Goal: Task Accomplishment & Management: Use online tool/utility

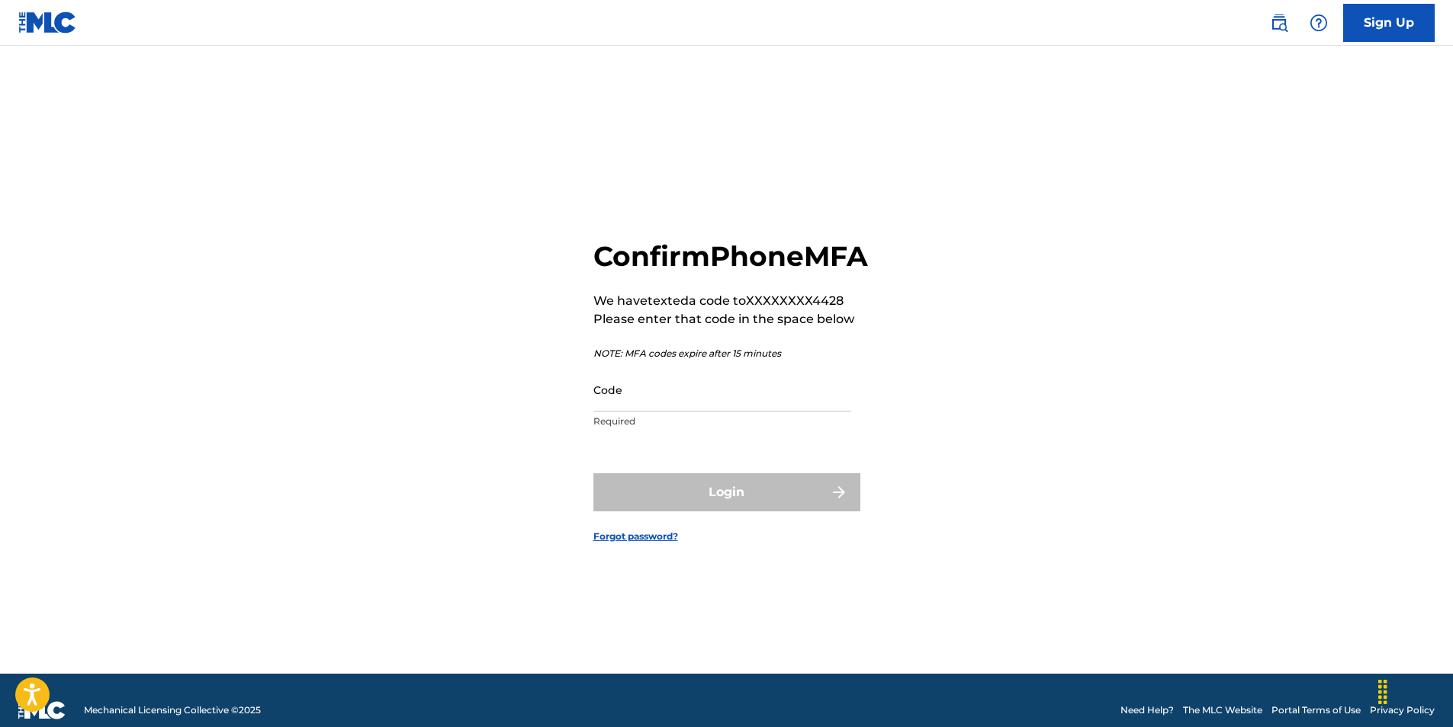
click at [679, 429] on div "Code Required" at bounding box center [722, 402] width 258 height 69
click at [685, 412] on input "Code" at bounding box center [722, 389] width 258 height 43
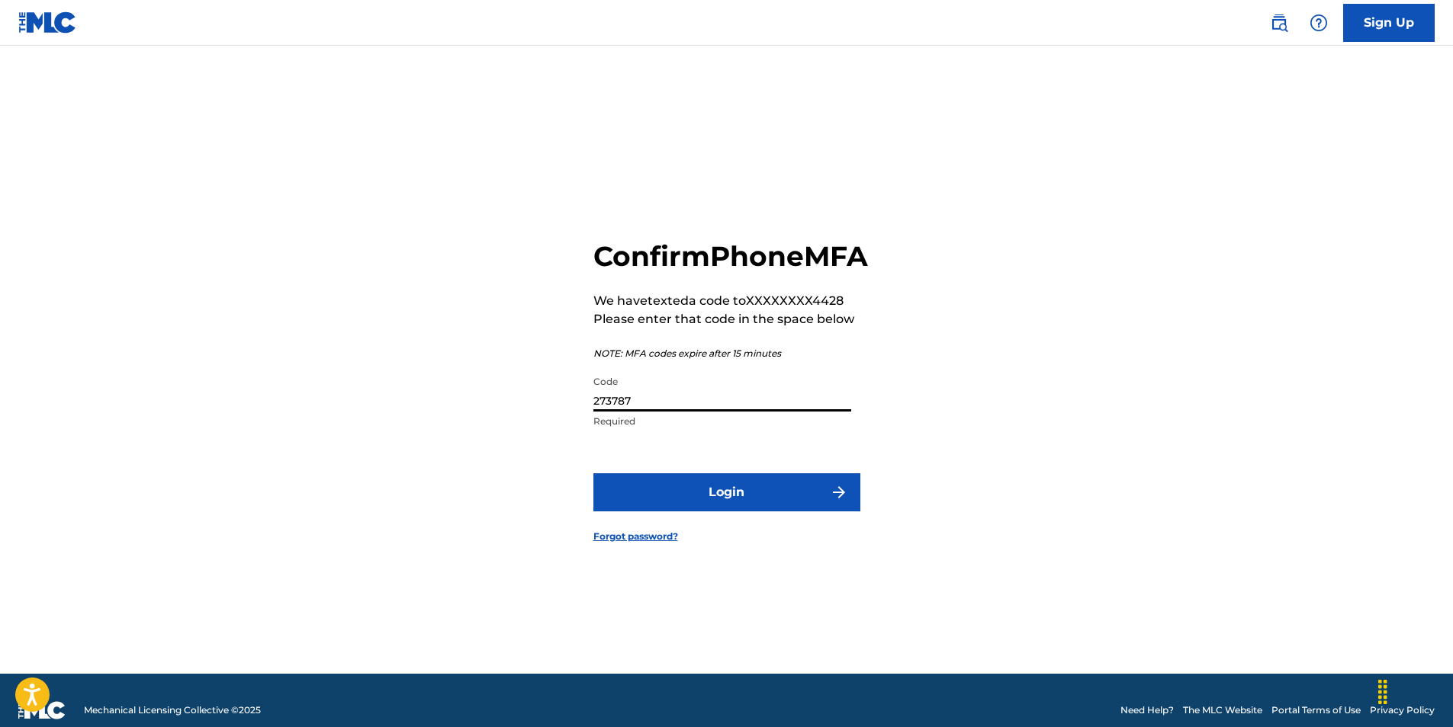
type input "273787"
click at [723, 504] on button "Login" at bounding box center [726, 493] width 267 height 38
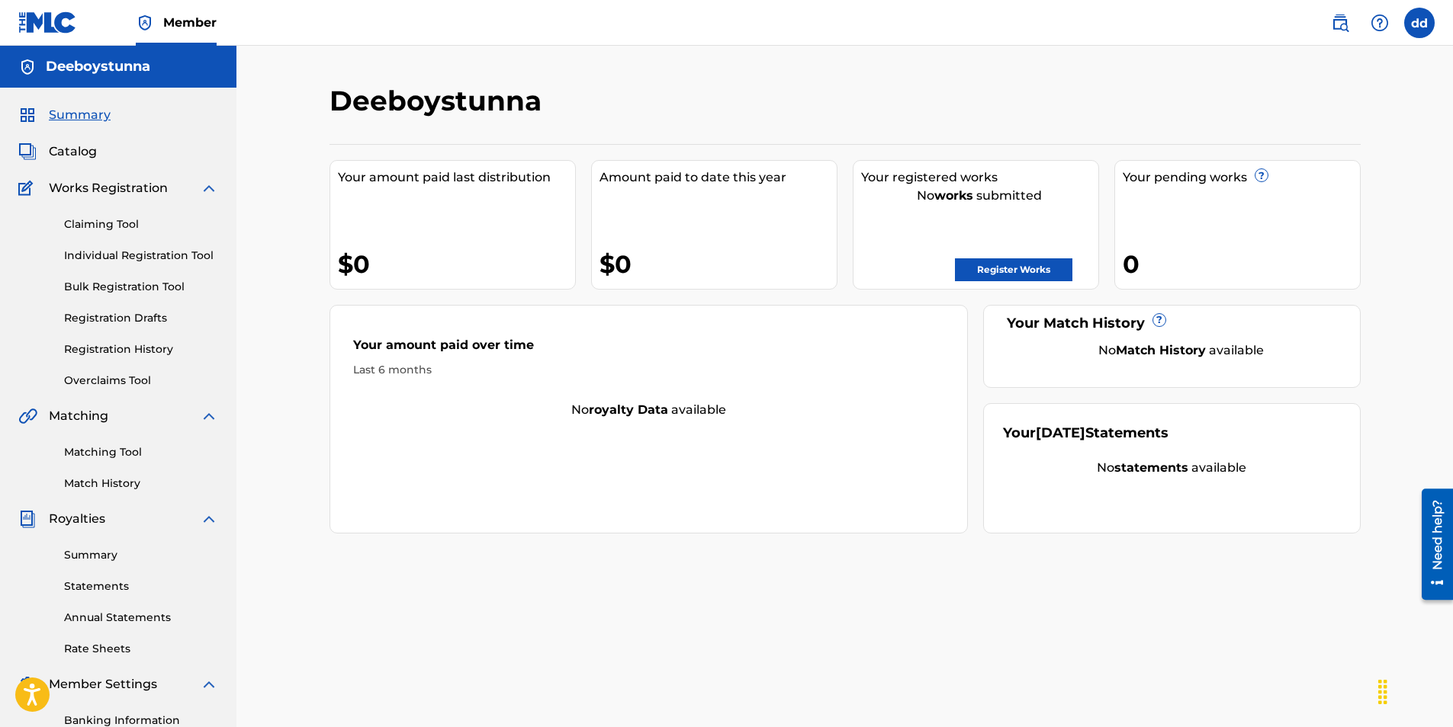
click at [1029, 261] on link "Register Works" at bounding box center [1013, 269] width 117 height 23
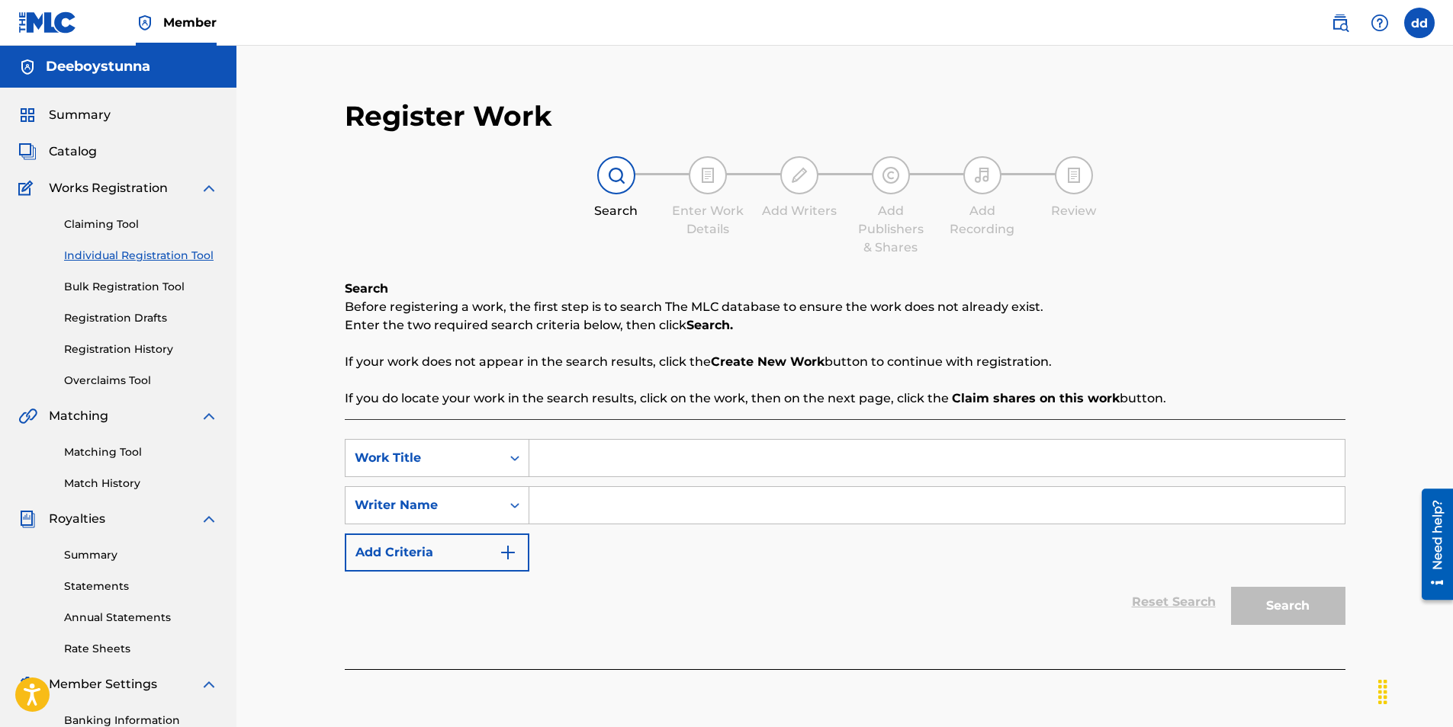
click at [605, 453] on input "Search Form" at bounding box center [936, 458] width 815 height 37
type input "priceless"
click at [615, 509] on input "Search Form" at bounding box center [936, 505] width 815 height 37
type input "deeboystunna"
click at [507, 548] on img "Search Form" at bounding box center [508, 553] width 18 height 18
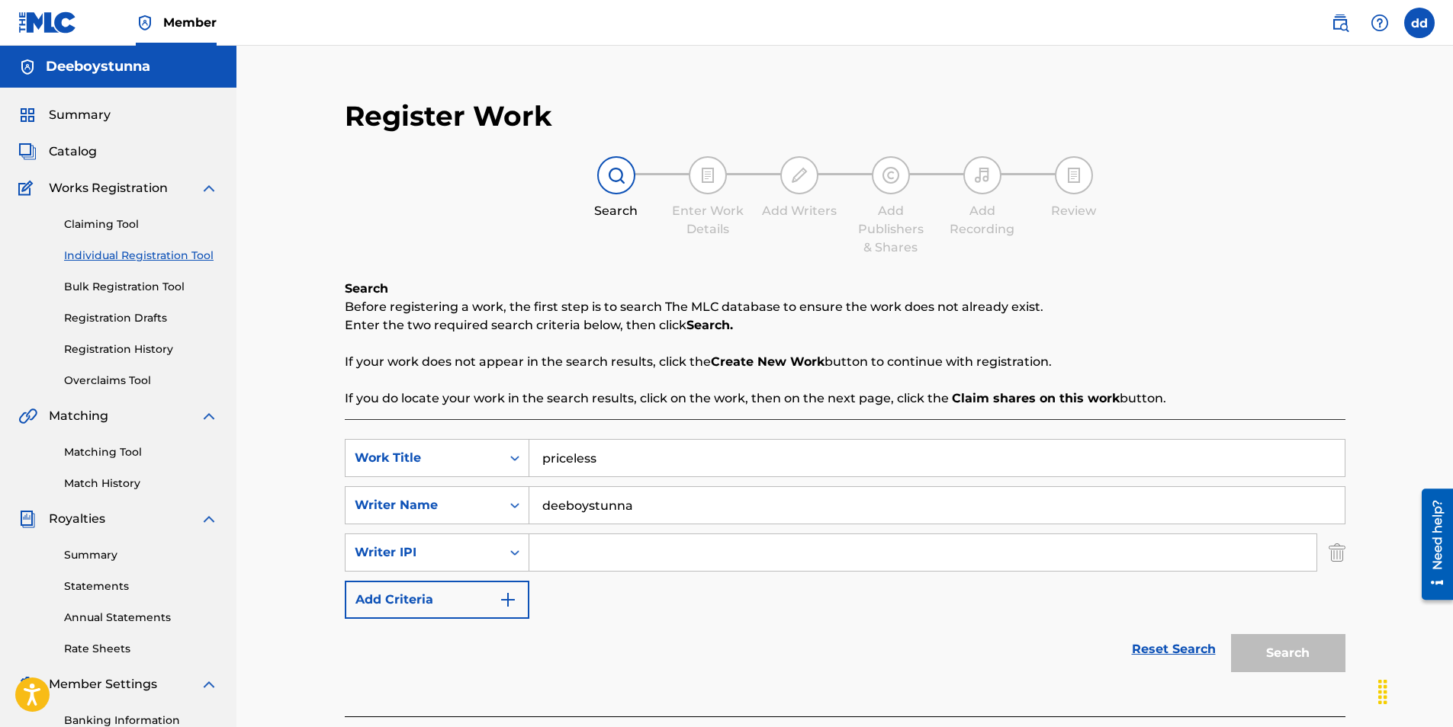
click at [503, 598] on img "Search Form" at bounding box center [508, 600] width 18 height 18
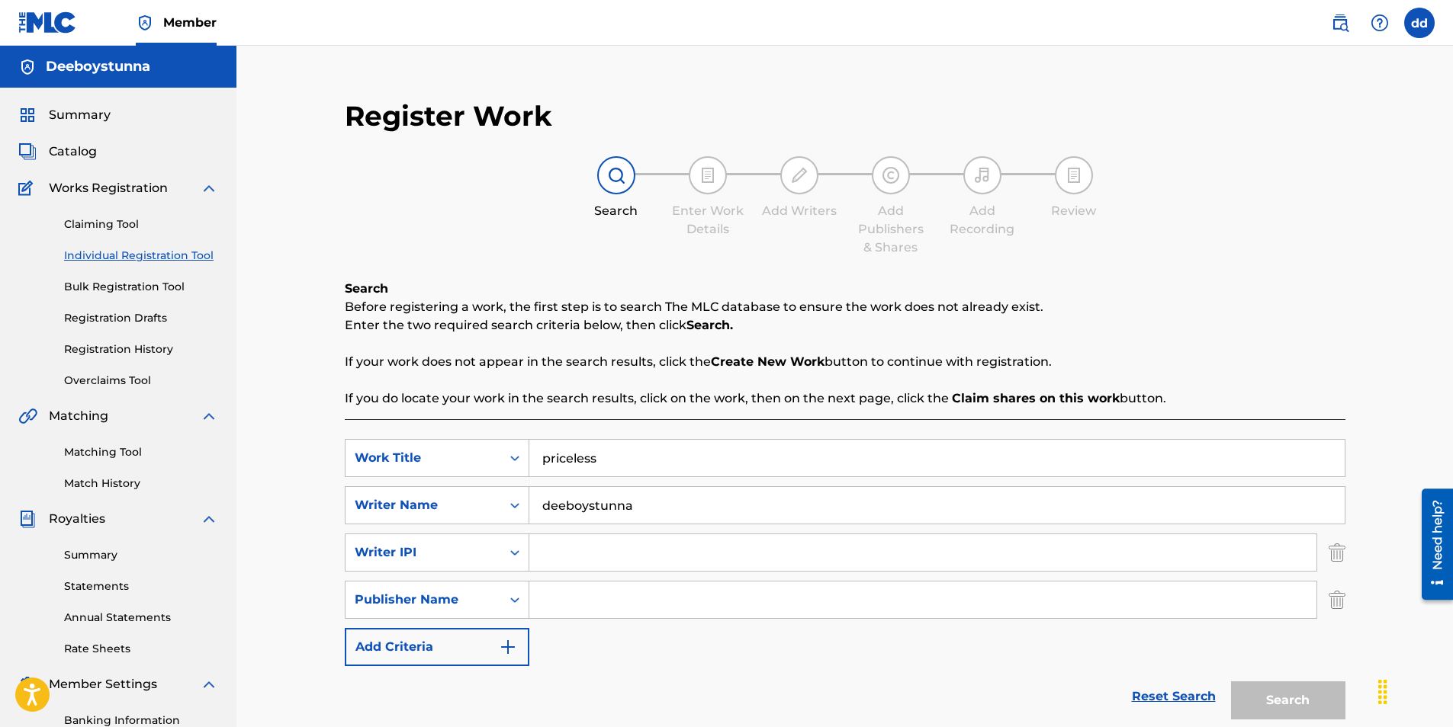
click at [559, 595] on input "Search Form" at bounding box center [922, 600] width 787 height 37
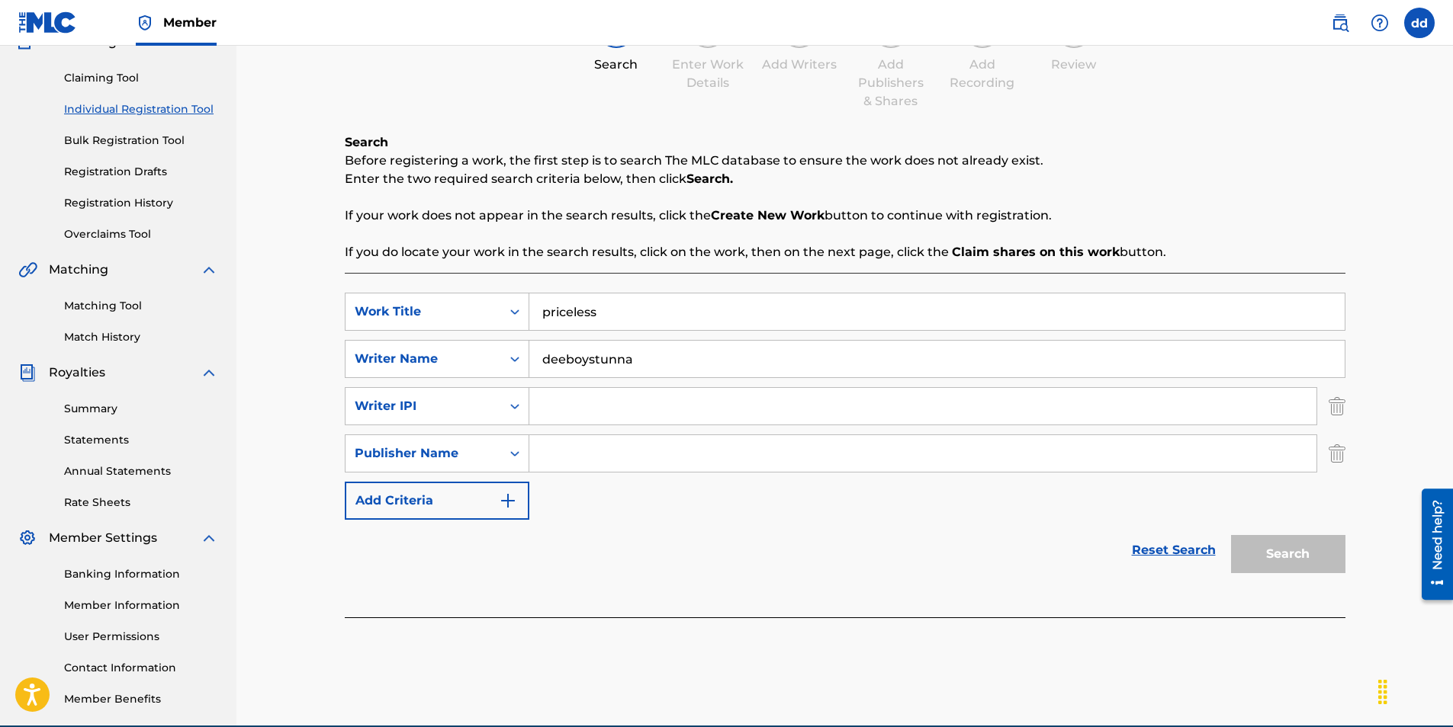
scroll to position [153, 0]
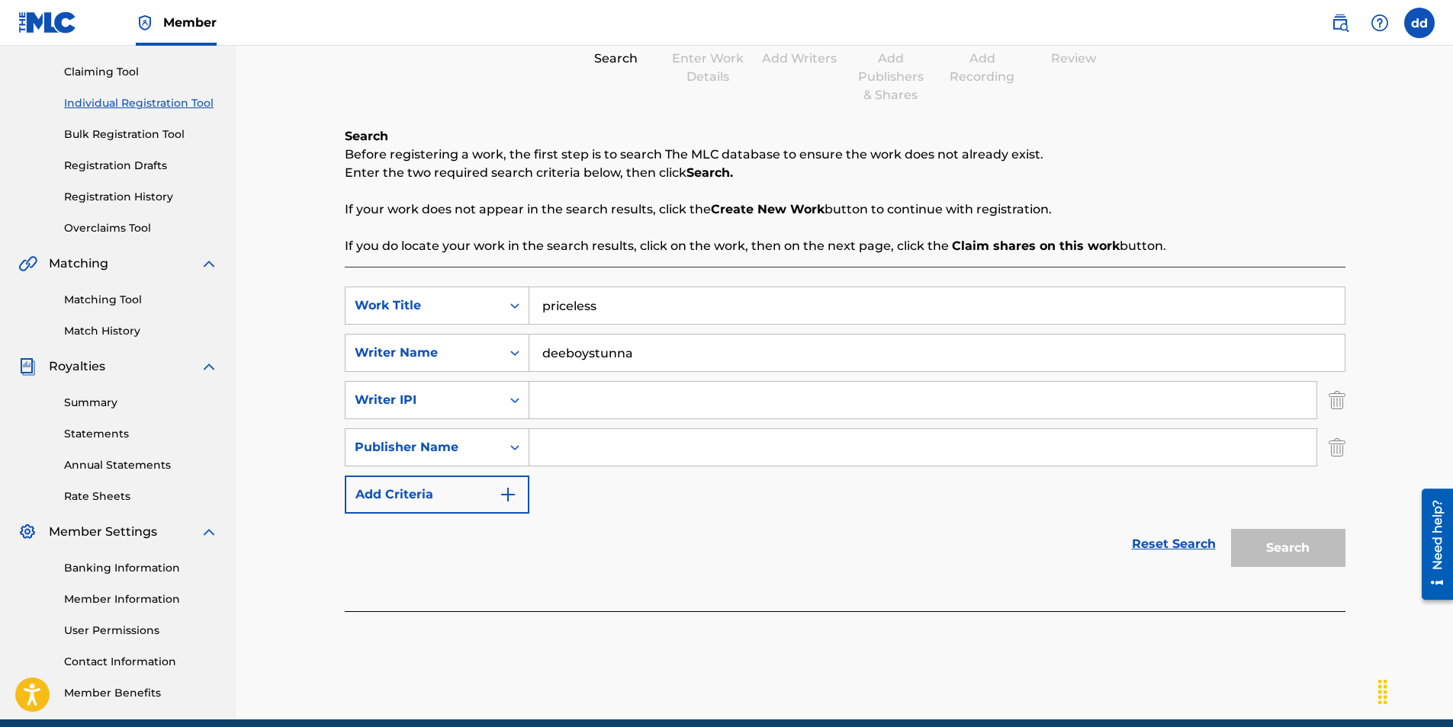
click at [1284, 550] on div "Search" at bounding box center [1284, 544] width 122 height 61
drag, startPoint x: 1336, startPoint y: 447, endPoint x: 1334, endPoint y: 416, distance: 31.3
click at [1336, 446] on img "Search Form" at bounding box center [1336, 448] width 17 height 38
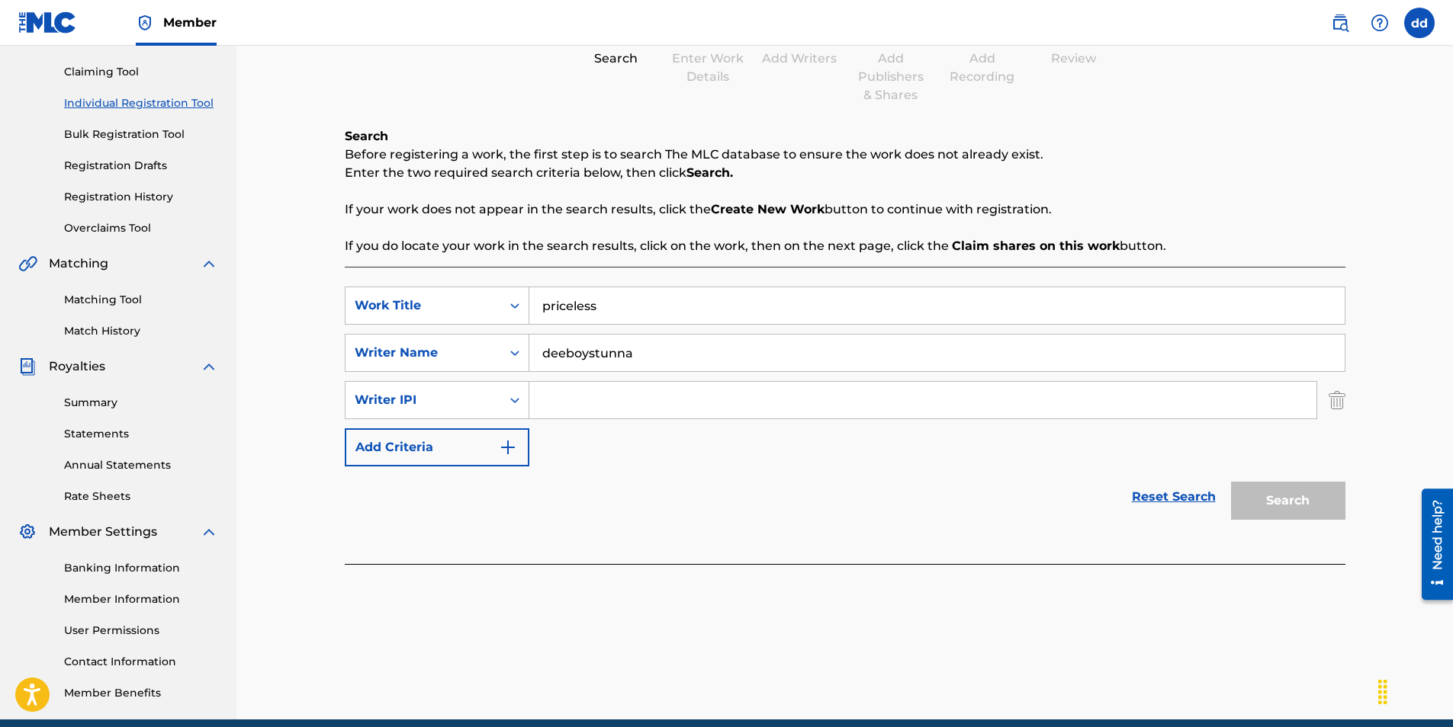
click at [1329, 391] on img "Search Form" at bounding box center [1336, 400] width 17 height 38
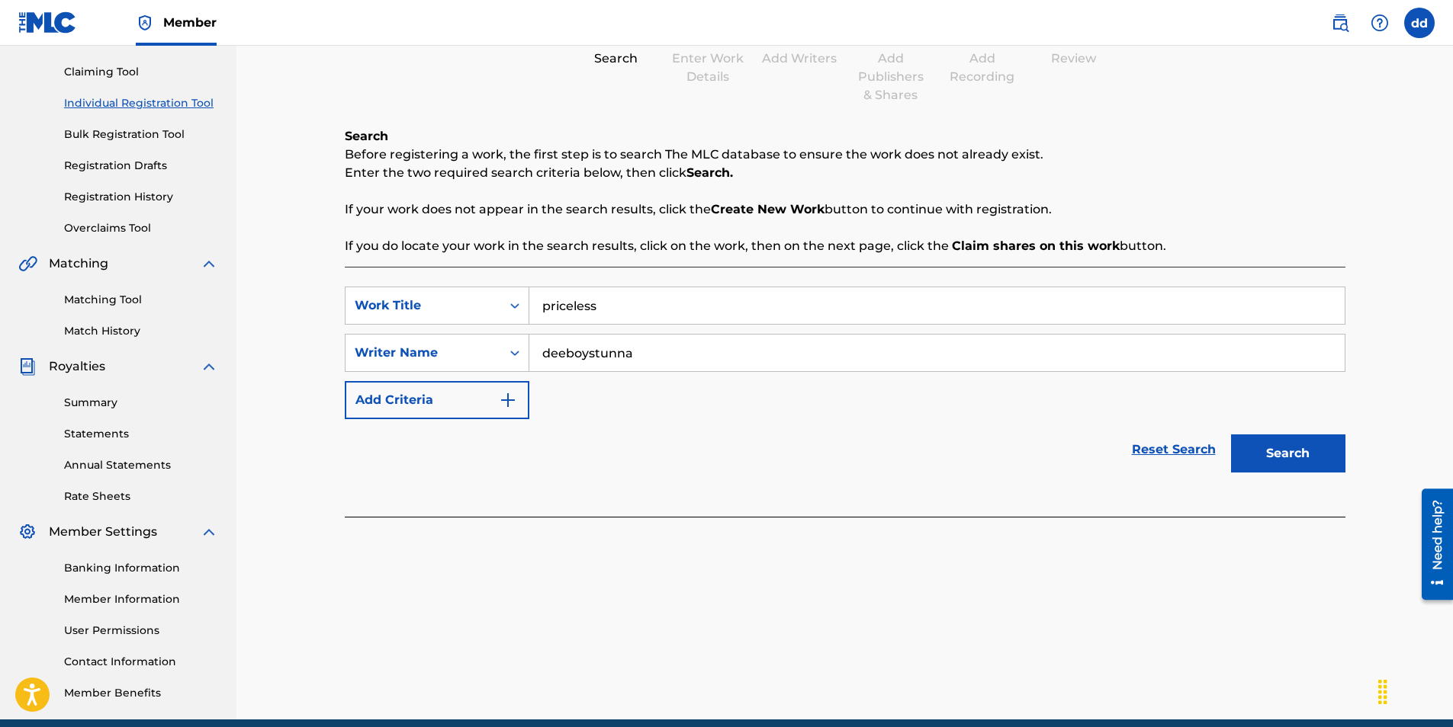
click at [1312, 458] on button "Search" at bounding box center [1288, 454] width 114 height 38
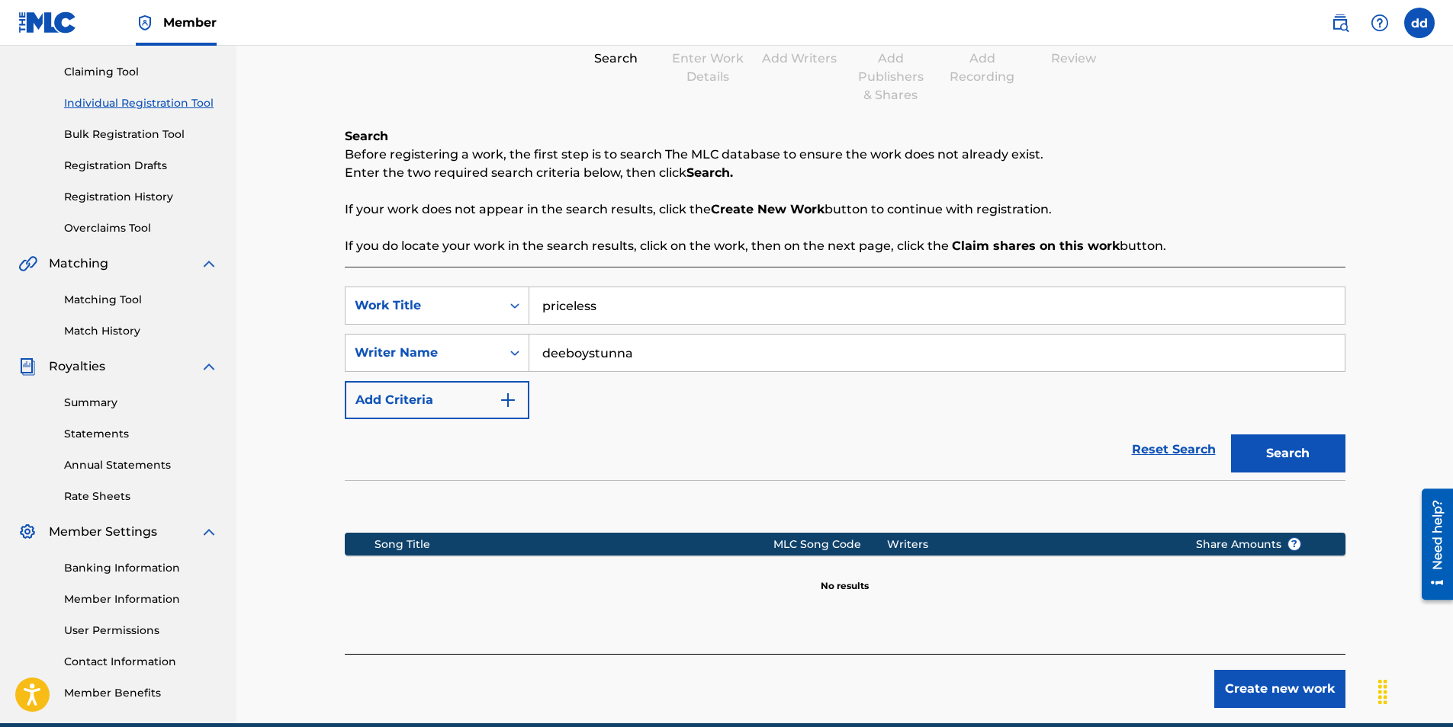
click at [541, 307] on input "priceless" at bounding box center [936, 305] width 815 height 37
type input "deeboystunna priceless"
click at [1274, 432] on div "Search" at bounding box center [1284, 449] width 122 height 61
click at [1275, 442] on button "Search" at bounding box center [1288, 454] width 114 height 38
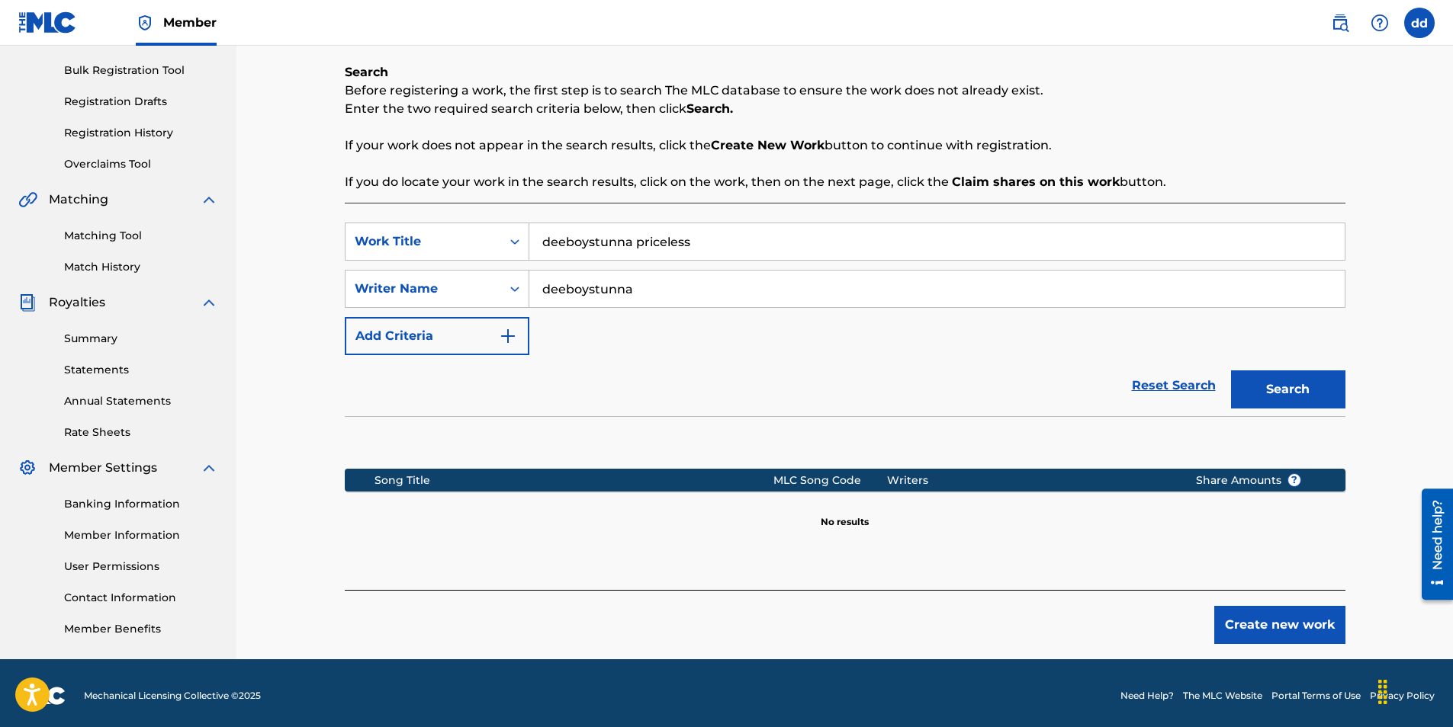
scroll to position [222, 0]
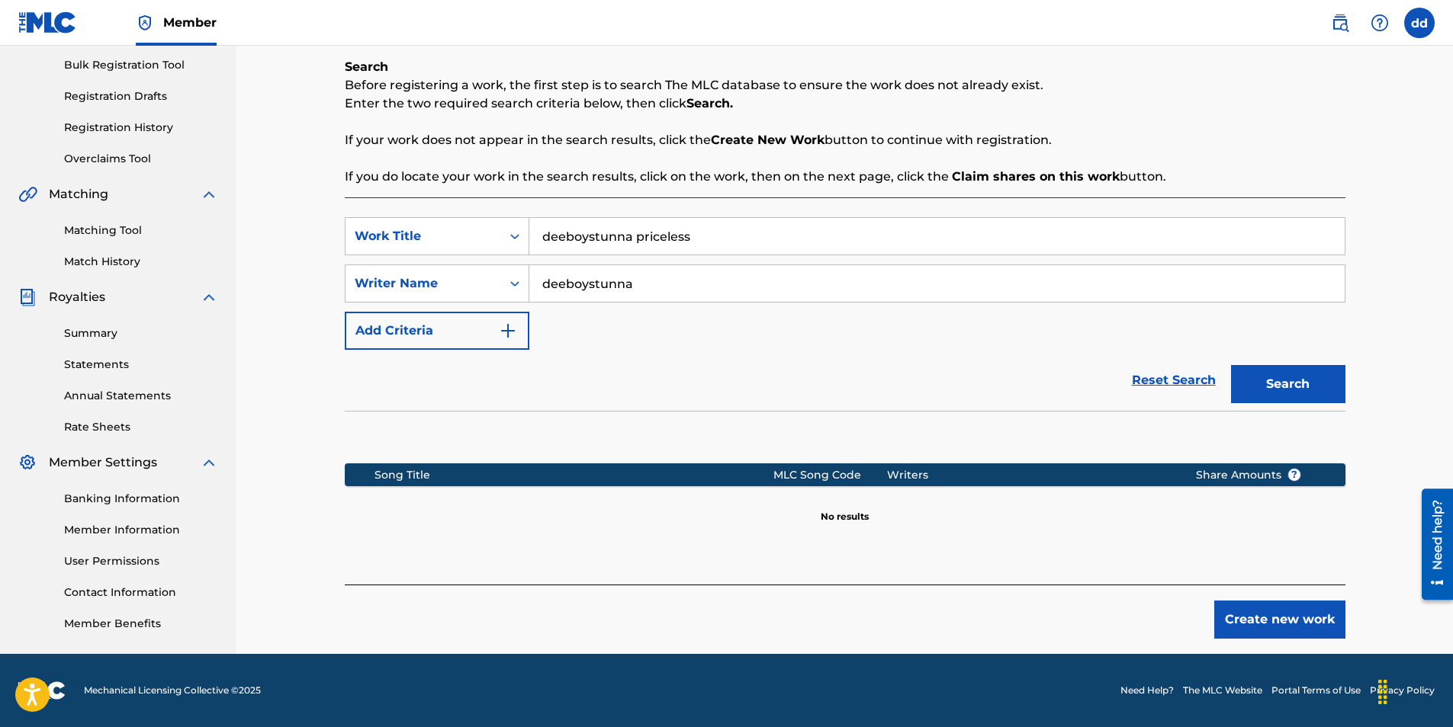
click at [1309, 623] on button "Create new work" at bounding box center [1279, 620] width 131 height 38
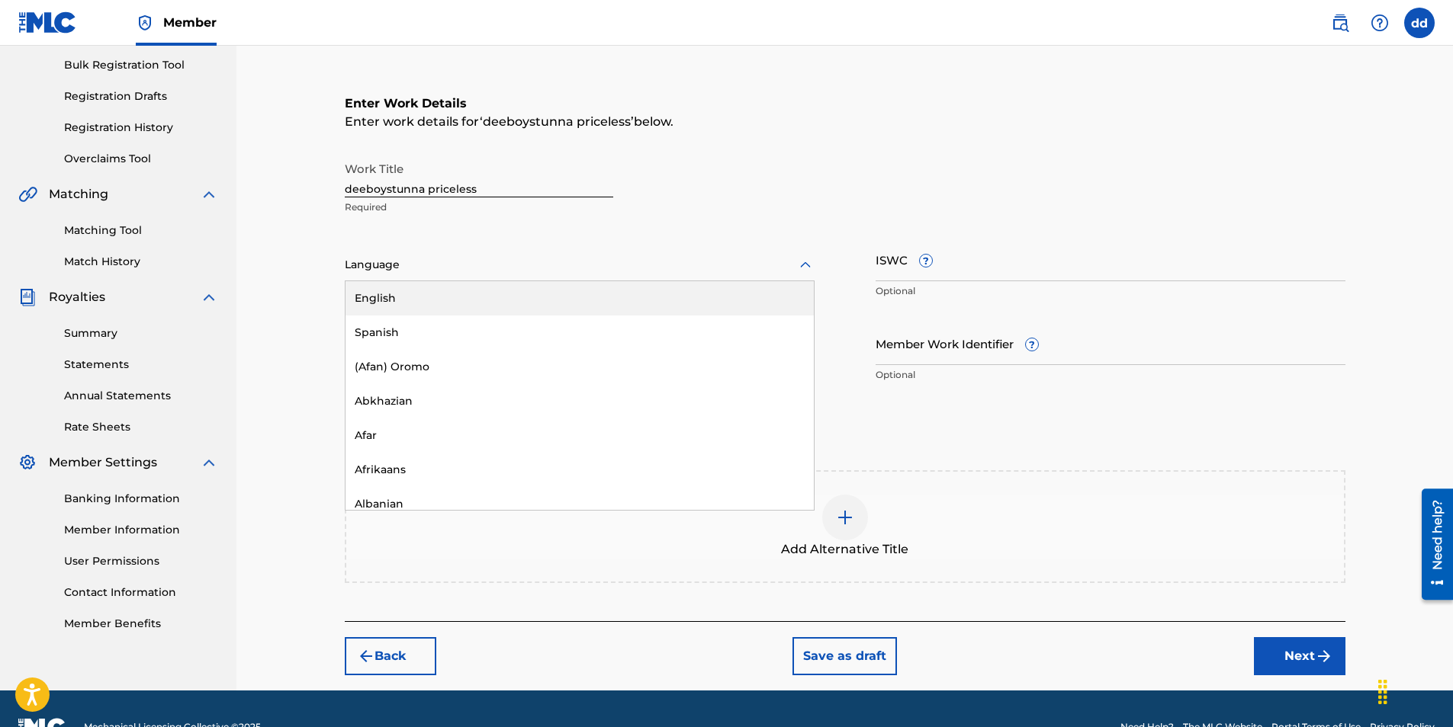
click at [557, 262] on div at bounding box center [580, 264] width 470 height 19
click at [486, 303] on div "English" at bounding box center [579, 298] width 468 height 34
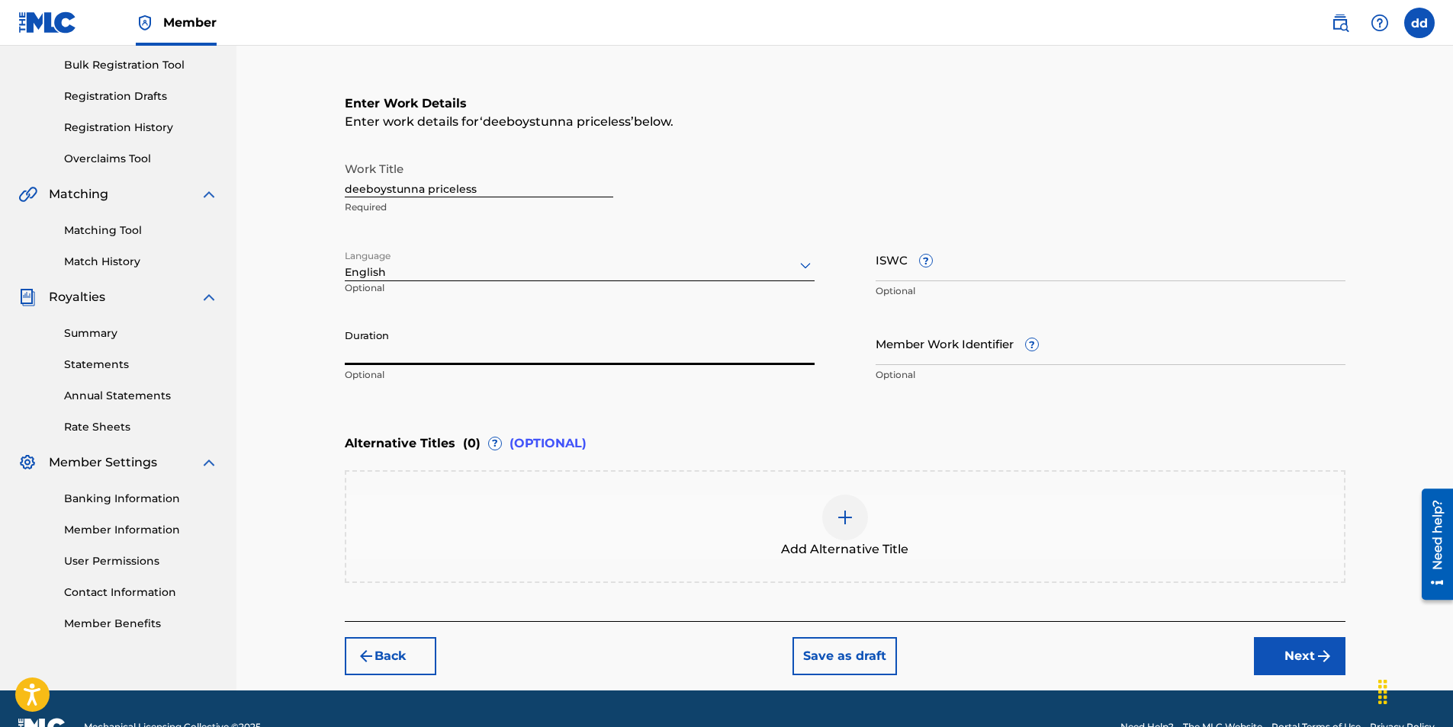
click at [422, 360] on input "Duration" at bounding box center [580, 343] width 470 height 43
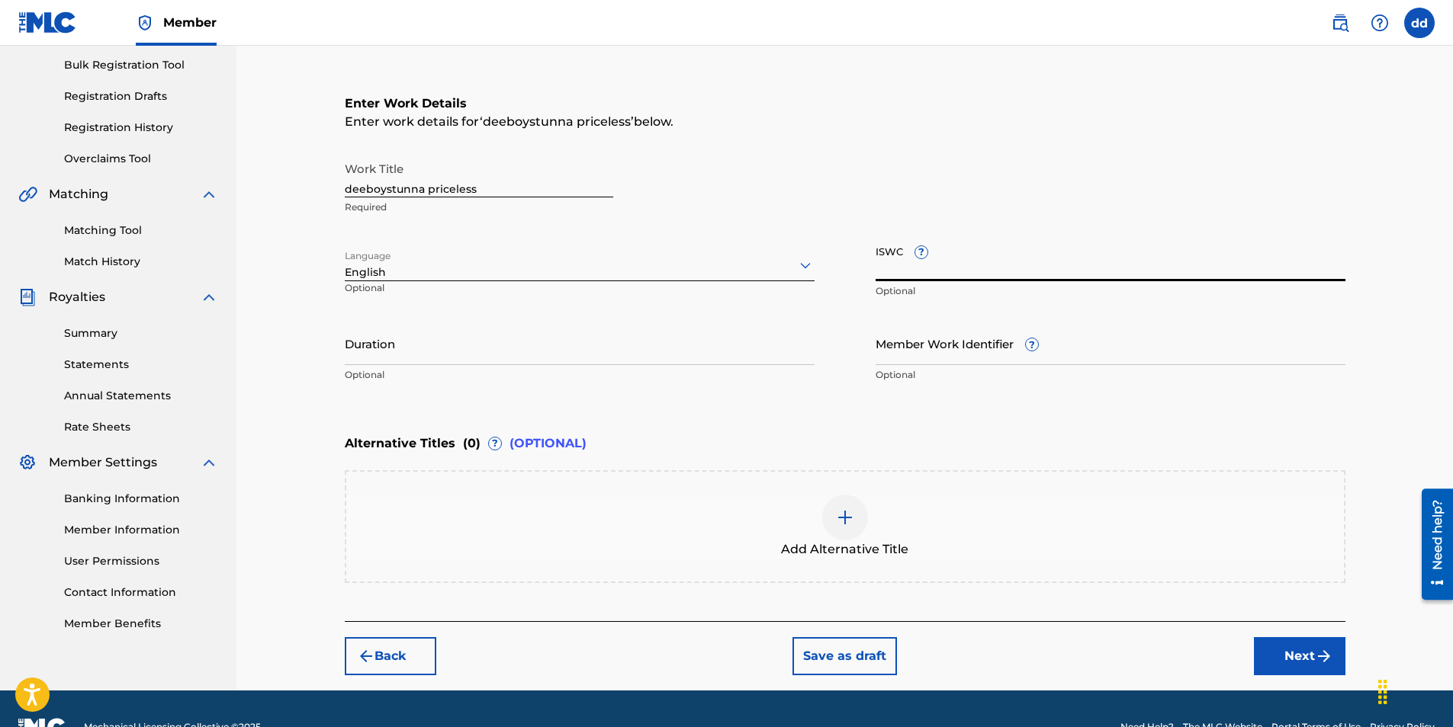
click at [963, 263] on input "ISWC ?" at bounding box center [1110, 259] width 470 height 43
paste input "QZK6G2304016"
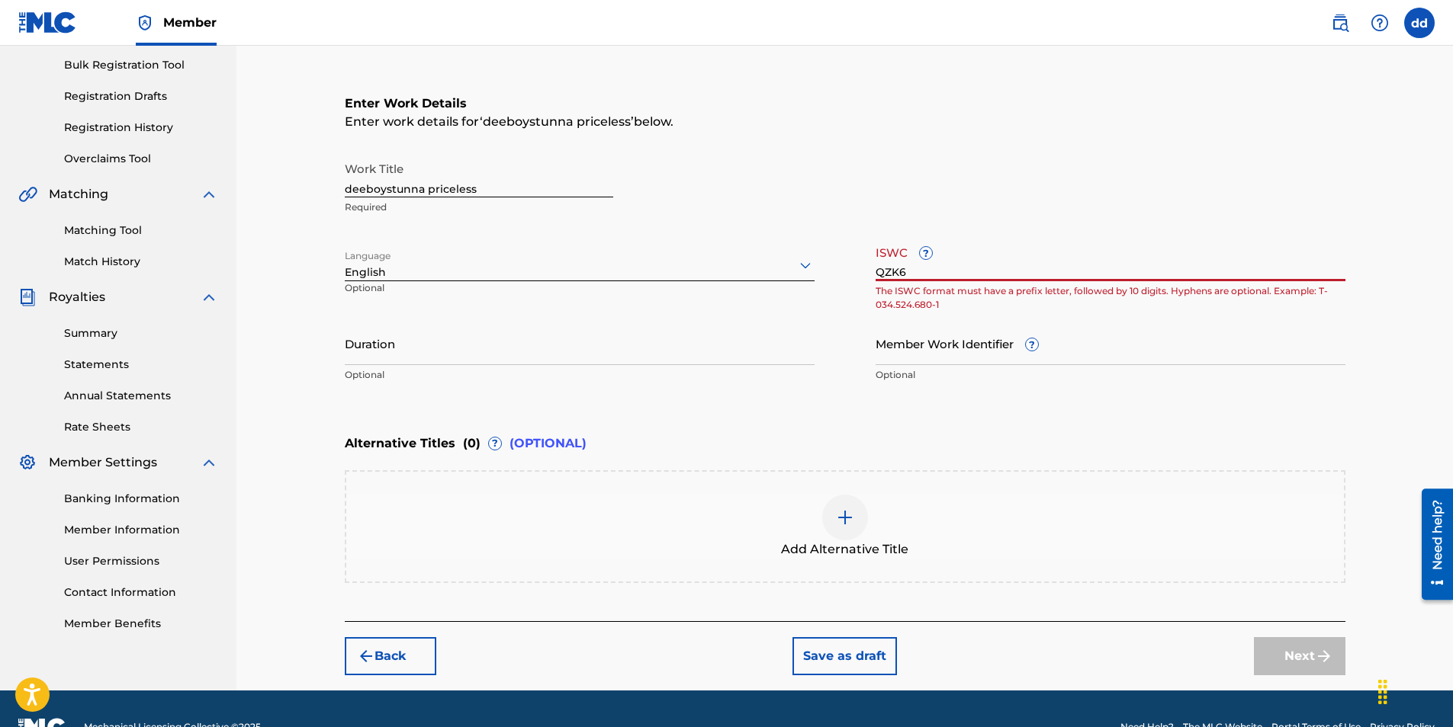
type input "QZK6"
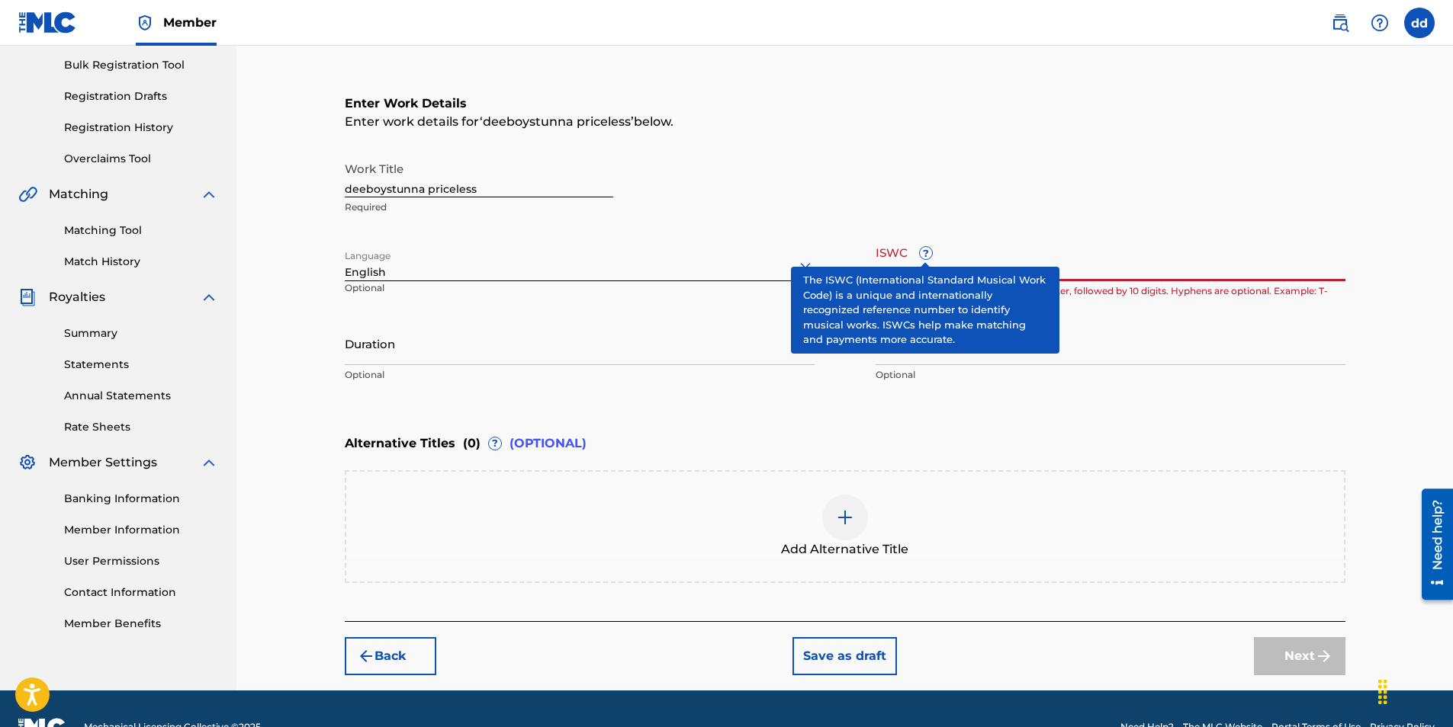
click at [926, 254] on span "?" at bounding box center [926, 253] width 12 height 12
click at [926, 254] on input "QZK6" at bounding box center [1110, 259] width 470 height 43
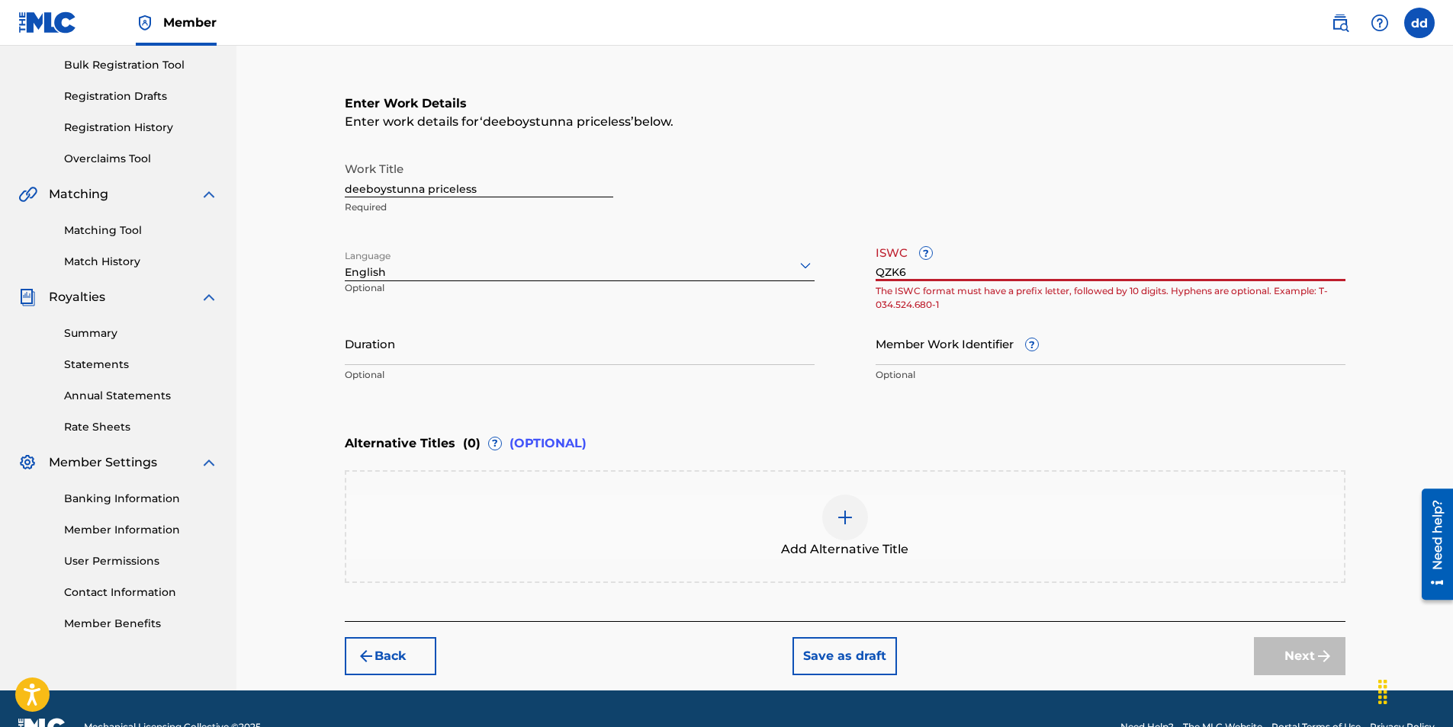
drag, startPoint x: 1150, startPoint y: 195, endPoint x: 1141, endPoint y: 197, distance: 8.7
click at [1147, 195] on div "Work Title deeboystunna priceless Required" at bounding box center [845, 188] width 1000 height 69
drag, startPoint x: 979, startPoint y: 276, endPoint x: 756, endPoint y: 279, distance: 223.4
click at [759, 280] on div "Work Title deeboystunna priceless Required Language English Optional ISWC ? QZK…" at bounding box center [845, 272] width 1000 height 236
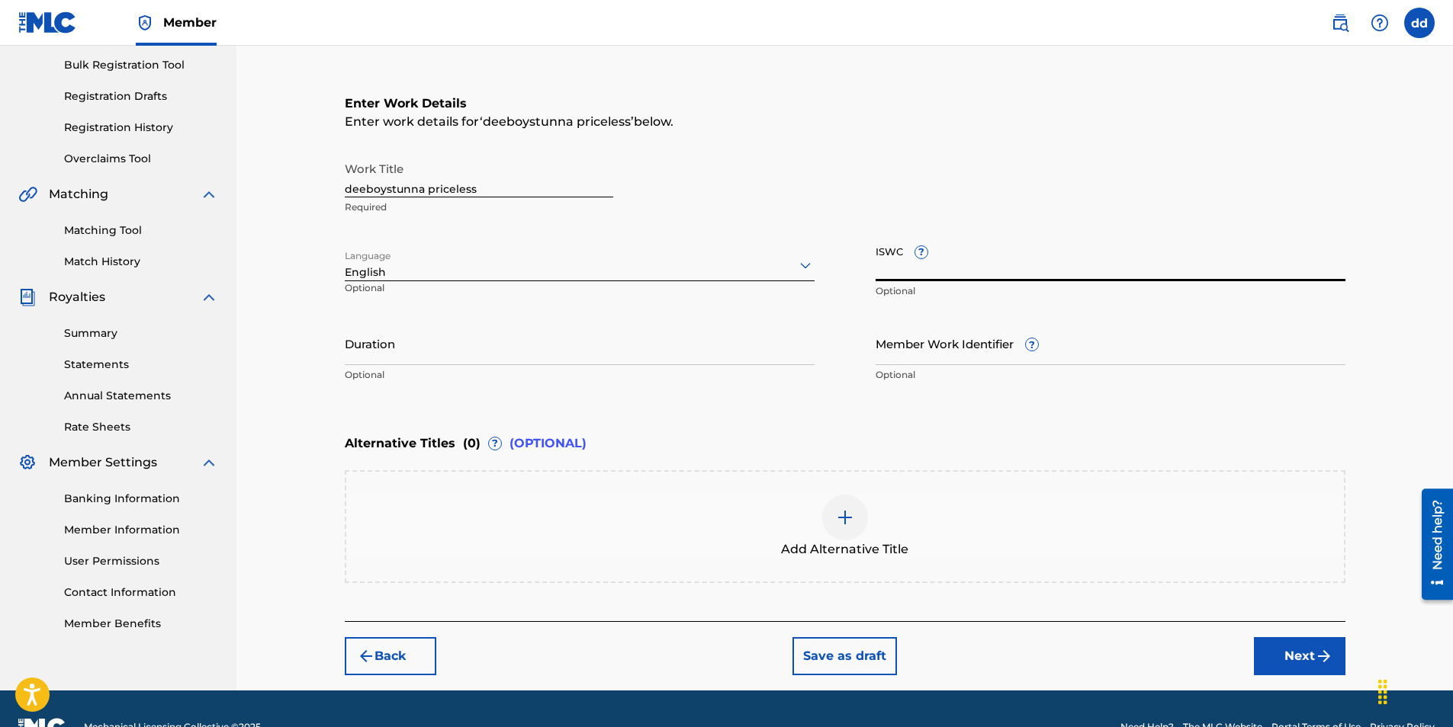
click at [921, 263] on input "ISWC ?" at bounding box center [1110, 259] width 470 height 43
paste input "930868298"
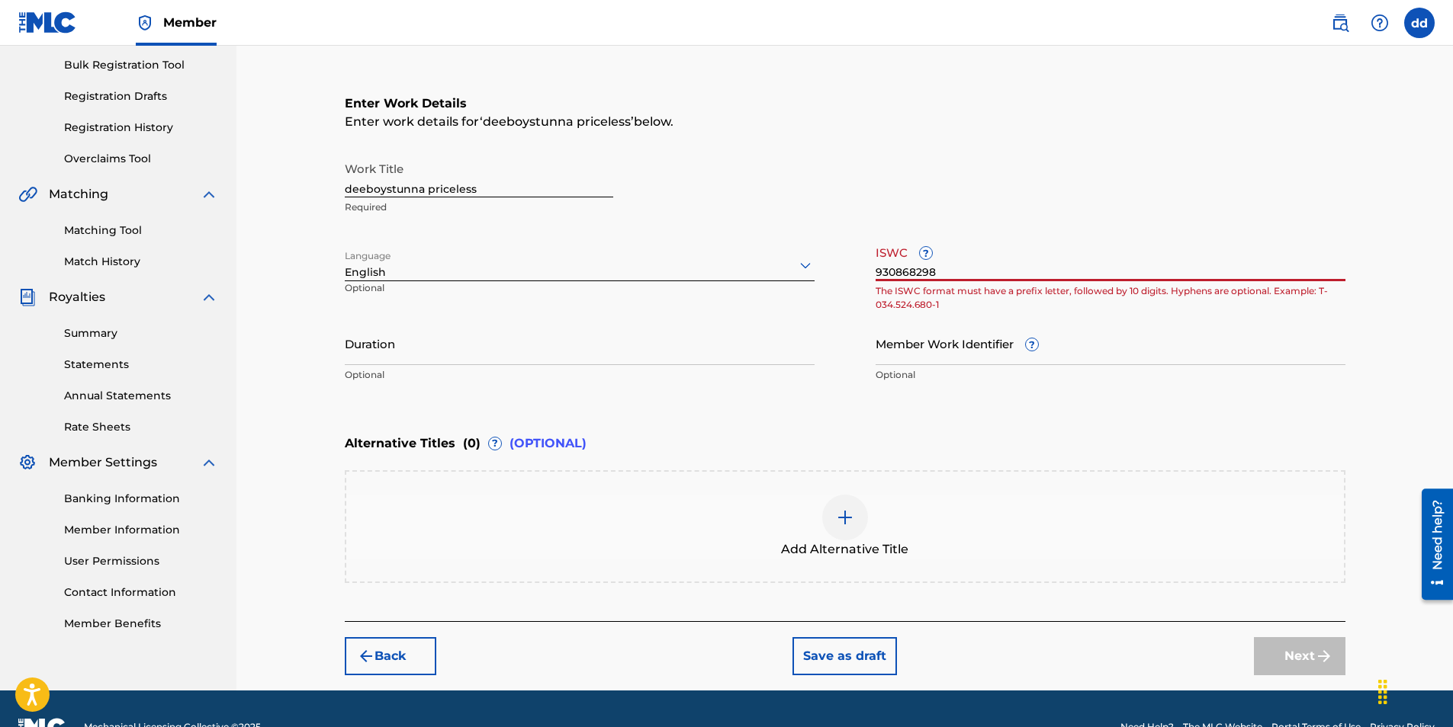
type input "930868298"
drag, startPoint x: 968, startPoint y: 271, endPoint x: 729, endPoint y: 264, distance: 238.8
click at [729, 264] on div "Work Title deeboystunna priceless Required Language English Optional ISWC ? 930…" at bounding box center [845, 272] width 1000 height 236
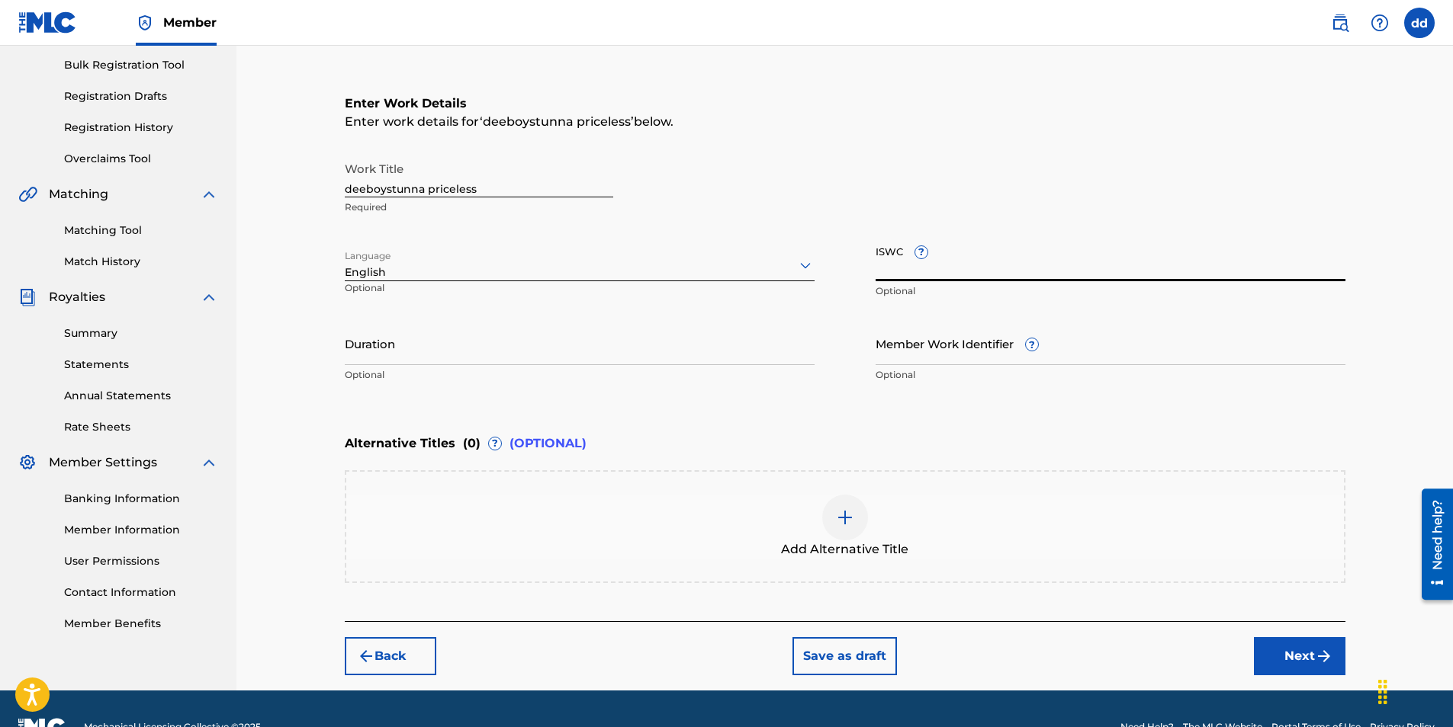
paste input "197851144615"
type input "197851144615"
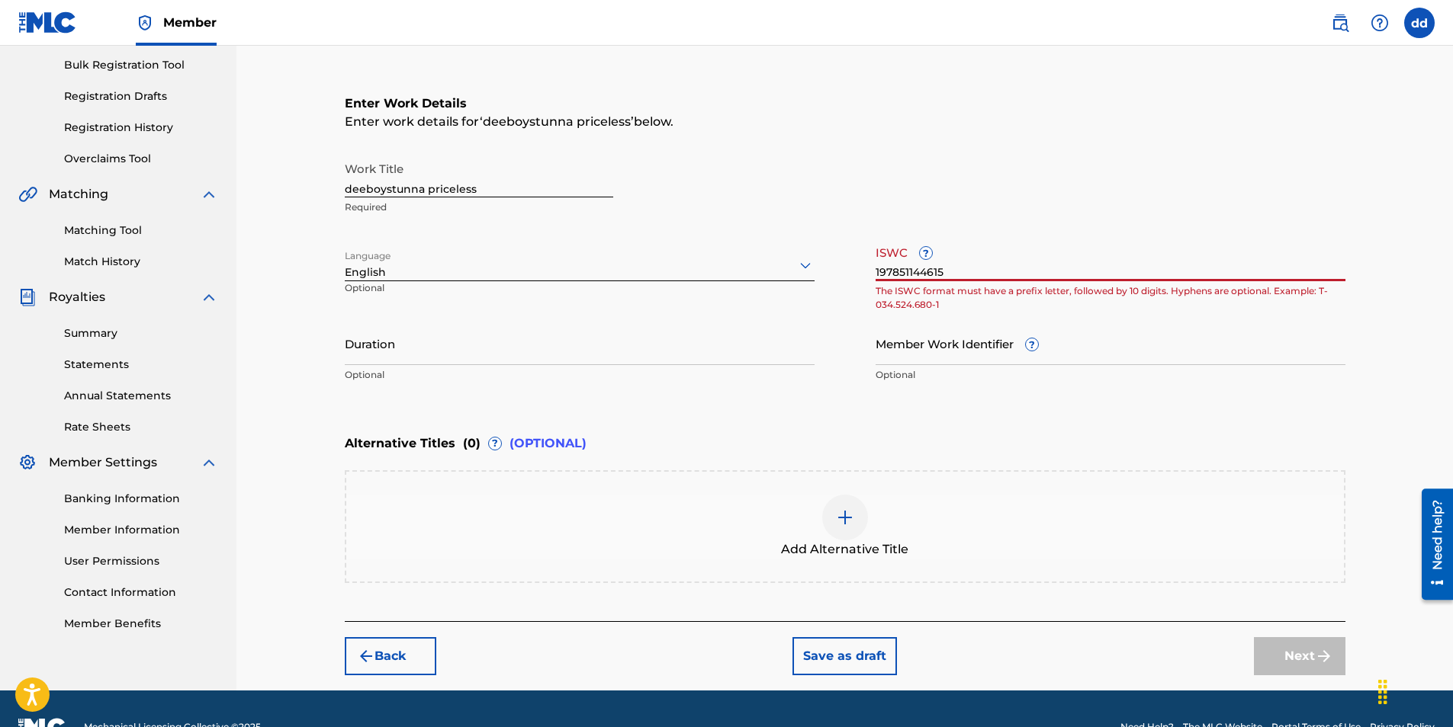
drag, startPoint x: 979, startPoint y: 273, endPoint x: 750, endPoint y: 271, distance: 228.8
click at [750, 271] on div "Work Title deeboystunna priceless Required Language English Optional ISWC ? 197…" at bounding box center [845, 272] width 1000 height 236
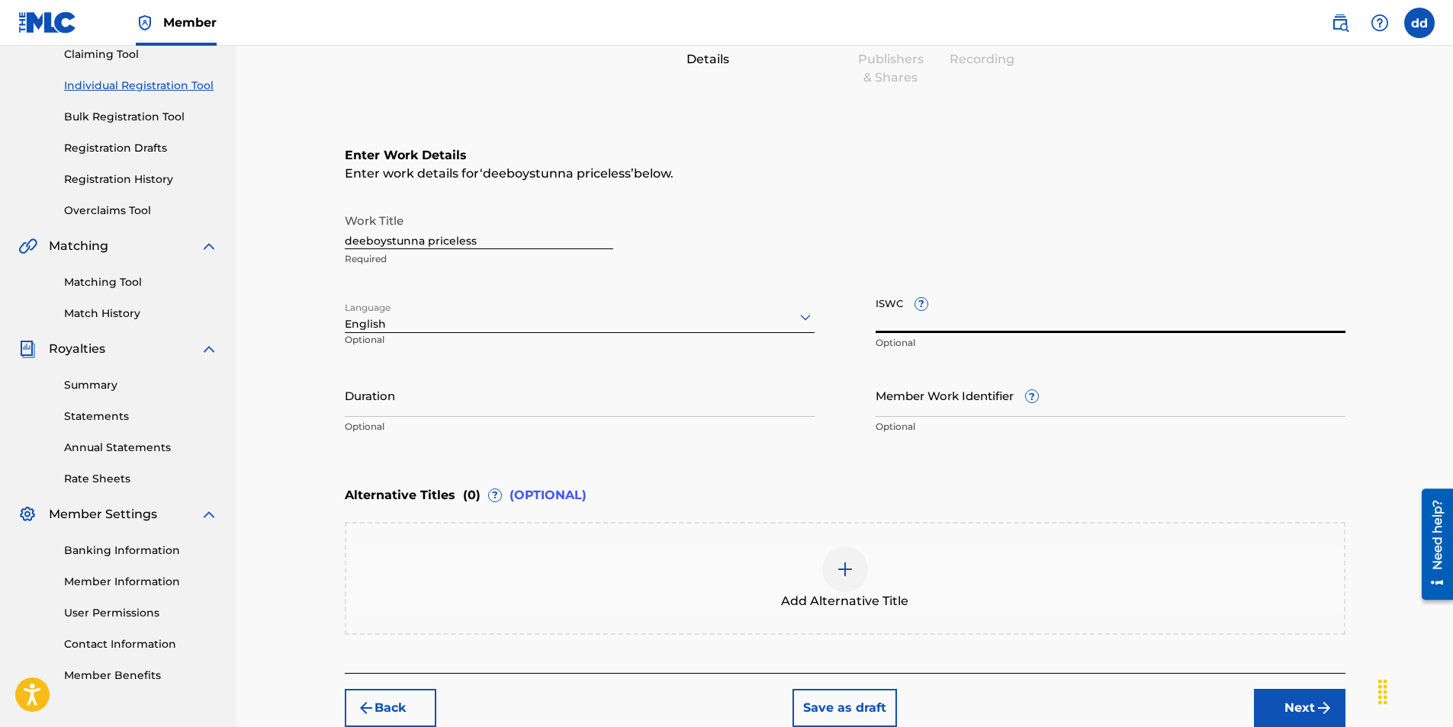
scroll to position [0, 0]
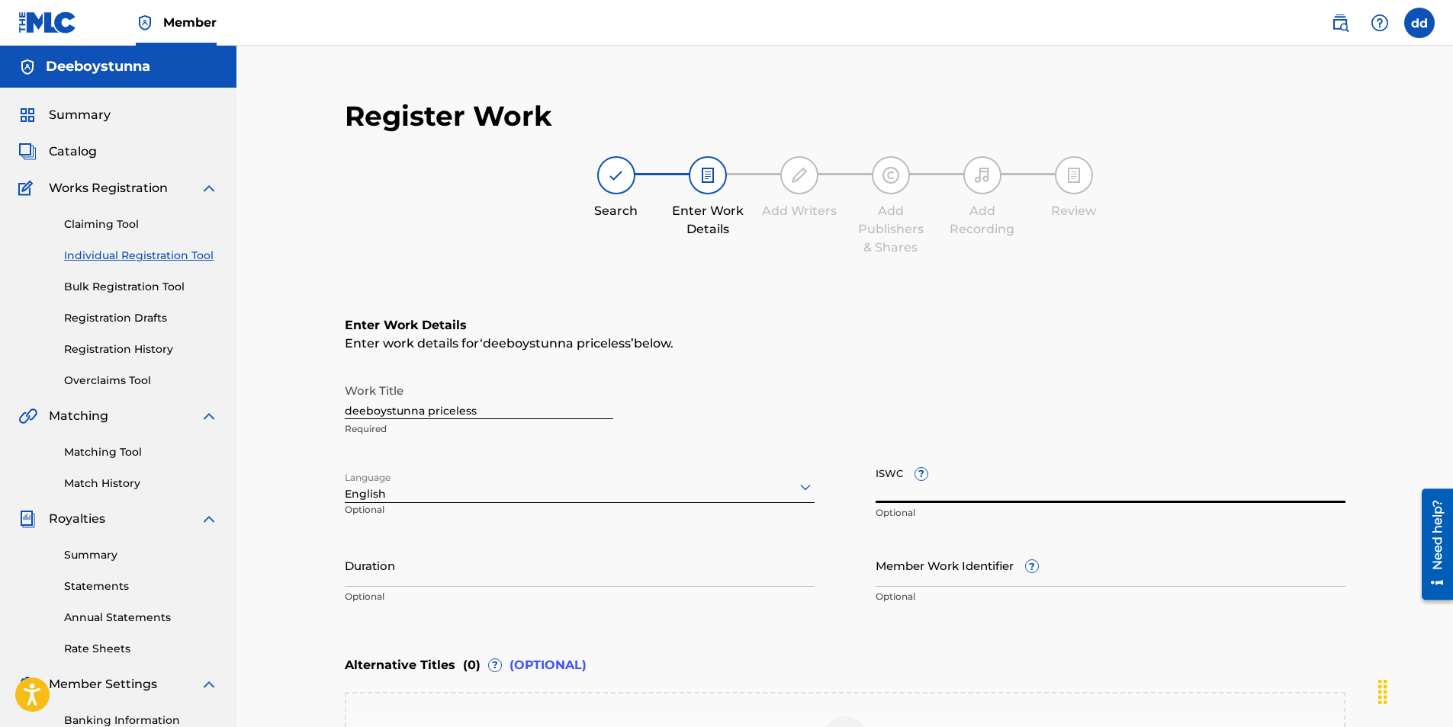
click at [126, 228] on link "Claiming Tool" at bounding box center [141, 225] width 154 height 16
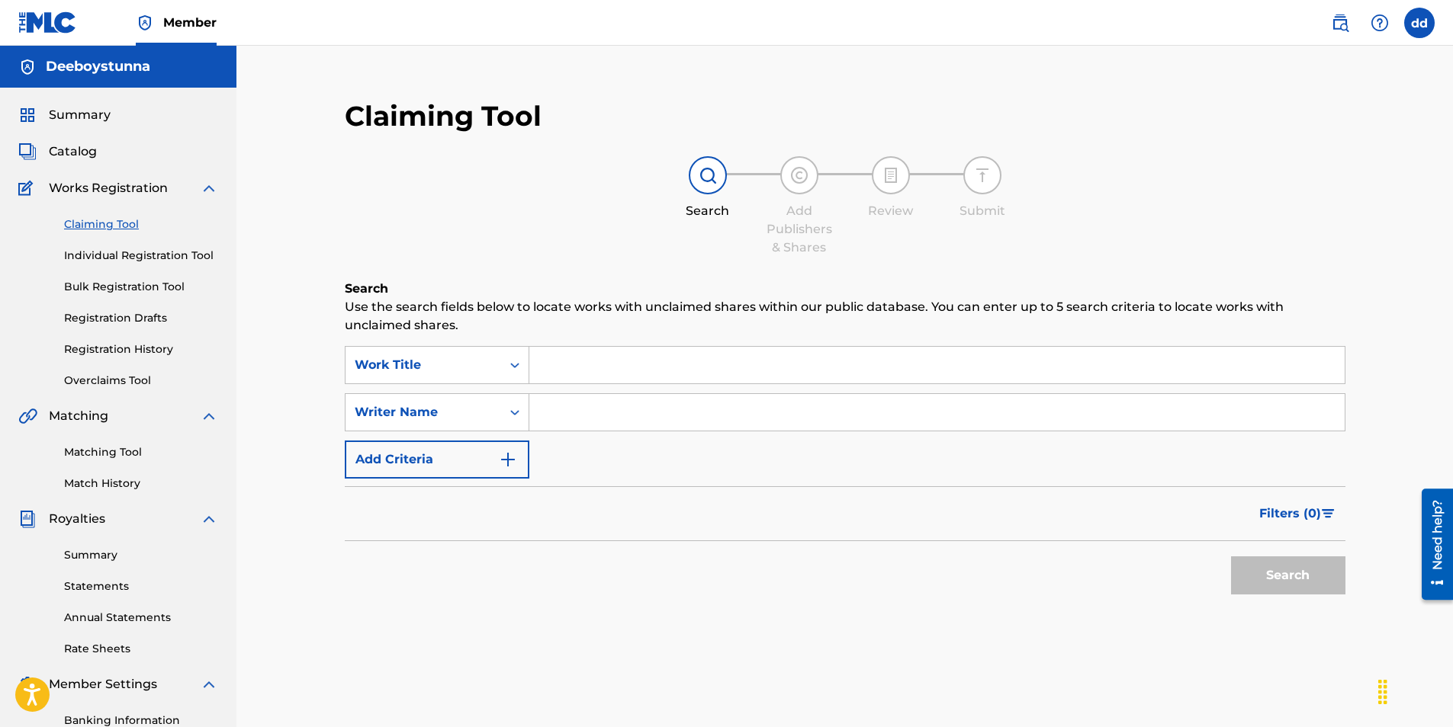
click at [596, 359] on input "Search Form" at bounding box center [936, 365] width 815 height 37
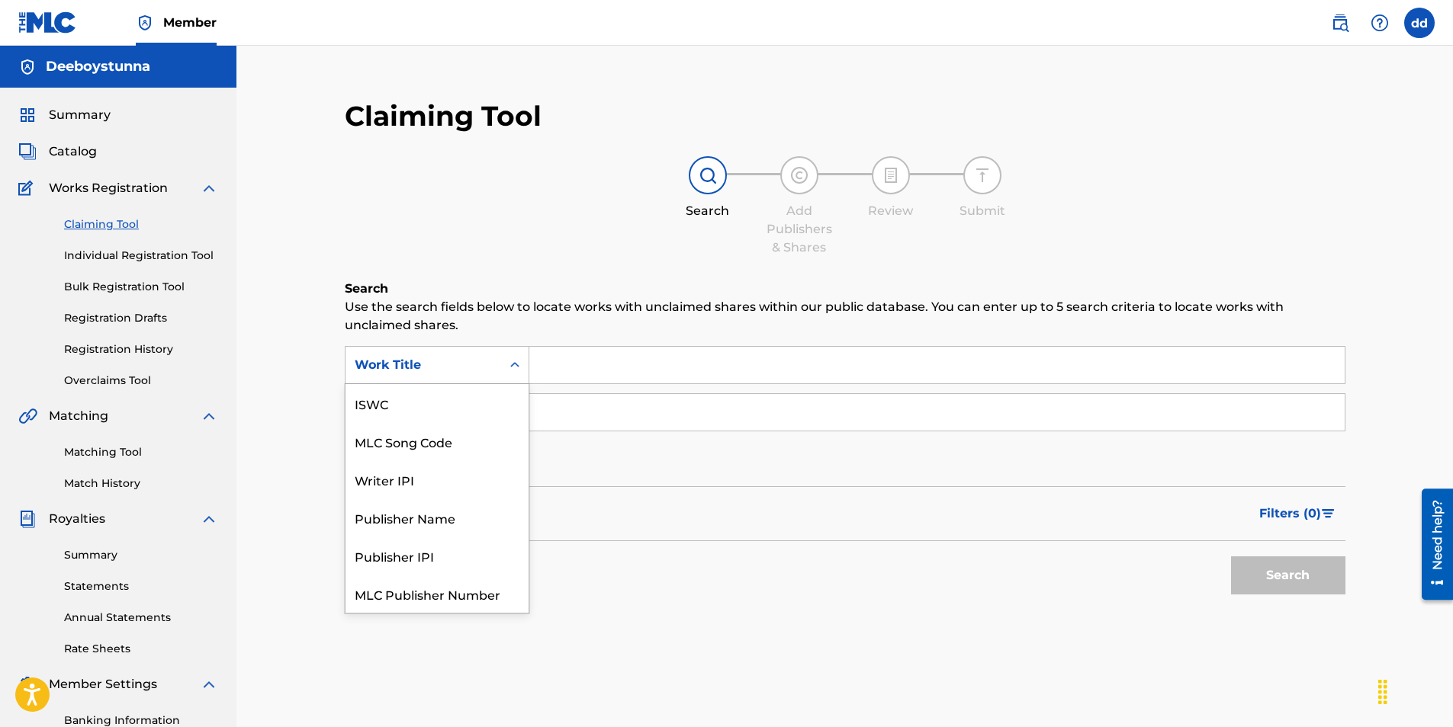
click at [508, 363] on icon "Search Form" at bounding box center [514, 365] width 15 height 15
click at [453, 486] on div "Publisher Name" at bounding box center [436, 480] width 183 height 38
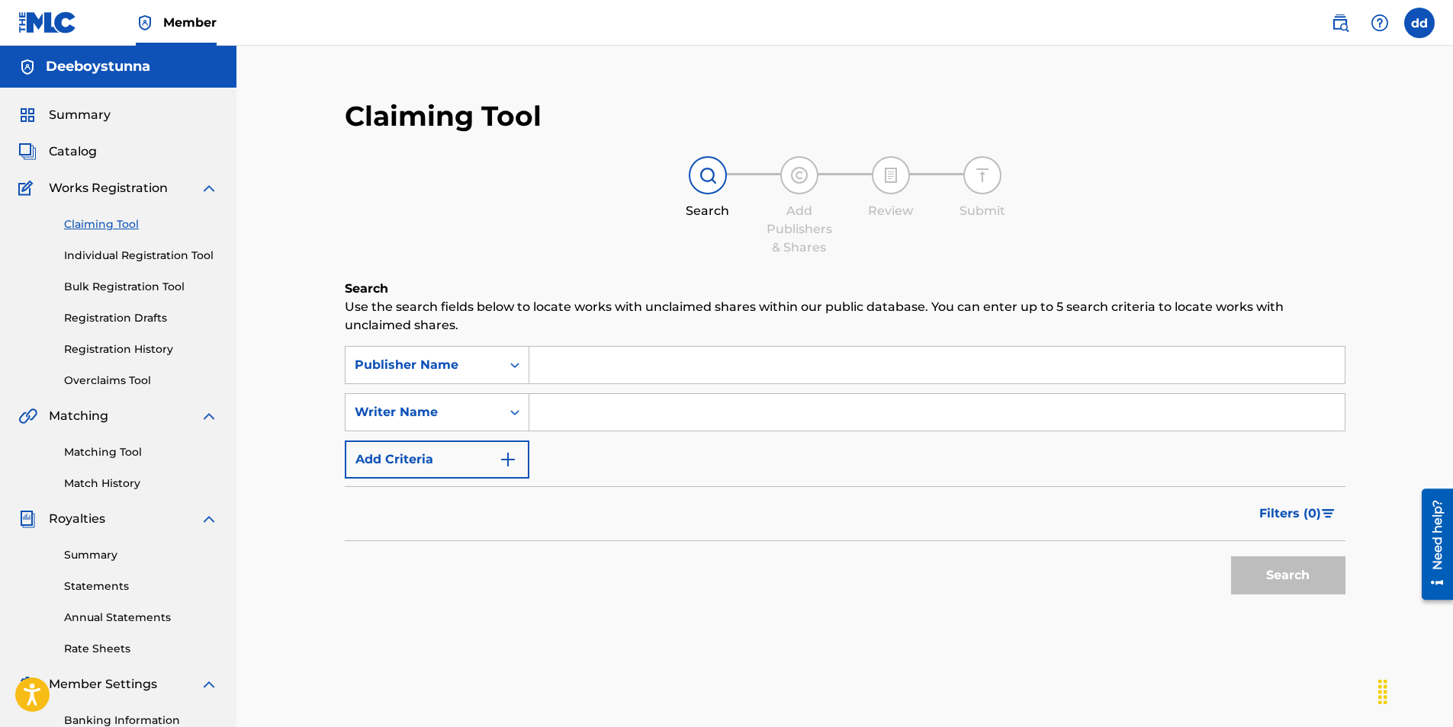
click at [555, 366] on input "Search Form" at bounding box center [936, 365] width 815 height 37
type input "[PERSON_NAME]"
click at [1231, 557] on button "Search" at bounding box center [1288, 576] width 114 height 38
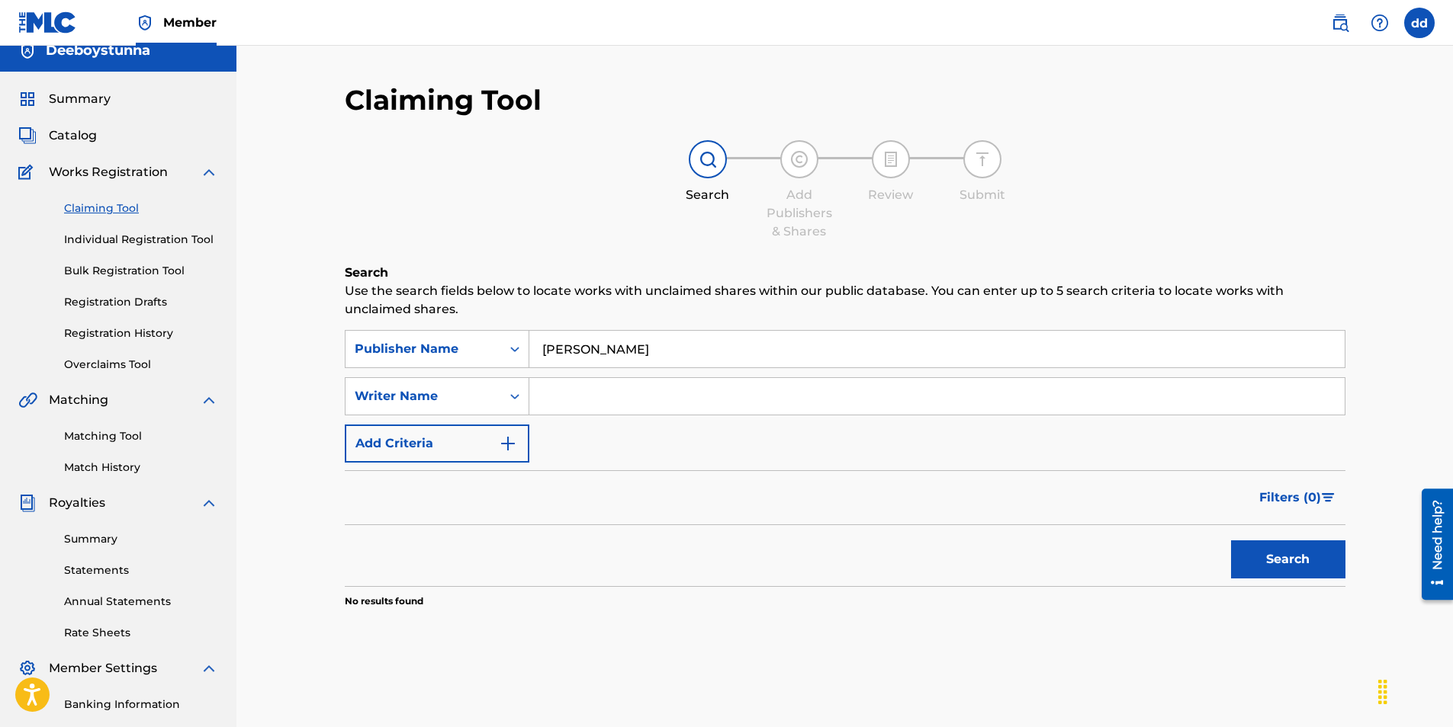
scroll to position [0, 0]
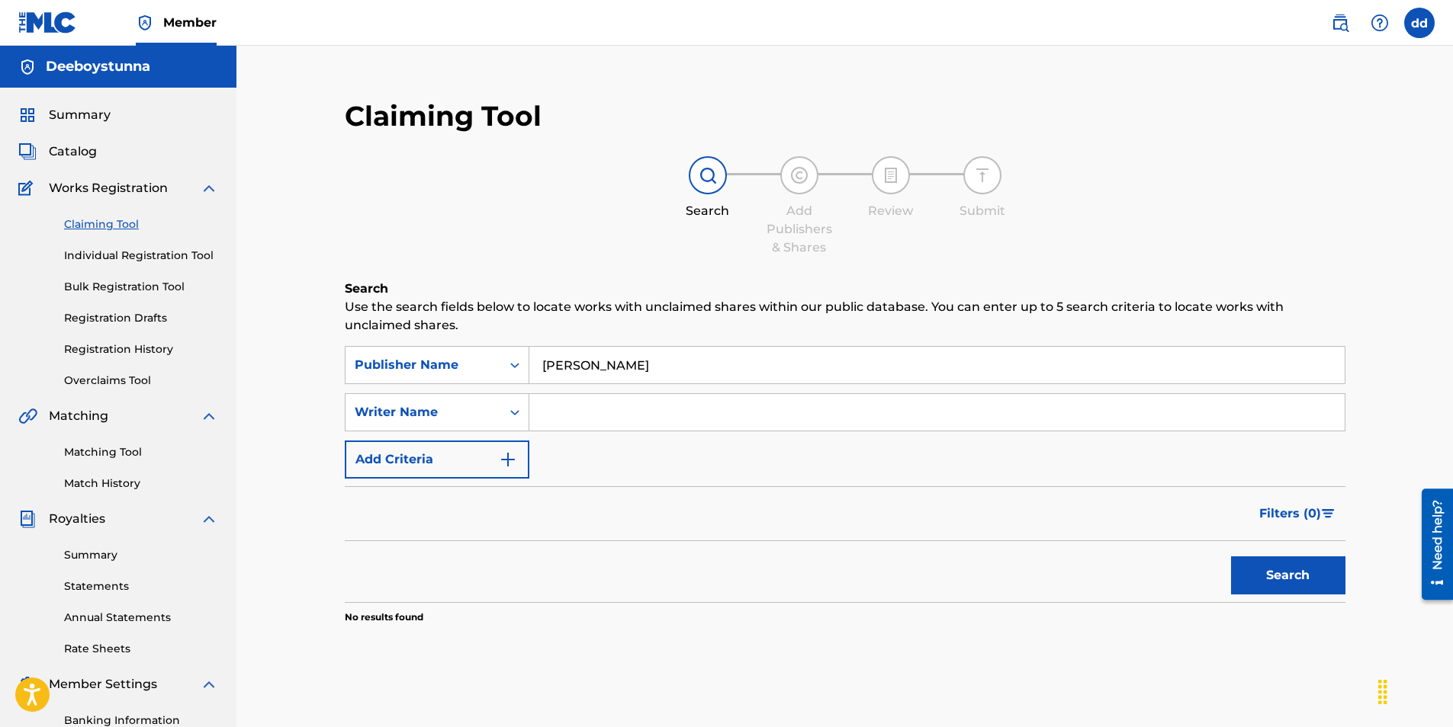
click at [624, 418] on input "Search Form" at bounding box center [936, 412] width 815 height 37
type input "[PERSON_NAME]"
click at [1231, 557] on button "Search" at bounding box center [1288, 576] width 114 height 38
click at [521, 459] on button "Add Criteria" at bounding box center [437, 460] width 185 height 38
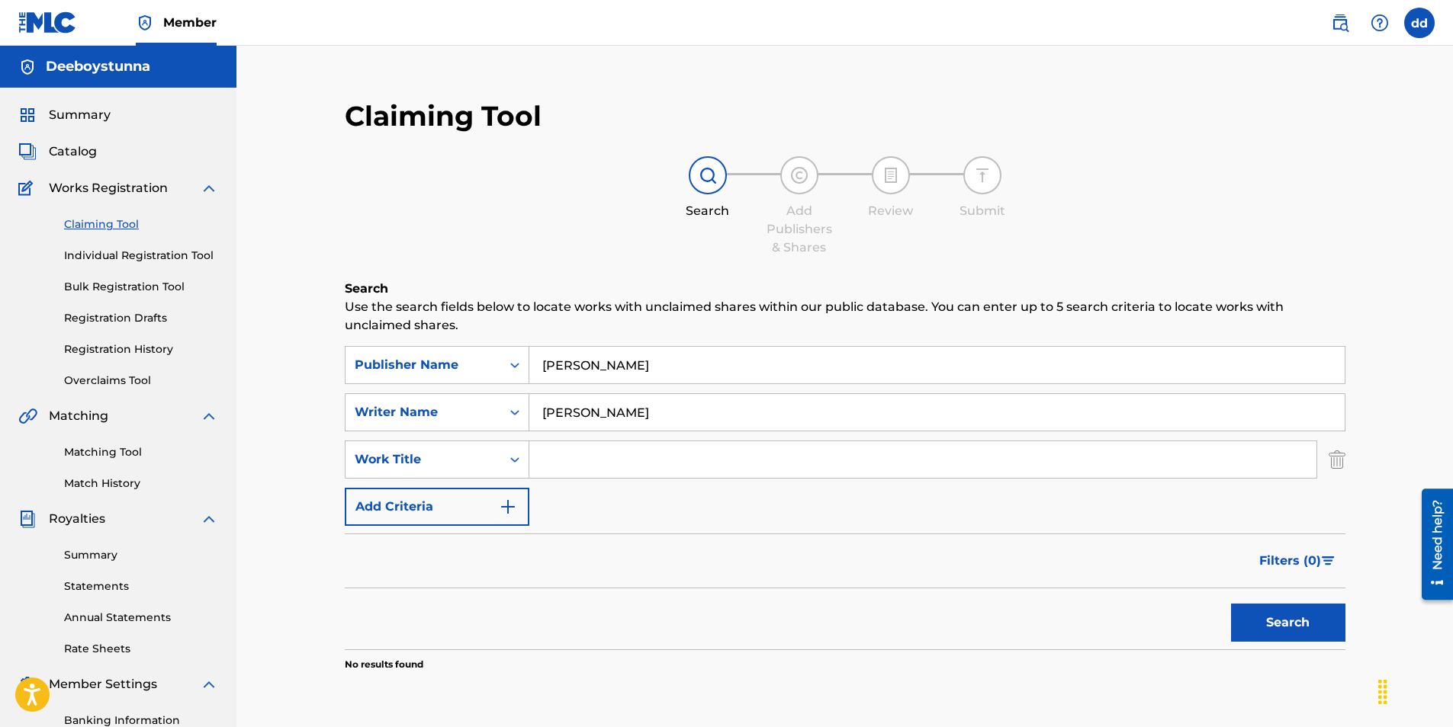
click at [550, 448] on input "Search Form" at bounding box center [922, 460] width 787 height 37
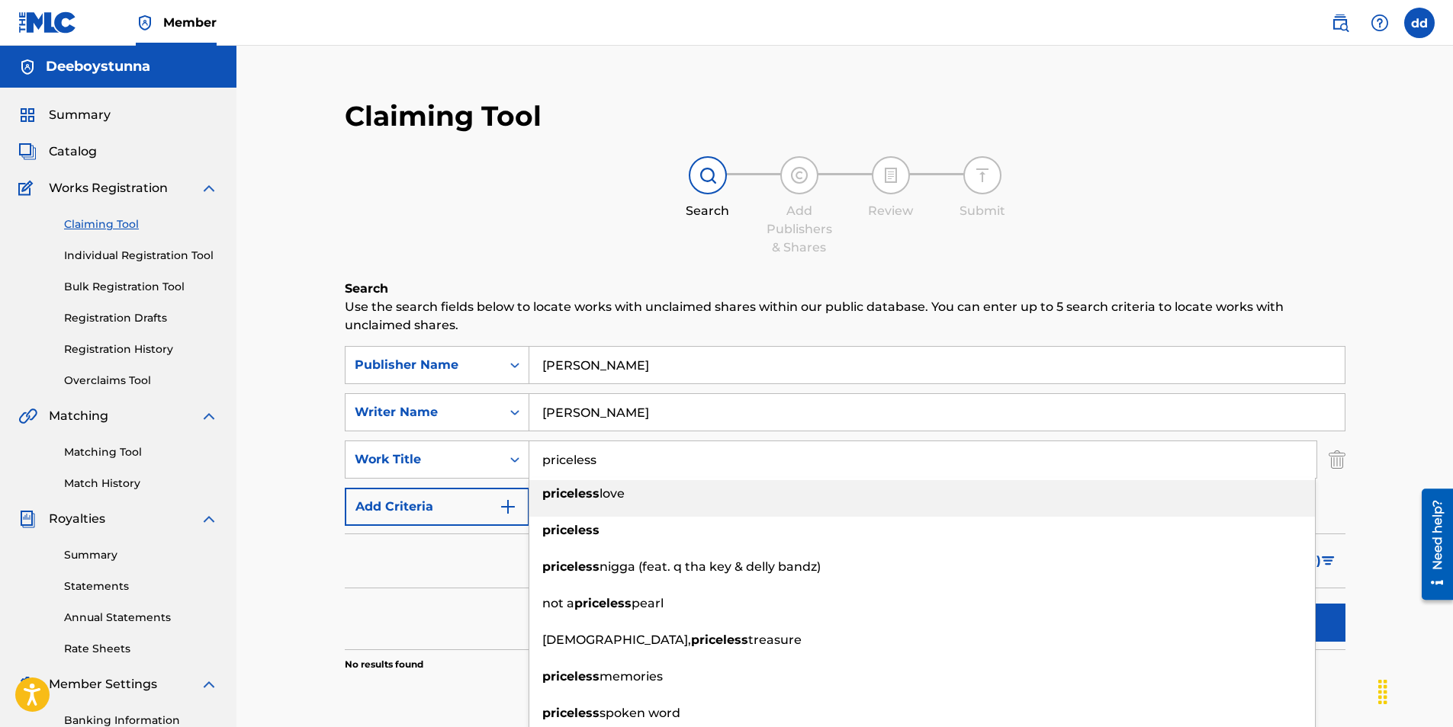
type input "priceless"
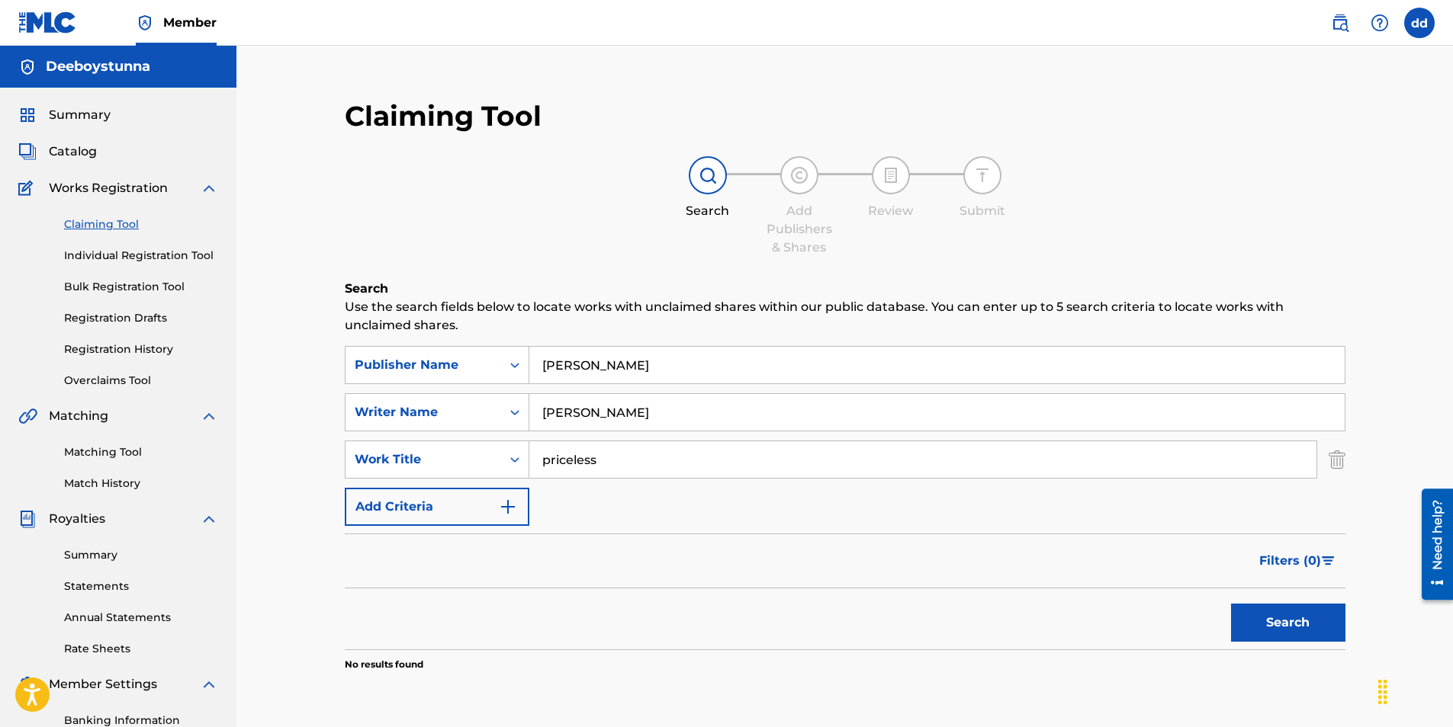
drag, startPoint x: 669, startPoint y: 362, endPoint x: 250, endPoint y: 322, distance: 421.3
click at [250, 321] on div "Claiming Tool Search Add Publishers & Shares Review Submit Search Use the searc…" at bounding box center [844, 459] width 1216 height 827
type input "deeboystunna"
click at [1231, 604] on button "Search" at bounding box center [1288, 623] width 114 height 38
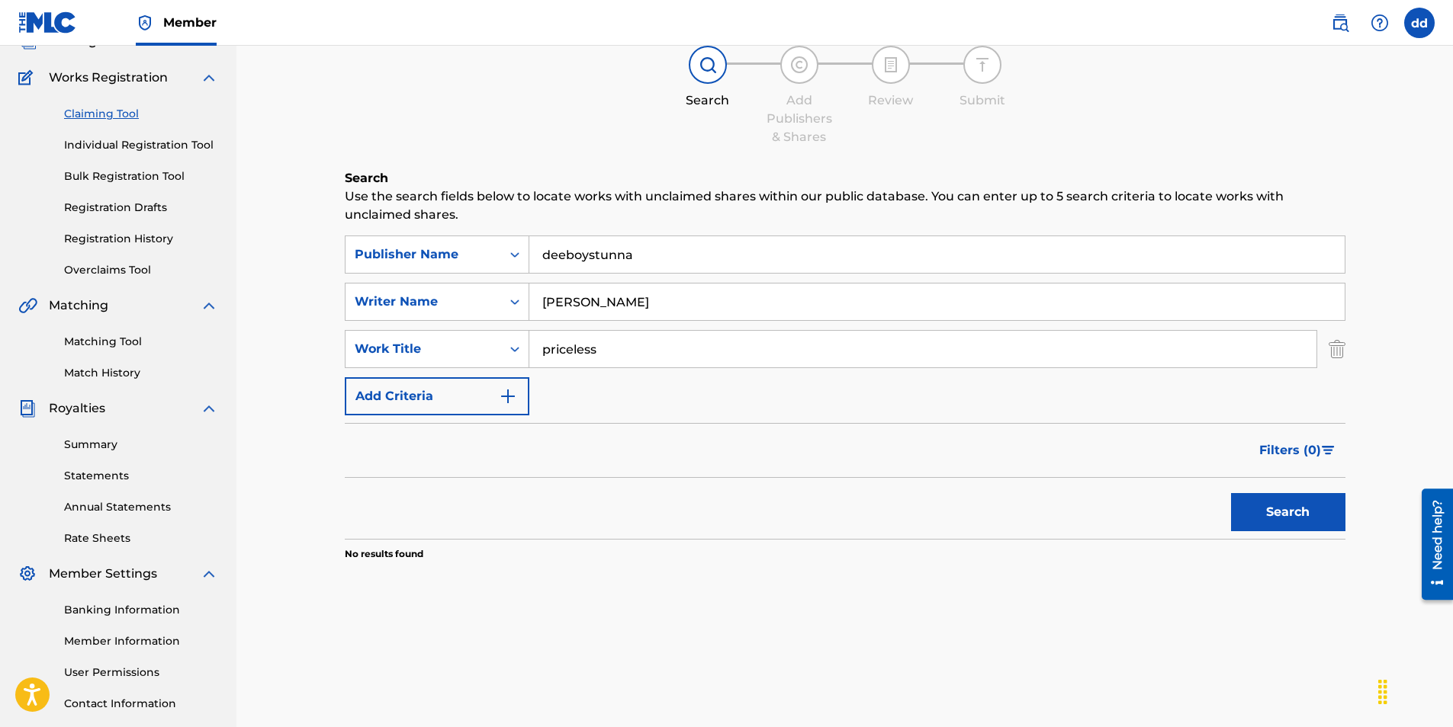
scroll to position [218, 0]
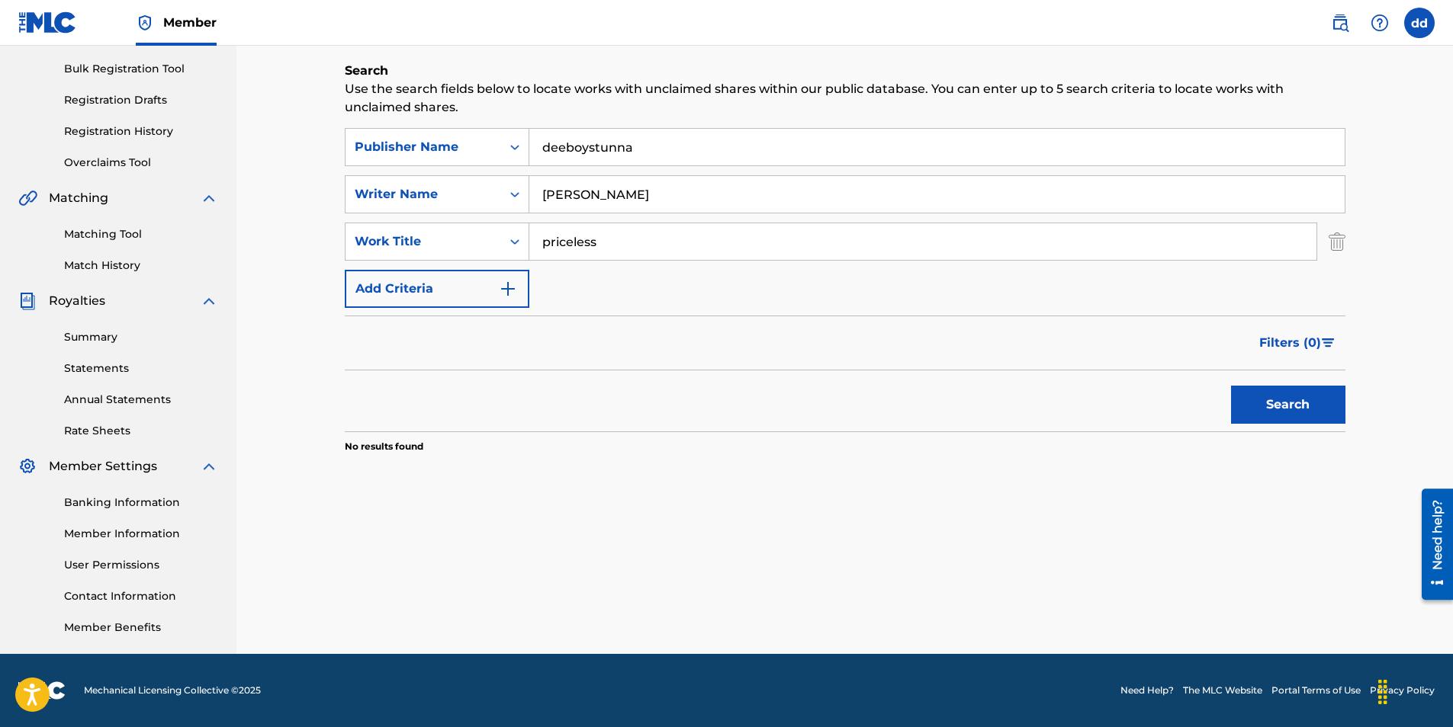
click at [506, 287] on img "Search Form" at bounding box center [508, 289] width 18 height 18
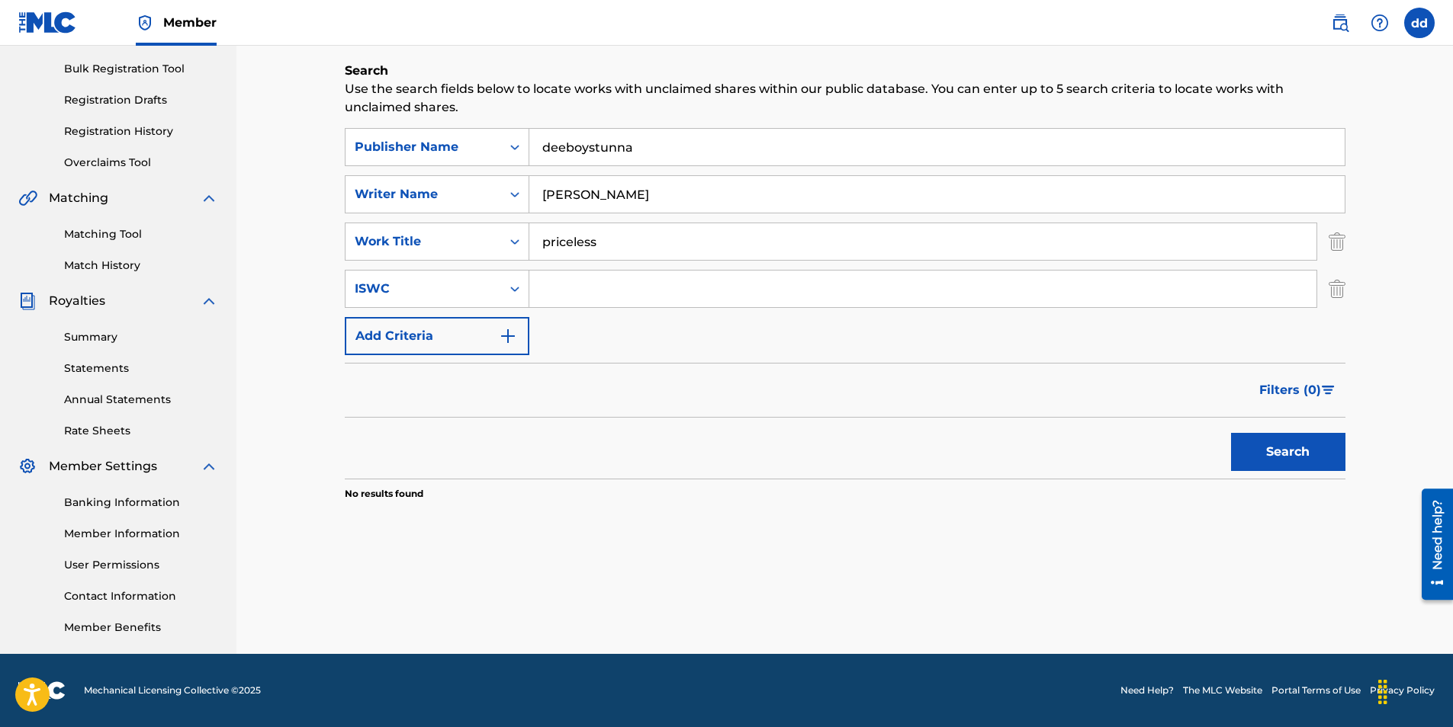
click at [138, 124] on link "Registration History" at bounding box center [141, 132] width 154 height 16
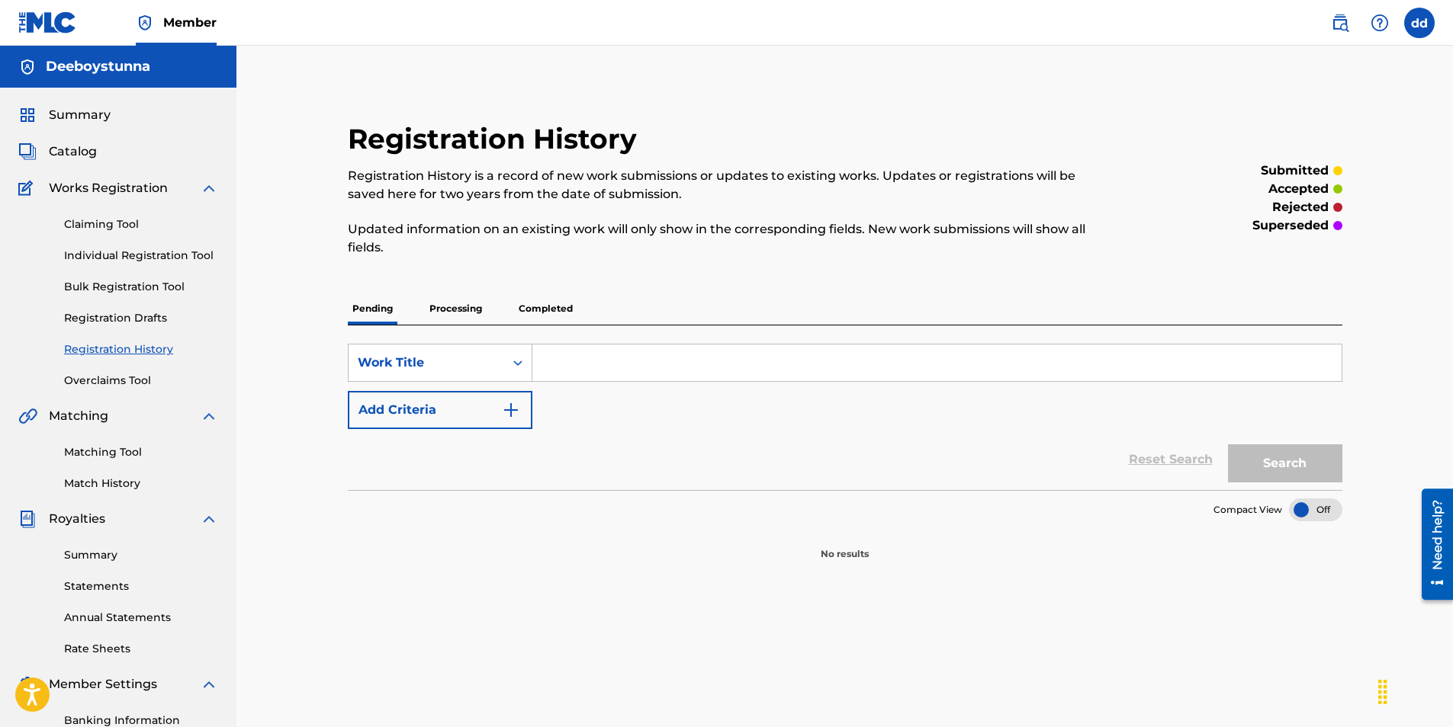
click at [450, 308] on p "Processing" at bounding box center [456, 309] width 62 height 32
click at [133, 387] on link "Overclaims Tool" at bounding box center [141, 381] width 154 height 16
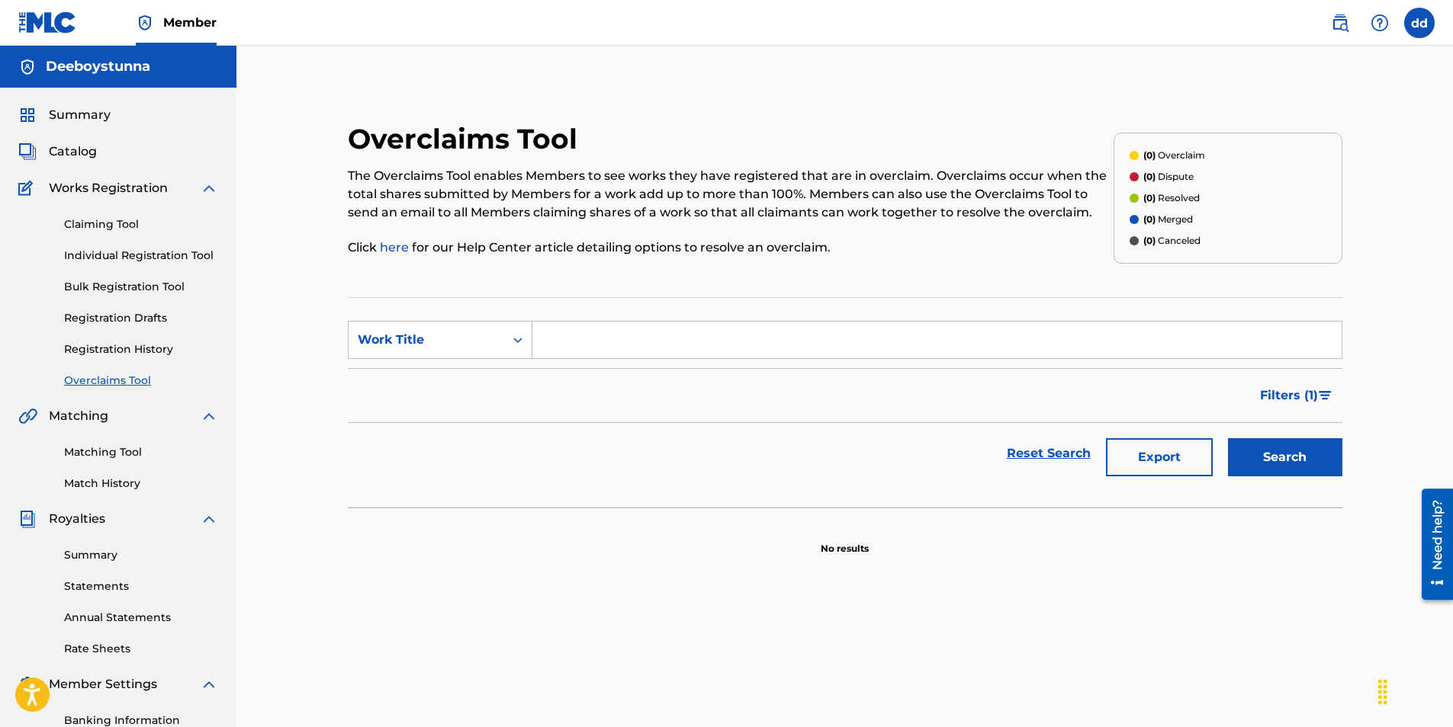
click at [564, 344] on input "Search Form" at bounding box center [936, 340] width 809 height 37
type input "deeboystunna"
click at [1228, 438] on button "Search" at bounding box center [1285, 457] width 114 height 38
click at [59, 153] on span "Catalog" at bounding box center [73, 152] width 48 height 18
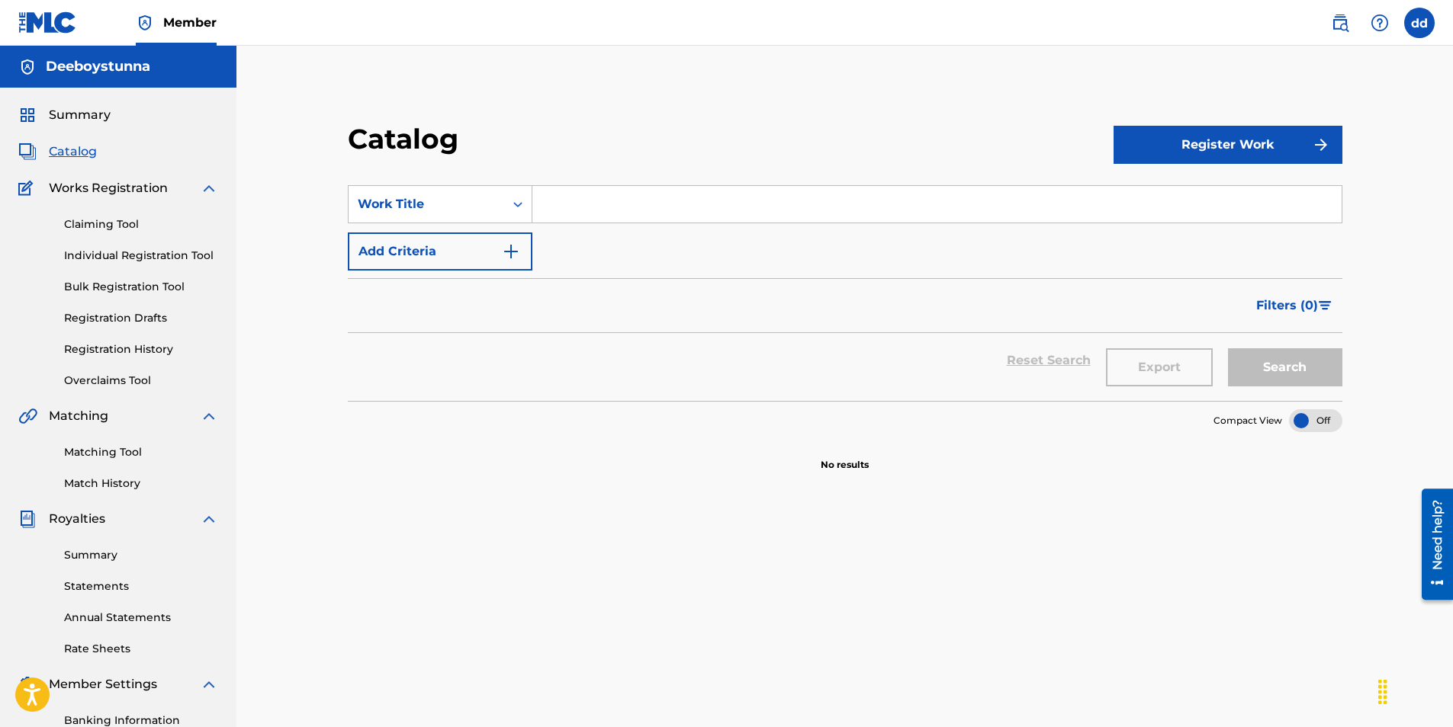
click at [584, 198] on input "Search Form" at bounding box center [936, 204] width 809 height 37
click at [1228, 348] on button "Search" at bounding box center [1285, 367] width 114 height 38
click at [1255, 345] on div "Search" at bounding box center [1281, 360] width 122 height 55
click at [1256, 355] on button "Search" at bounding box center [1285, 367] width 114 height 38
click at [659, 205] on input "deeboystunna" at bounding box center [936, 204] width 809 height 37
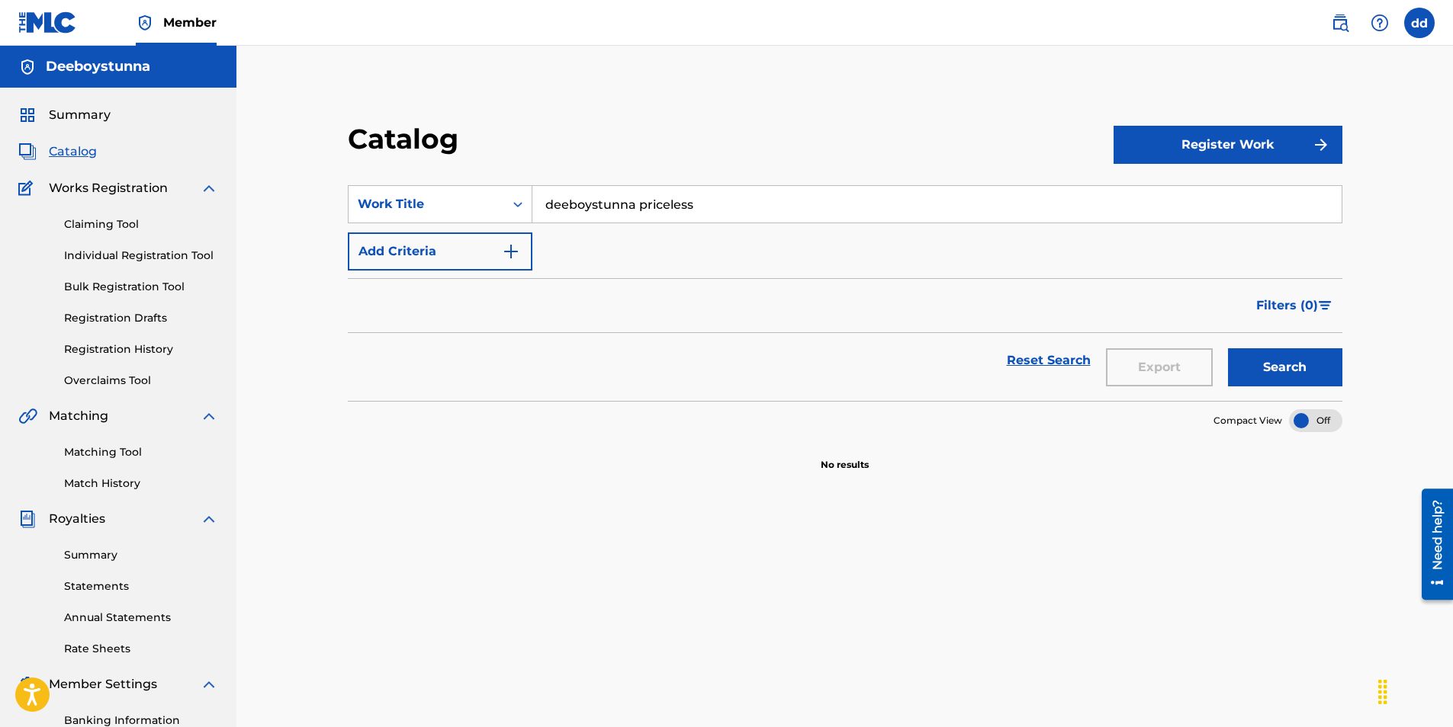
type input "deeboystunna priceless"
click at [1228, 348] on button "Search" at bounding box center [1285, 367] width 114 height 38
click at [1280, 133] on button "Register Work" at bounding box center [1227, 145] width 229 height 38
click at [84, 112] on span "Summary" at bounding box center [80, 115] width 62 height 18
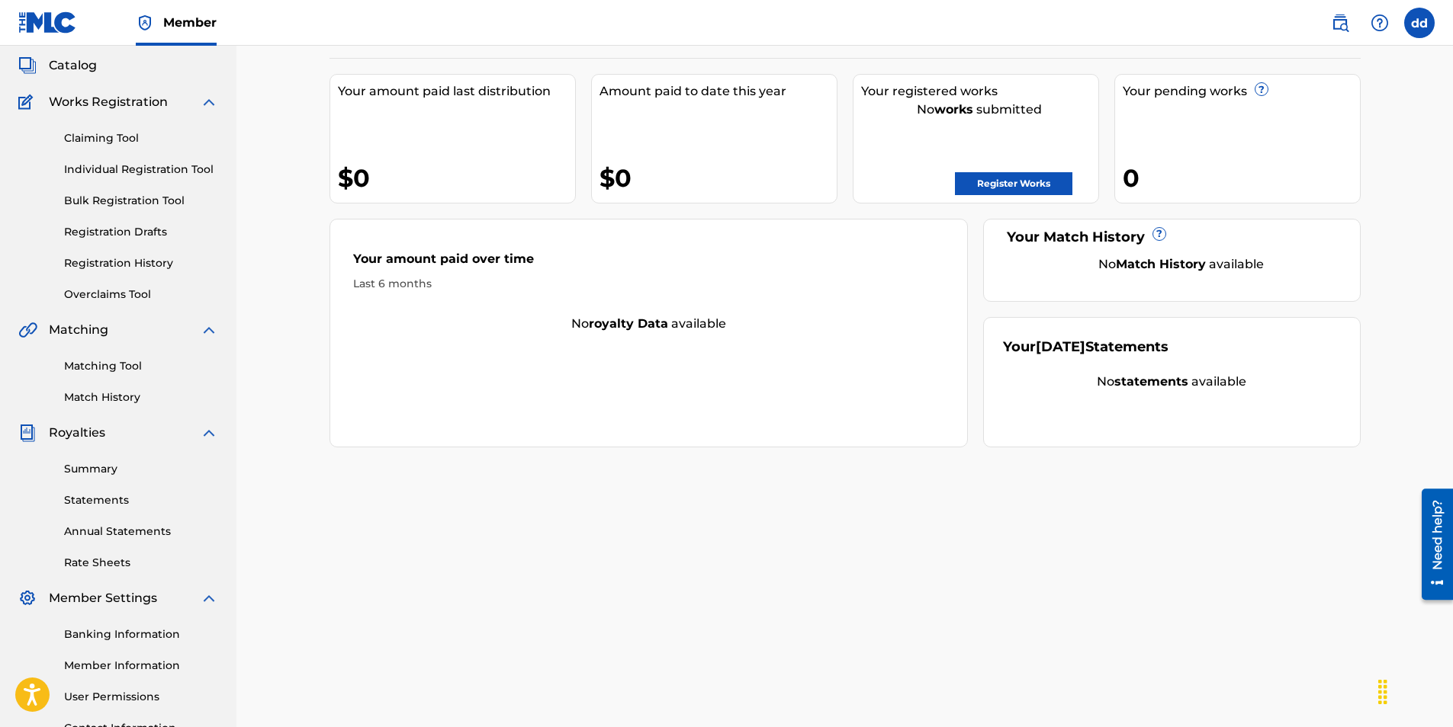
scroll to position [218, 0]
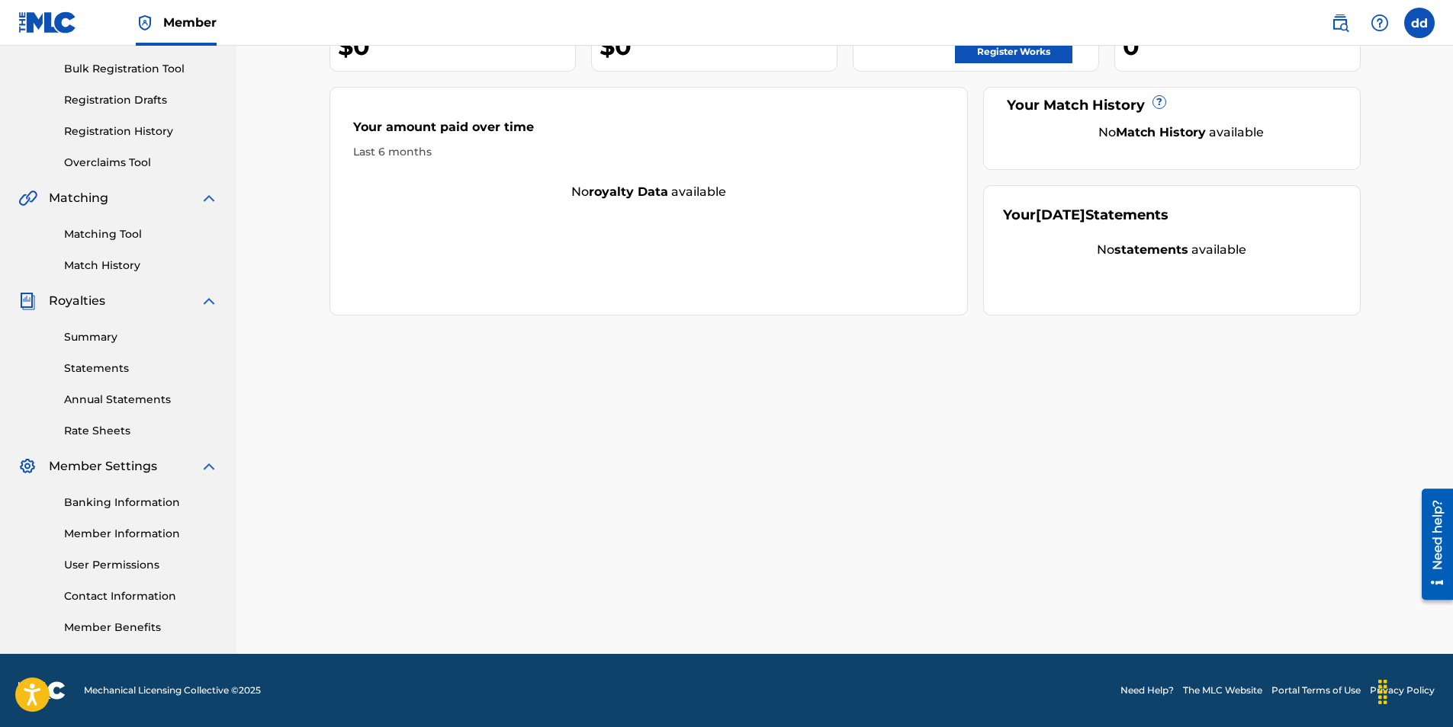
click at [131, 236] on link "Matching Tool" at bounding box center [141, 234] width 154 height 16
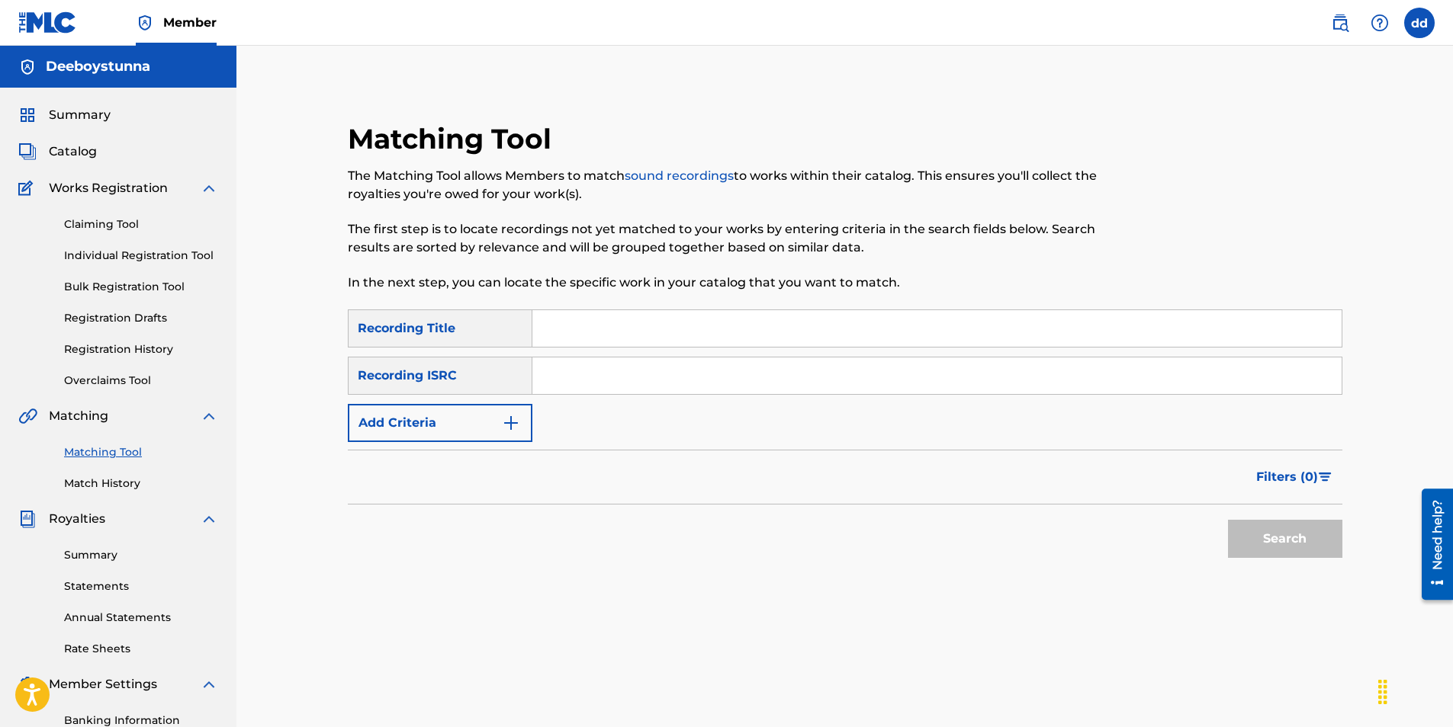
click at [571, 331] on input "Search Form" at bounding box center [936, 328] width 809 height 37
type input "deeboystunna priceless"
click at [641, 377] on input "Search Form" at bounding box center [936, 376] width 809 height 37
paste input "QZK6G2304016"
type input "QZK6G2304016"
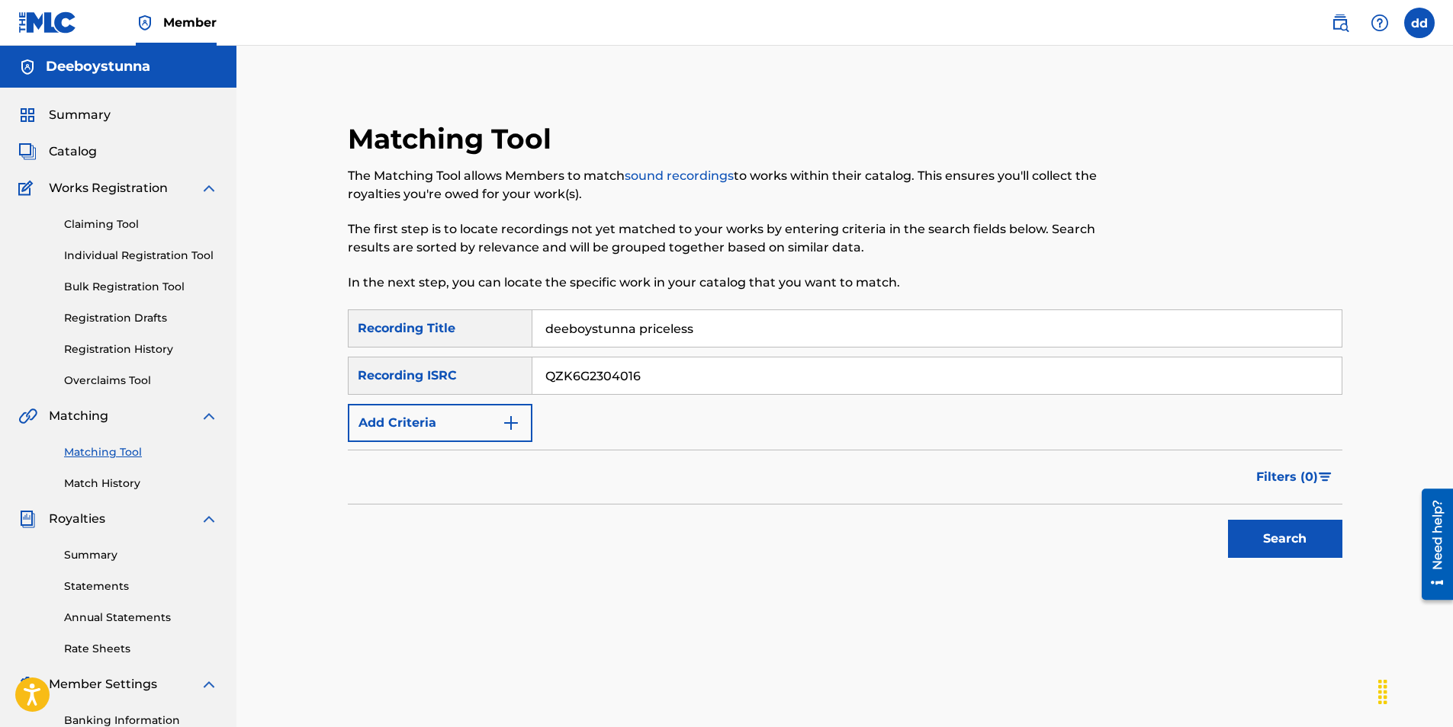
click at [1288, 564] on div "Search" at bounding box center [1281, 535] width 122 height 61
click at [1289, 555] on button "Search" at bounding box center [1285, 539] width 114 height 38
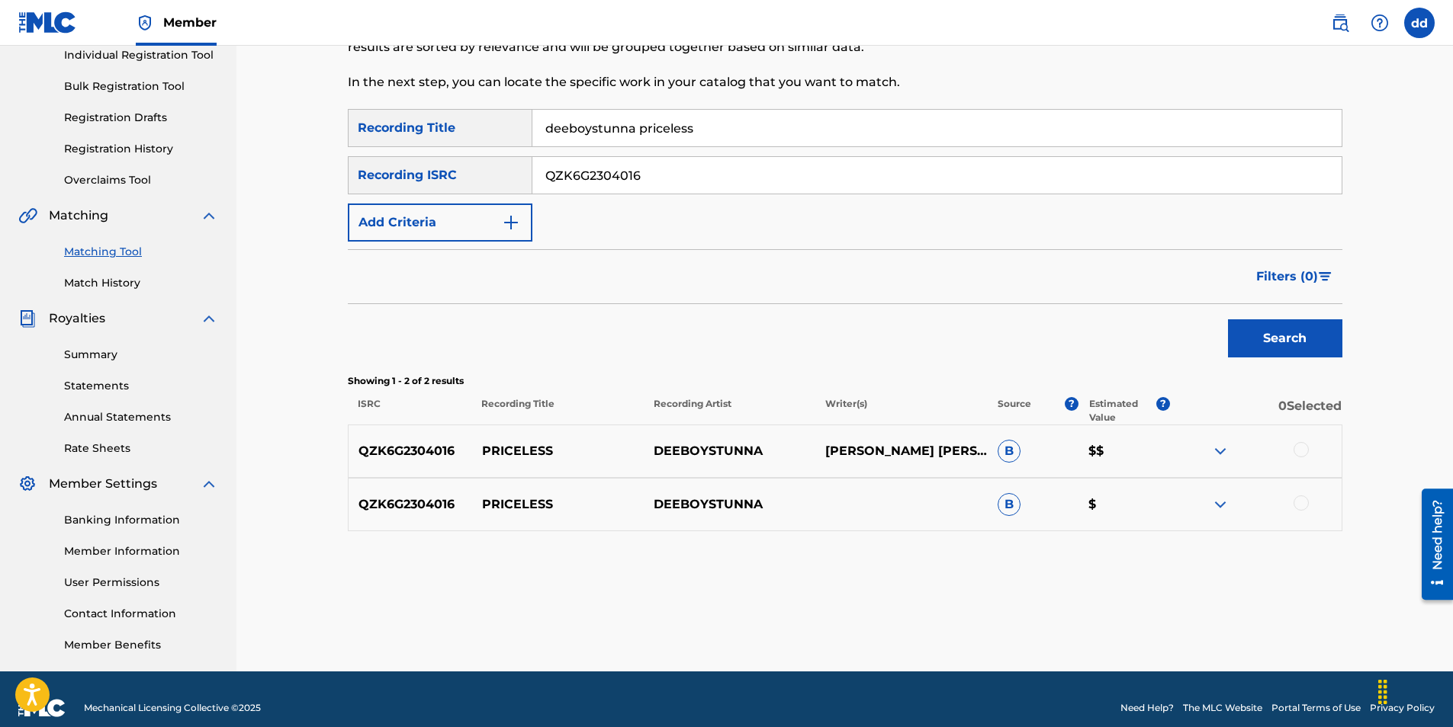
scroll to position [218, 0]
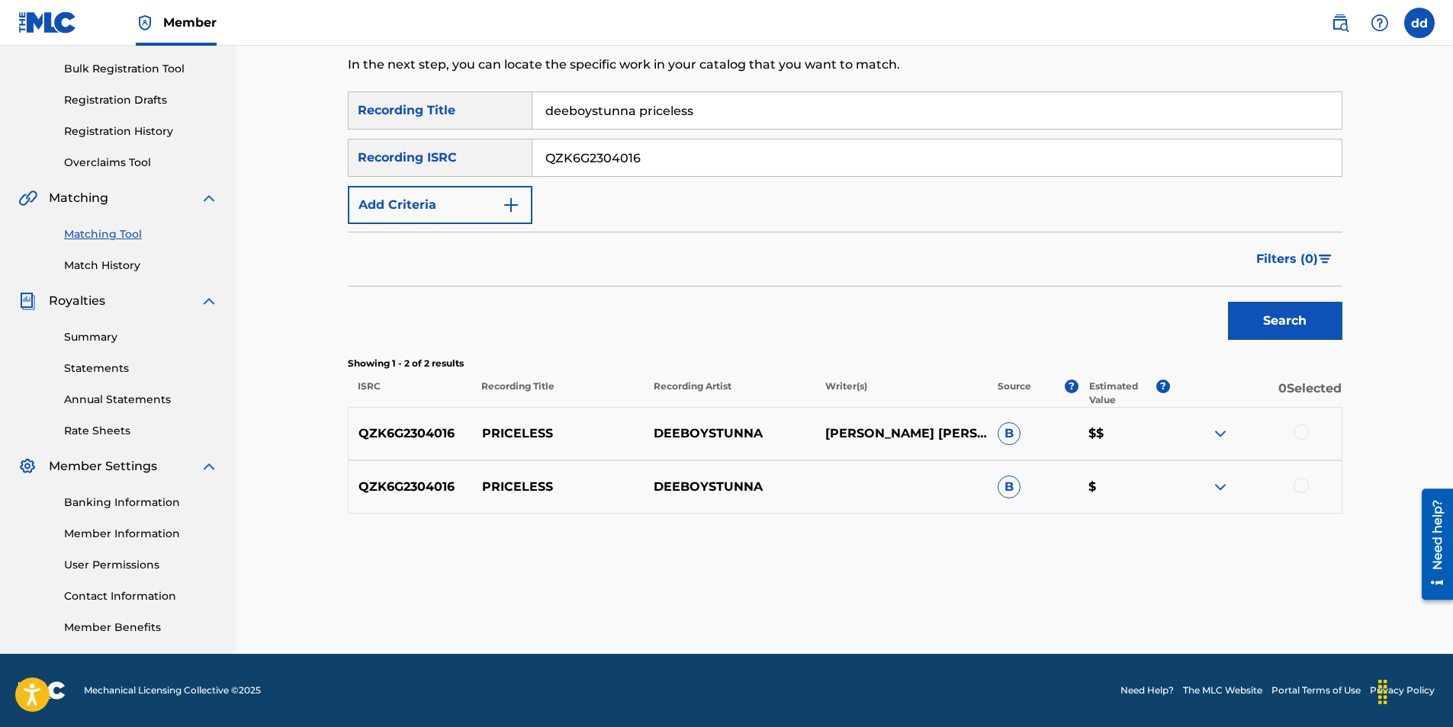
click at [1300, 434] on div at bounding box center [1300, 432] width 15 height 15
click at [1305, 496] on div at bounding box center [1255, 487] width 172 height 18
click at [1303, 487] on div at bounding box center [1300, 485] width 15 height 15
click at [1119, 604] on button "Match 2 Groups" at bounding box center [1071, 603] width 169 height 38
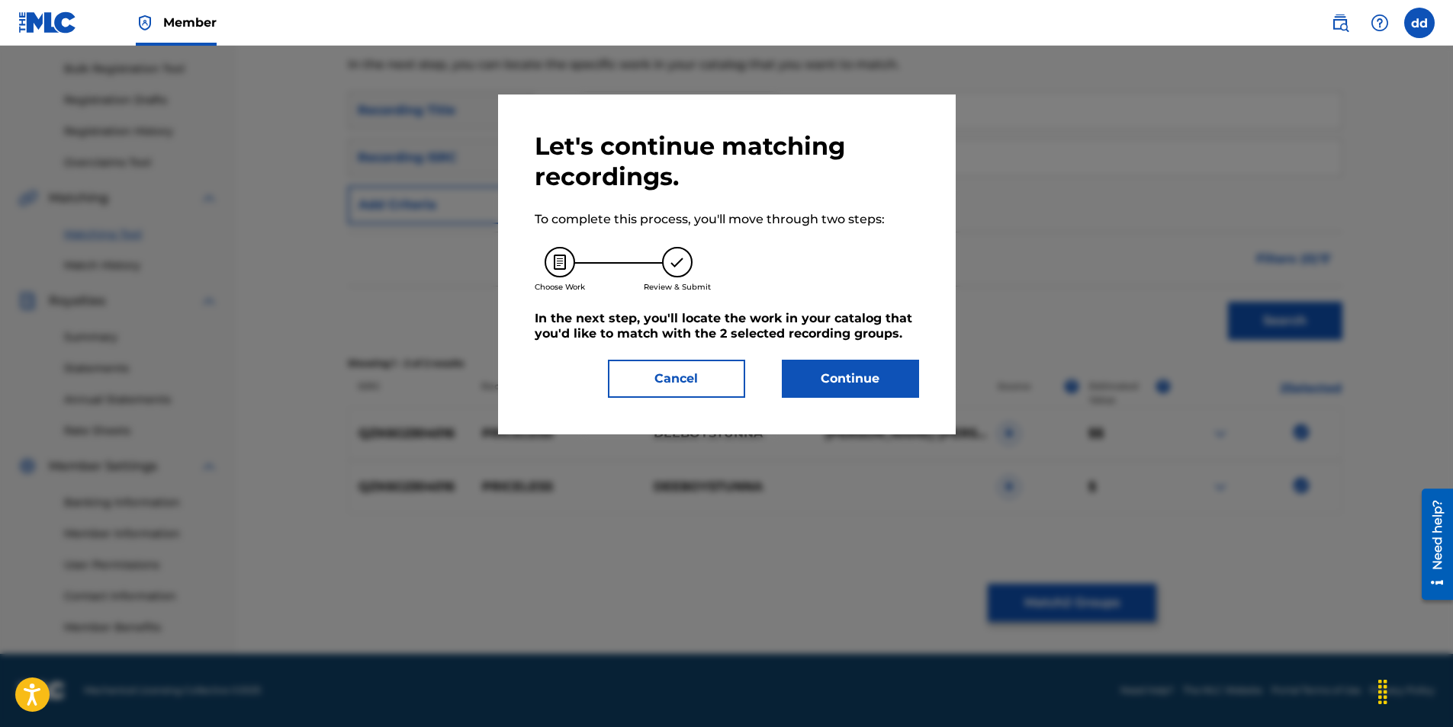
click at [839, 383] on button "Continue" at bounding box center [850, 379] width 137 height 38
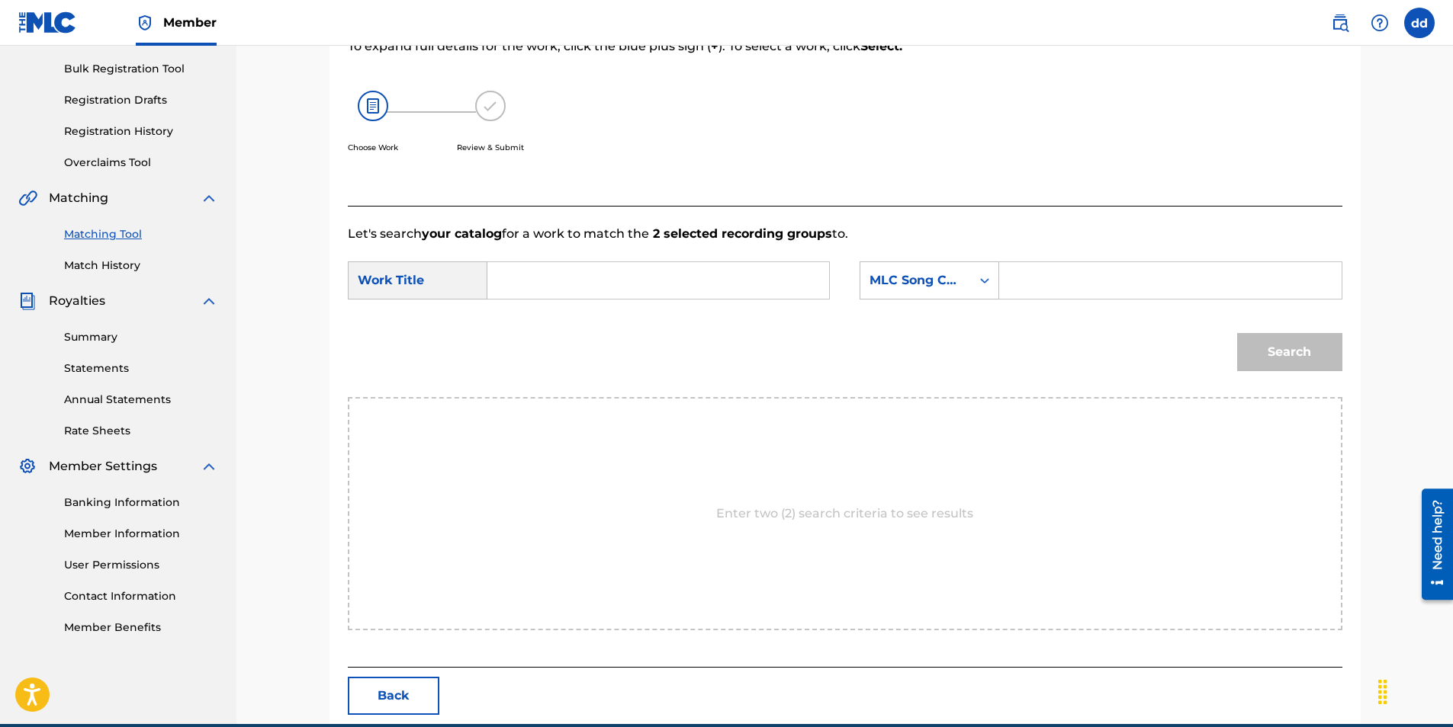
scroll to position [288, 0]
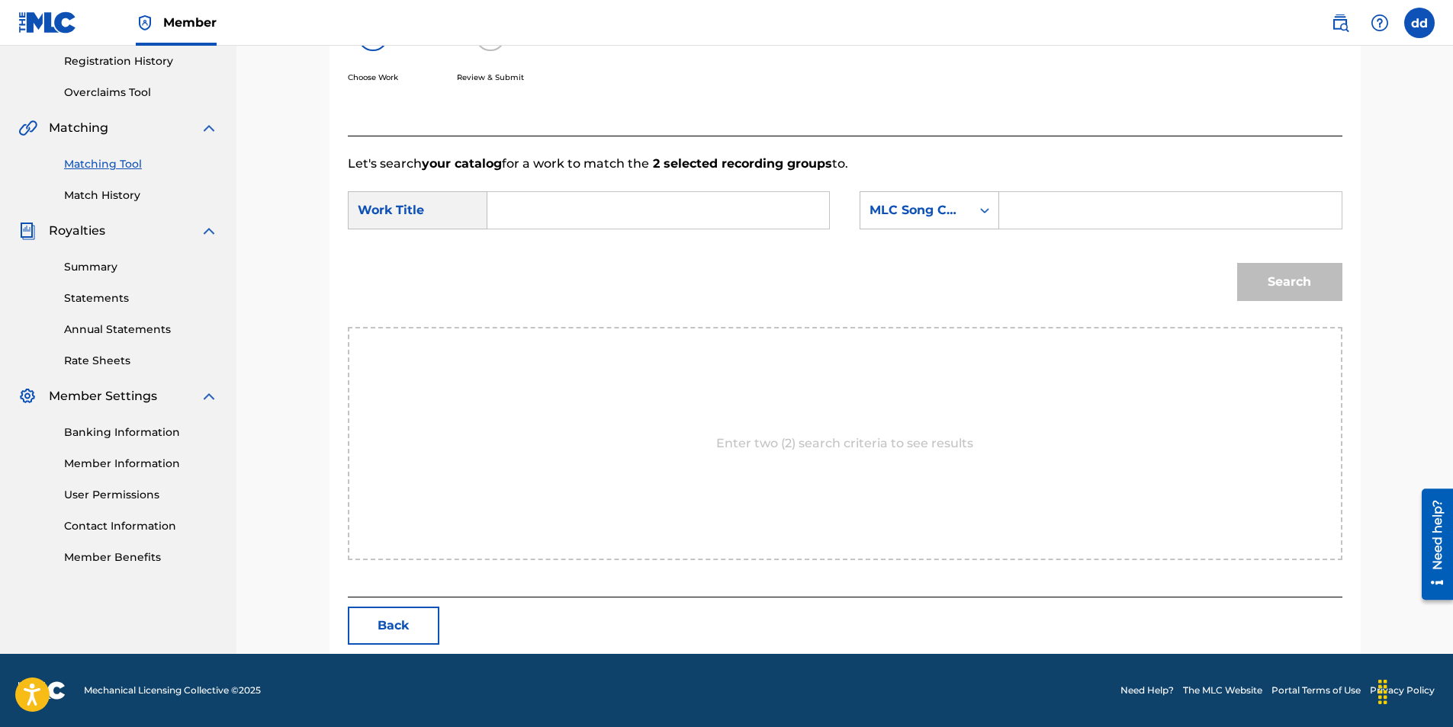
click at [595, 198] on input "Search Form" at bounding box center [658, 210] width 316 height 37
type input "priceless"
click at [997, 214] on div "Search Form" at bounding box center [984, 210] width 27 height 27
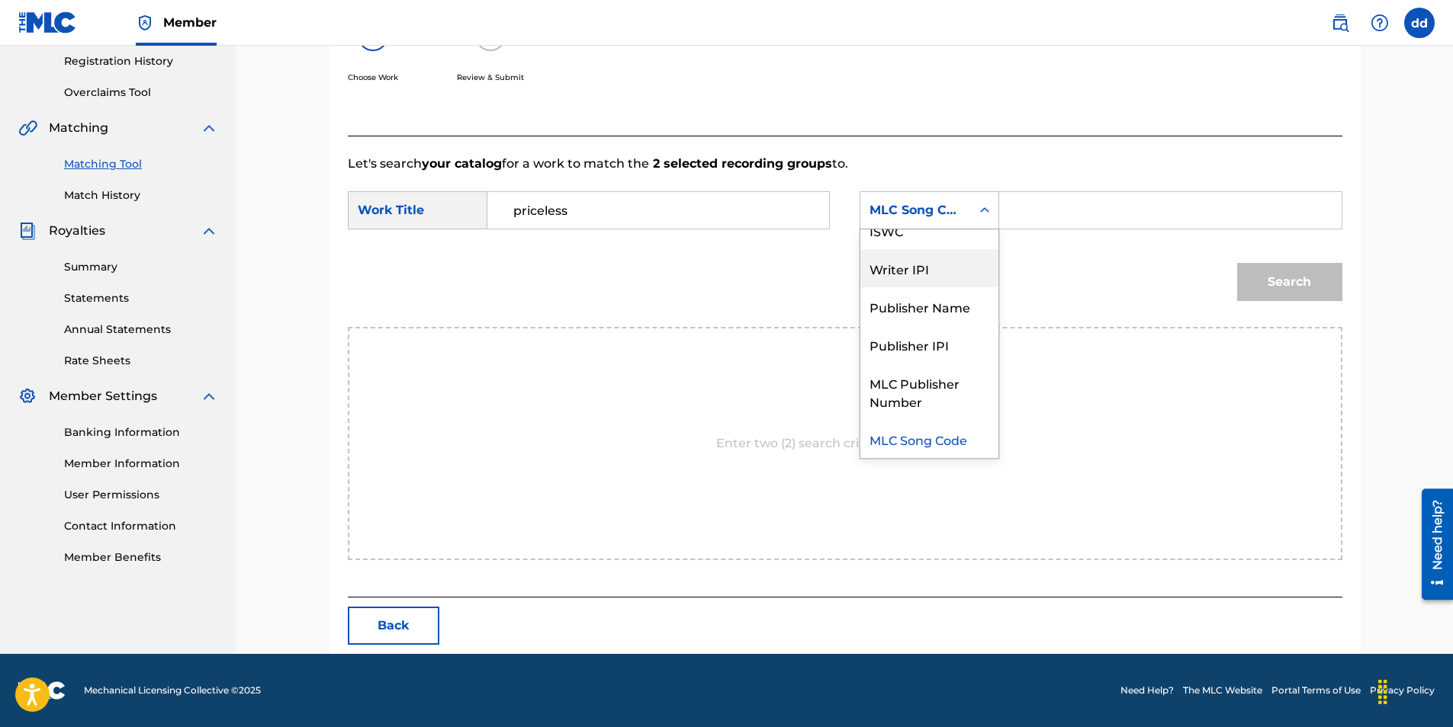
scroll to position [0, 0]
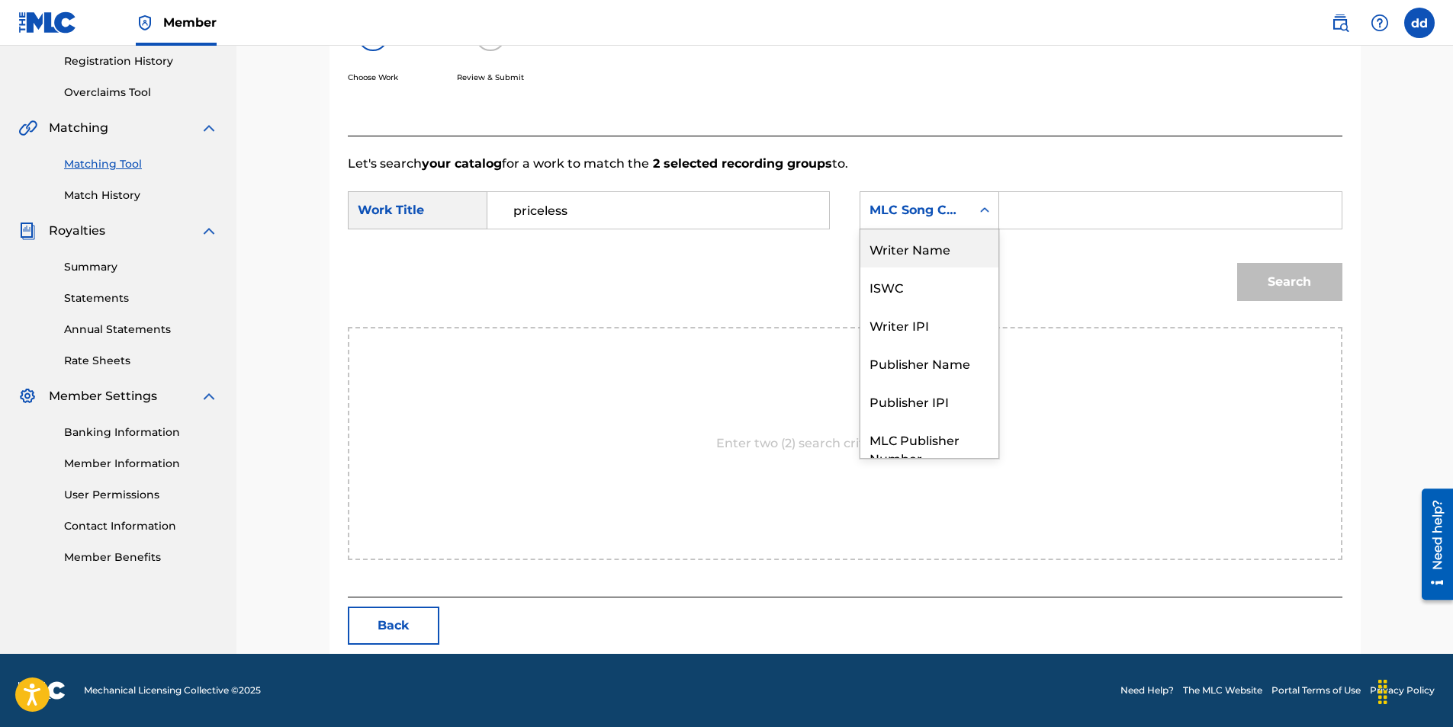
click at [937, 249] on div "Writer Name" at bounding box center [929, 249] width 138 height 38
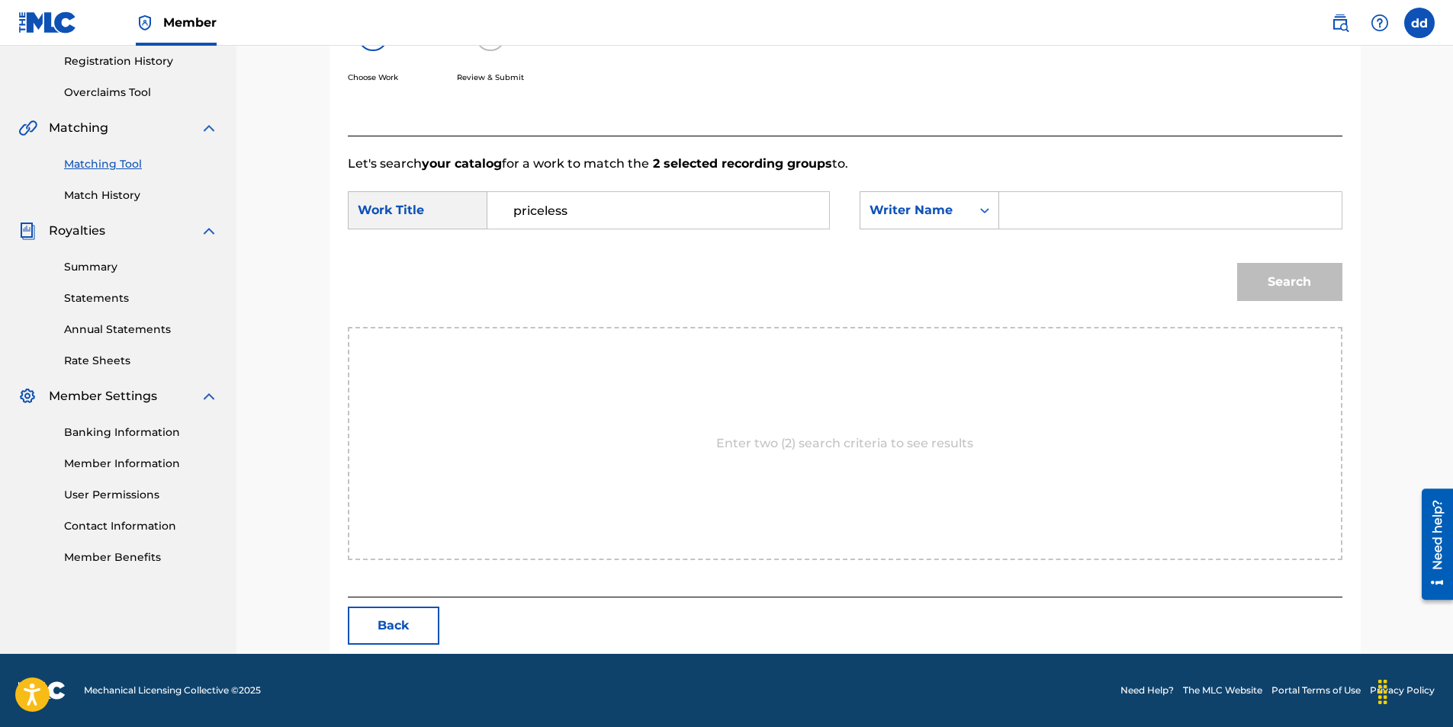
click at [1048, 210] on input "Search Form" at bounding box center [1170, 210] width 316 height 37
type input "[PERSON_NAME]"
click at [1305, 299] on button "Search" at bounding box center [1289, 282] width 105 height 38
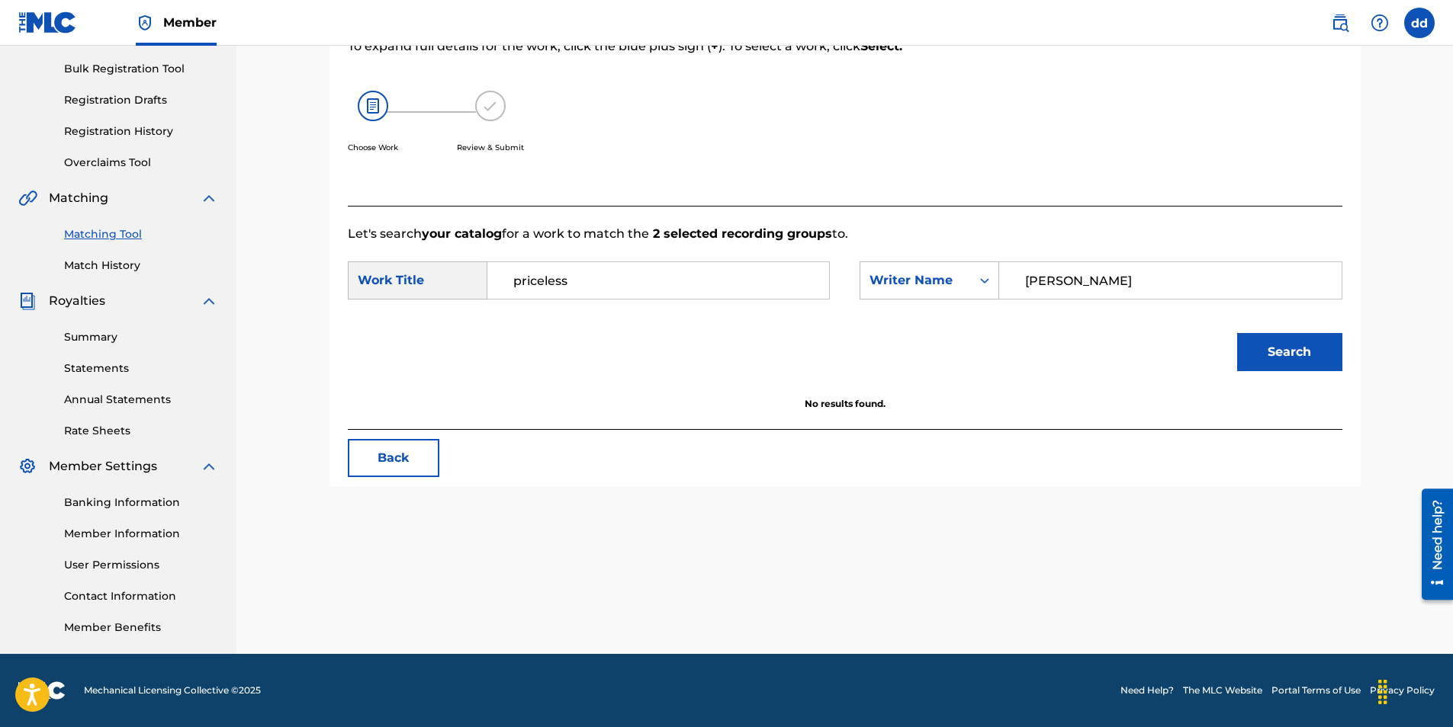
drag, startPoint x: 1143, startPoint y: 275, endPoint x: 798, endPoint y: 301, distance: 345.7
click at [798, 301] on div "SearchWithCriteria4dcce863-25df-4ecf-8b9e-189f5419e415 Work Title priceless Sea…" at bounding box center [845, 285] width 994 height 47
type input "deeboystunna"
click at [1237, 333] on button "Search" at bounding box center [1289, 352] width 105 height 38
drag, startPoint x: 661, startPoint y: 282, endPoint x: 134, endPoint y: 318, distance: 528.1
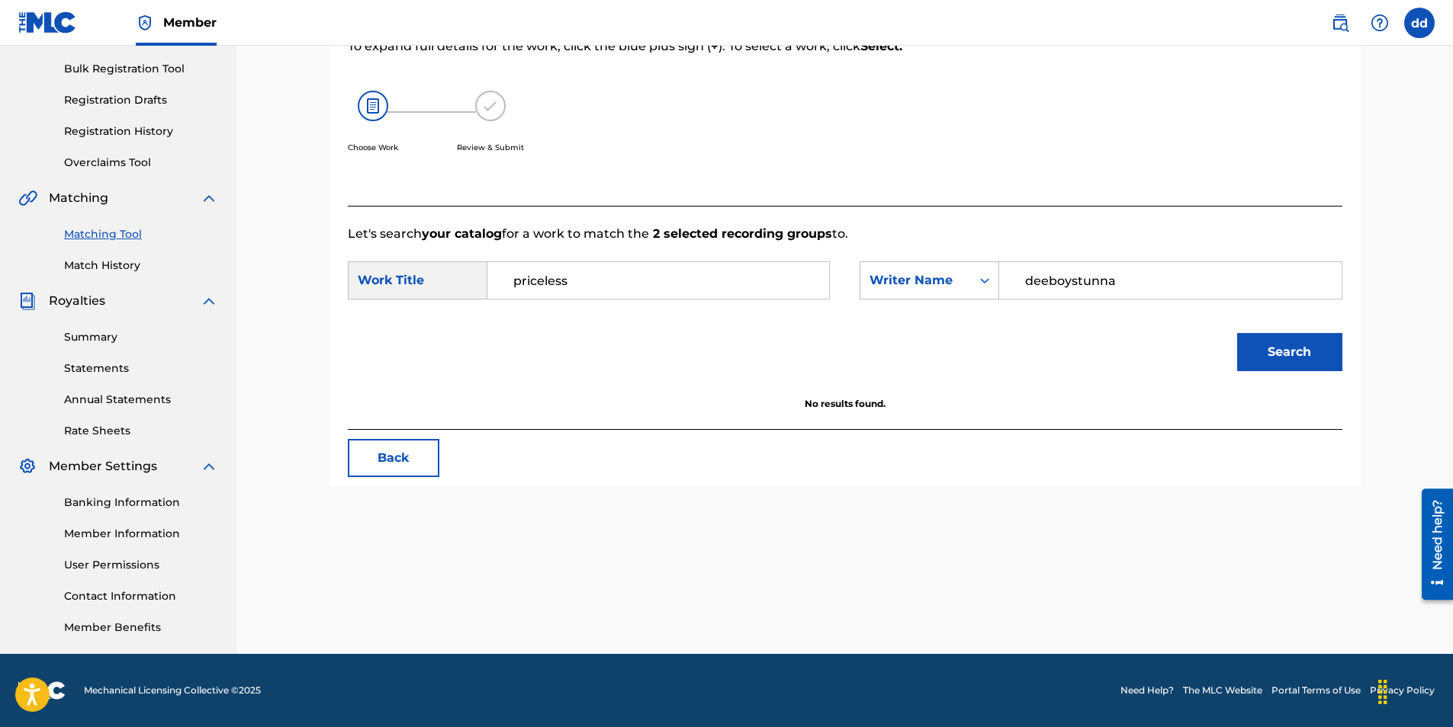
click at [134, 318] on main "Deeboystunna Summary Catalog Works Registration Claiming Tool Individual Regist…" at bounding box center [726, 241] width 1453 height 827
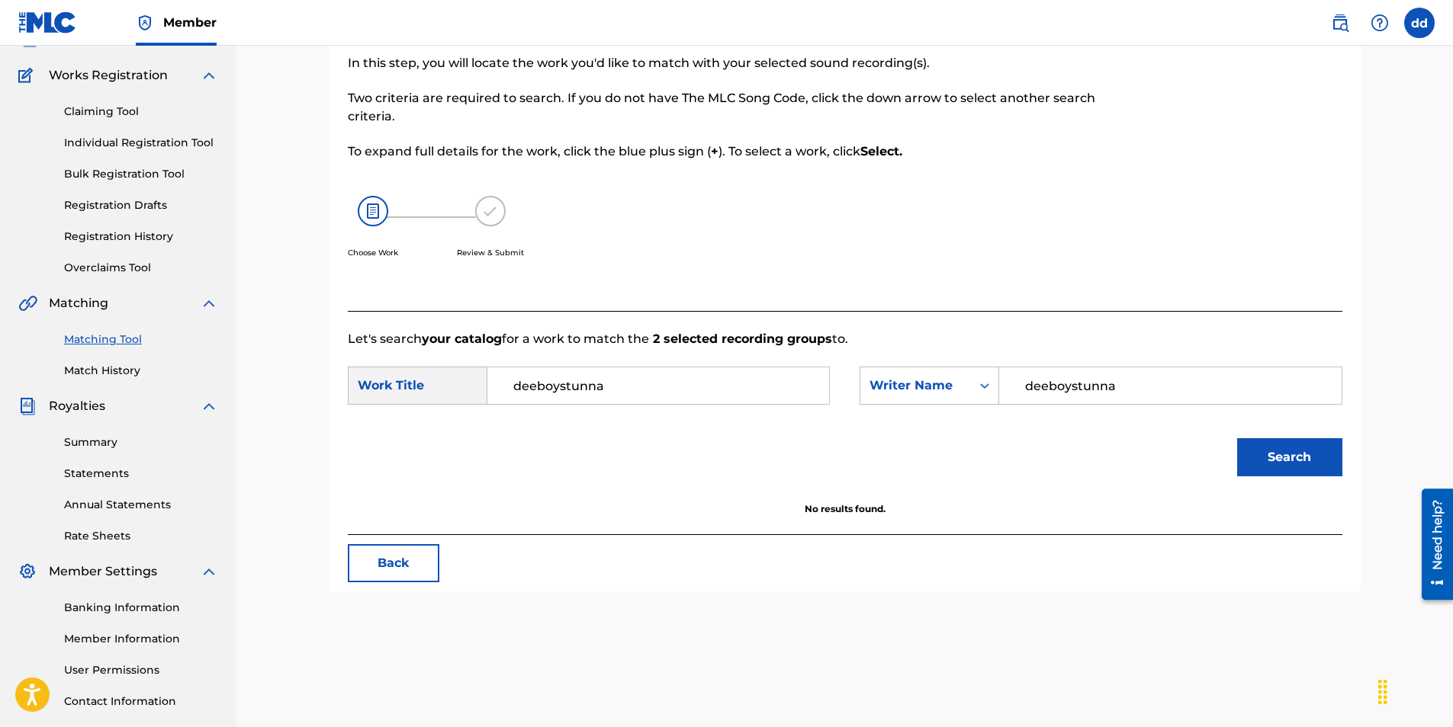
scroll to position [0, 0]
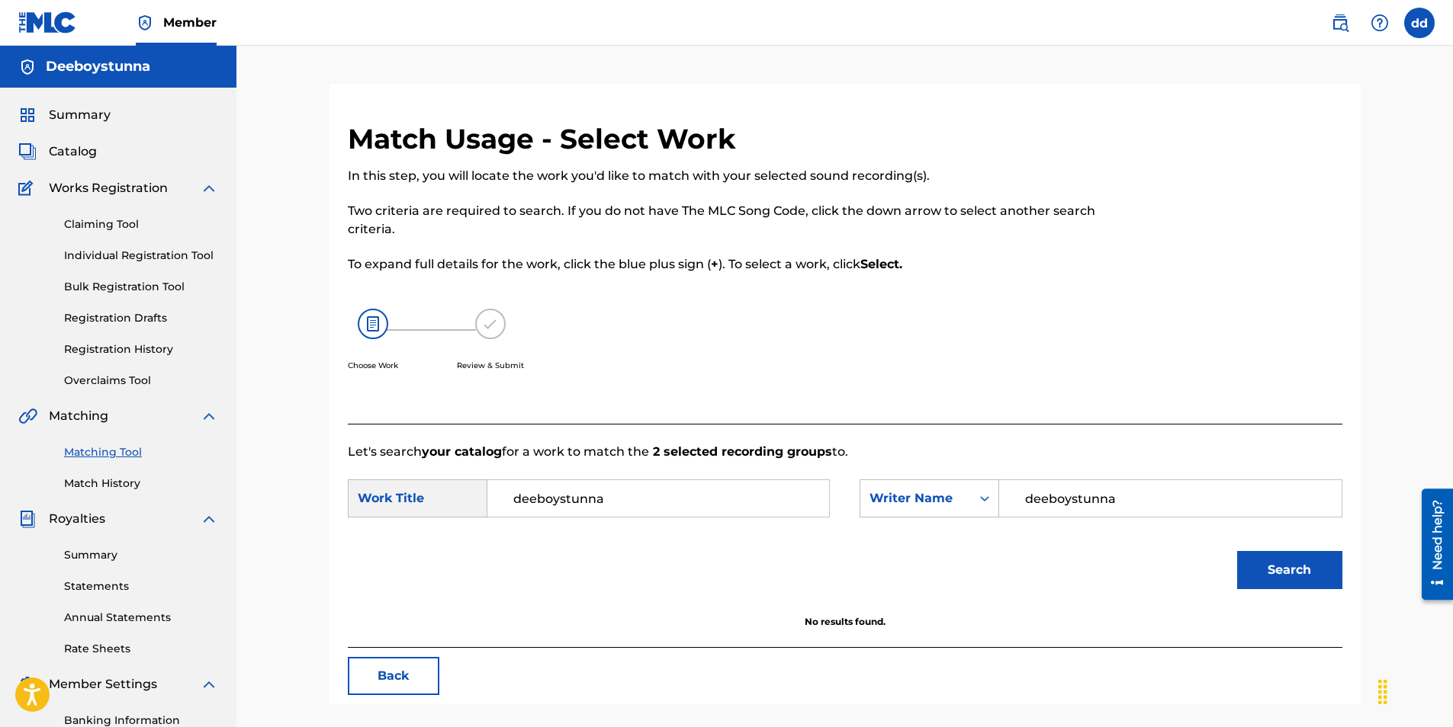
type input "deeboystunna"
click at [397, 691] on button "Back" at bounding box center [394, 676] width 92 height 38
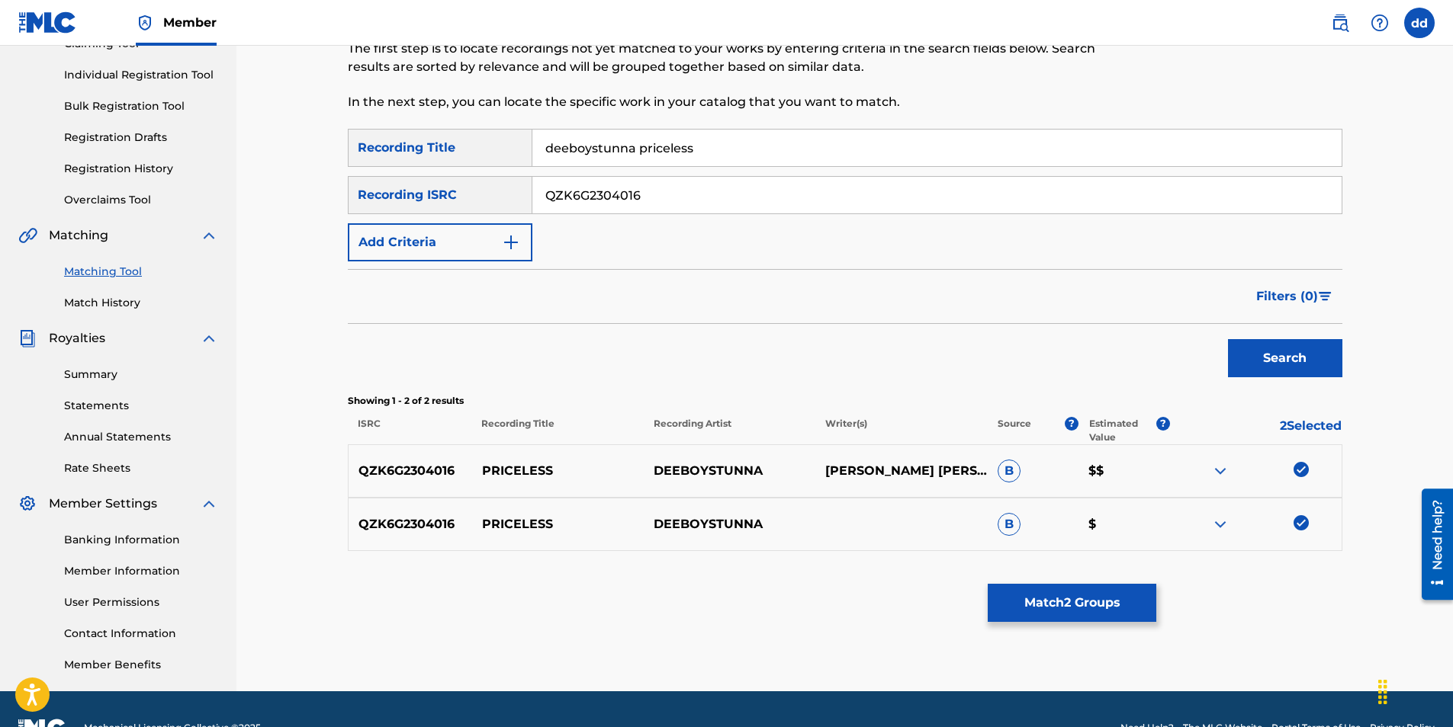
scroll to position [218, 0]
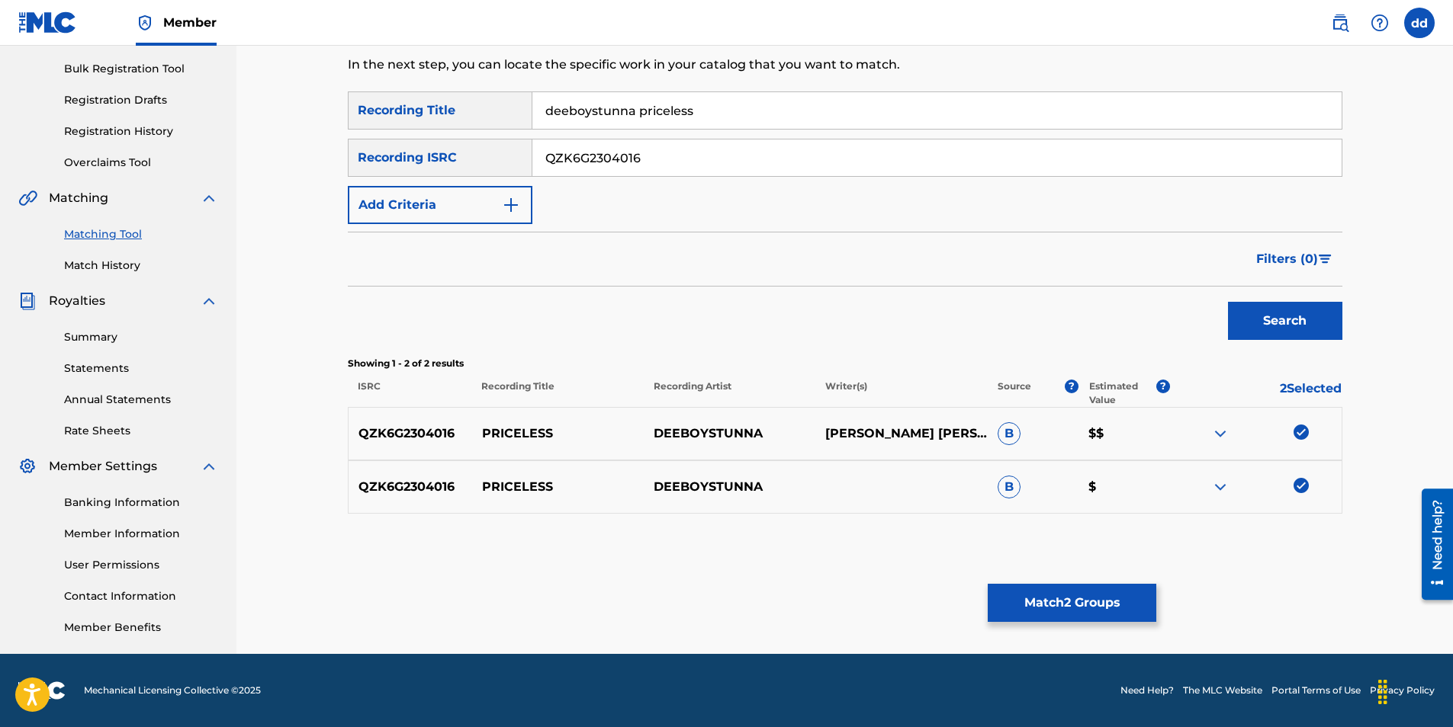
click at [1214, 429] on img at bounding box center [1220, 434] width 18 height 18
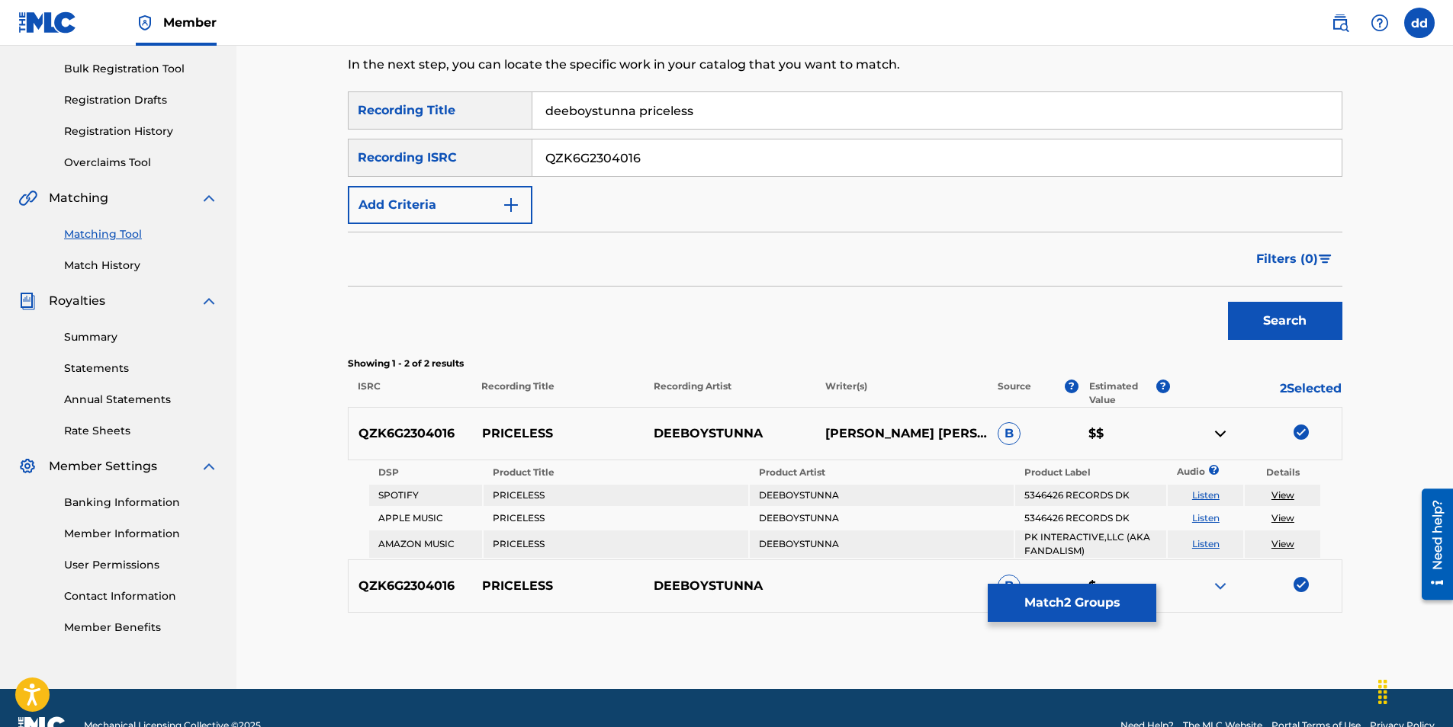
click at [1224, 434] on img at bounding box center [1220, 434] width 18 height 18
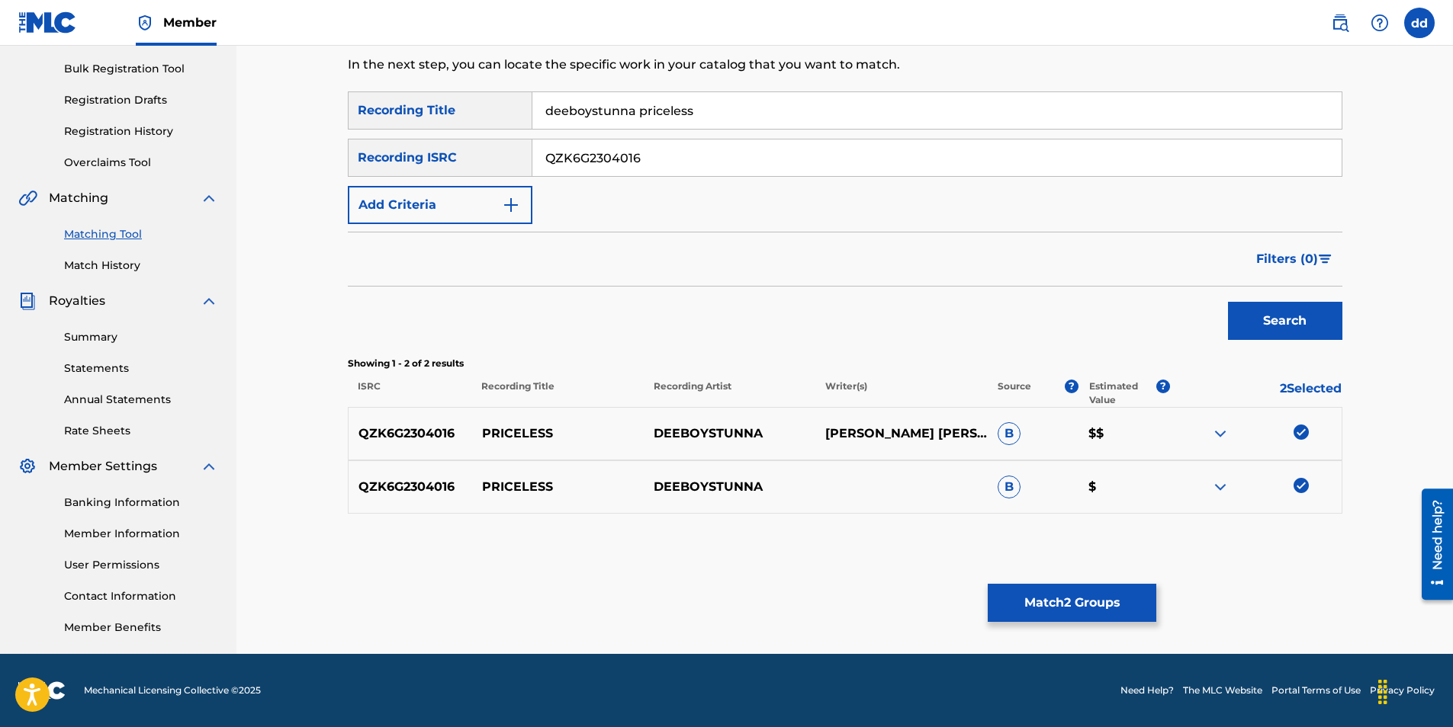
click at [1218, 482] on img at bounding box center [1220, 487] width 18 height 18
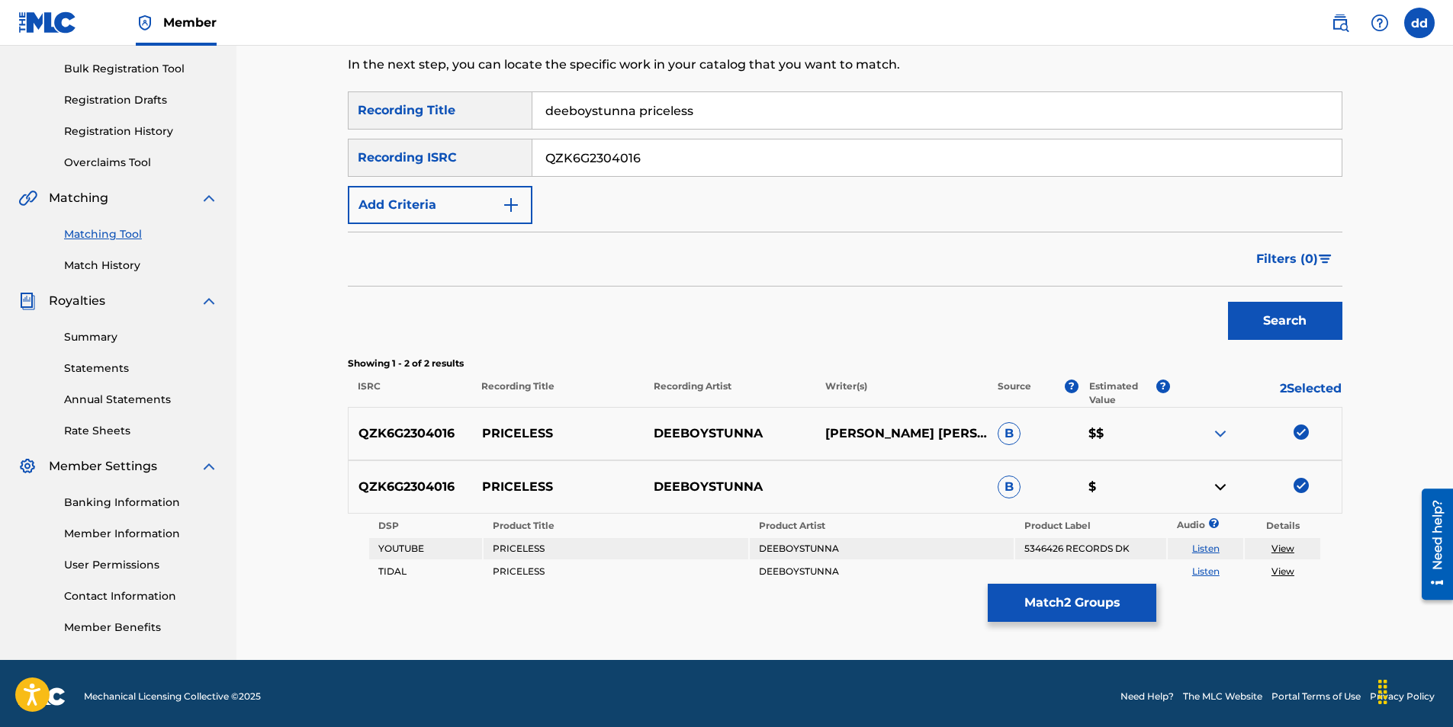
click at [1219, 486] on img at bounding box center [1220, 487] width 18 height 18
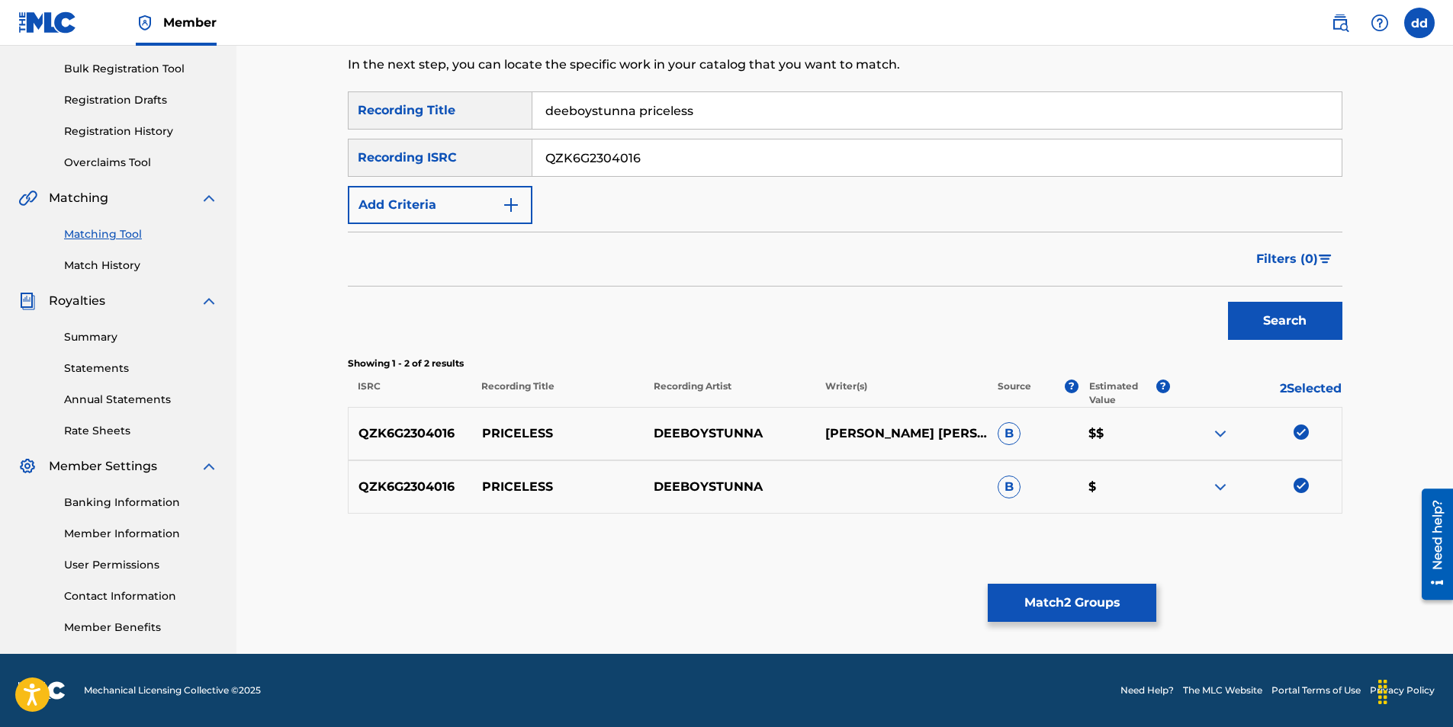
click at [1308, 320] on button "Search" at bounding box center [1285, 321] width 114 height 38
click at [859, 434] on p "[PERSON_NAME] [PERSON_NAME]" at bounding box center [901, 434] width 172 height 18
click at [1058, 597] on button "Match 2 Groups" at bounding box center [1071, 603] width 169 height 38
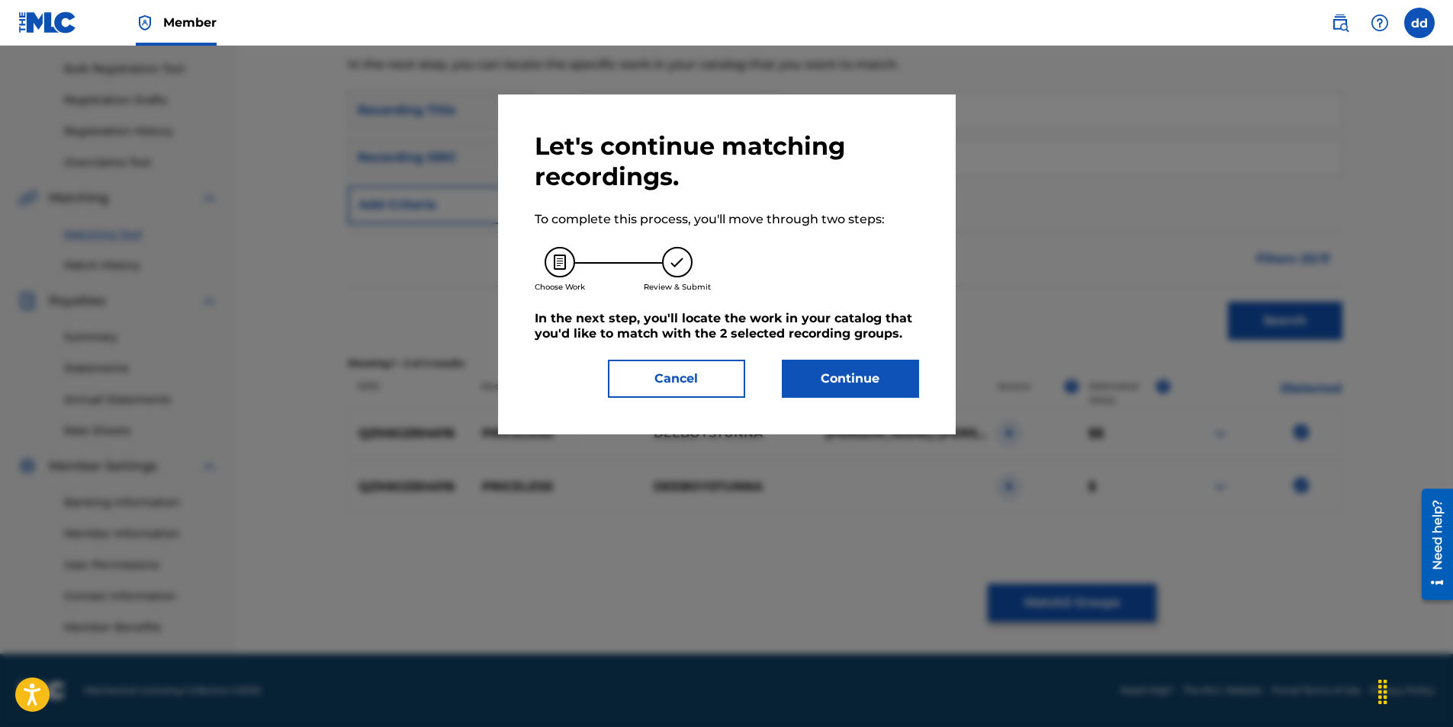
click at [833, 381] on button "Continue" at bounding box center [850, 379] width 137 height 38
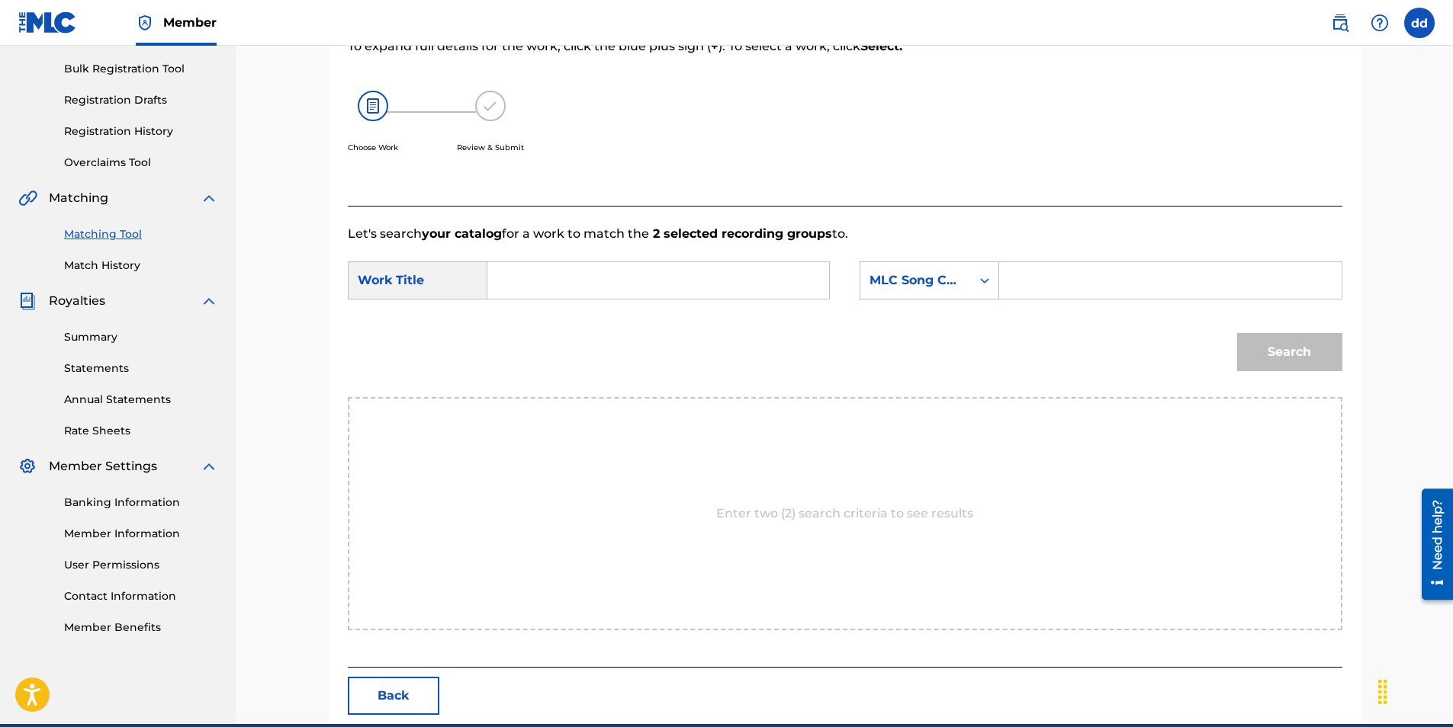
click at [385, 692] on button "Back" at bounding box center [394, 696] width 92 height 38
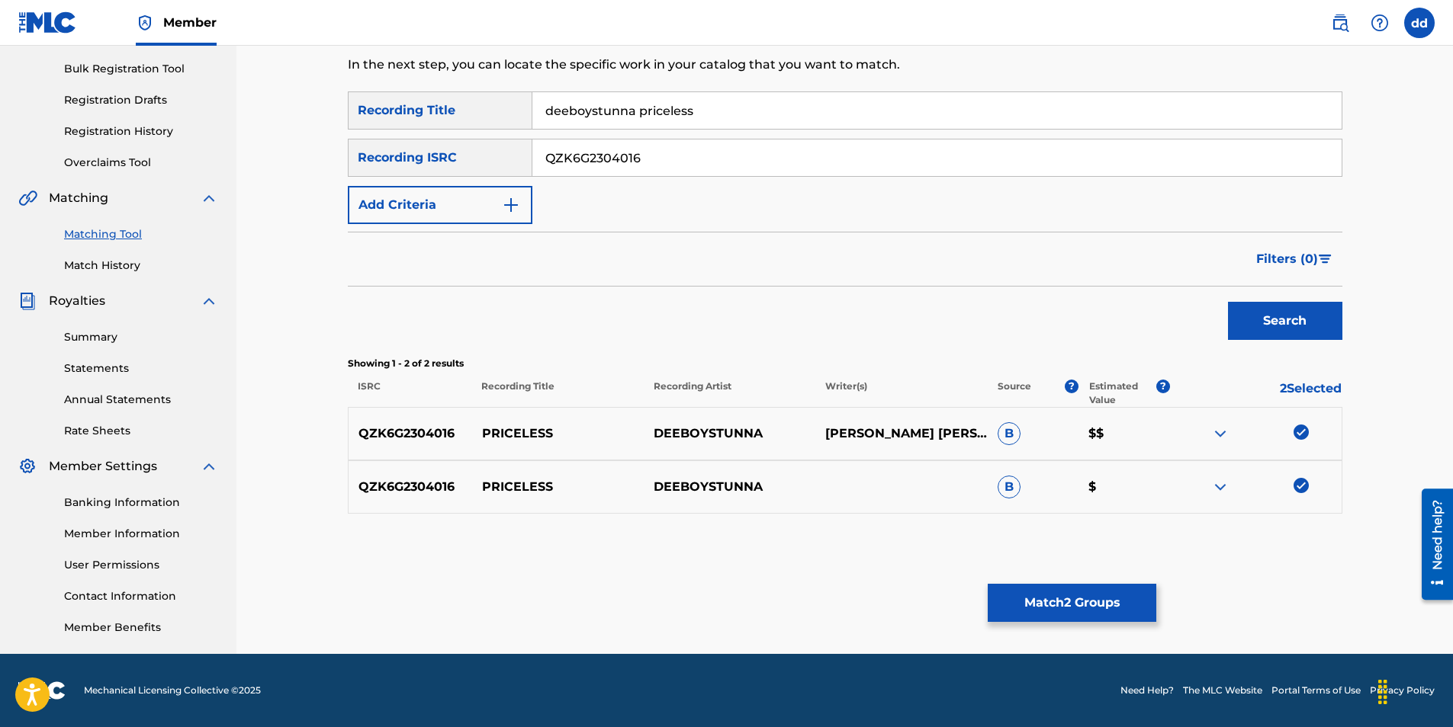
click at [1218, 438] on img at bounding box center [1220, 434] width 18 height 18
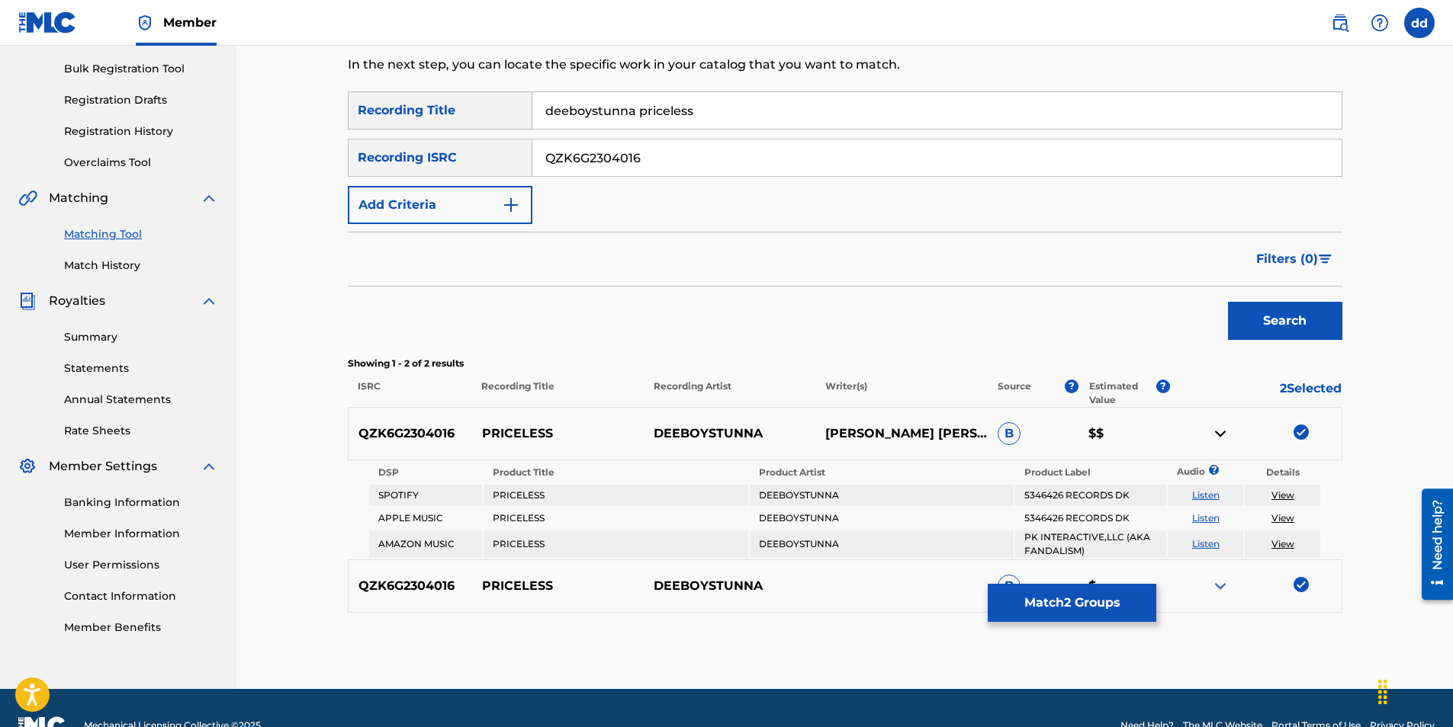
click at [1225, 435] on img at bounding box center [1220, 434] width 18 height 18
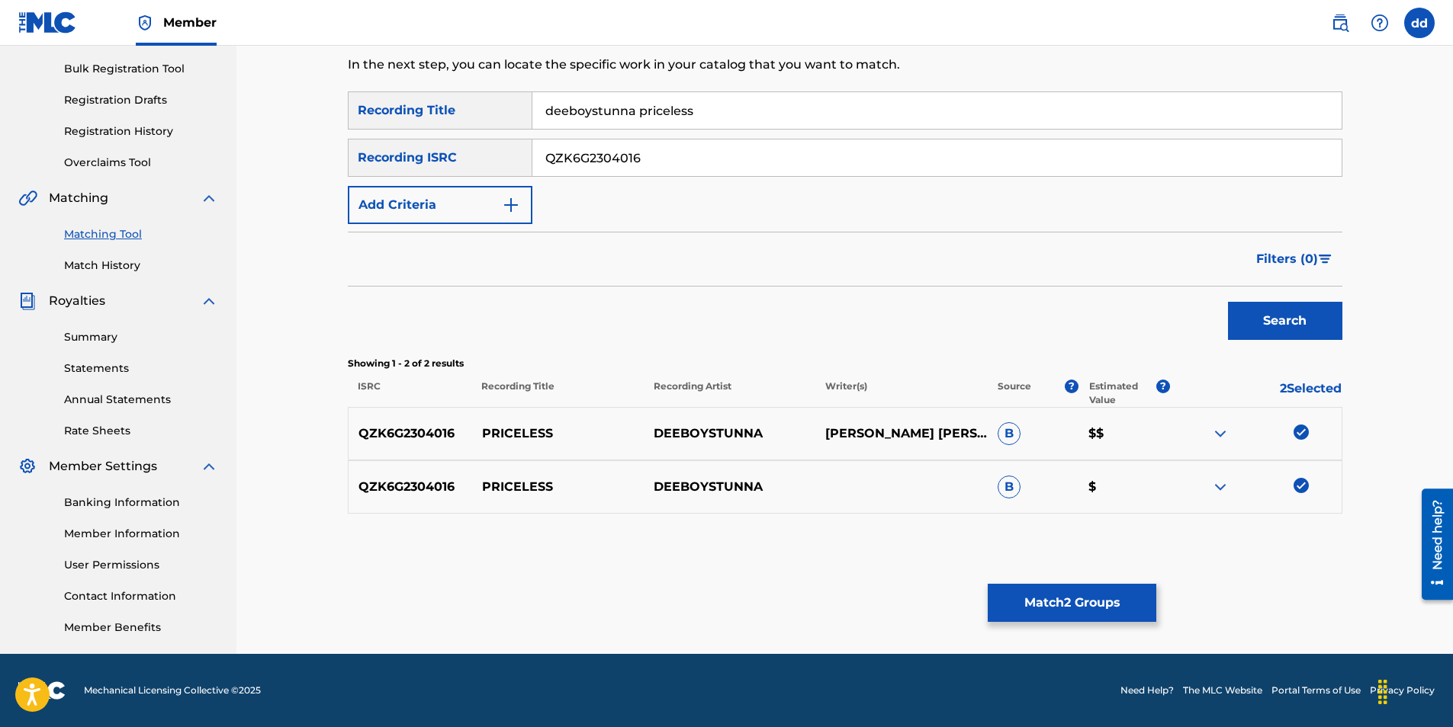
click at [1108, 598] on button "Match 2 Groups" at bounding box center [1071, 603] width 169 height 38
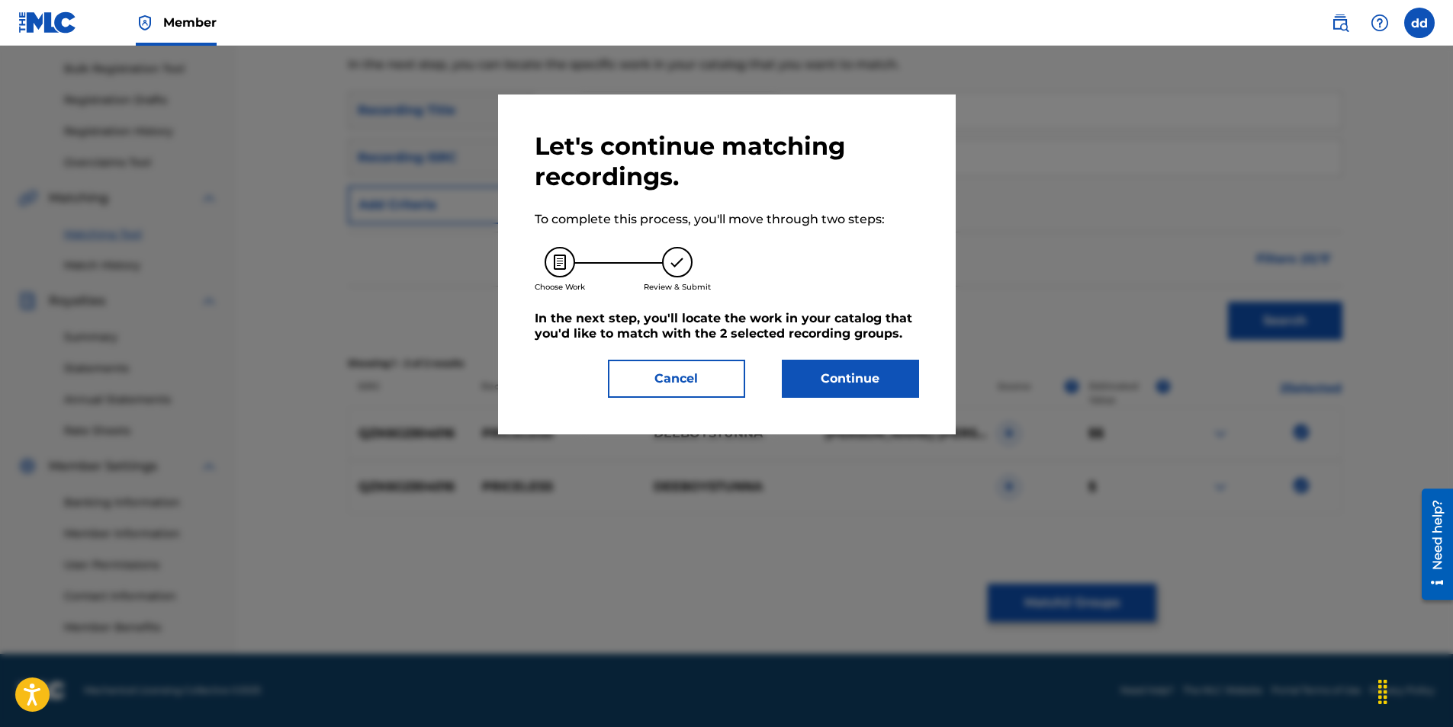
click at [840, 371] on button "Continue" at bounding box center [850, 379] width 137 height 38
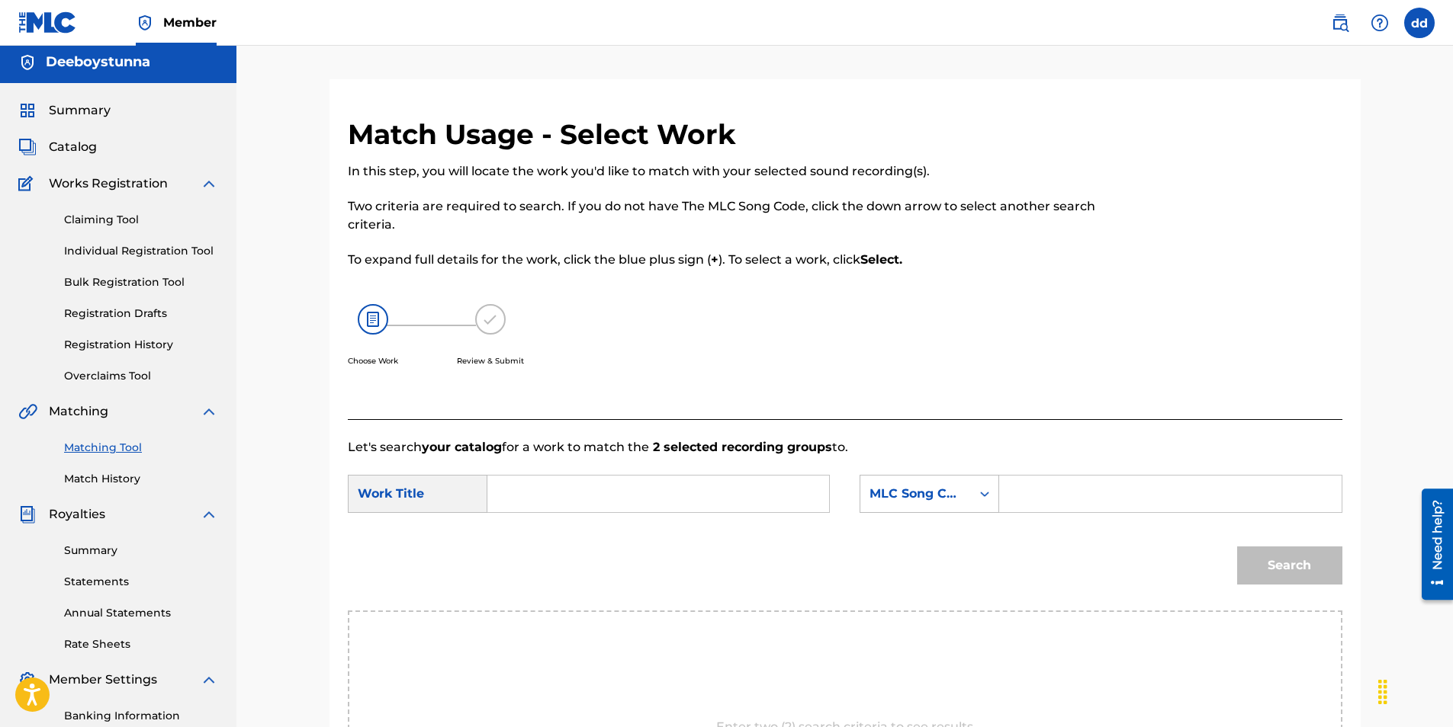
scroll to position [0, 0]
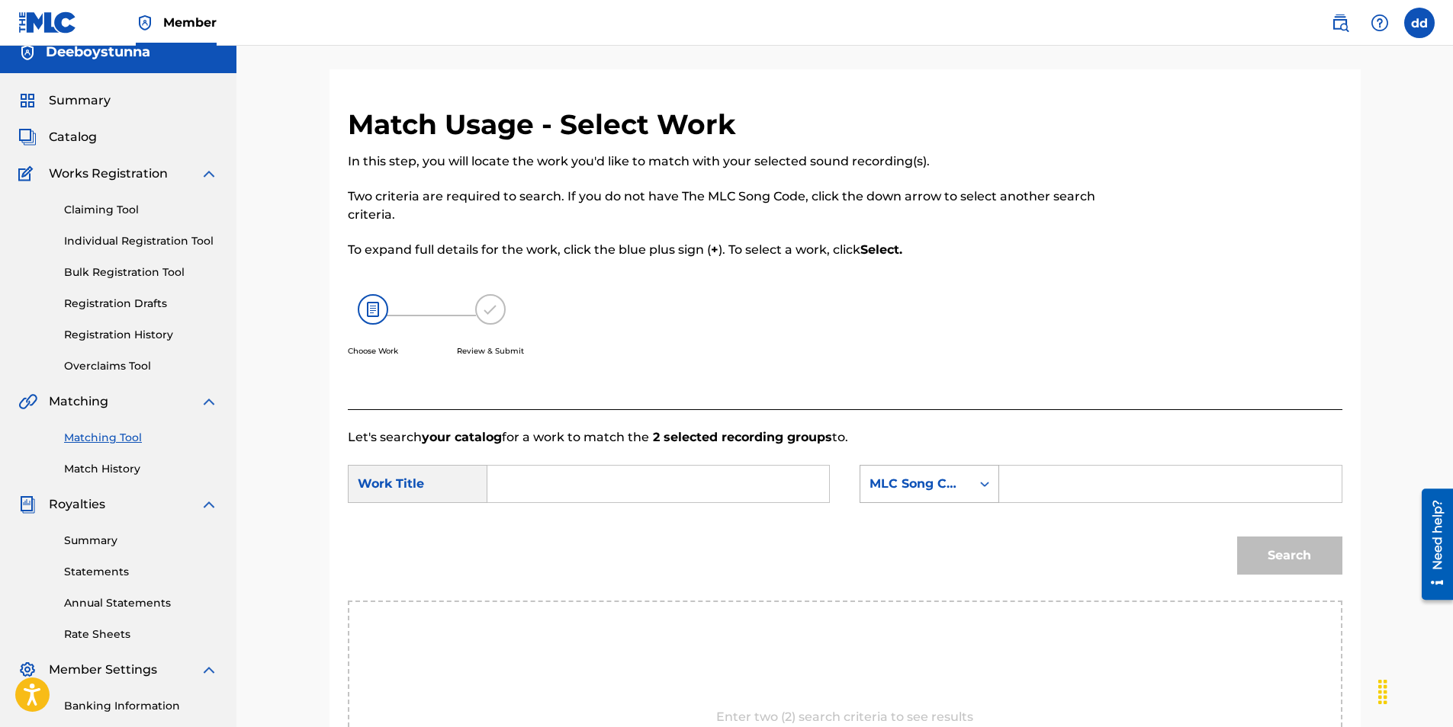
click at [981, 499] on div "Search Form" at bounding box center [984, 484] width 27 height 37
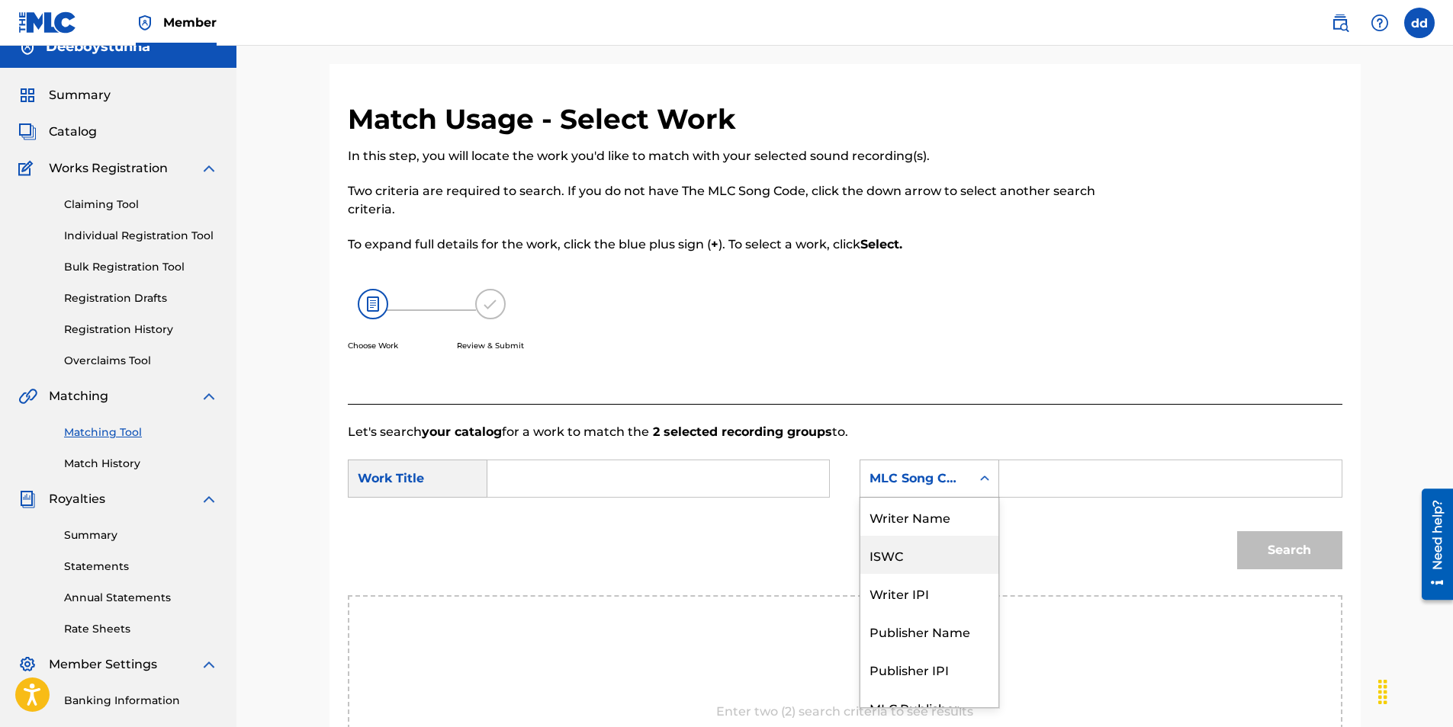
click at [942, 554] on div "ISWC" at bounding box center [929, 555] width 138 height 38
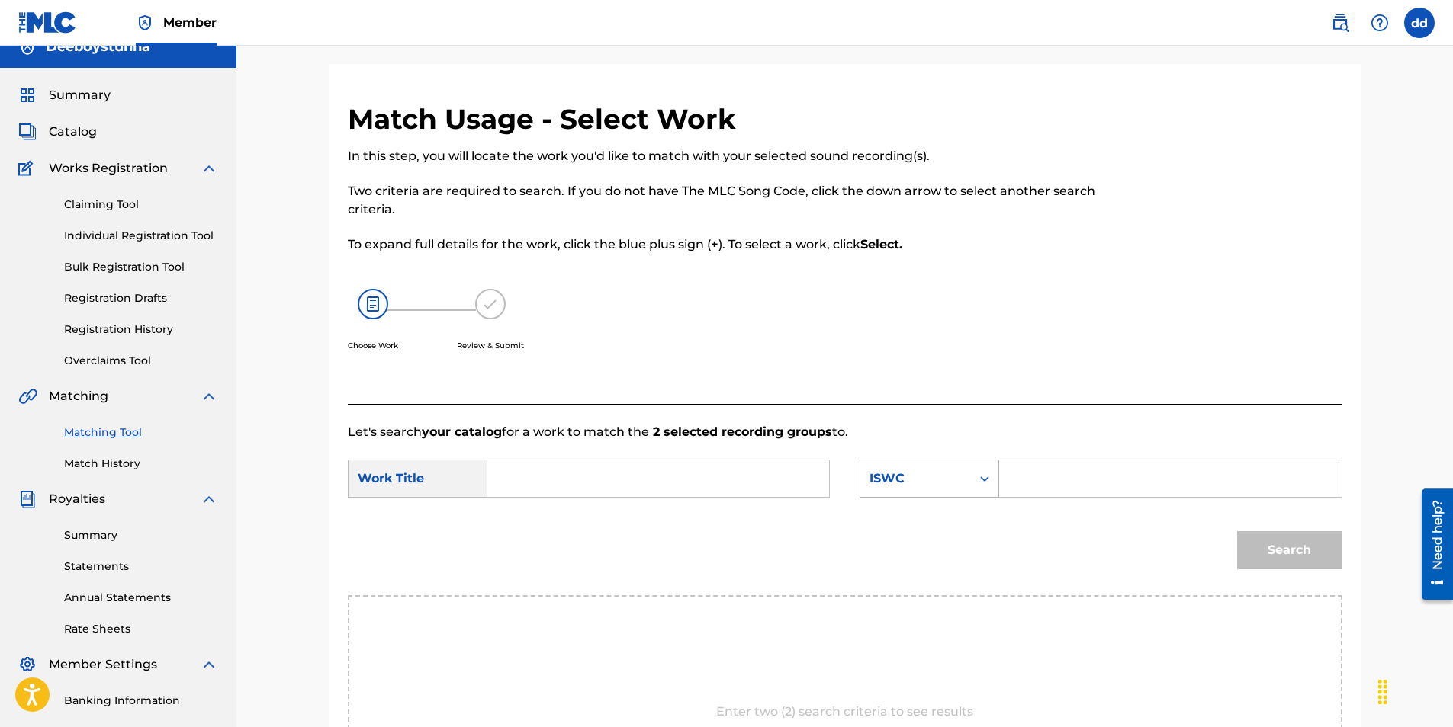
click at [981, 474] on icon "Search Form" at bounding box center [984, 478] width 15 height 15
click at [978, 480] on icon "Search Form" at bounding box center [984, 478] width 15 height 15
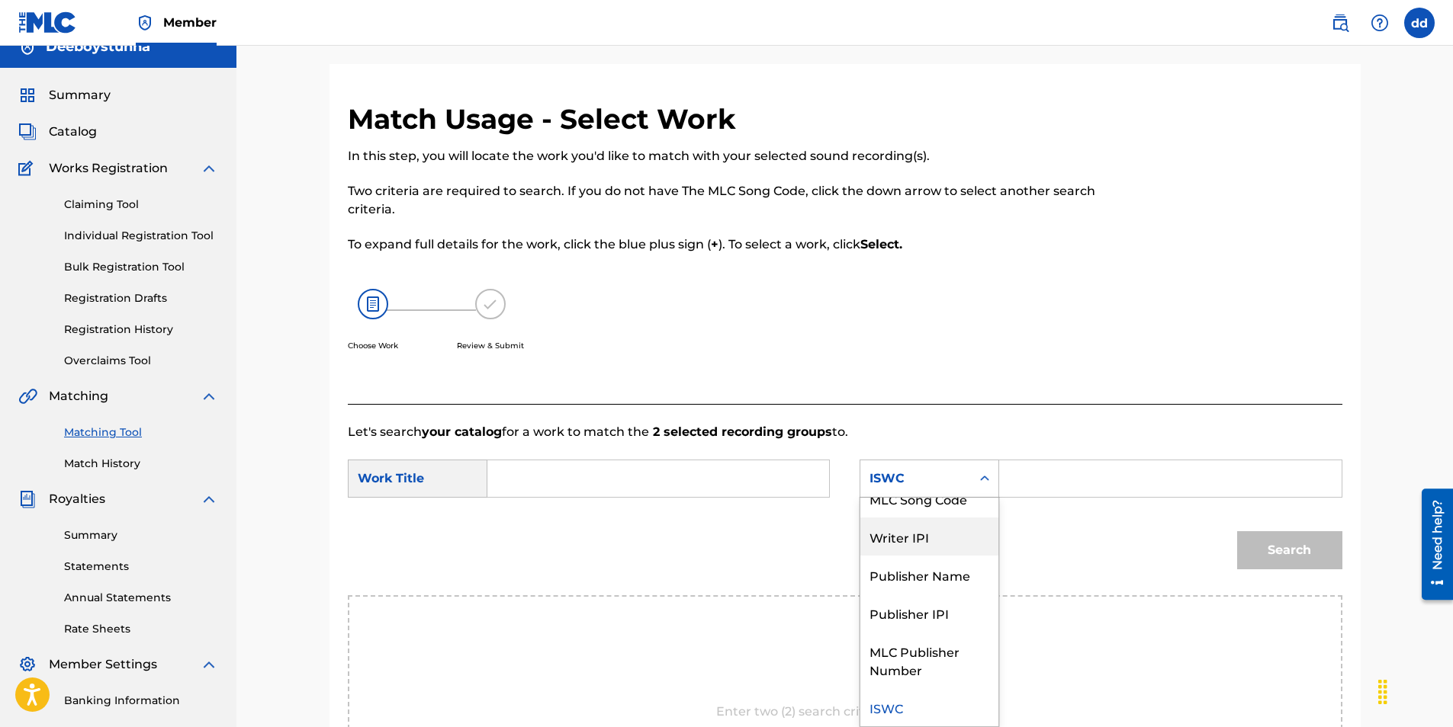
click at [942, 542] on div "Writer IPI" at bounding box center [929, 537] width 138 height 38
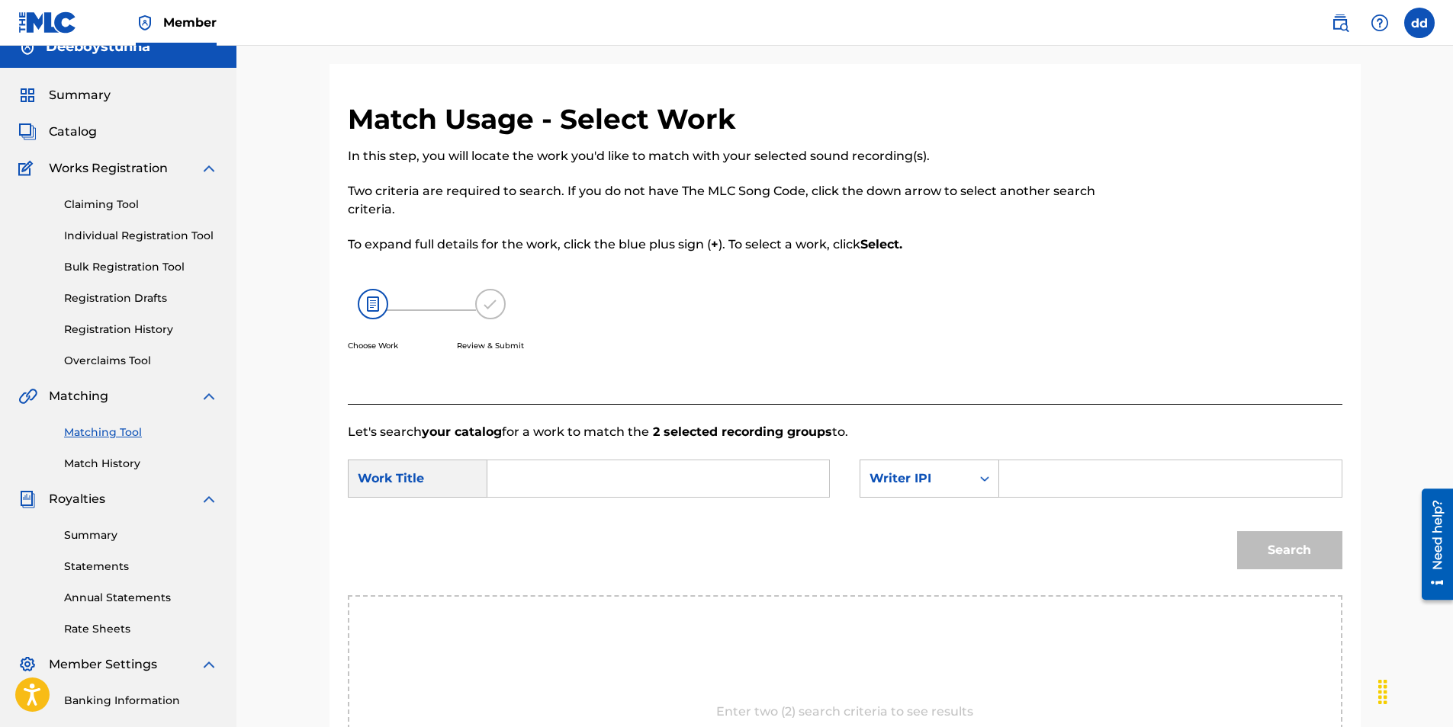
click at [1025, 467] on input "Search Form" at bounding box center [1170, 479] width 316 height 37
paste input "IPI NAME NUMBER"
type input "IPI NAME NUMBER"
click at [596, 484] on input "Search Form" at bounding box center [658, 479] width 316 height 37
type input "priceless"
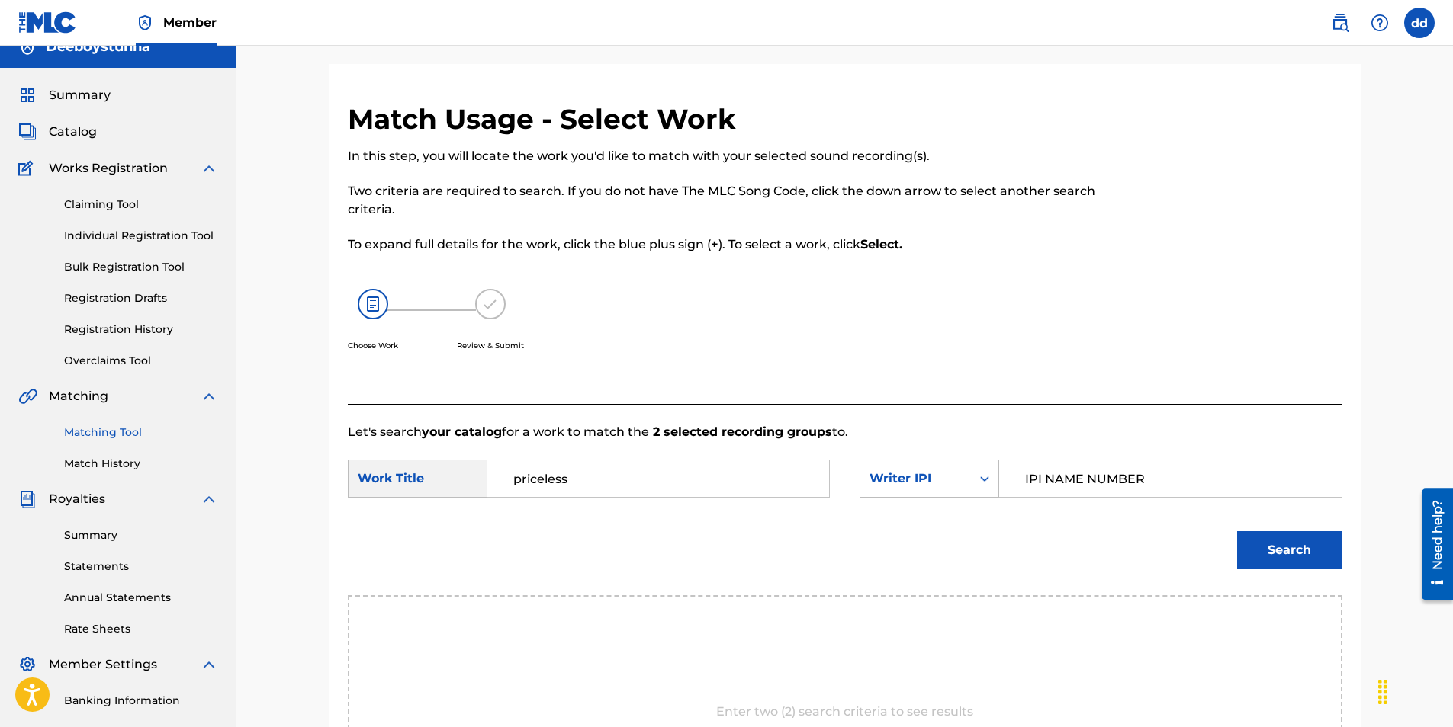
click at [1237, 531] on button "Search" at bounding box center [1289, 550] width 105 height 38
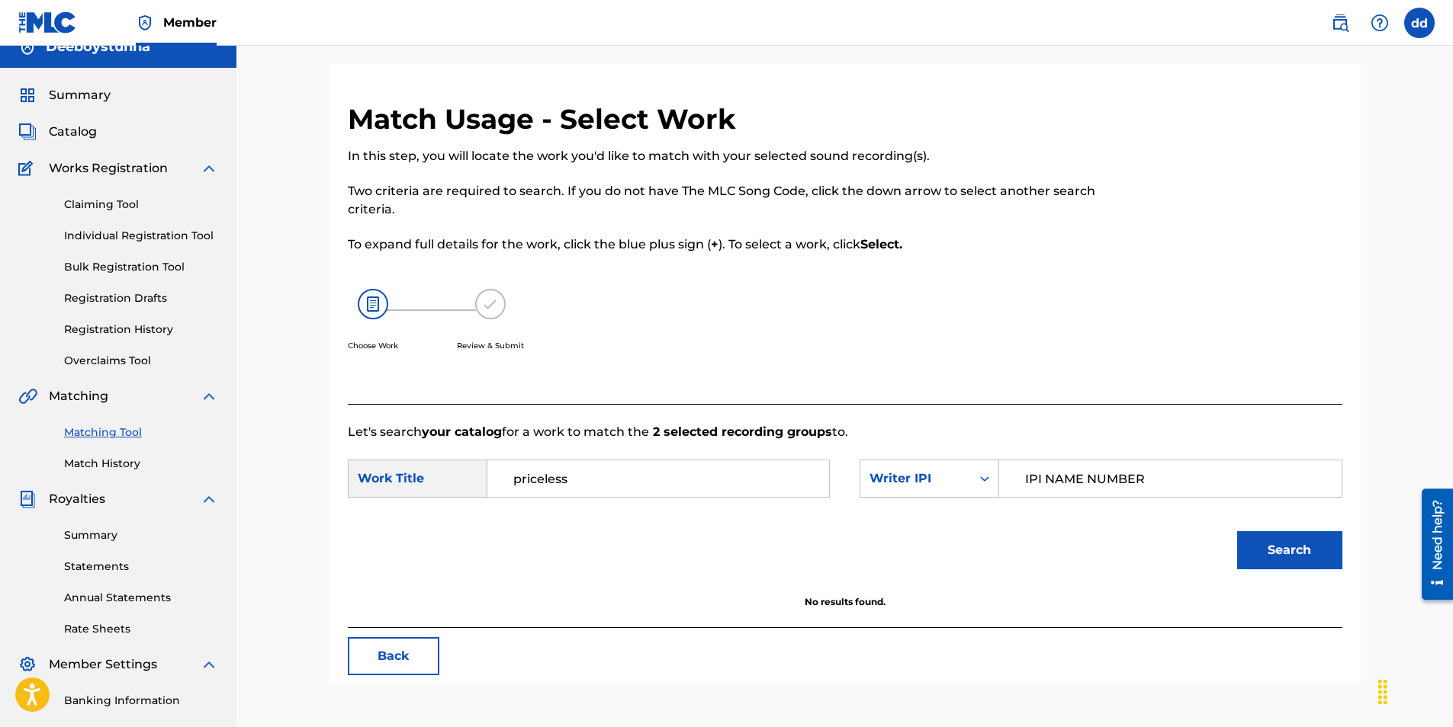
drag, startPoint x: 634, startPoint y: 477, endPoint x: 157, endPoint y: 507, distance: 477.5
click at [157, 506] on main "Deeboystunna Summary Catalog Works Registration Claiming Tool Individual Regist…" at bounding box center [726, 439] width 1453 height 827
type input "deeboystunna"
click at [1237, 531] on button "Search" at bounding box center [1289, 550] width 105 height 38
drag, startPoint x: 1187, startPoint y: 474, endPoint x: 968, endPoint y: 471, distance: 219.6
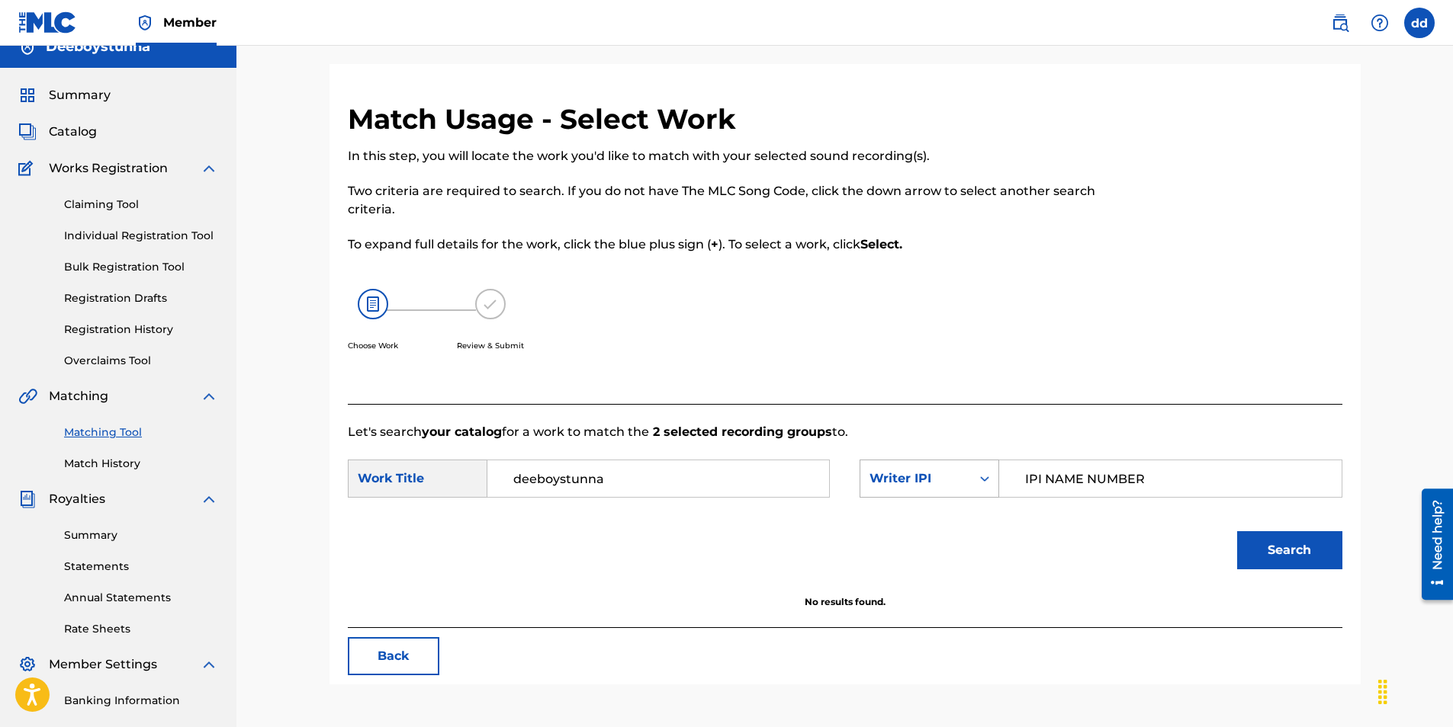
click at [968, 471] on div "SearchWithCriteria221036a8-0e2b-4f13-a02b-9264cf53acf5 Writer IPI IPI NAME NUMB…" at bounding box center [1100, 479] width 482 height 38
paste input "#1283045170"
type input "#1283045170"
click at [1308, 551] on button "Search" at bounding box center [1289, 550] width 105 height 38
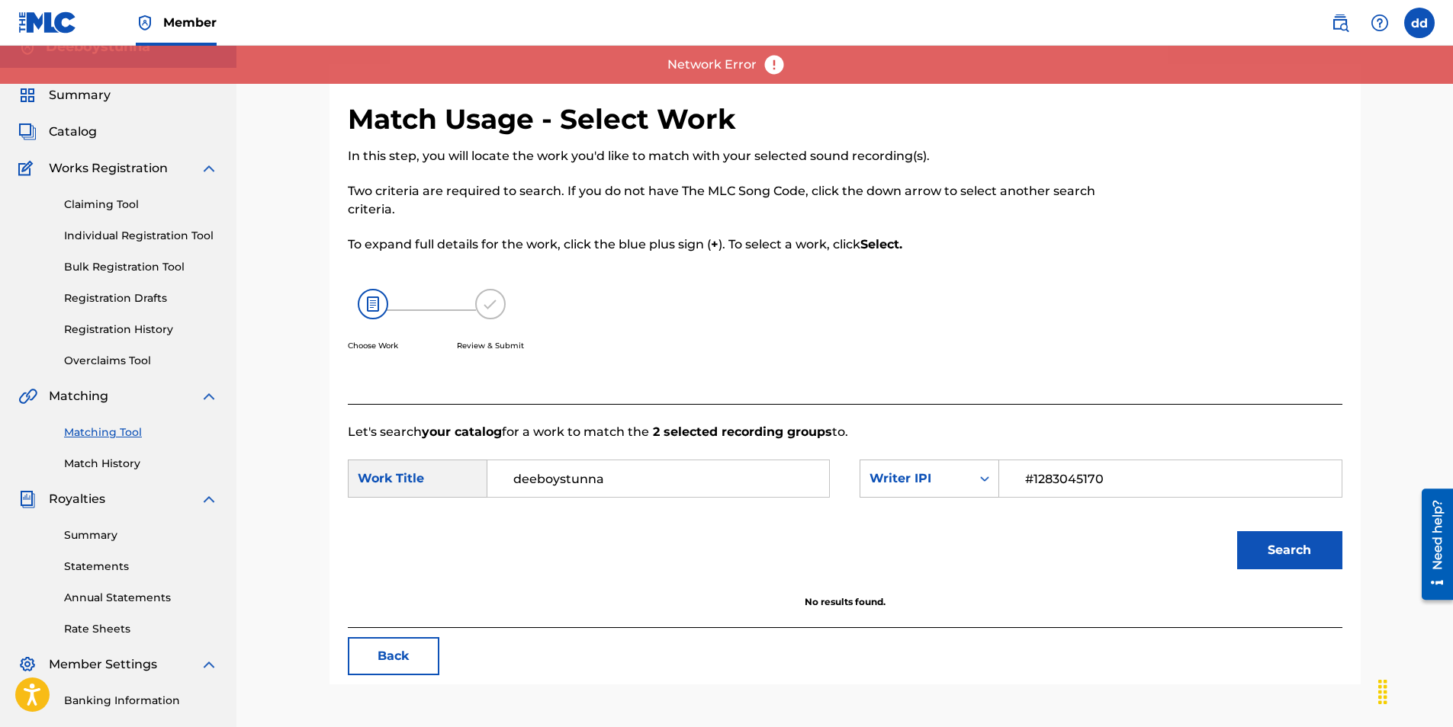
click at [1288, 559] on button "Search" at bounding box center [1289, 550] width 105 height 38
drag, startPoint x: 708, startPoint y: 470, endPoint x: 369, endPoint y: 496, distance: 340.3
click at [375, 498] on div "SearchWithCriteria4dcce863-25df-4ecf-8b9e-189f5419e415 Work Title deeboystunna …" at bounding box center [845, 483] width 994 height 47
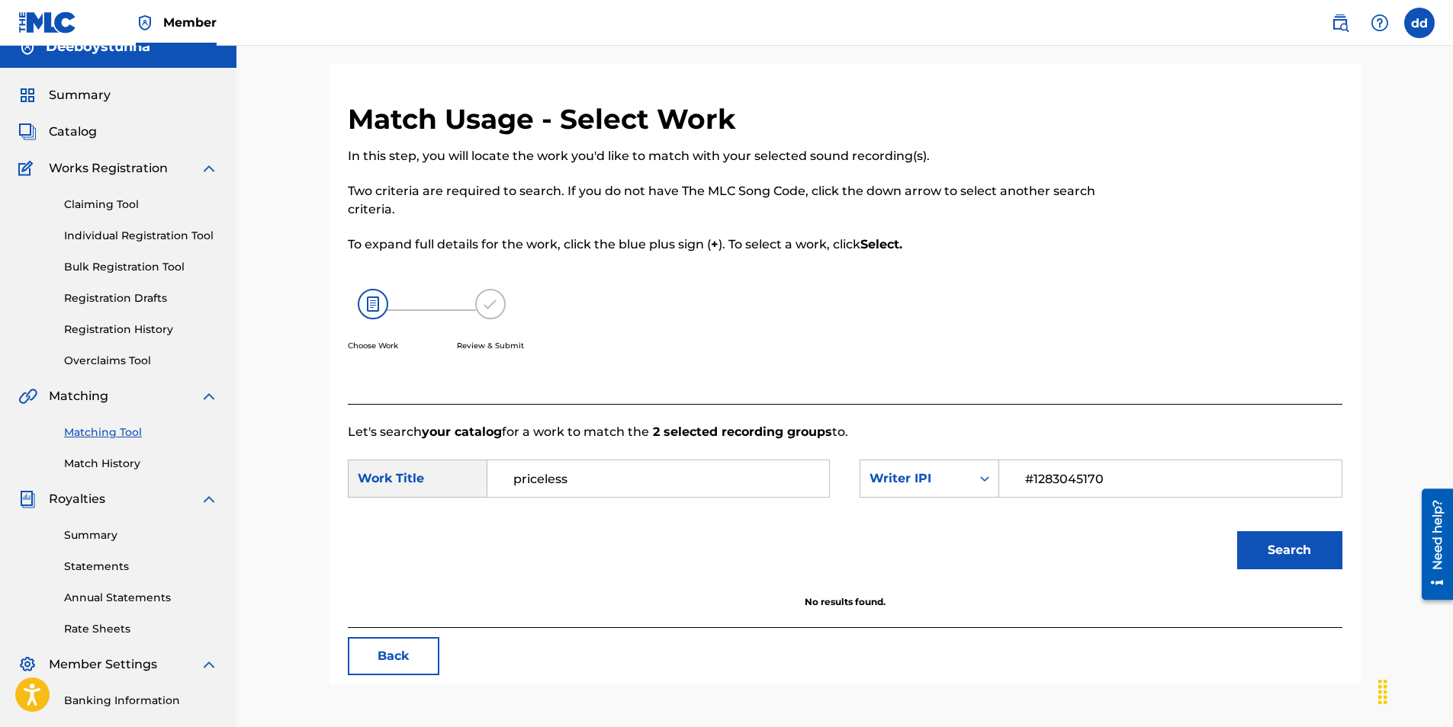
type input "priceless"
click at [1237, 531] on button "Search" at bounding box center [1289, 550] width 105 height 38
click at [1020, 477] on input "#1283045170" at bounding box center [1170, 479] width 316 height 37
click at [1141, 480] on input "#1283045170" at bounding box center [1170, 479] width 316 height 37
drag, startPoint x: 605, startPoint y: 473, endPoint x: 348, endPoint y: 490, distance: 257.5
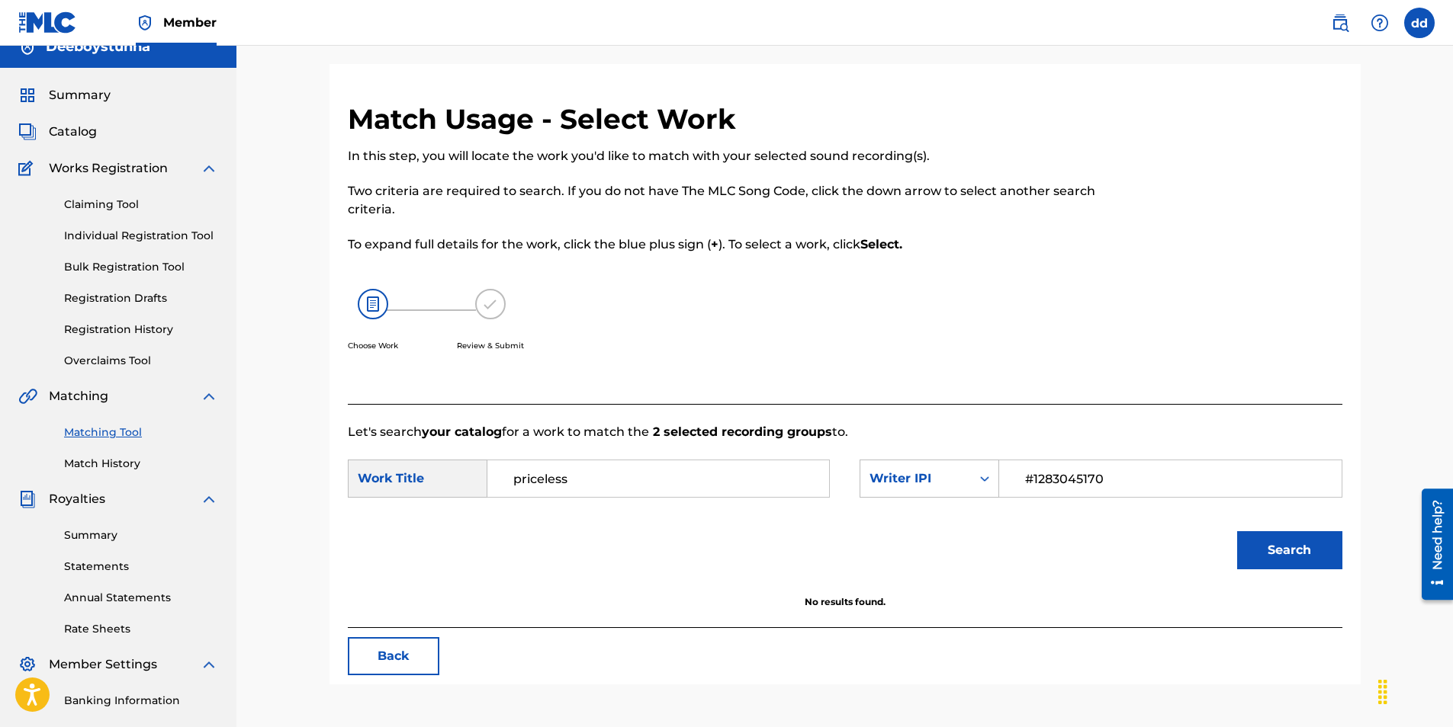
click at [348, 490] on div "SearchWithCriteria4dcce863-25df-4ecf-8b9e-189f5419e415 Work Title priceless" at bounding box center [589, 479] width 482 height 38
click at [1237, 531] on button "Search" at bounding box center [1289, 550] width 105 height 38
type input "deeboystunna priceless"
click at [1237, 531] on button "Search" at bounding box center [1289, 550] width 105 height 38
click at [984, 490] on div "Search Form" at bounding box center [984, 478] width 27 height 27
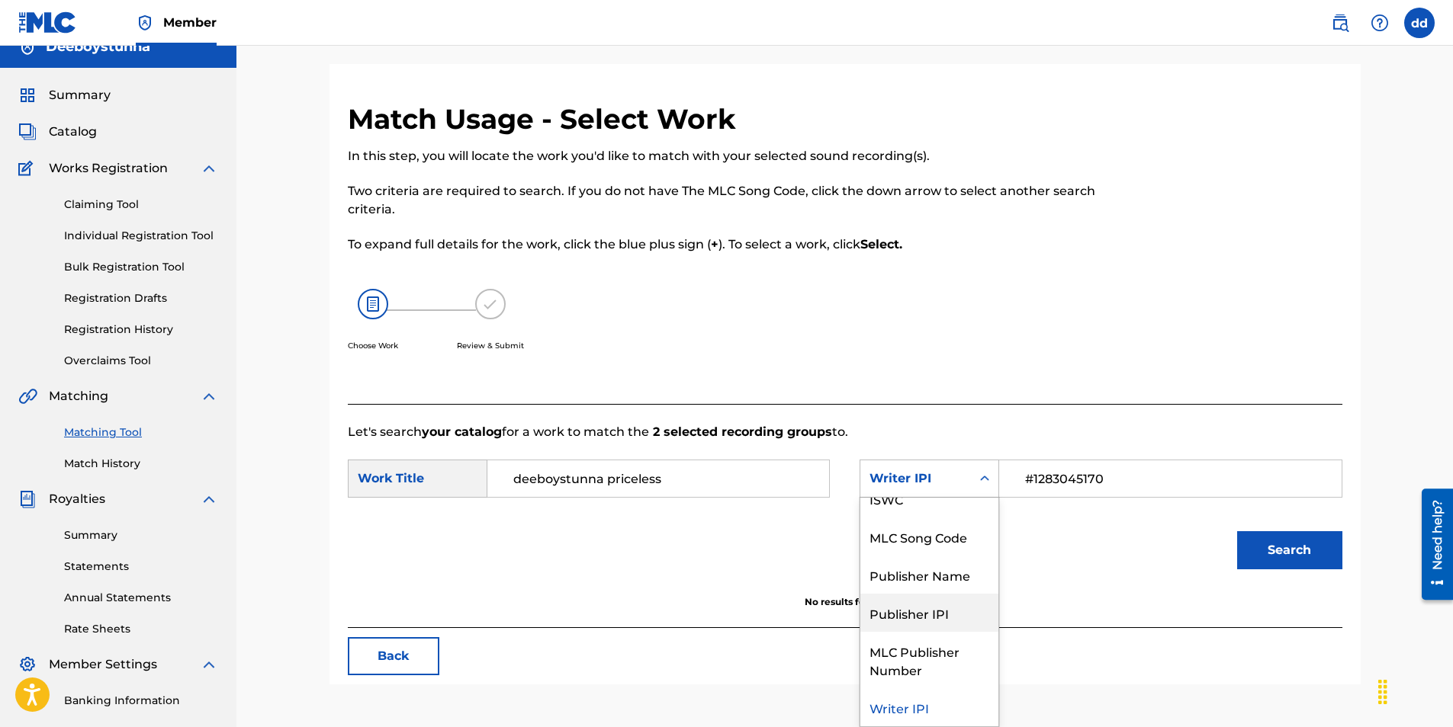
scroll to position [0, 0]
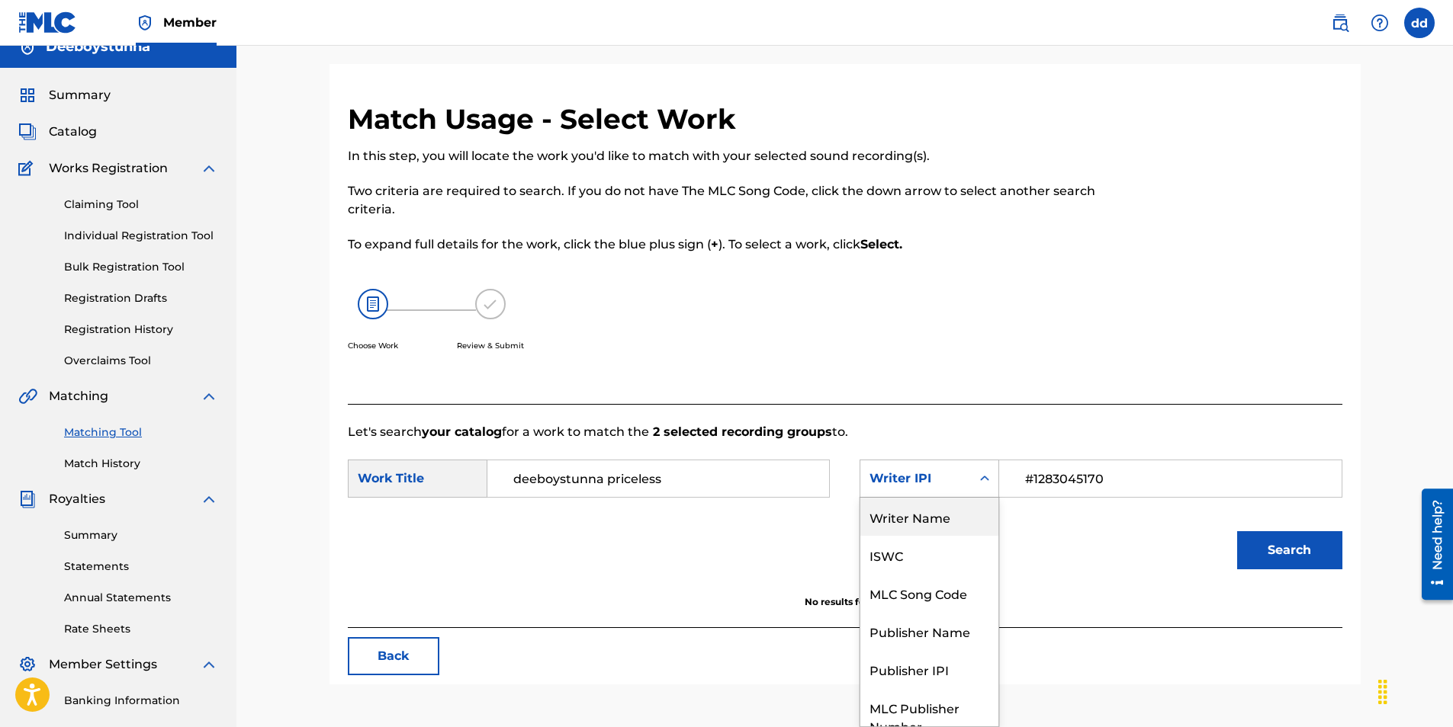
click at [946, 509] on div "Writer Name" at bounding box center [929, 517] width 138 height 38
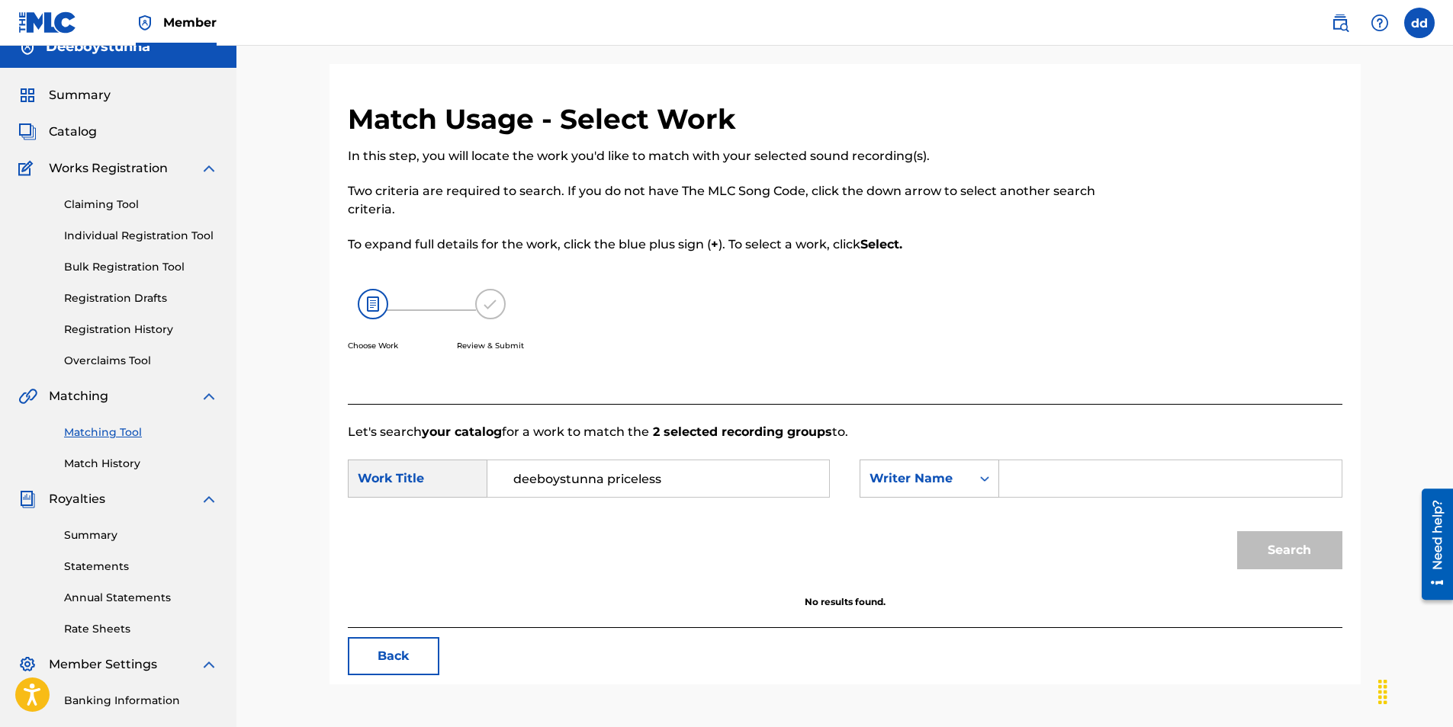
click at [1057, 485] on input "Search Form" at bounding box center [1170, 479] width 316 height 37
click at [1287, 537] on button "Search" at bounding box center [1289, 550] width 105 height 38
drag, startPoint x: 1174, startPoint y: 479, endPoint x: 702, endPoint y: 491, distance: 472.9
click at [702, 491] on div "SearchWithCriteria4dcce863-25df-4ecf-8b9e-189f5419e415 Work Title deeboystunna …" at bounding box center [845, 483] width 994 height 47
click at [1177, 470] on input "[PERSON_NAME]" at bounding box center [1170, 479] width 316 height 37
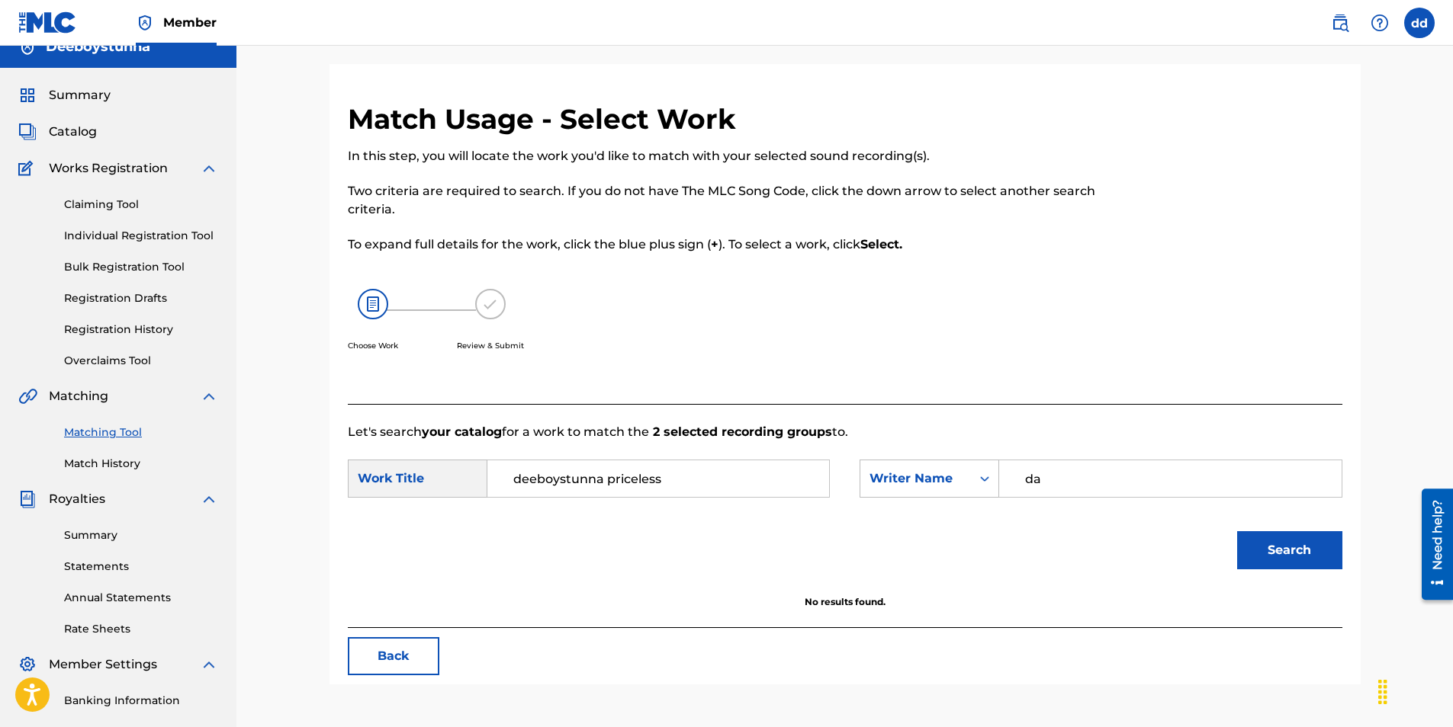
type input "d"
type input "deeboystunna"
click at [1237, 531] on button "Search" at bounding box center [1289, 550] width 105 height 38
drag, startPoint x: 725, startPoint y: 483, endPoint x: 233, endPoint y: 457, distance: 493.3
click at [233, 458] on main "Deeboystunna Summary Catalog Works Registration Claiming Tool Individual Regist…" at bounding box center [726, 439] width 1453 height 827
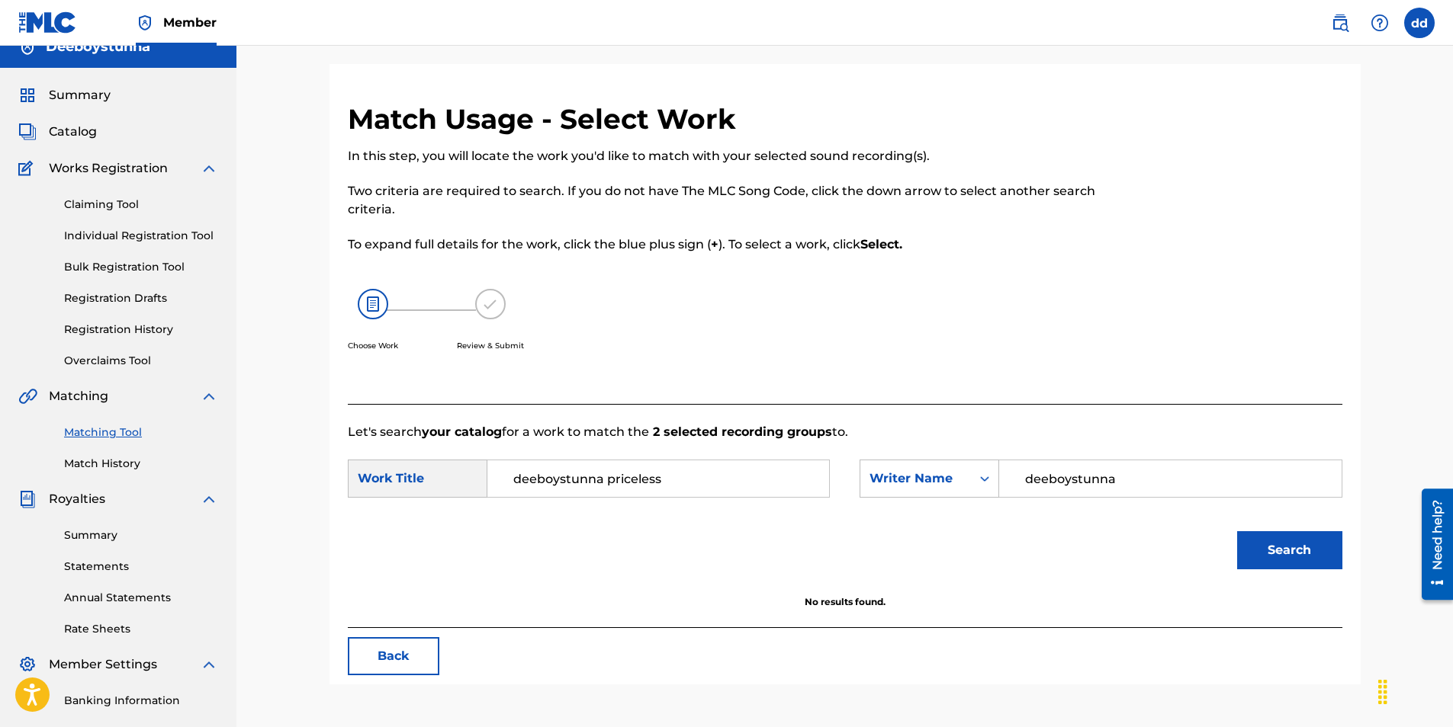
click at [409, 486] on div "Work Title" at bounding box center [418, 479] width 140 height 38
drag, startPoint x: 716, startPoint y: 487, endPoint x: 331, endPoint y: 474, distance: 385.3
click at [331, 474] on div "Match Usage - Select Work In this step, you will locate the work you'd like to …" at bounding box center [844, 393] width 1031 height 583
click at [982, 473] on icon "Search Form" at bounding box center [984, 478] width 15 height 15
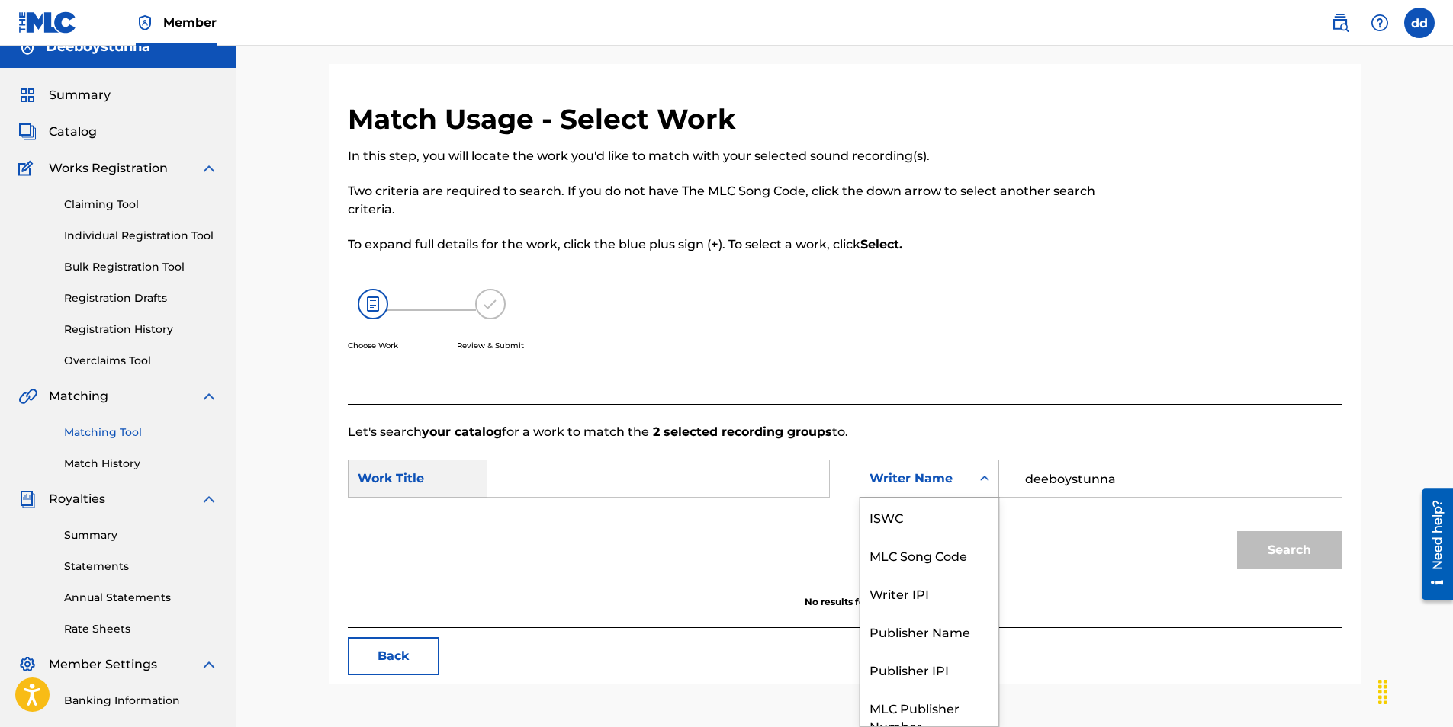
scroll to position [56, 0]
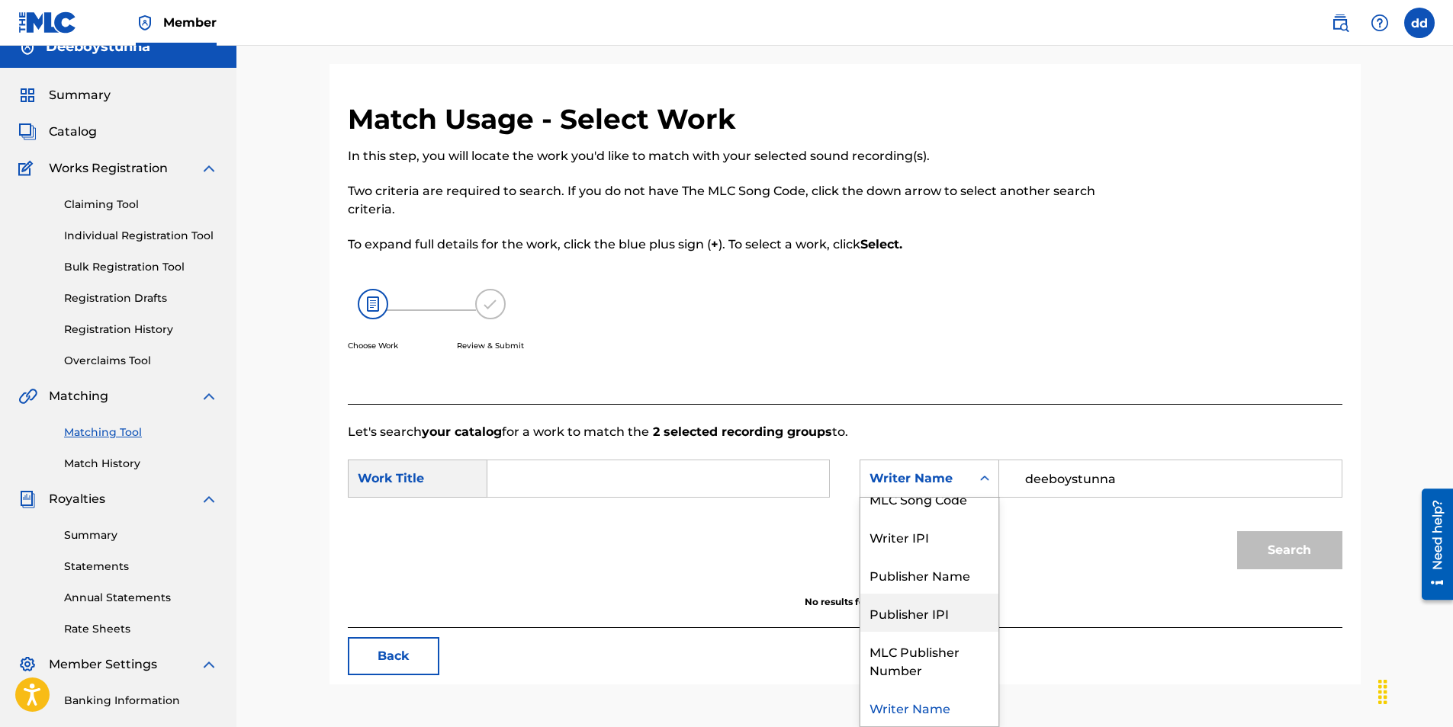
click at [952, 608] on div "Publisher IPI" at bounding box center [929, 613] width 138 height 38
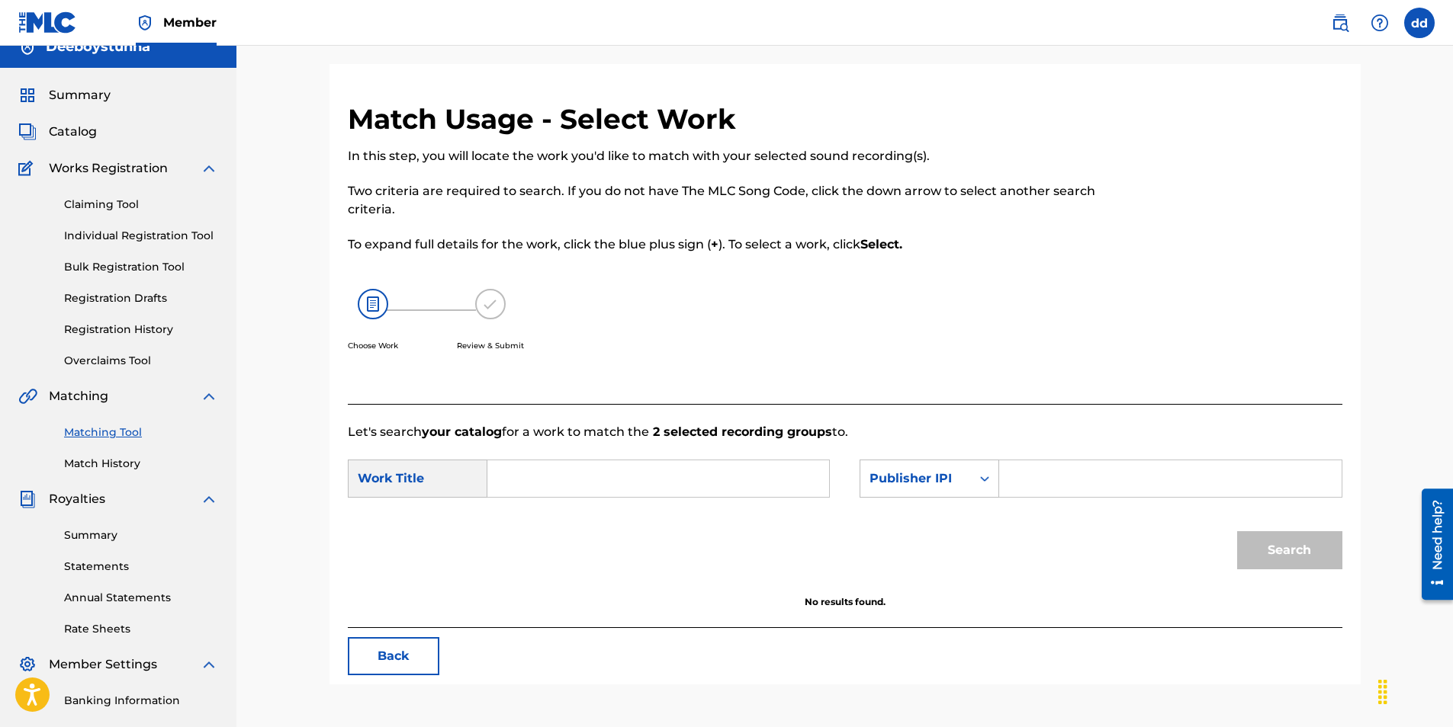
paste input "#1283045170"
type input "#1283045170"
click at [655, 469] on input "Search Form" at bounding box center [658, 479] width 316 height 37
type input "deeboystunna"
click at [1237, 531] on button "Search" at bounding box center [1289, 550] width 105 height 38
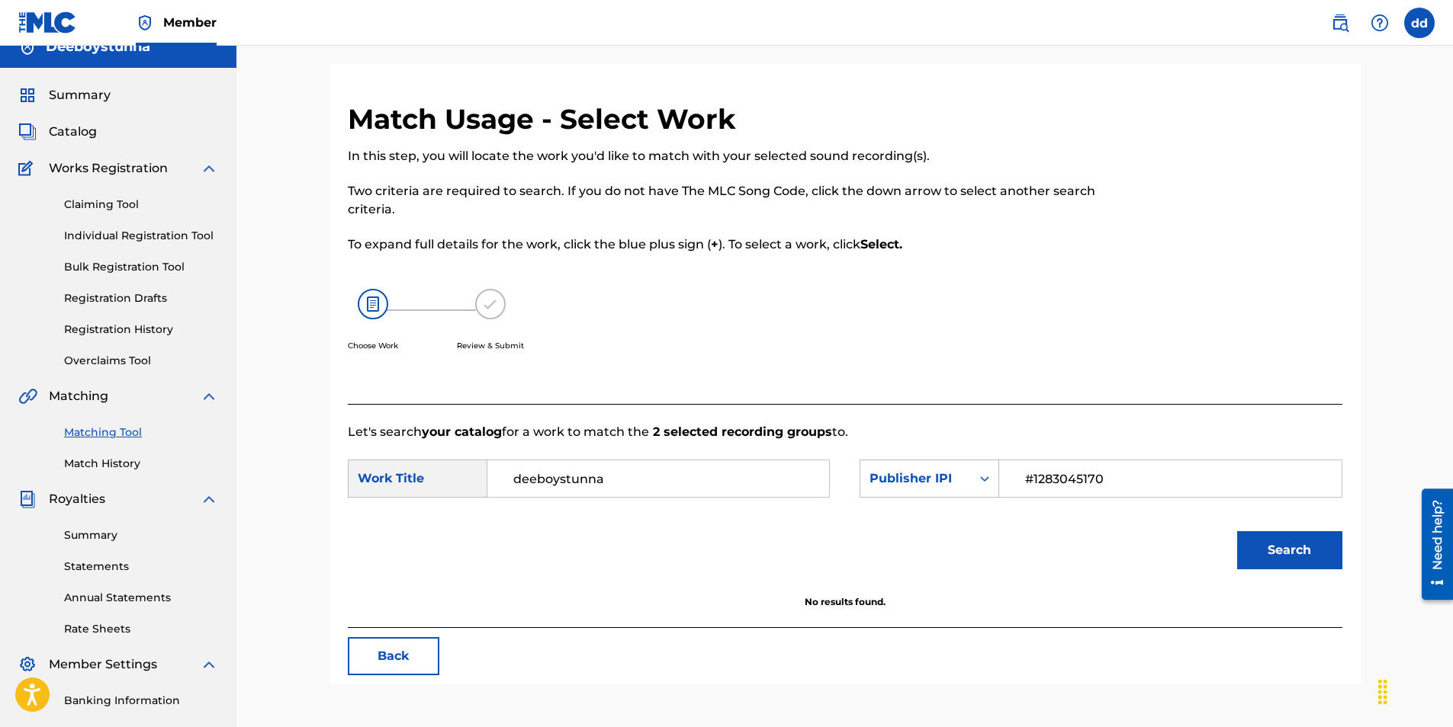
drag, startPoint x: 655, startPoint y: 469, endPoint x: 181, endPoint y: 466, distance: 474.3
click at [181, 466] on main "Deeboystunna Summary Catalog Works Registration Claiming Tool Individual Regist…" at bounding box center [726, 439] width 1453 height 827
type input "[PERSON_NAME]"
click at [1237, 531] on button "Search" at bounding box center [1289, 550] width 105 height 38
click at [408, 673] on button "Back" at bounding box center [394, 656] width 92 height 38
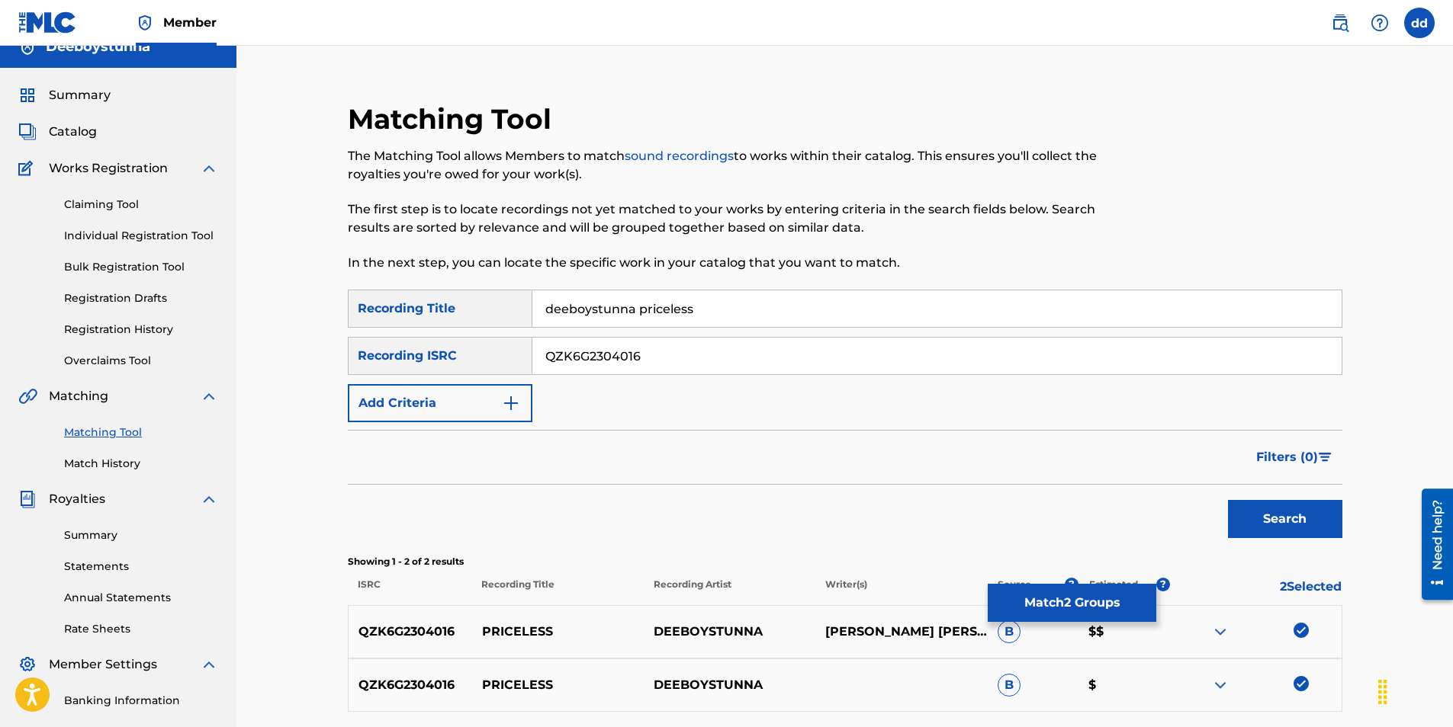
scroll to position [218, 0]
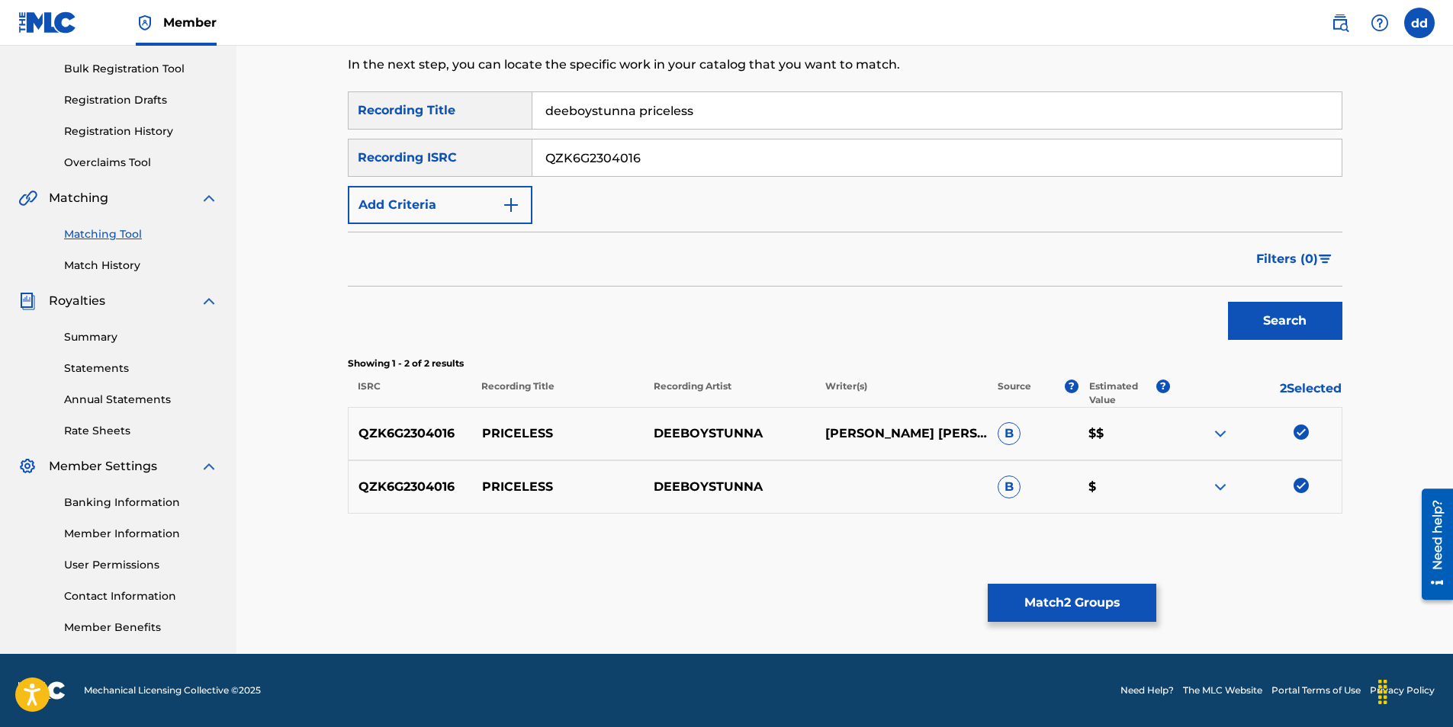
click at [1015, 486] on span "B" at bounding box center [1008, 487] width 23 height 23
click at [1210, 488] on div at bounding box center [1255, 487] width 172 height 18
click at [1223, 490] on img at bounding box center [1220, 487] width 18 height 18
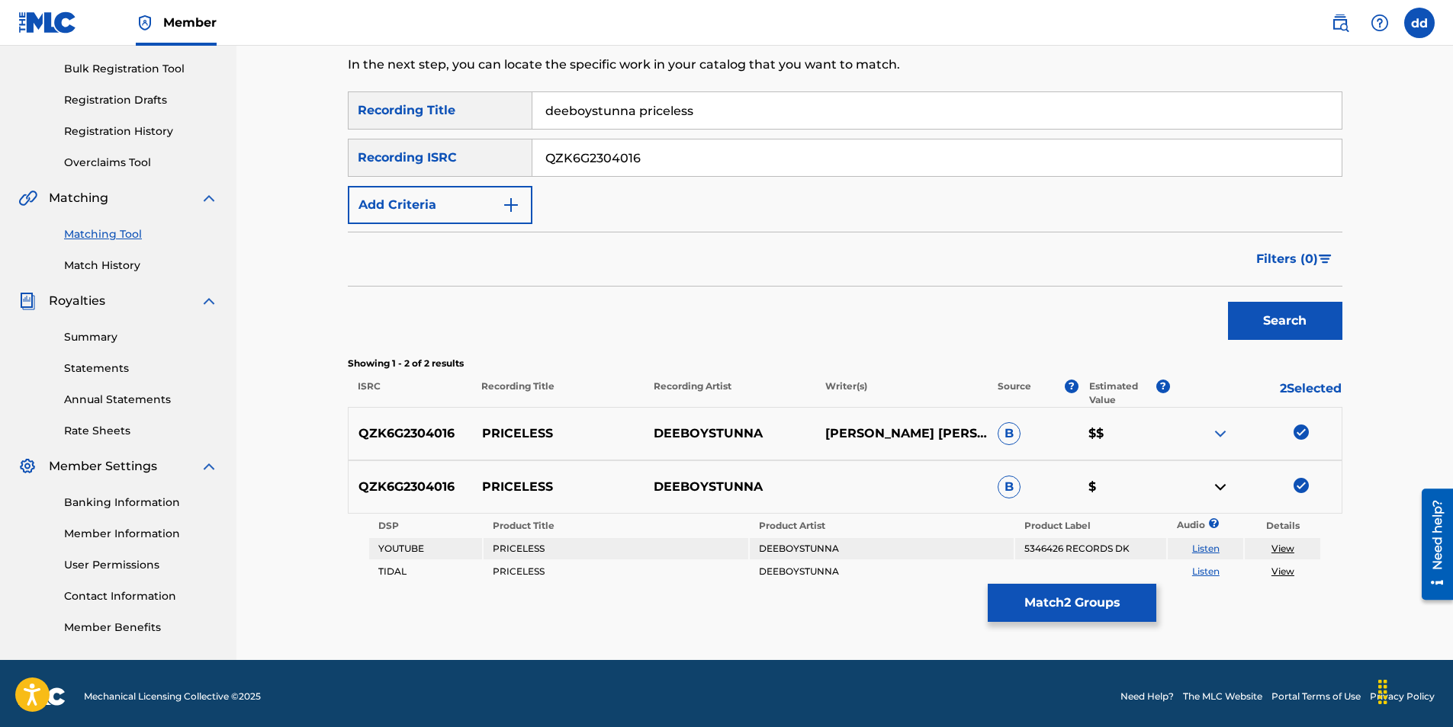
click at [1302, 493] on div at bounding box center [1255, 487] width 172 height 18
click at [1301, 488] on img at bounding box center [1300, 485] width 15 height 15
click at [1109, 604] on button "Match 1 Group" at bounding box center [1071, 603] width 169 height 38
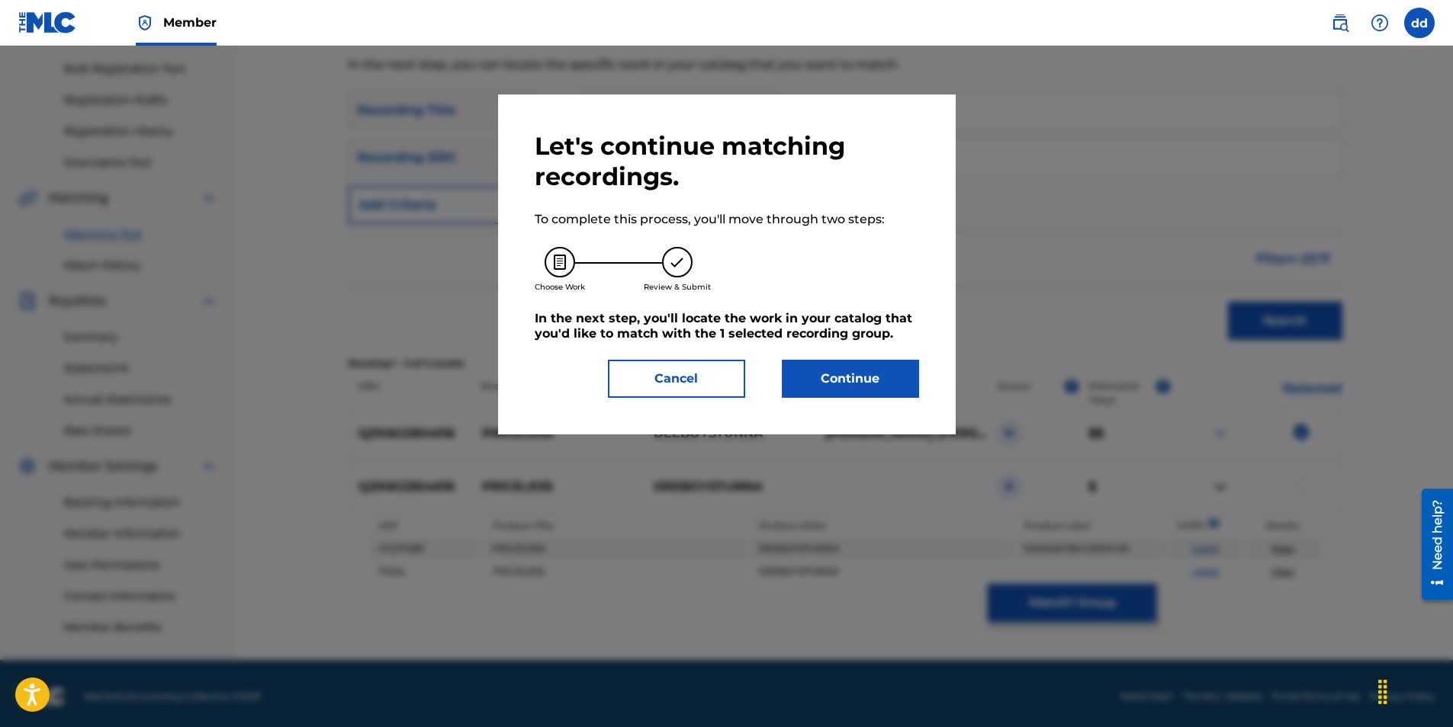
click at [903, 374] on button "Continue" at bounding box center [850, 379] width 137 height 38
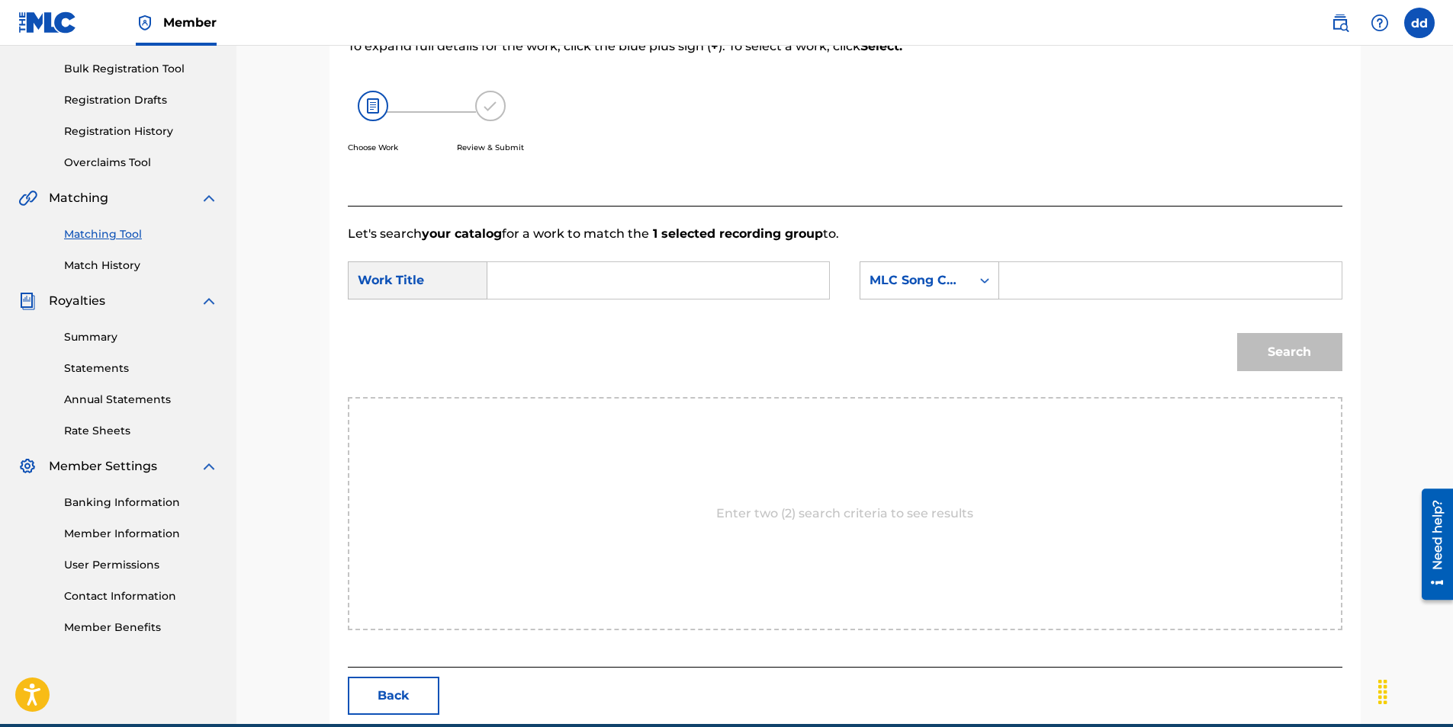
click at [841, 528] on div "Enter two (2) search criteria to see results" at bounding box center [845, 513] width 994 height 233
click at [580, 277] on input "Search Form" at bounding box center [658, 280] width 316 height 37
type input "deeboystunna"
click at [1053, 275] on input "Search Form" at bounding box center [1170, 280] width 316 height 37
click at [993, 278] on div "Search Form" at bounding box center [984, 280] width 27 height 27
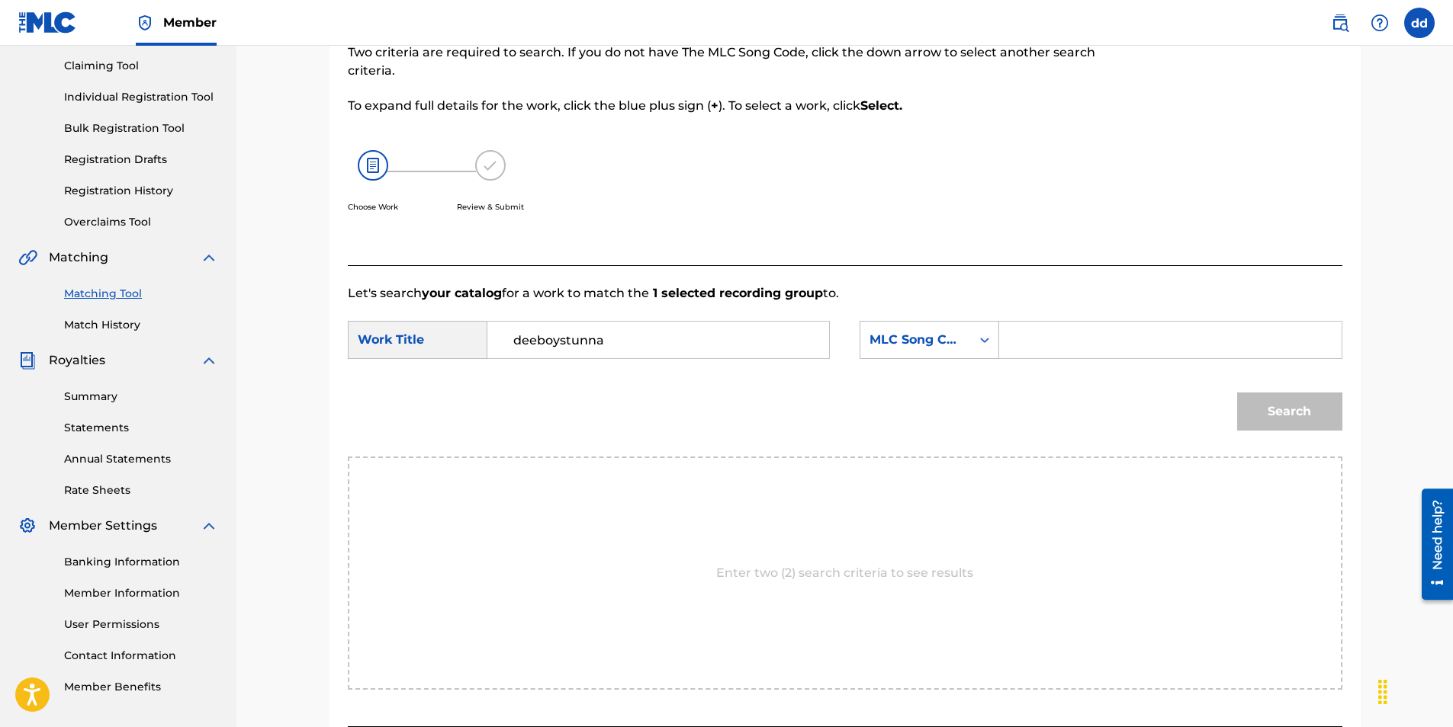
scroll to position [0, 0]
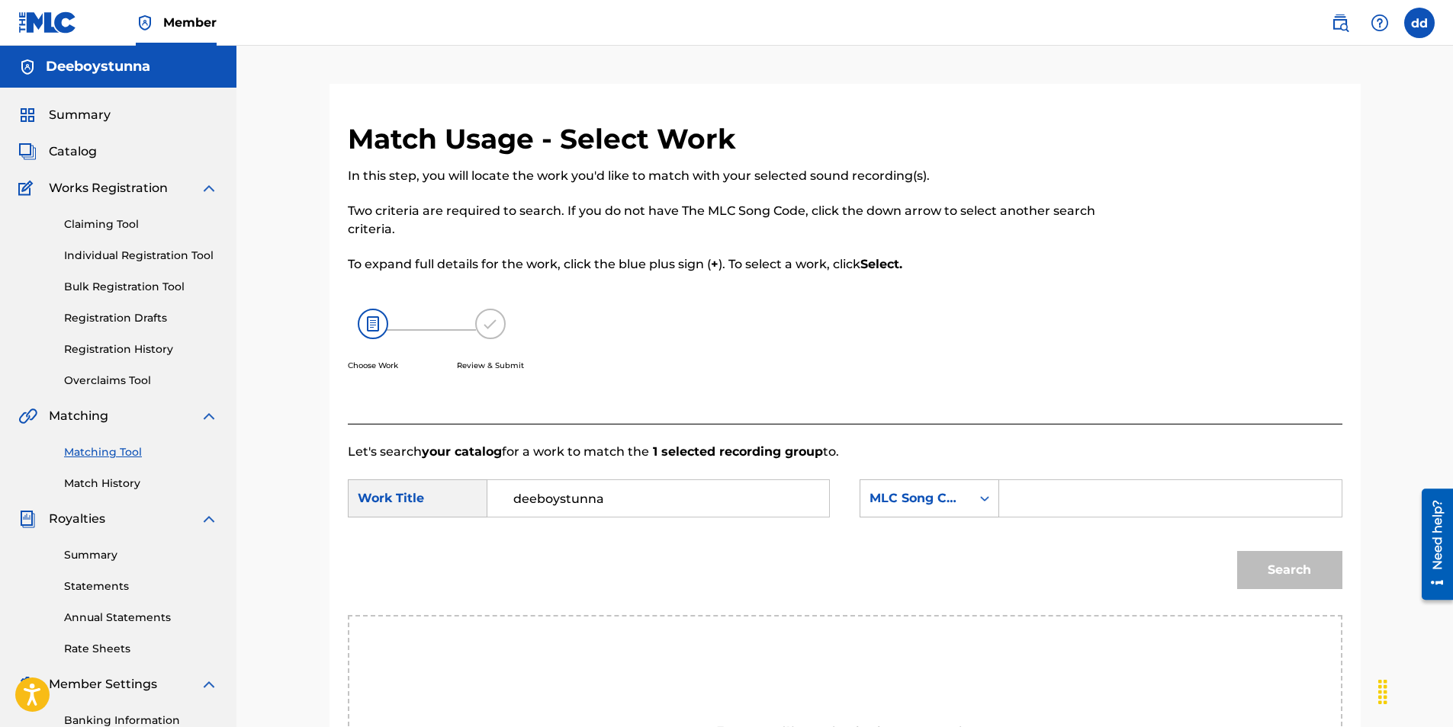
click at [92, 117] on span "Summary" at bounding box center [80, 115] width 62 height 18
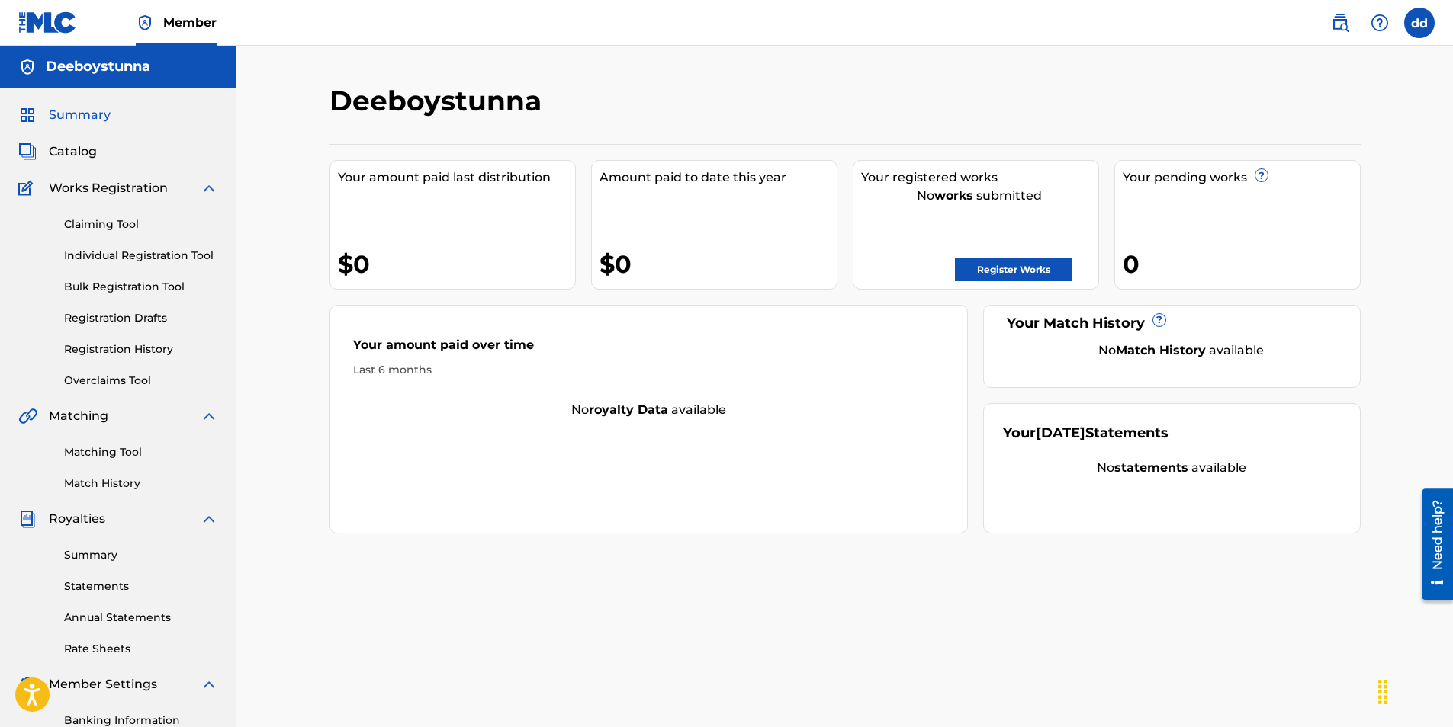
scroll to position [218, 0]
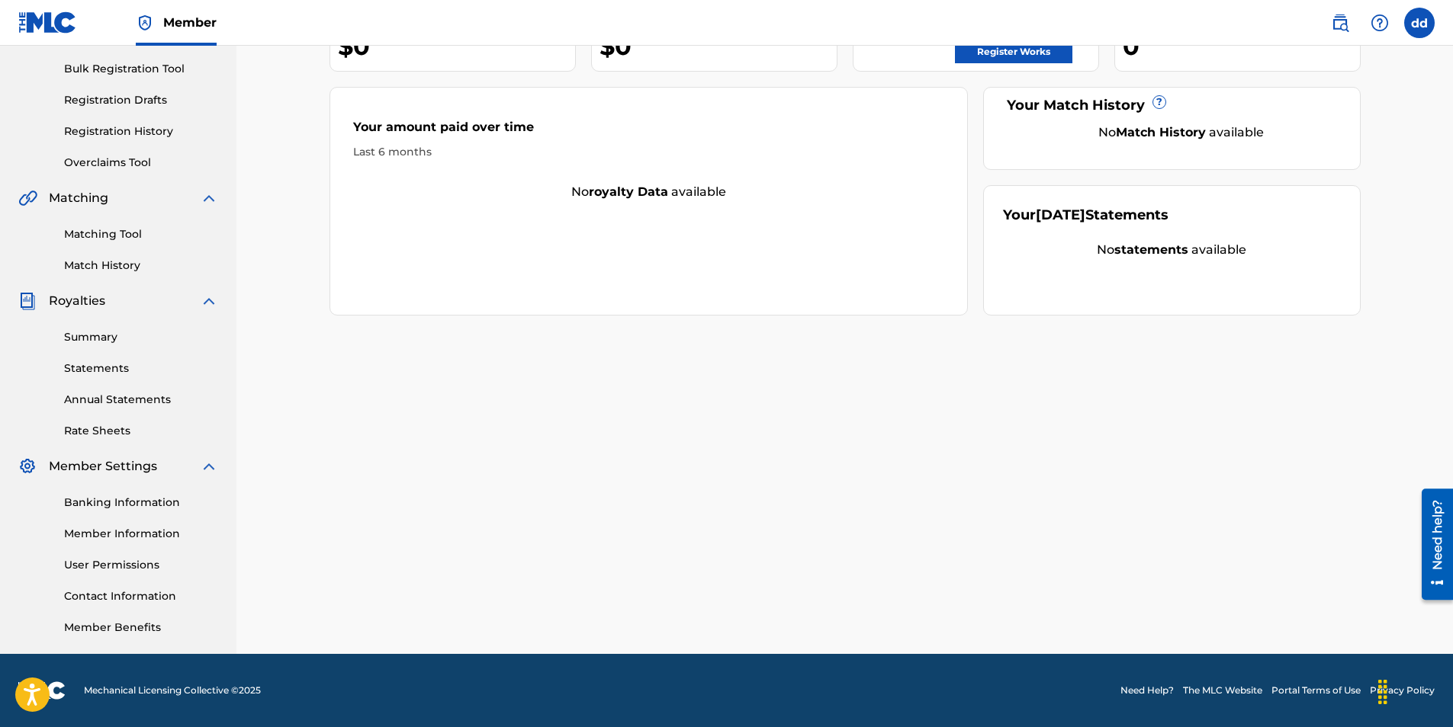
click at [153, 527] on link "Member Information" at bounding box center [141, 534] width 154 height 16
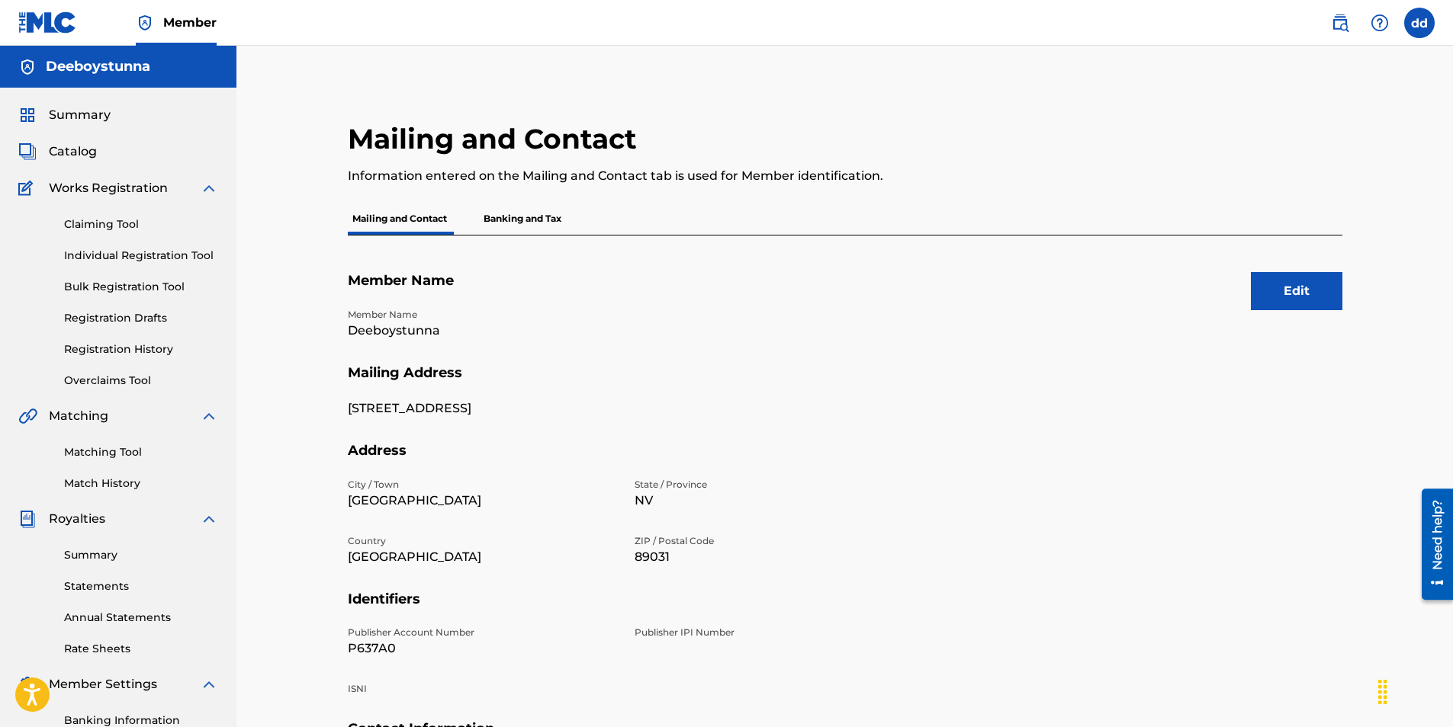
click at [113, 220] on link "Claiming Tool" at bounding box center [141, 225] width 154 height 16
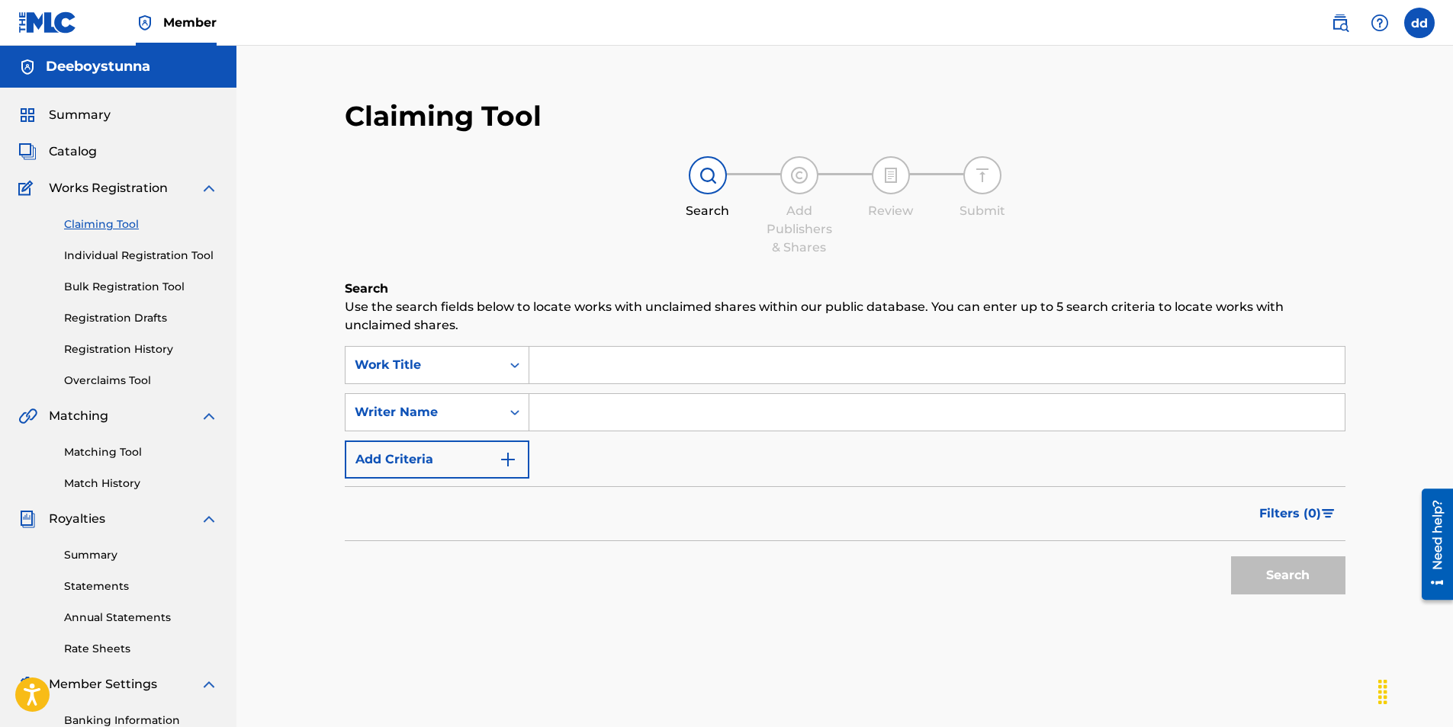
click at [564, 372] on input "Search Form" at bounding box center [936, 365] width 815 height 37
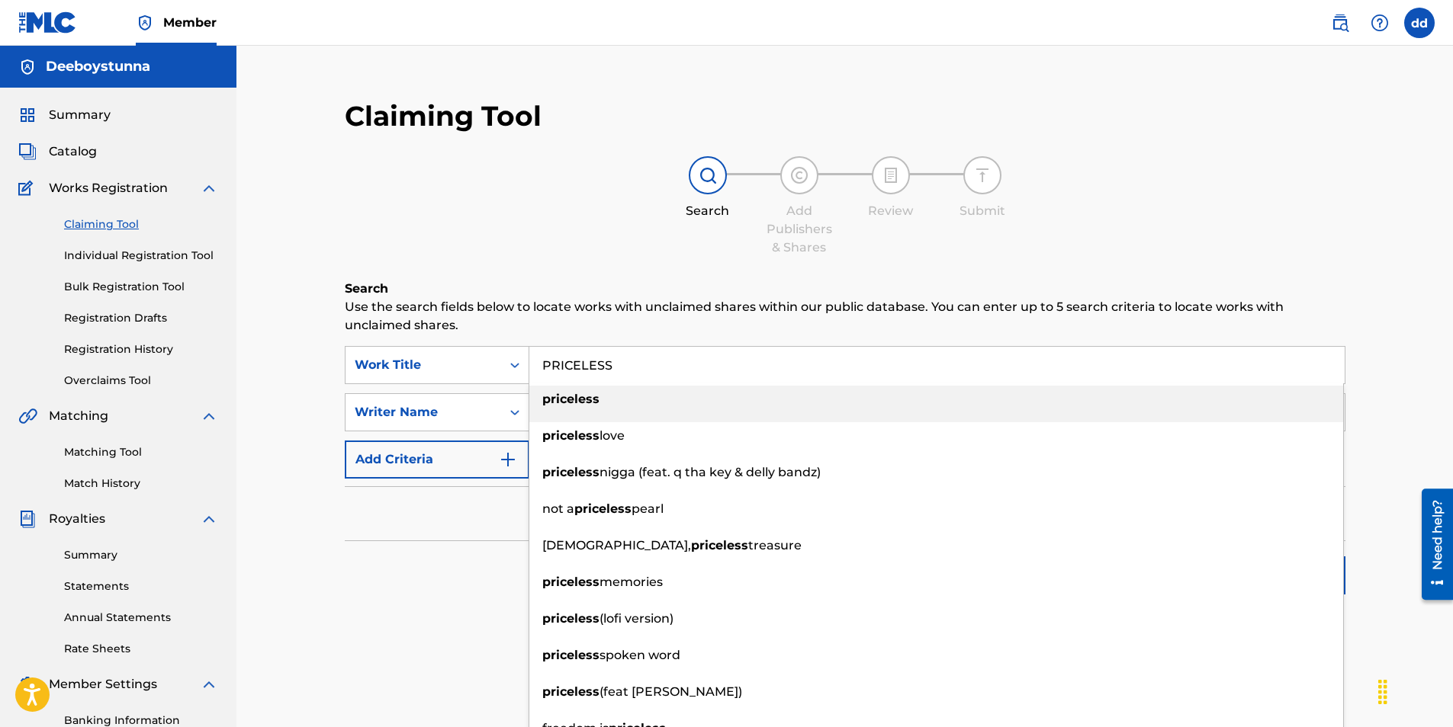
click at [603, 416] on li "priceless" at bounding box center [936, 404] width 814 height 37
type input "priceless"
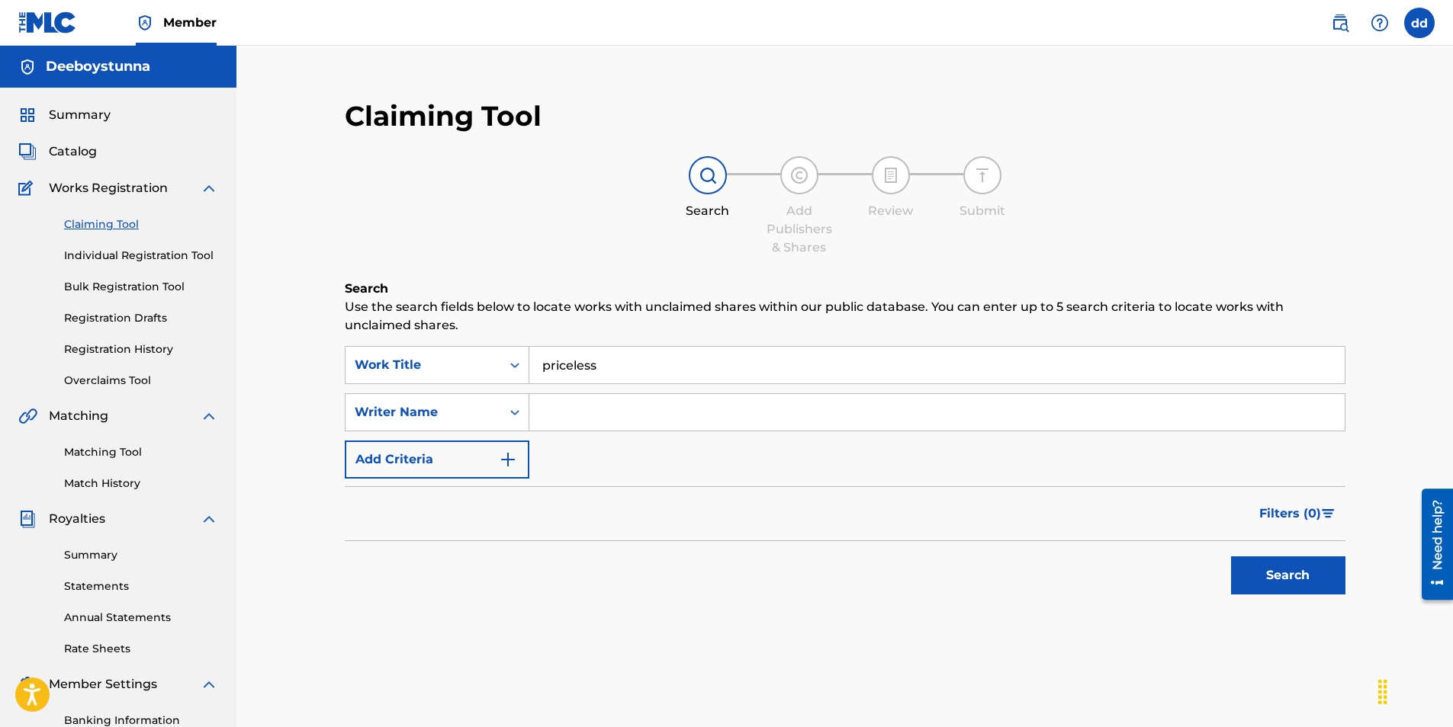
click at [603, 416] on input "Search Form" at bounding box center [936, 412] width 815 height 37
click at [1231, 557] on button "Search" at bounding box center [1288, 576] width 114 height 38
click at [1070, 528] on div "Filters ( 0 )" at bounding box center [845, 513] width 1000 height 55
drag, startPoint x: 692, startPoint y: 409, endPoint x: 152, endPoint y: 416, distance: 539.9
click at [152, 416] on main "Deeboystunna Summary Catalog Works Registration Claiming Tool Individual Regist…" at bounding box center [726, 459] width 1453 height 827
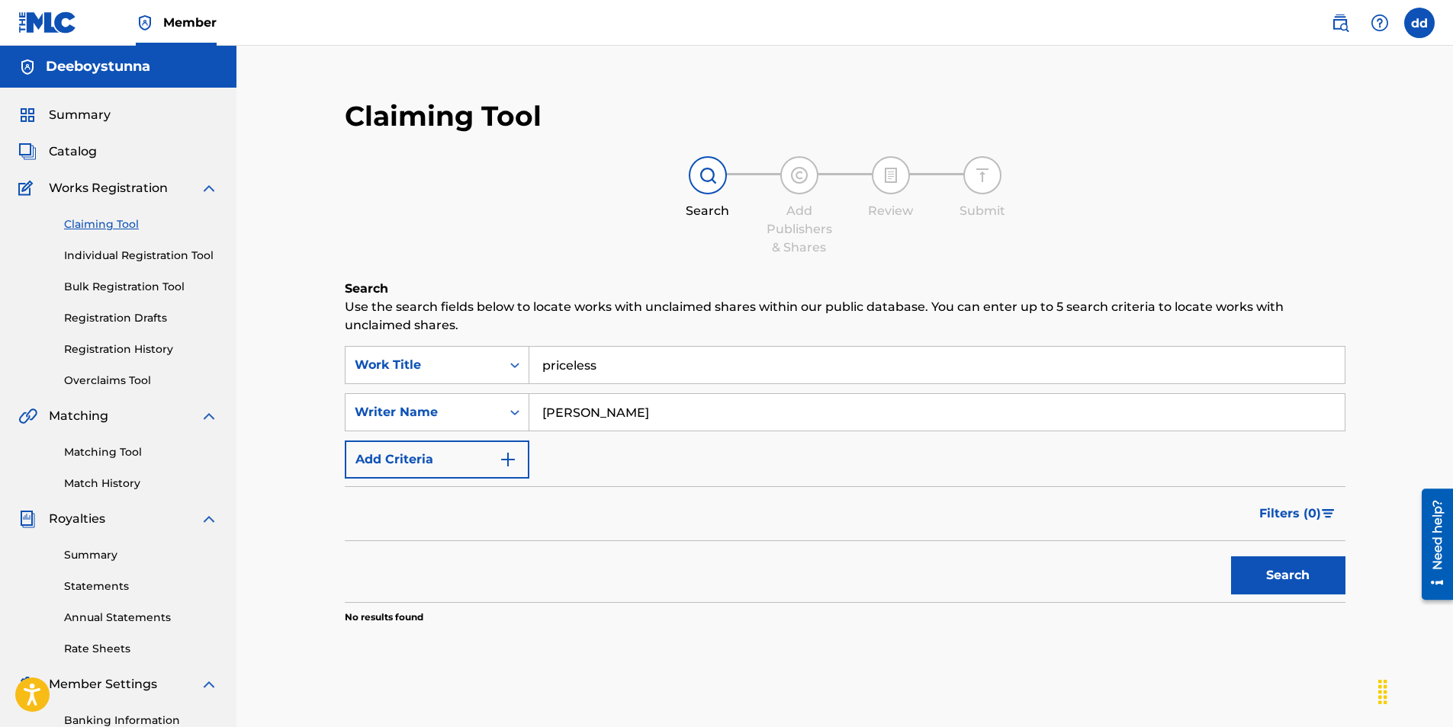
type input "[PERSON_NAME]"
click at [1231, 557] on button "Search" at bounding box center [1288, 576] width 114 height 38
click at [502, 451] on img "Search Form" at bounding box center [508, 460] width 18 height 18
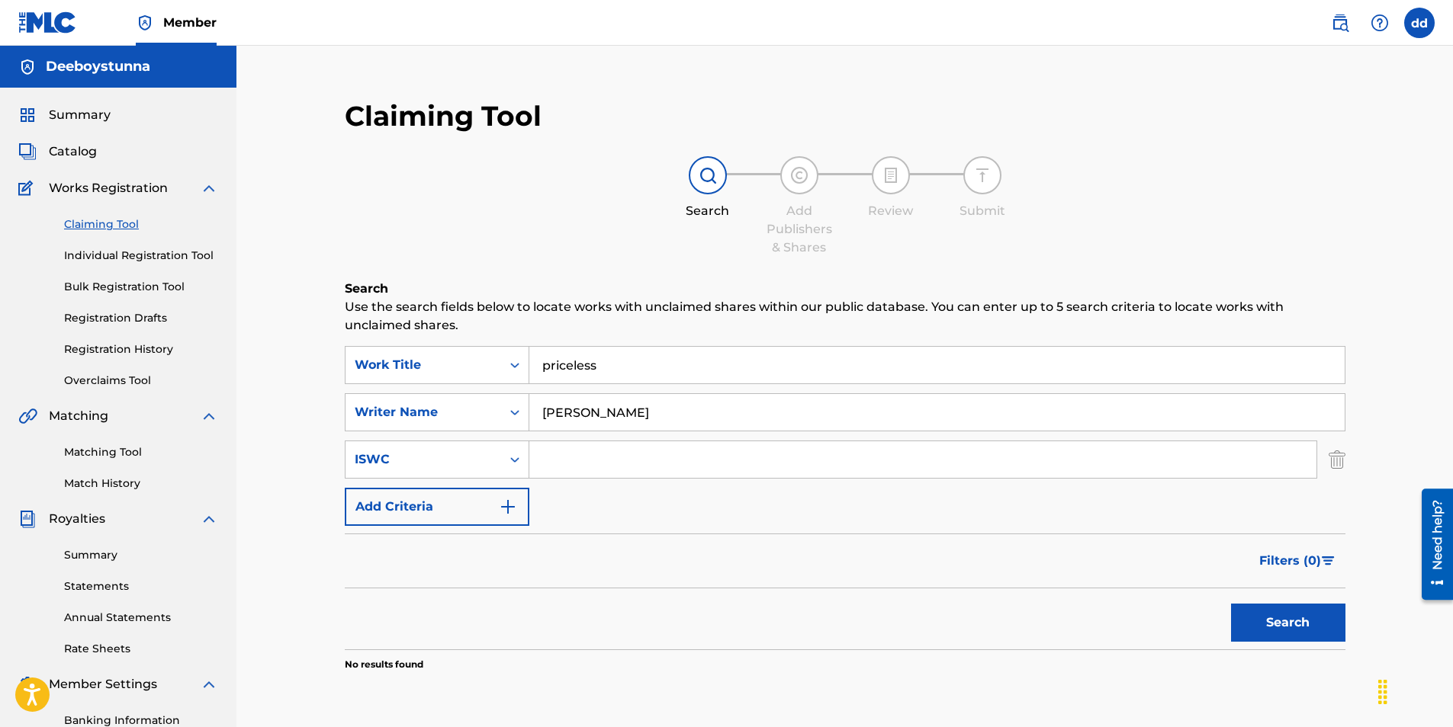
click at [512, 508] on img "Search Form" at bounding box center [508, 507] width 18 height 18
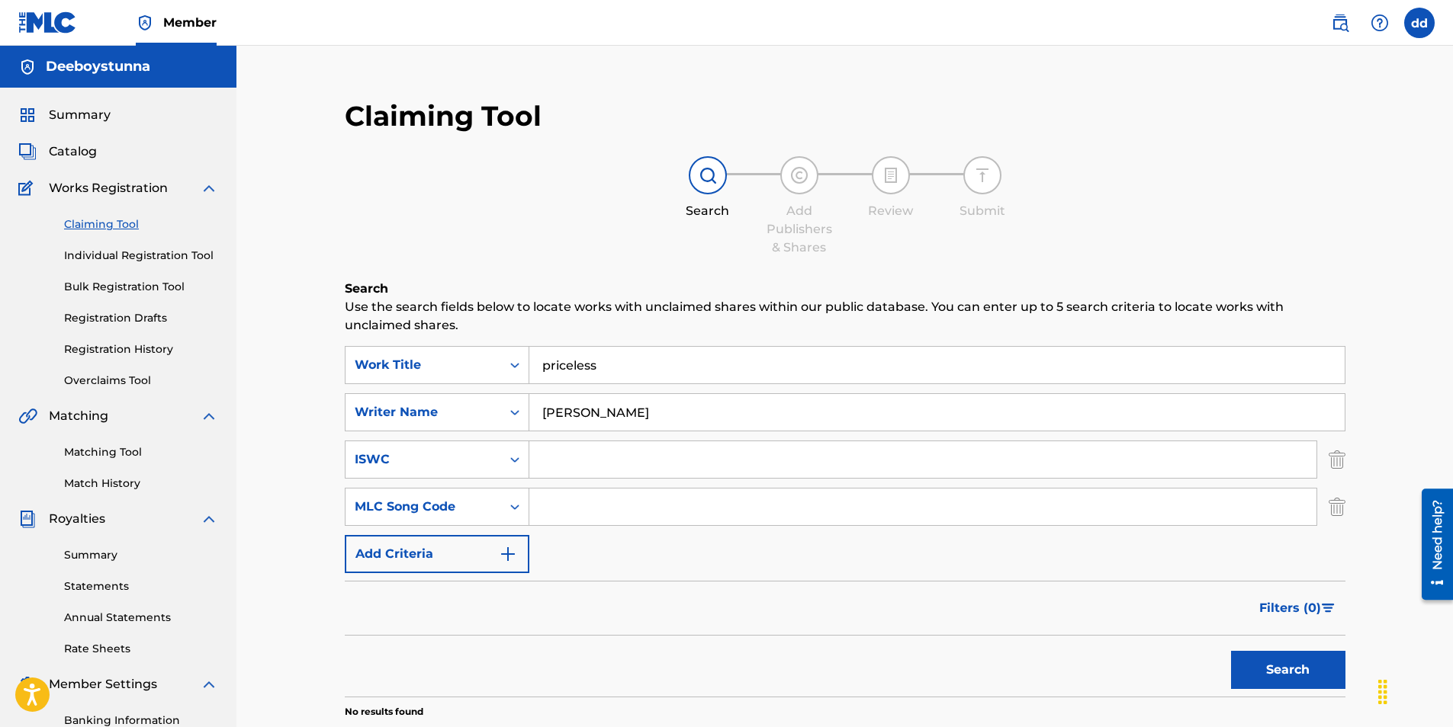
click at [1336, 516] on img "Search Form" at bounding box center [1336, 507] width 17 height 38
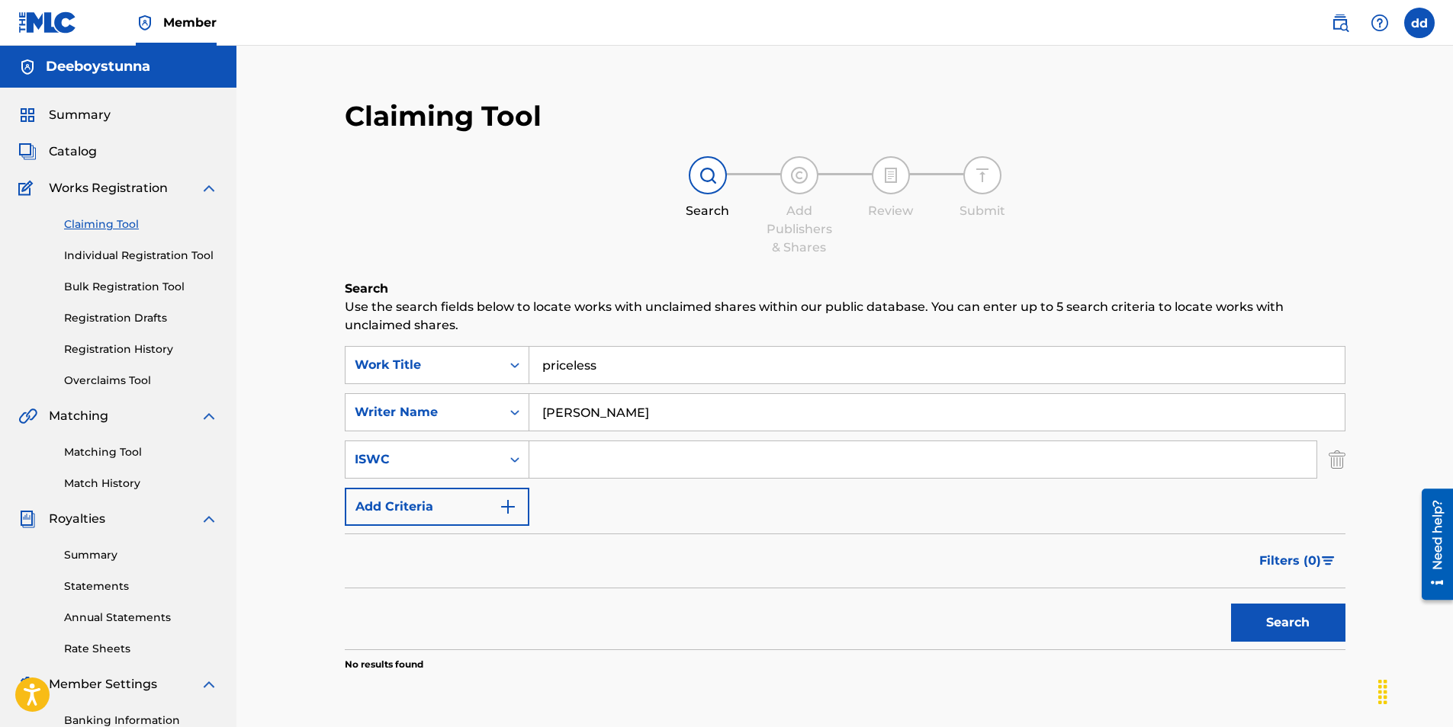
click at [1340, 462] on img "Search Form" at bounding box center [1336, 460] width 17 height 38
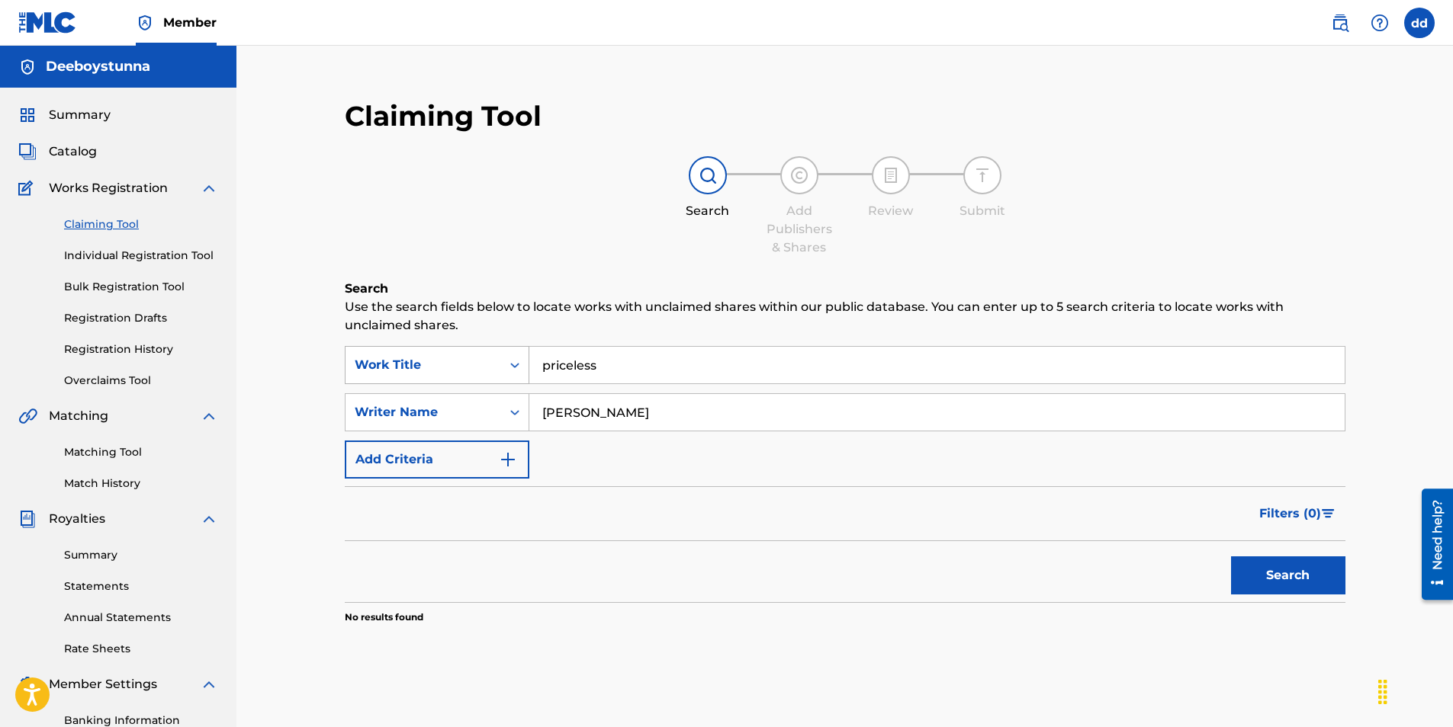
drag, startPoint x: 646, startPoint y: 362, endPoint x: 415, endPoint y: 364, distance: 231.0
click at [415, 364] on div "SearchWithCriteria4dcce863-25df-4ecf-8b9e-189f5419e415 Work Title priceless" at bounding box center [845, 365] width 1000 height 38
click at [1231, 557] on button "Search" at bounding box center [1288, 576] width 114 height 38
drag, startPoint x: 718, startPoint y: 422, endPoint x: 348, endPoint y: 394, distance: 370.9
click at [348, 396] on div "SearchWithCriteriae8d9ab9f-c9a5-428b-92e5-5f093a5f6bbf Writer Name [PERSON_NAME]" at bounding box center [845, 412] width 1000 height 38
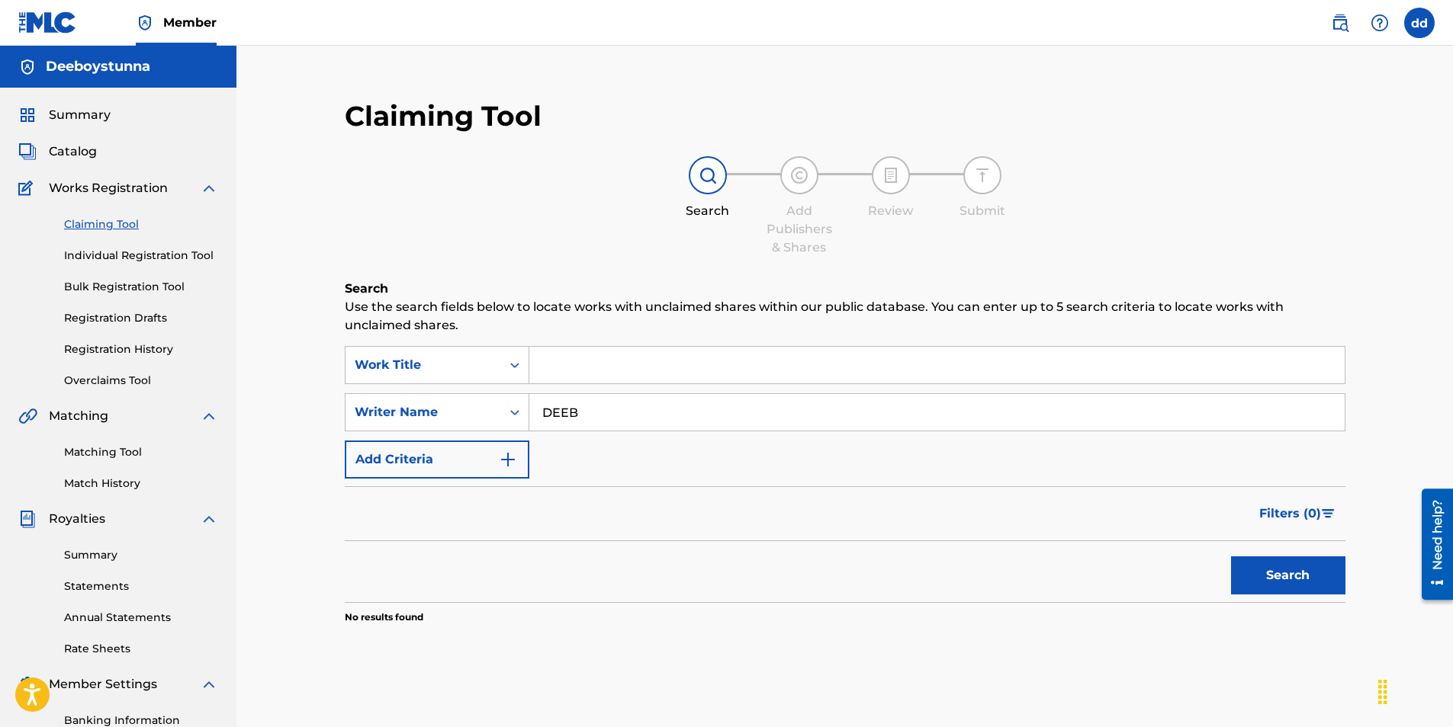
type input "DEEBOYSTUNNA"
click at [1231, 557] on button "Search" at bounding box center [1288, 576] width 114 height 38
click at [105, 260] on link "Individual Registration Tool" at bounding box center [141, 256] width 154 height 16
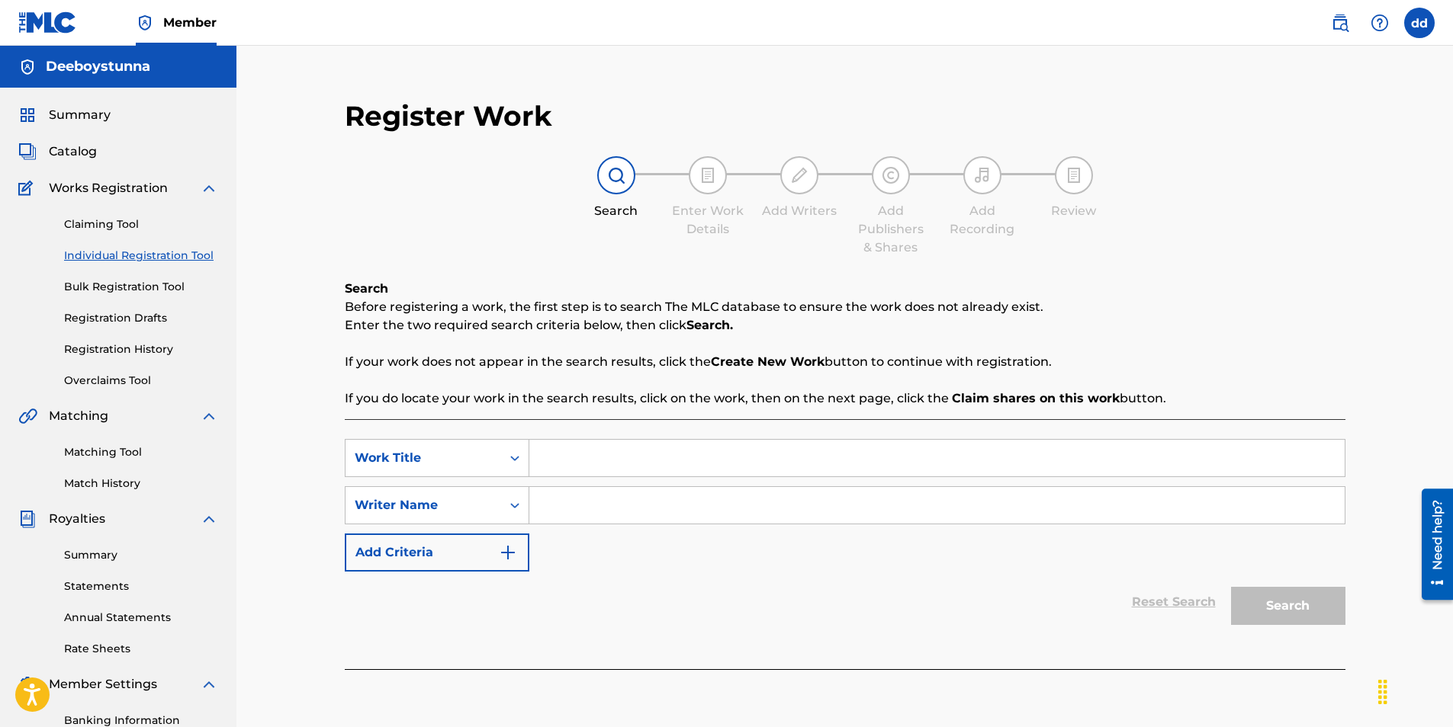
click at [596, 464] on input "Search Form" at bounding box center [936, 458] width 815 height 37
type input "DEEBOYSTUNNA"
click at [653, 512] on input "Search Form" at bounding box center [936, 505] width 815 height 37
type input "deeboystunna"
click at [1267, 614] on button "Search" at bounding box center [1288, 606] width 114 height 38
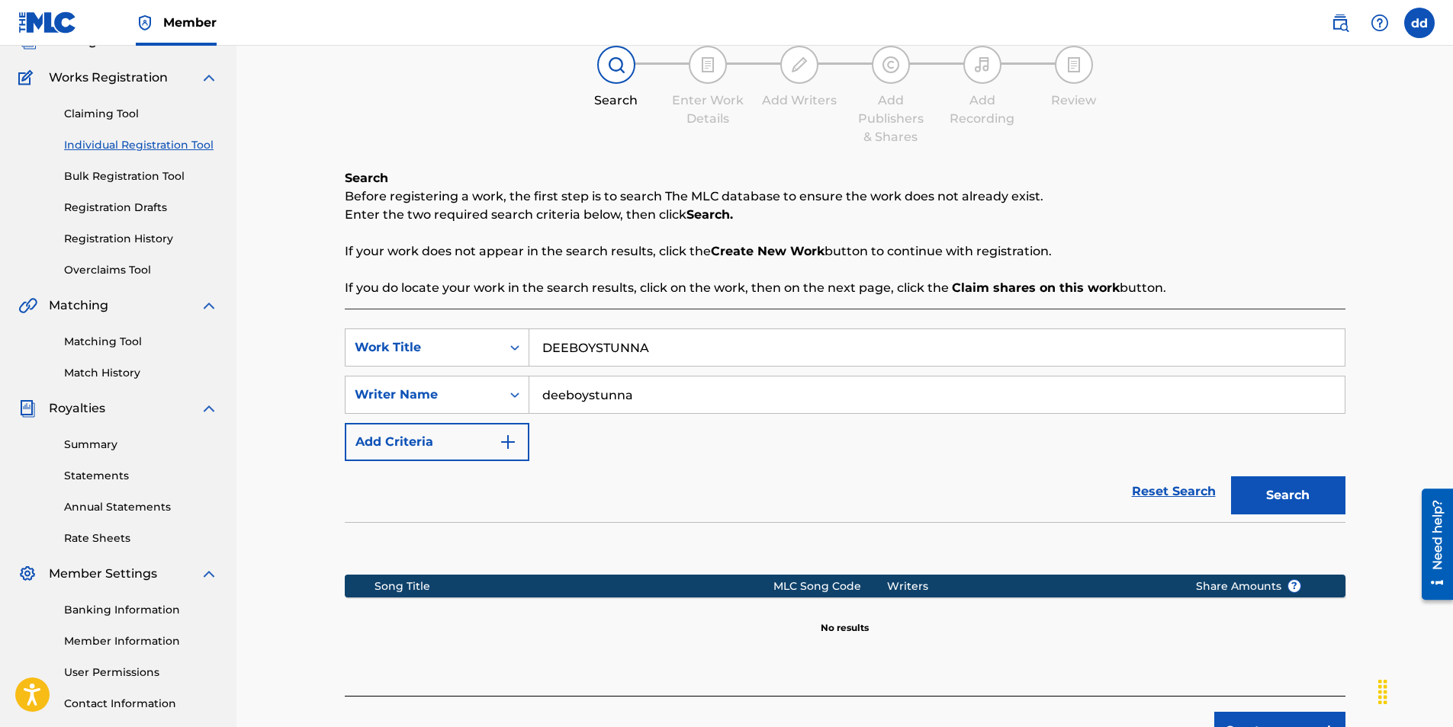
scroll to position [222, 0]
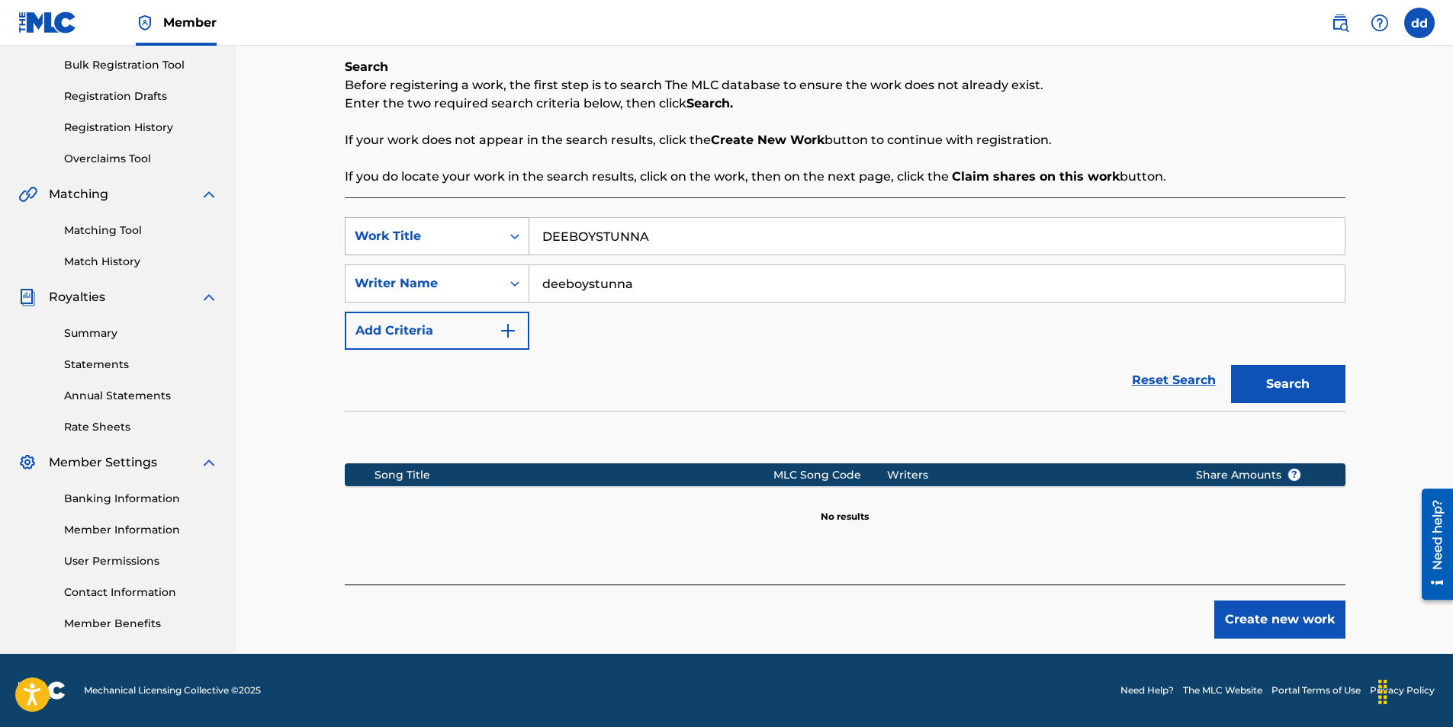
drag, startPoint x: 666, startPoint y: 239, endPoint x: 482, endPoint y: 248, distance: 184.0
click at [486, 248] on div "SearchWithCriteria4dcce863-25df-4ecf-8b9e-189f5419e415 Work Title DEEBOYSTUNNA" at bounding box center [845, 236] width 1000 height 38
drag, startPoint x: 570, startPoint y: 285, endPoint x: 300, endPoint y: 310, distance: 270.3
click at [300, 310] on div "Register Work Search Enter Work Details Add Writers Add Publishers & Shares Add…" at bounding box center [844, 239] width 1216 height 830
type input "DEEBOYSTUNNA"
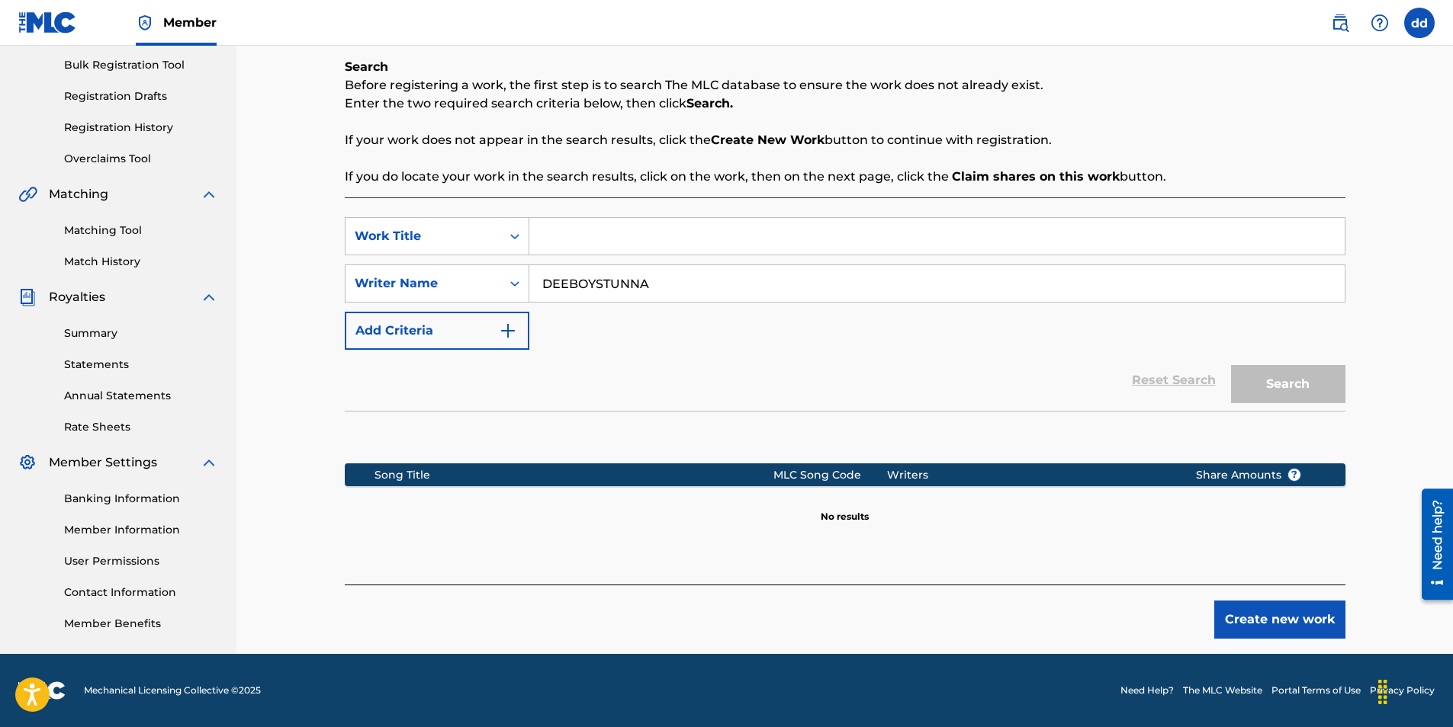
click at [674, 228] on input "Search Form" at bounding box center [936, 236] width 815 height 37
type input "JUST WORK"
click at [1231, 365] on button "Search" at bounding box center [1288, 384] width 114 height 38
click at [1160, 375] on link "Reset Search" at bounding box center [1173, 381] width 99 height 34
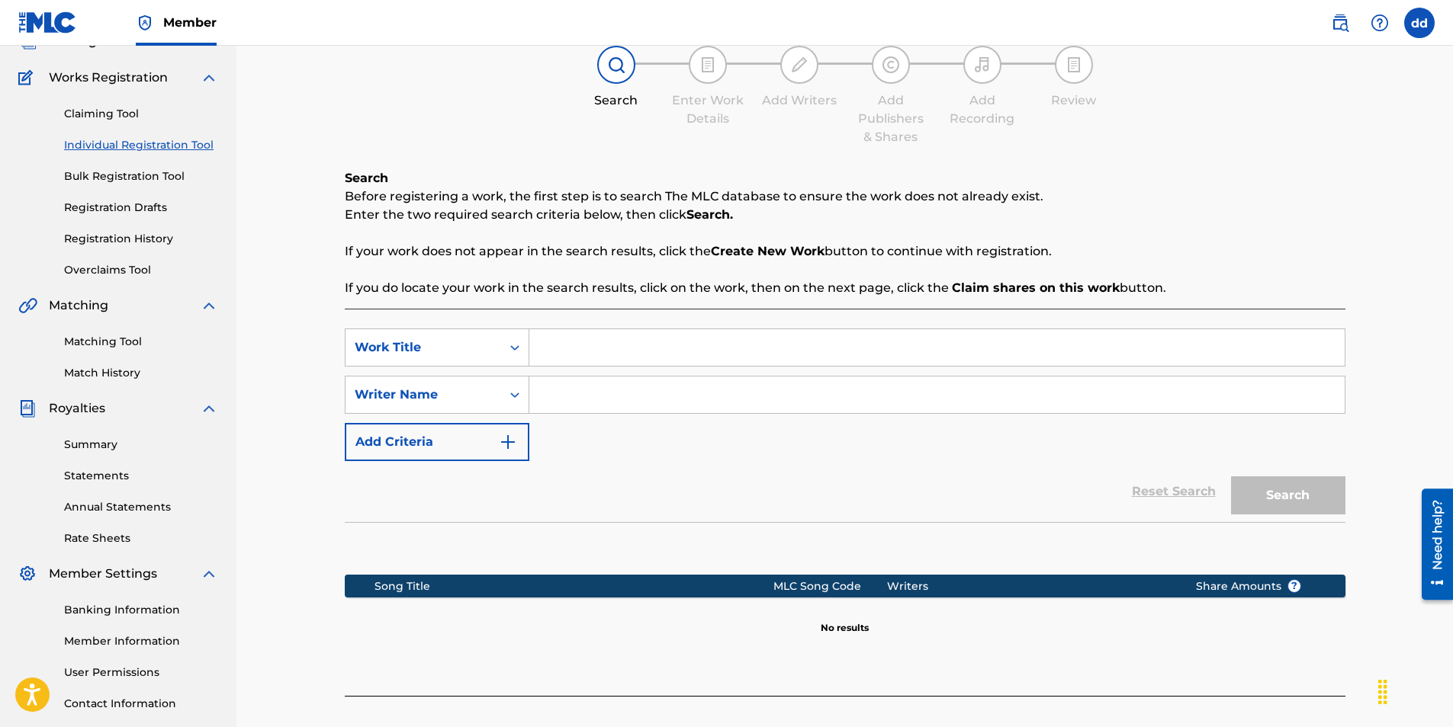
scroll to position [0, 0]
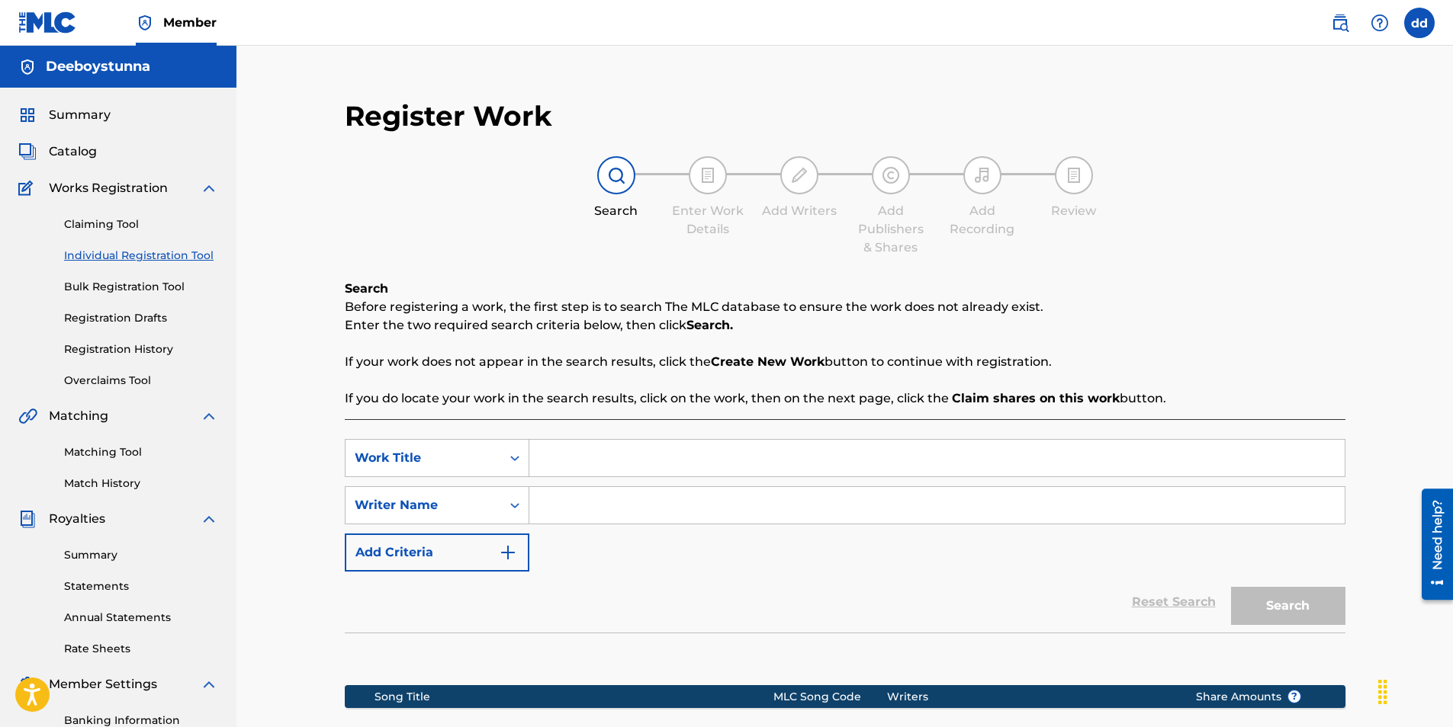
click at [163, 291] on link "Bulk Registration Tool" at bounding box center [141, 287] width 154 height 16
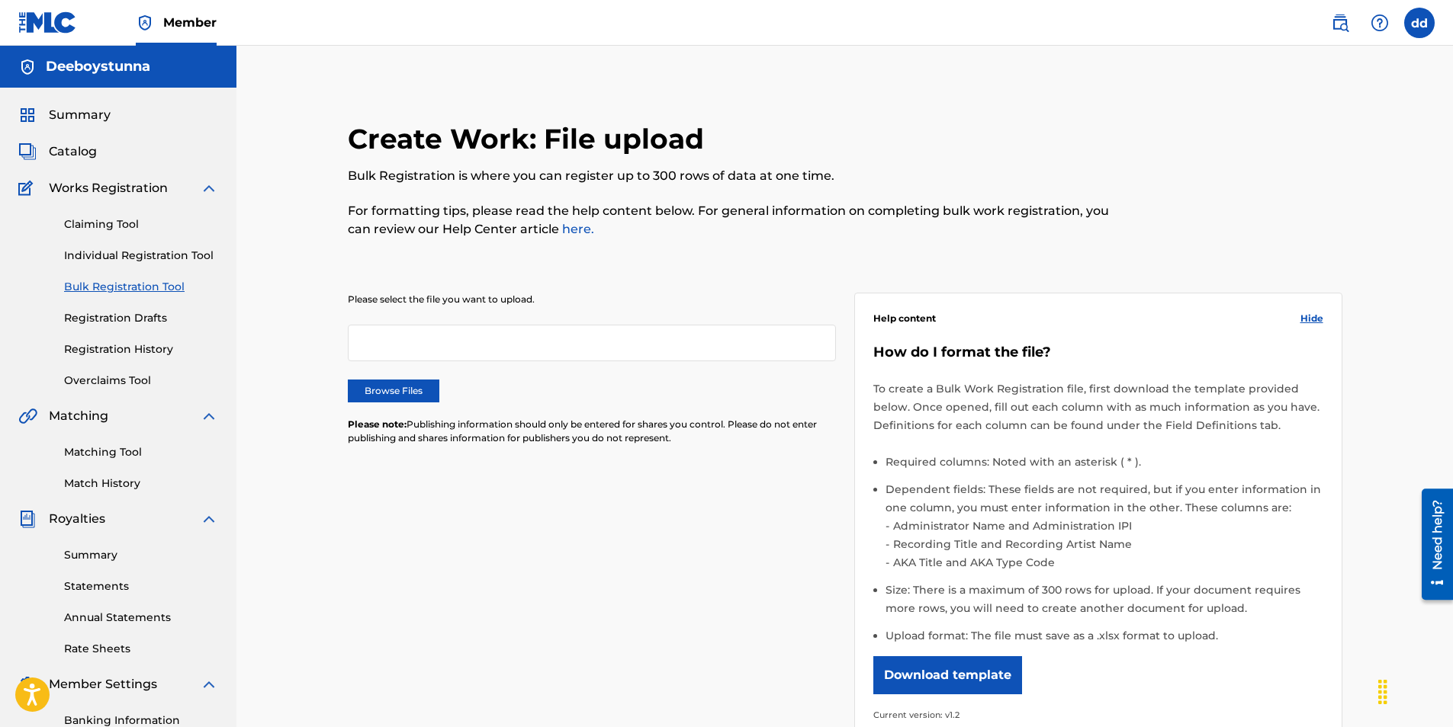
click at [111, 314] on link "Registration Drafts" at bounding box center [141, 318] width 154 height 16
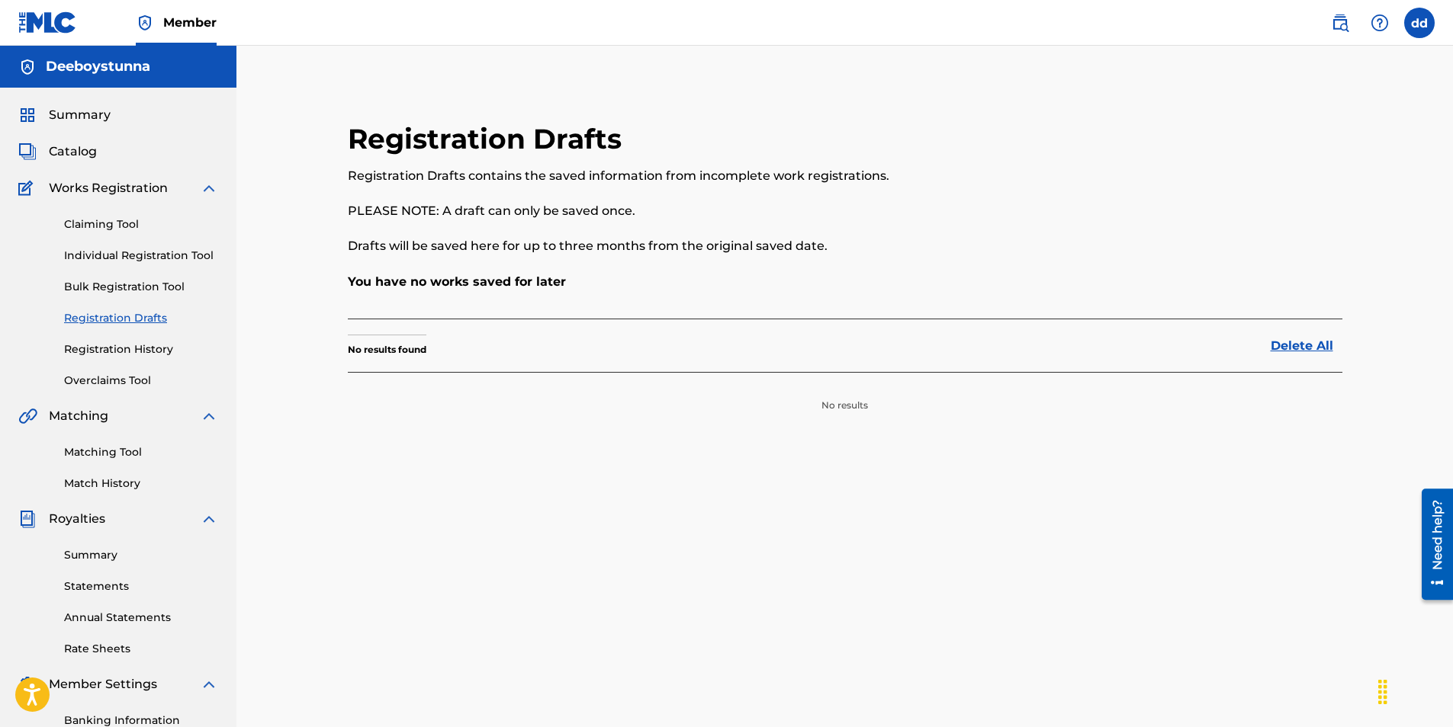
click at [112, 352] on link "Registration History" at bounding box center [141, 350] width 154 height 16
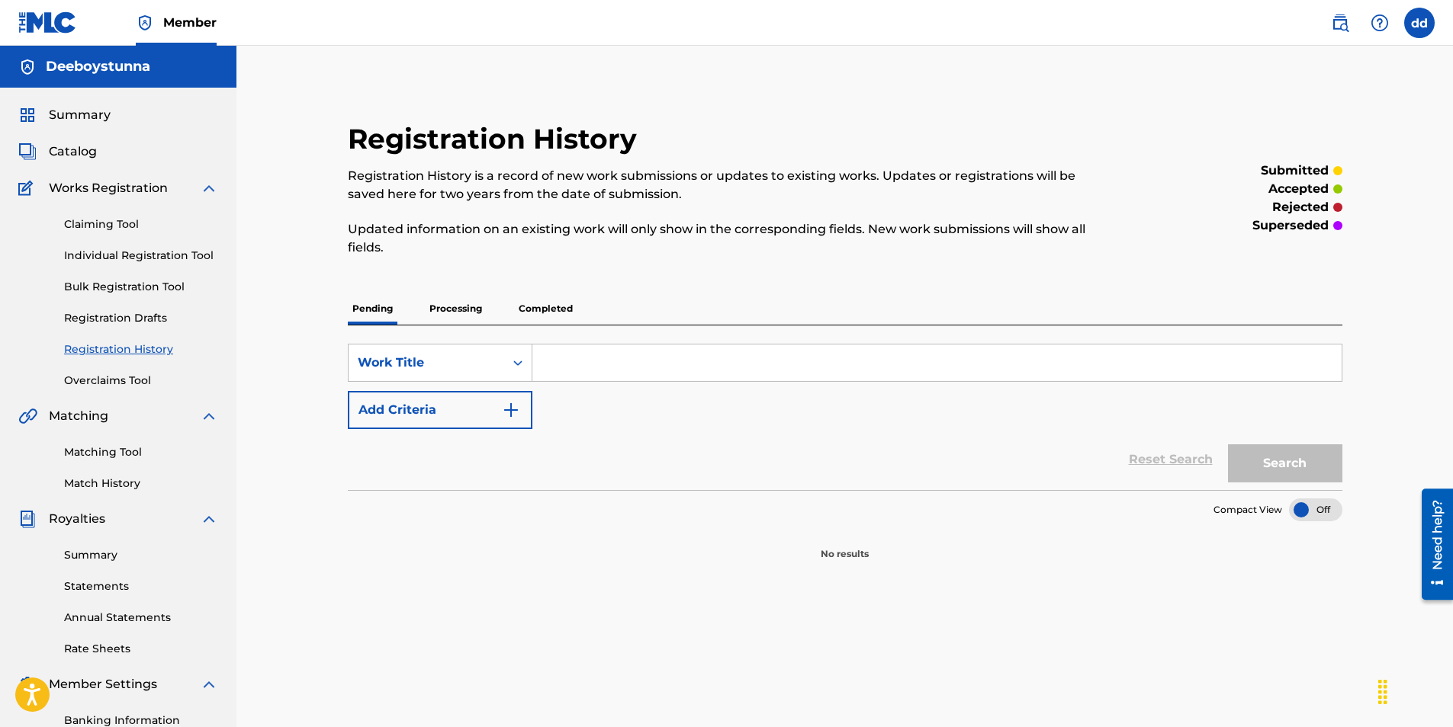
click at [560, 360] on input "Search Form" at bounding box center [936, 363] width 809 height 37
type input "deeboystunna priceless"
click at [1267, 466] on button "Search" at bounding box center [1285, 464] width 114 height 38
drag, startPoint x: 734, startPoint y: 365, endPoint x: 194, endPoint y: 370, distance: 539.9
click at [196, 370] on main "Deeboystunna Summary Catalog Works Registration Claiming Tool Individual Regist…" at bounding box center [726, 459] width 1453 height 827
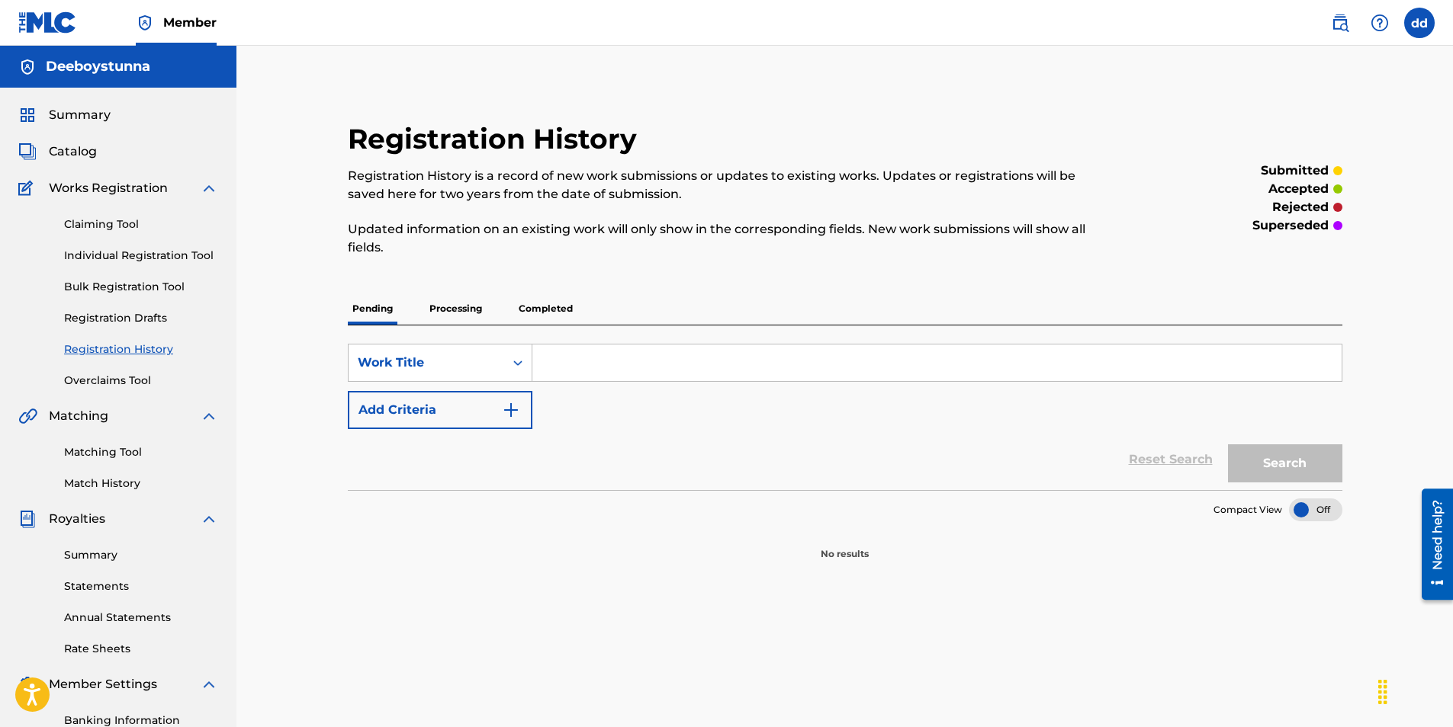
click at [542, 313] on p "Completed" at bounding box center [545, 309] width 63 height 32
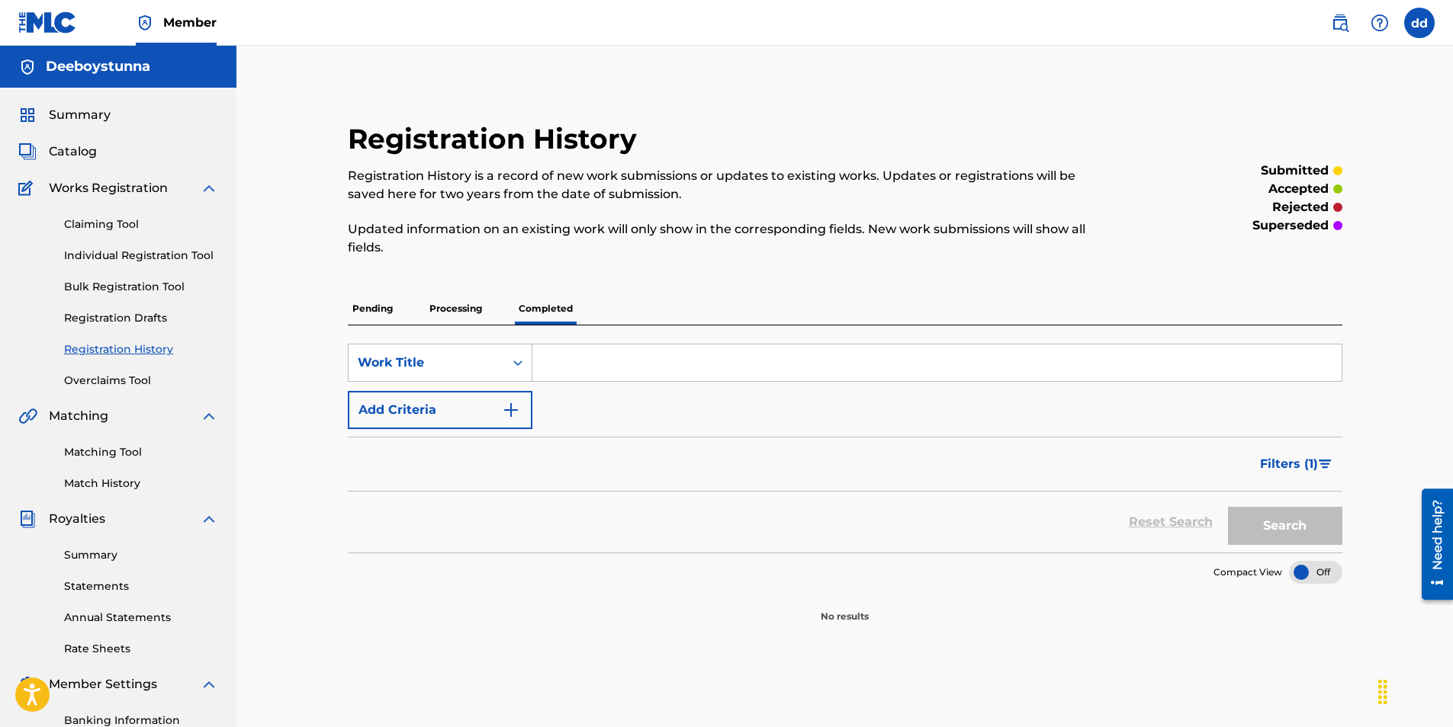
click at [467, 314] on p "Processing" at bounding box center [456, 309] width 62 height 32
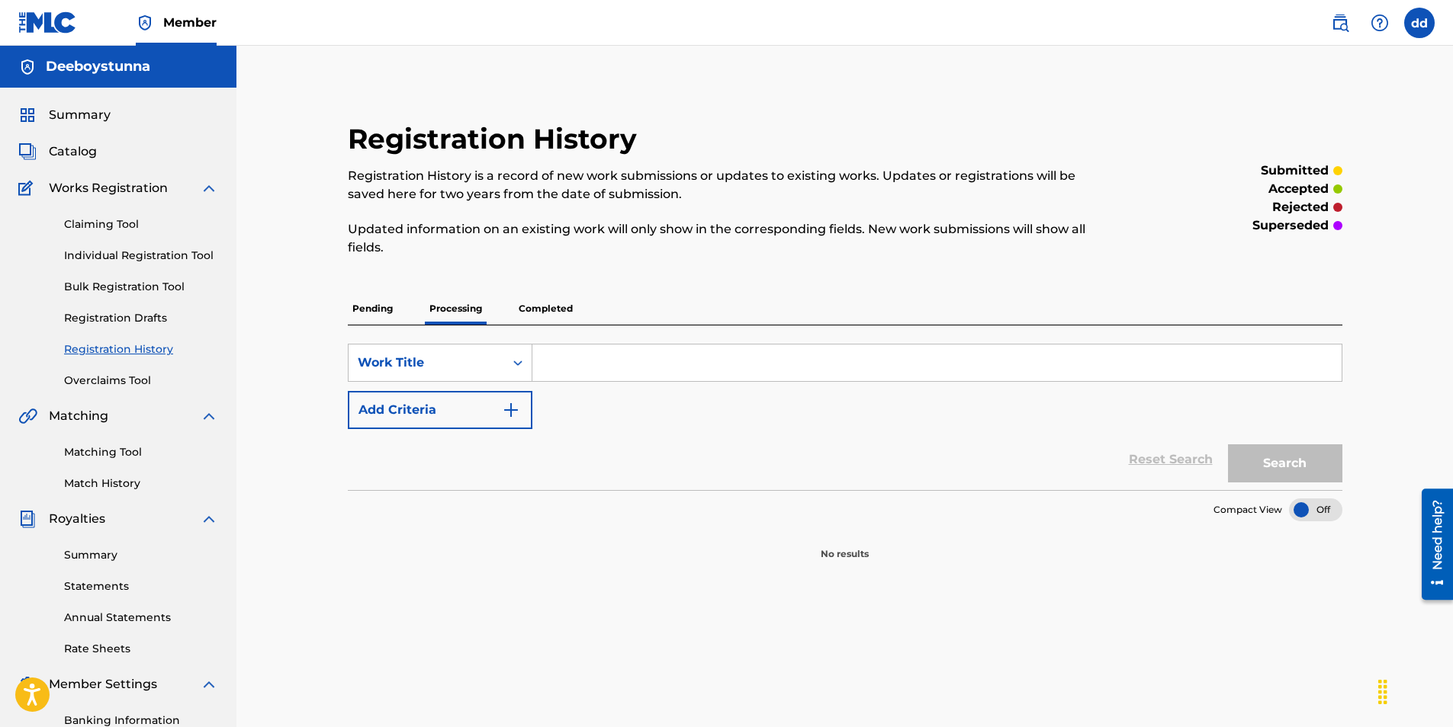
click at [104, 387] on link "Overclaims Tool" at bounding box center [141, 381] width 154 height 16
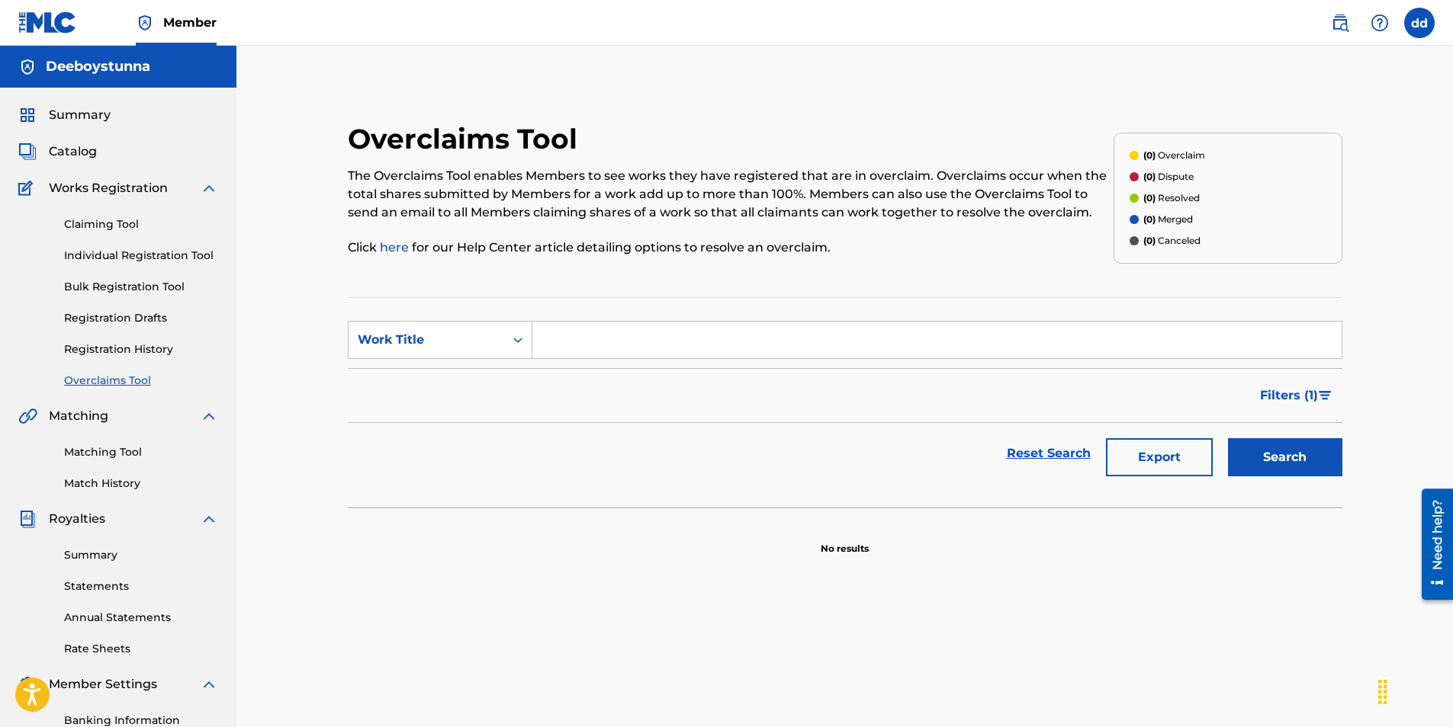
click at [113, 482] on link "Match History" at bounding box center [141, 484] width 154 height 16
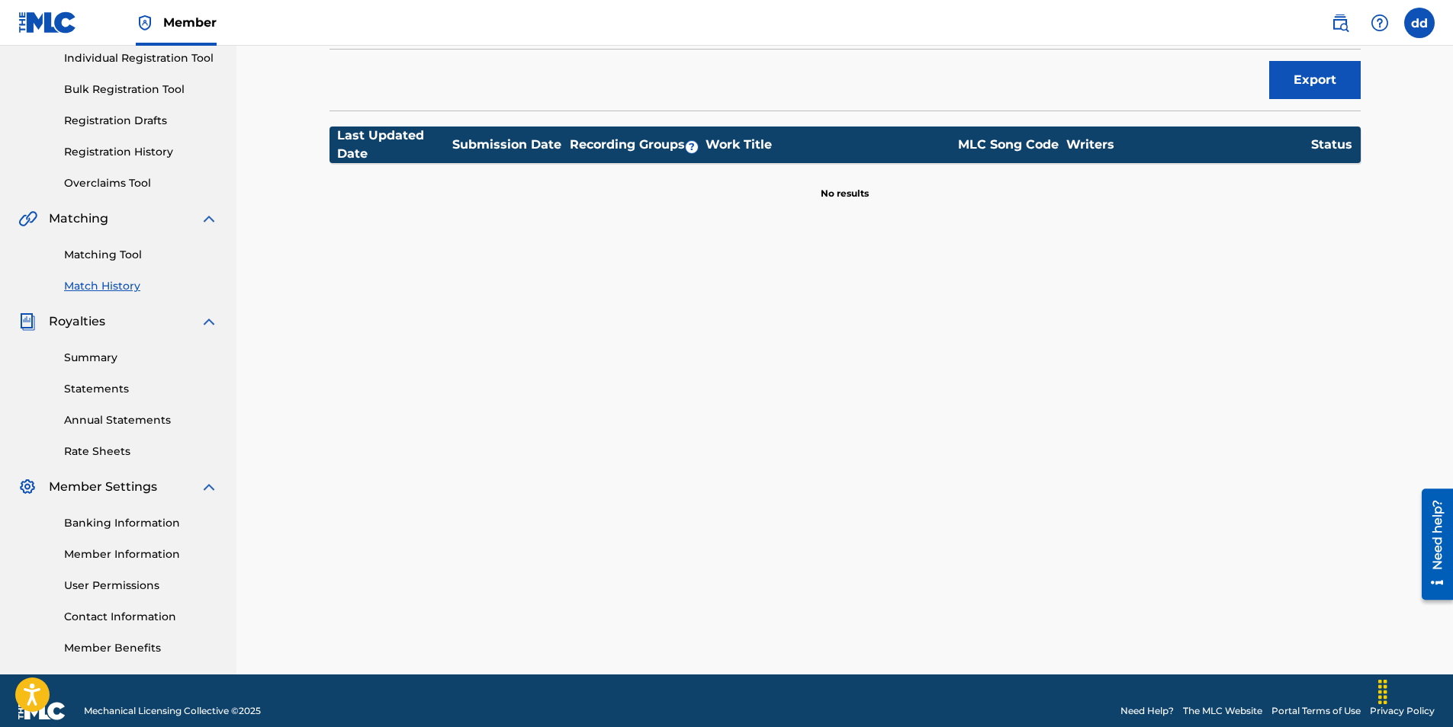
scroll to position [218, 0]
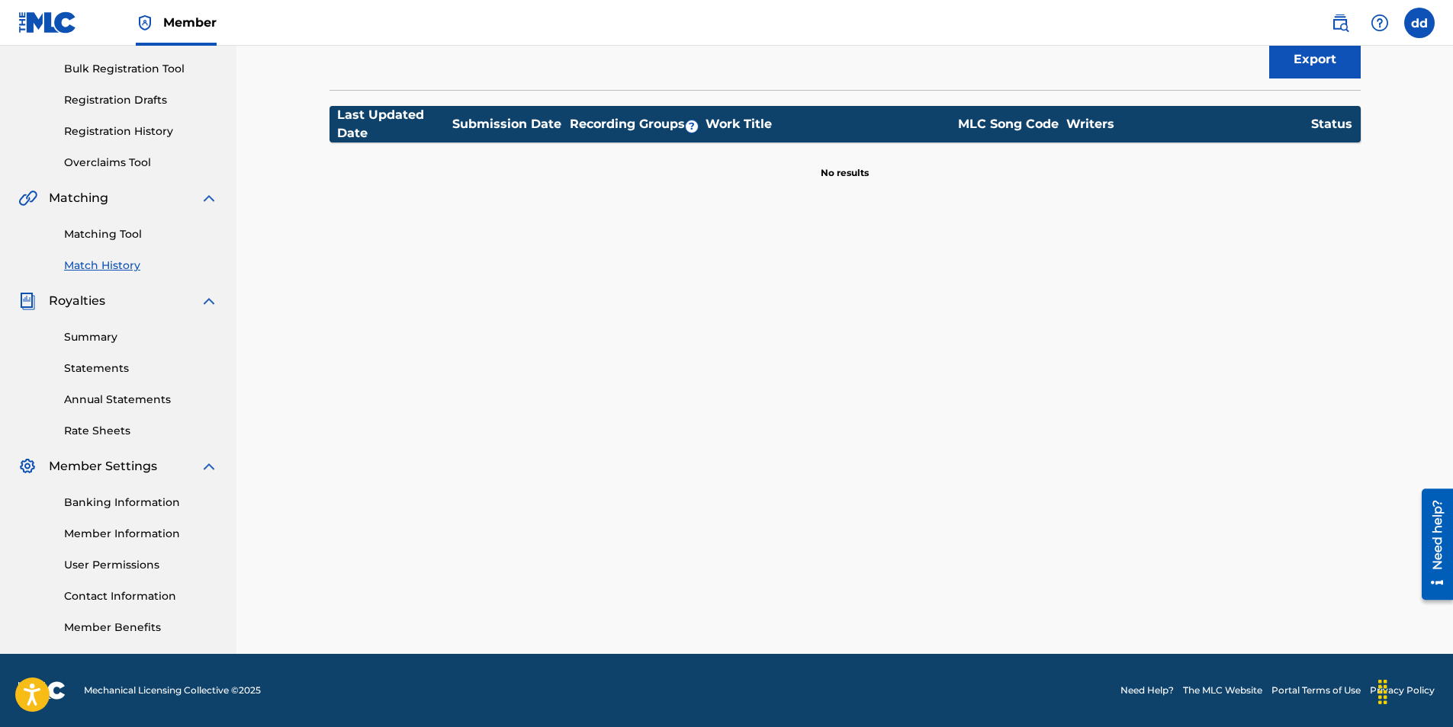
click at [126, 501] on link "Banking Information" at bounding box center [141, 503] width 154 height 16
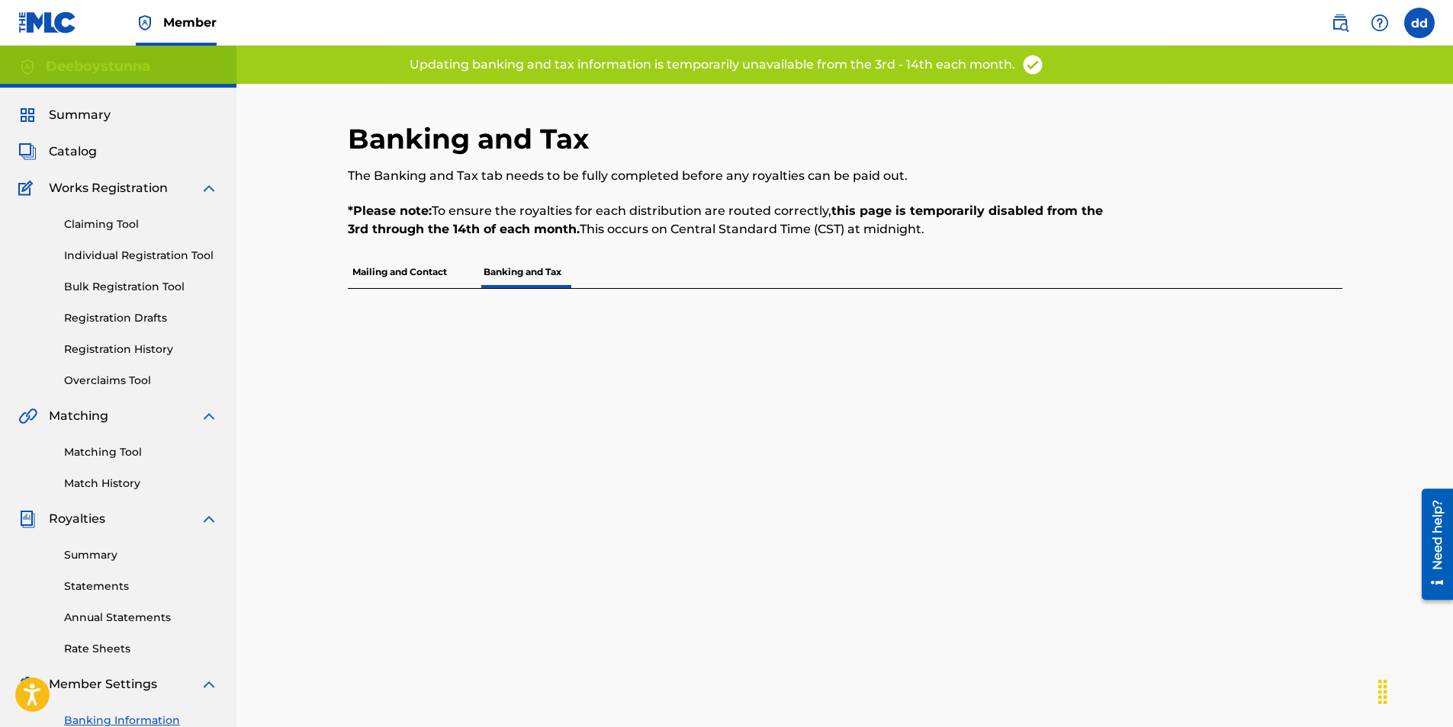
click at [438, 273] on p "Mailing and Contact" at bounding box center [400, 272] width 104 height 32
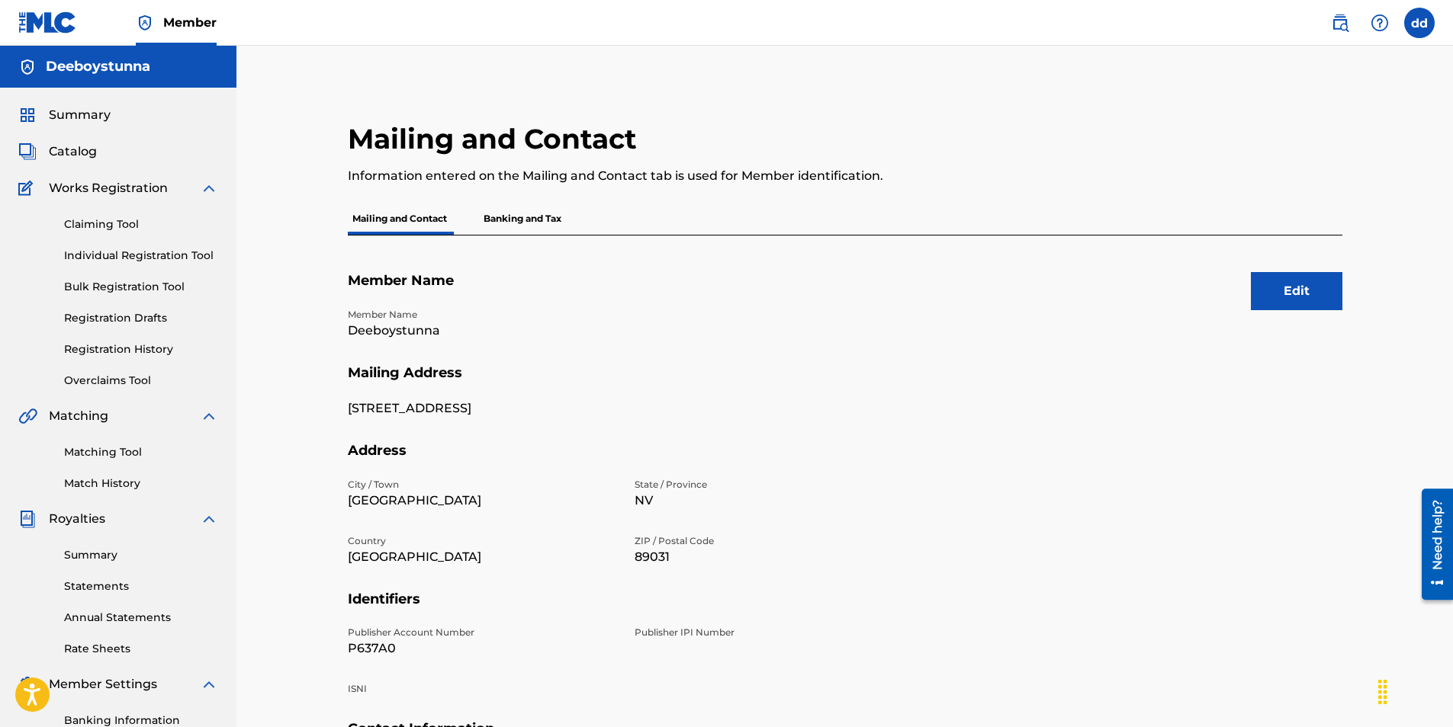
click at [80, 155] on span "Catalog" at bounding box center [73, 152] width 48 height 18
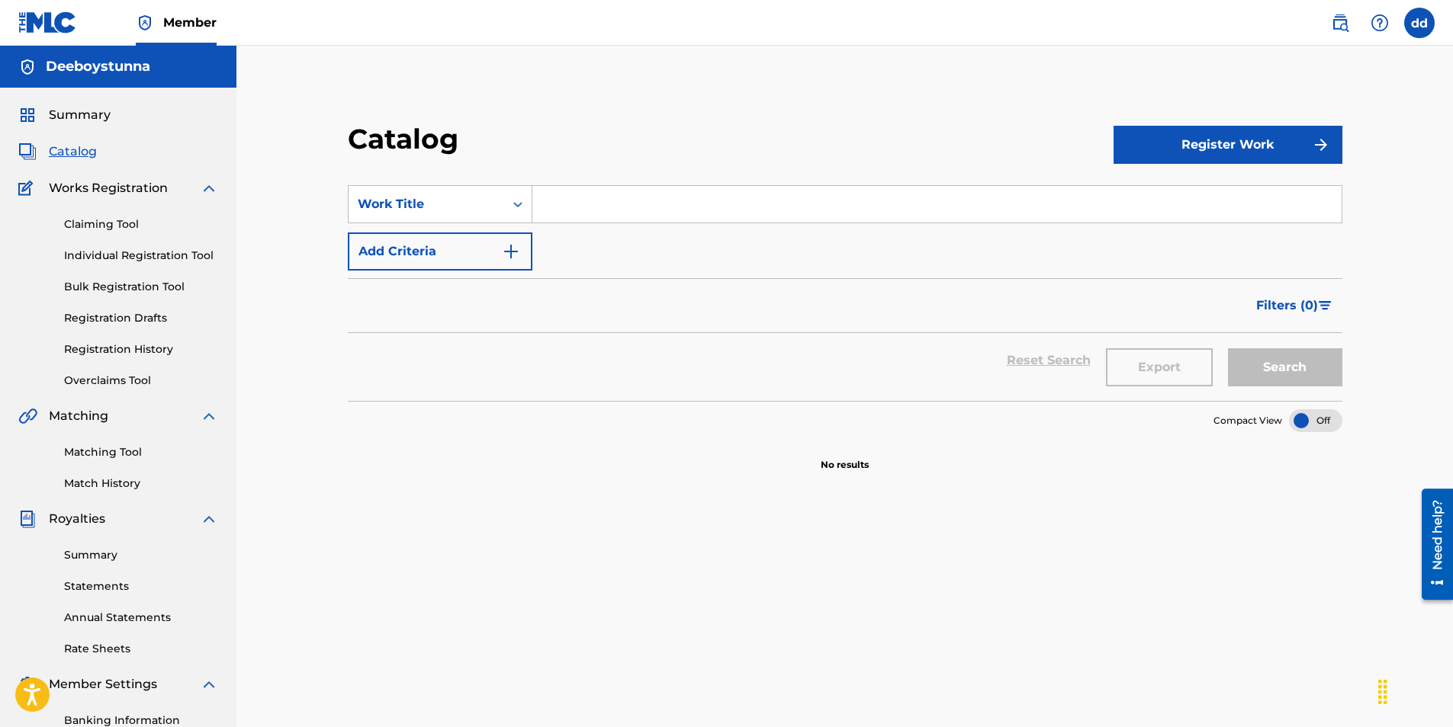
click at [1267, 126] on button "Register Work" at bounding box center [1227, 145] width 229 height 38
click at [1155, 194] on link "Individual" at bounding box center [1227, 194] width 229 height 37
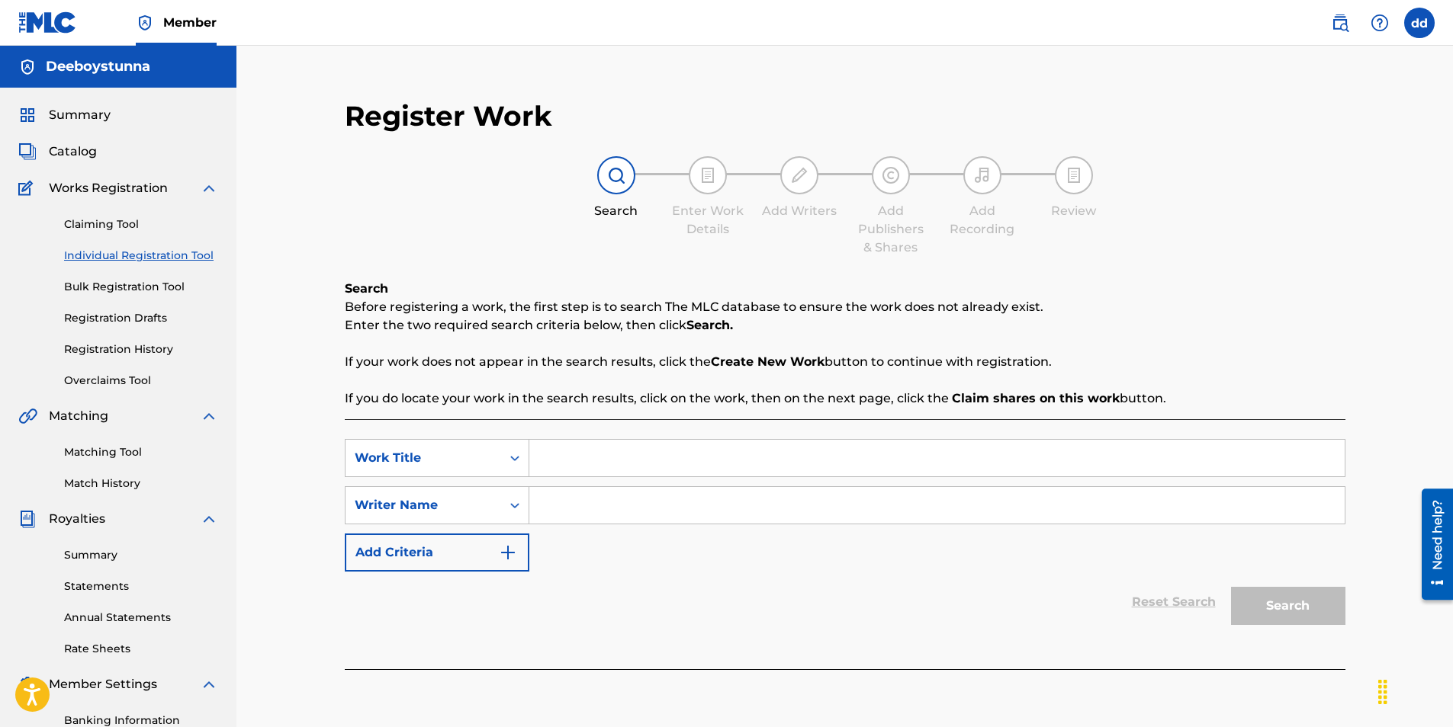
click at [589, 467] on input "Search Form" at bounding box center [936, 458] width 815 height 37
click at [600, 506] on input "Search Form" at bounding box center [936, 505] width 815 height 37
type input "[PERSON_NAME]"
click at [1286, 604] on div "Search" at bounding box center [1284, 602] width 122 height 61
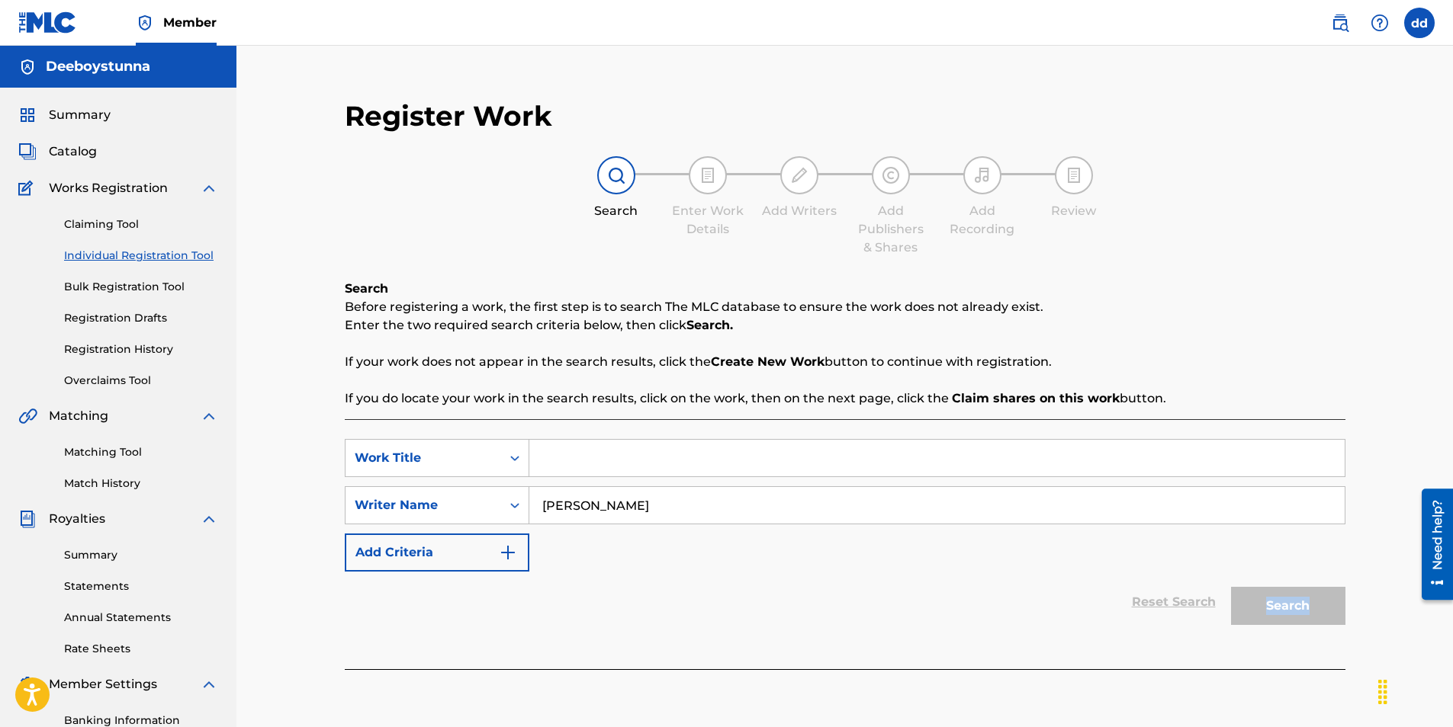
click at [210, 524] on img at bounding box center [209, 519] width 18 height 18
click at [207, 520] on img at bounding box center [209, 519] width 18 height 18
click at [104, 451] on link "Matching Tool" at bounding box center [141, 453] width 154 height 16
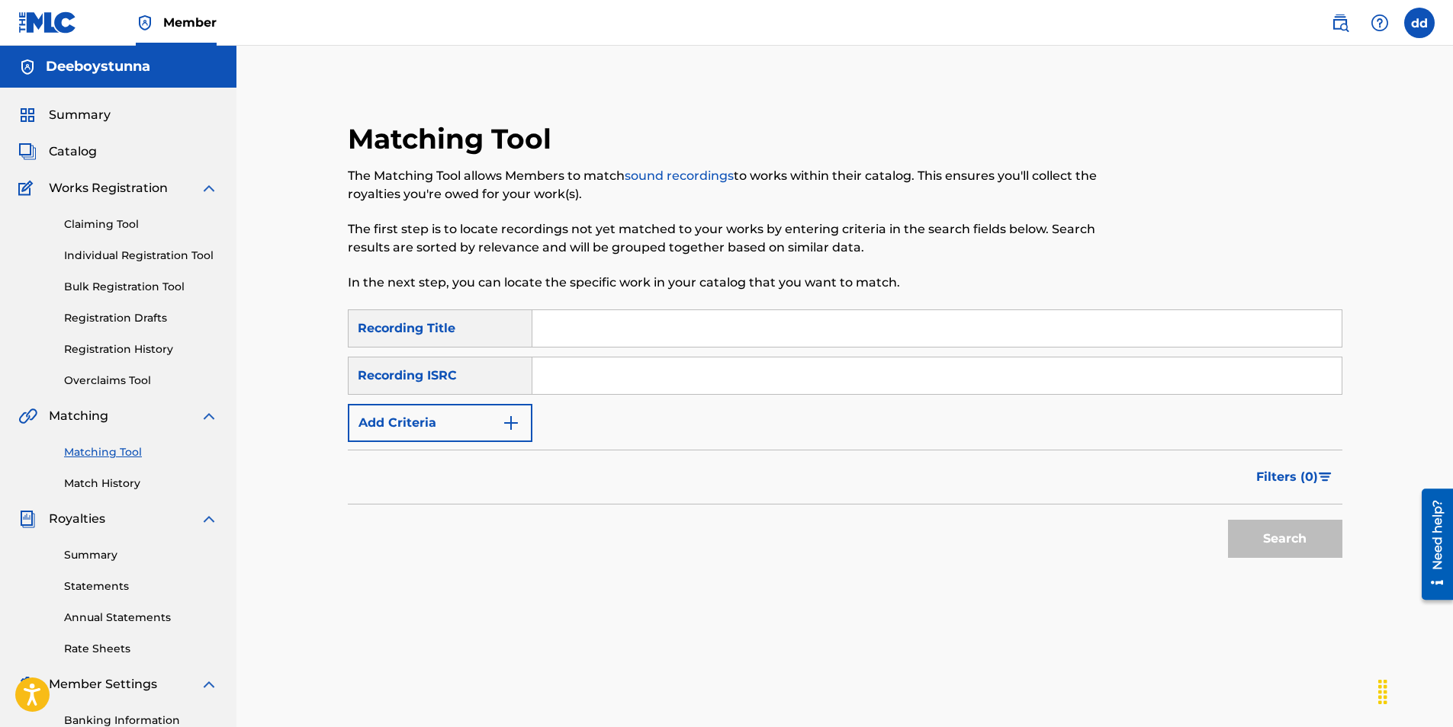
click at [544, 332] on input "Search Form" at bounding box center [936, 328] width 809 height 37
type input "deeboystunna priceless"
type input "QZK6G2304016"
click at [1283, 545] on button "Search" at bounding box center [1285, 539] width 114 height 38
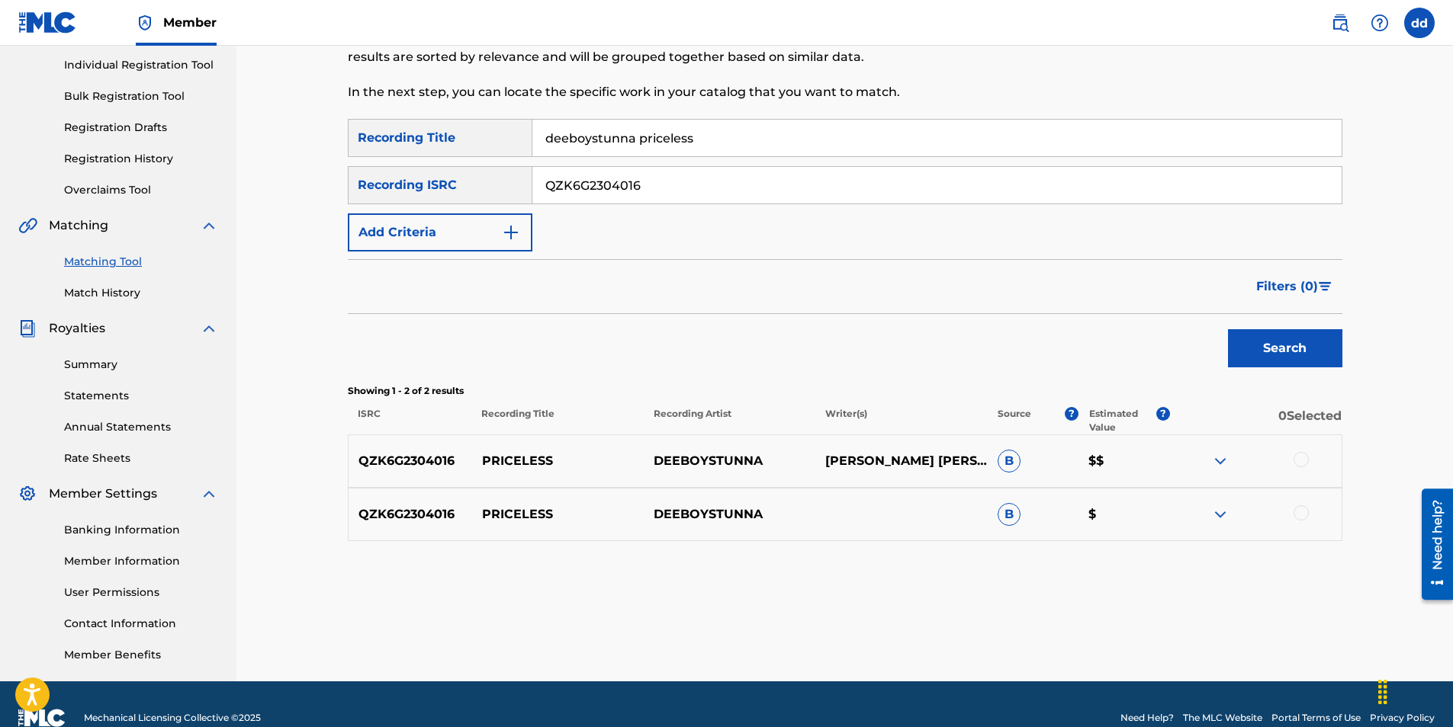
scroll to position [218, 0]
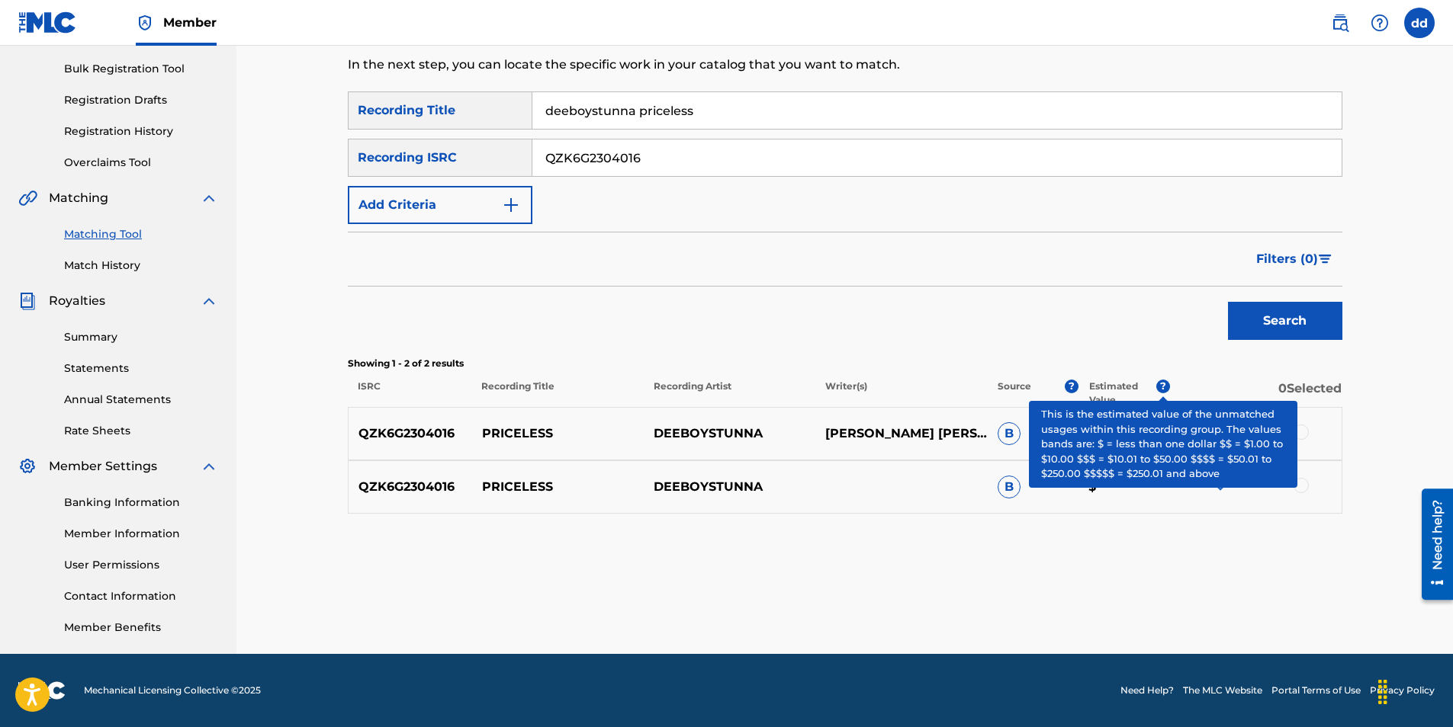
click at [1161, 387] on span "?" at bounding box center [1163, 387] width 14 height 14
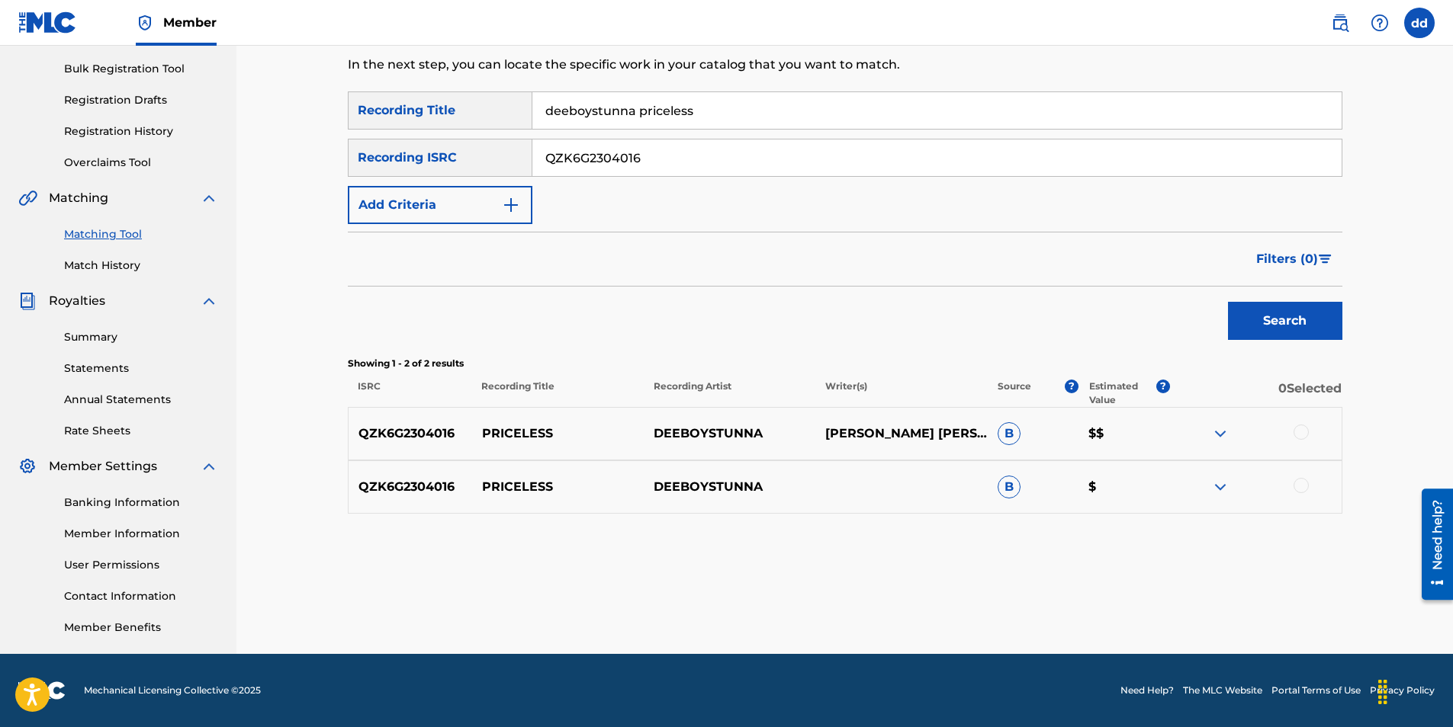
click at [769, 424] on div "QZK6G2304016 PRICELESS DEEBOYSTUNNA [PERSON_NAME] [PERSON_NAME] B $$" at bounding box center [845, 433] width 994 height 53
click at [1298, 431] on div at bounding box center [1300, 432] width 15 height 15
click at [1302, 489] on div at bounding box center [1300, 485] width 15 height 15
click at [1290, 335] on button "Search" at bounding box center [1285, 321] width 114 height 38
click at [1106, 601] on button "Match 2 Groups" at bounding box center [1071, 603] width 169 height 38
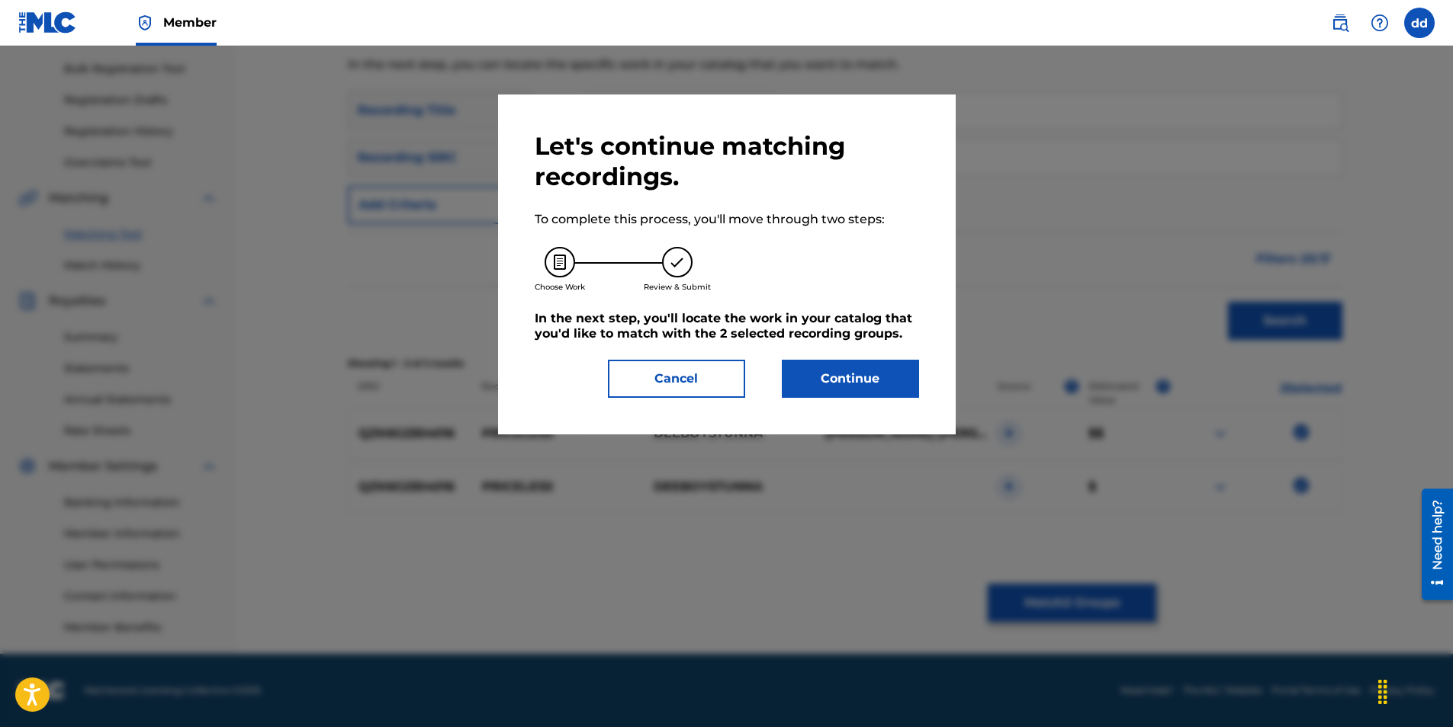
click at [711, 386] on button "Cancel" at bounding box center [676, 379] width 137 height 38
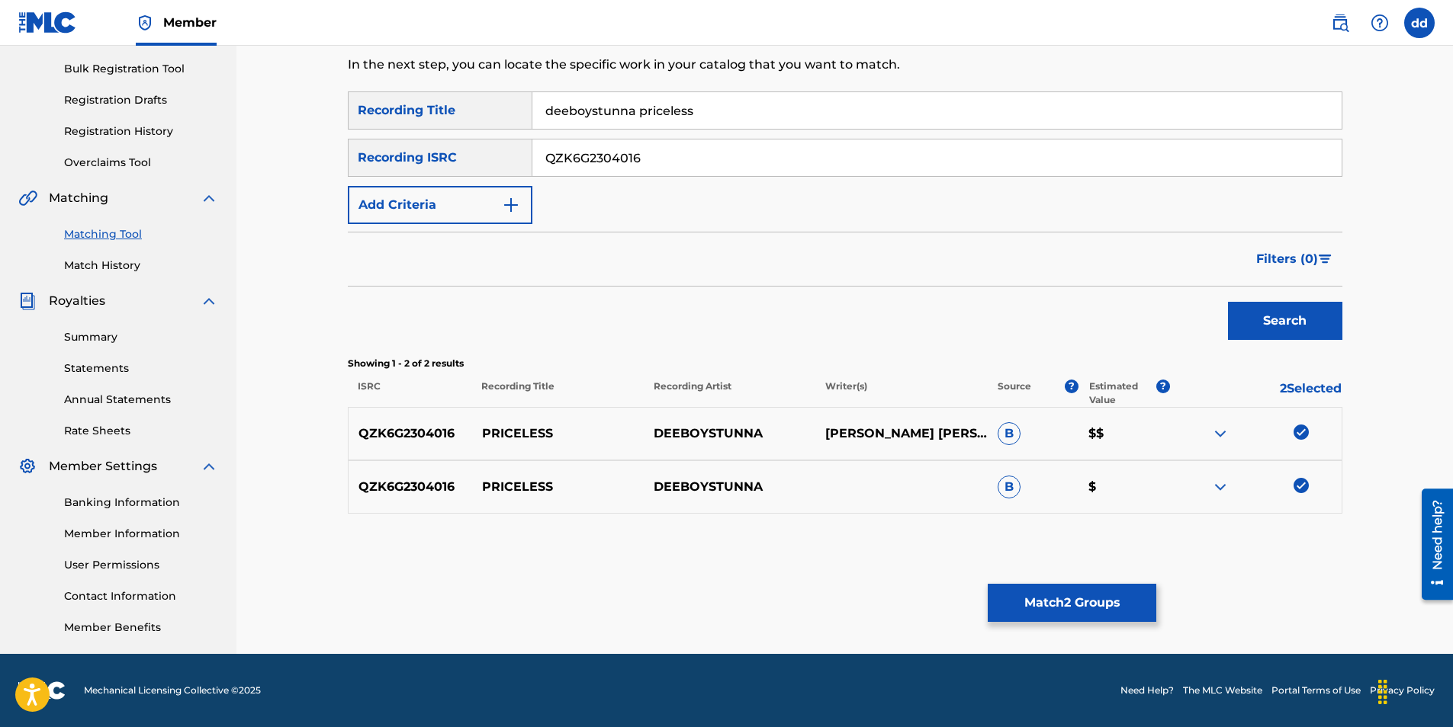
click at [731, 121] on input "deeboystunna priceless" at bounding box center [936, 110] width 809 height 37
drag, startPoint x: 730, startPoint y: 120, endPoint x: 635, endPoint y: 111, distance: 94.9
click at [635, 111] on input "deeboystunna priceless" at bounding box center [936, 110] width 809 height 37
drag, startPoint x: 660, startPoint y: 167, endPoint x: 445, endPoint y: 177, distance: 214.5
click at [445, 177] on div "SearchWithCriteria9d45c6ec-5468-478f-b949-9dd086946e3e Recording Title deeboyst…" at bounding box center [845, 158] width 994 height 133
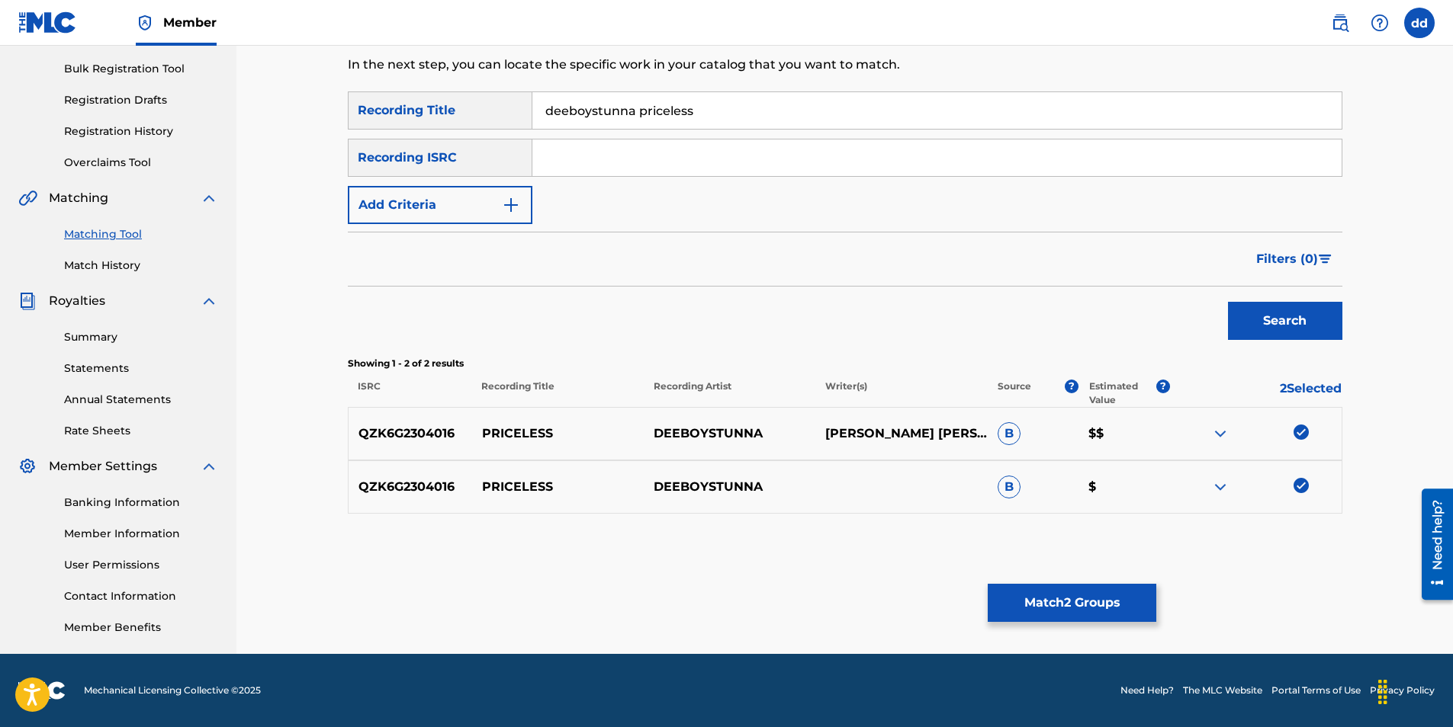
click at [703, 106] on input "deeboystunna priceless" at bounding box center [936, 110] width 809 height 37
click at [1228, 302] on button "Search" at bounding box center [1285, 321] width 114 height 38
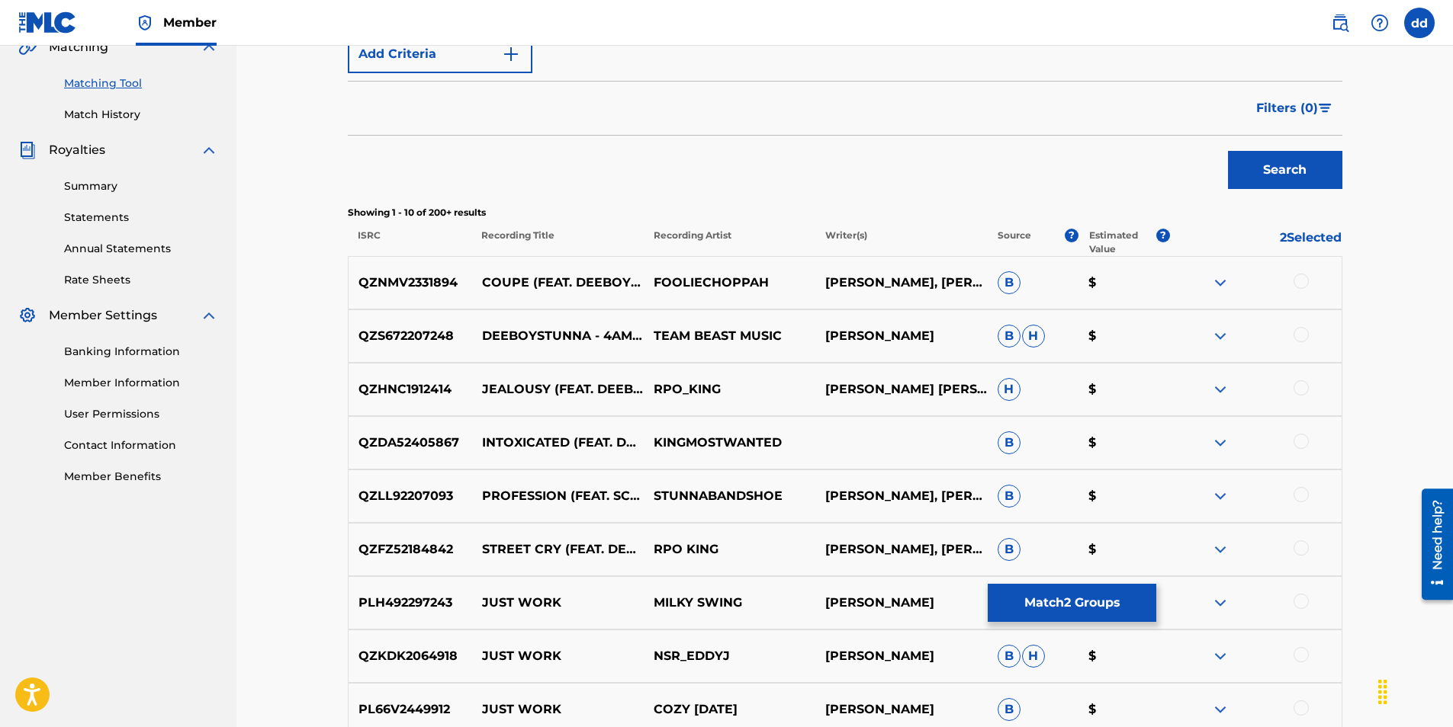
scroll to position [371, 0]
click at [1302, 278] on div at bounding box center [1300, 279] width 15 height 15
click at [1293, 337] on div at bounding box center [1255, 335] width 172 height 18
click at [1302, 342] on div at bounding box center [1255, 335] width 172 height 18
click at [1301, 329] on div at bounding box center [1300, 333] width 15 height 15
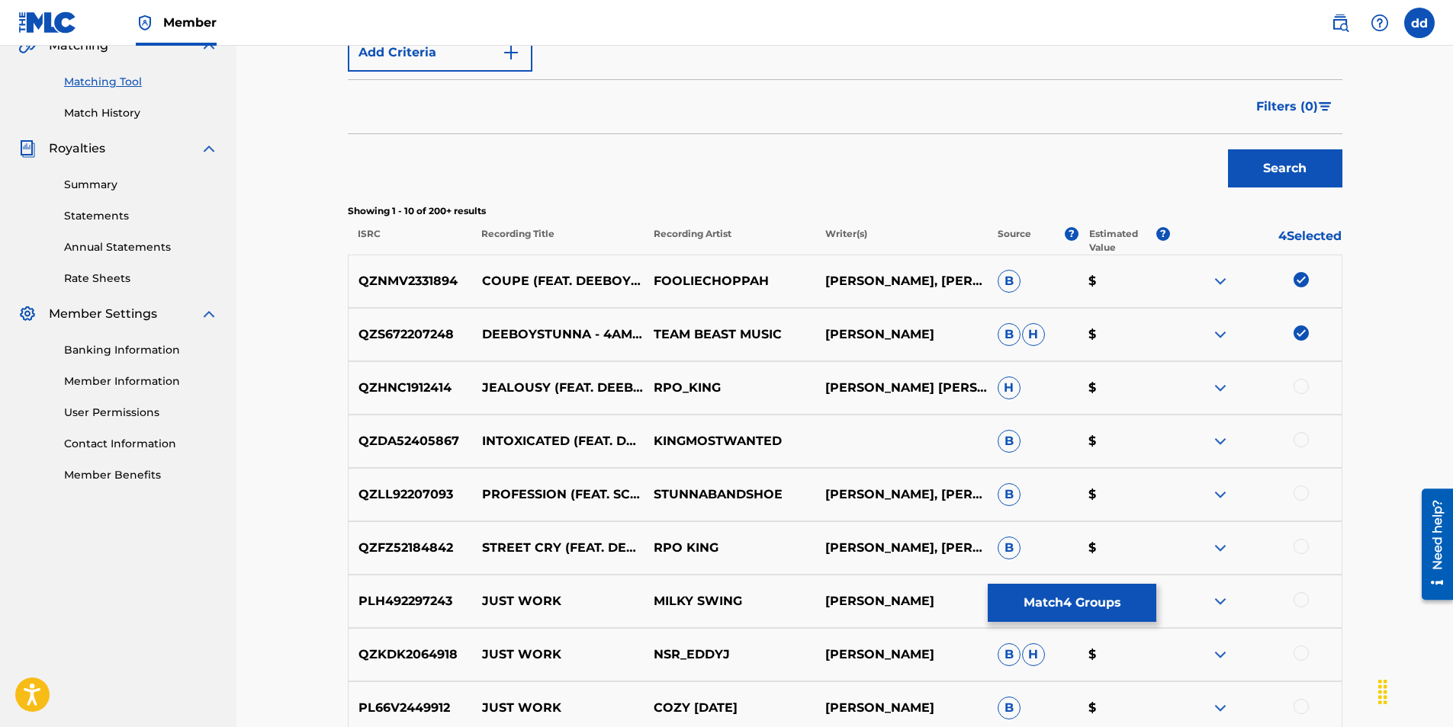
click at [1302, 387] on div at bounding box center [1300, 386] width 15 height 15
click at [1306, 442] on div at bounding box center [1300, 439] width 15 height 15
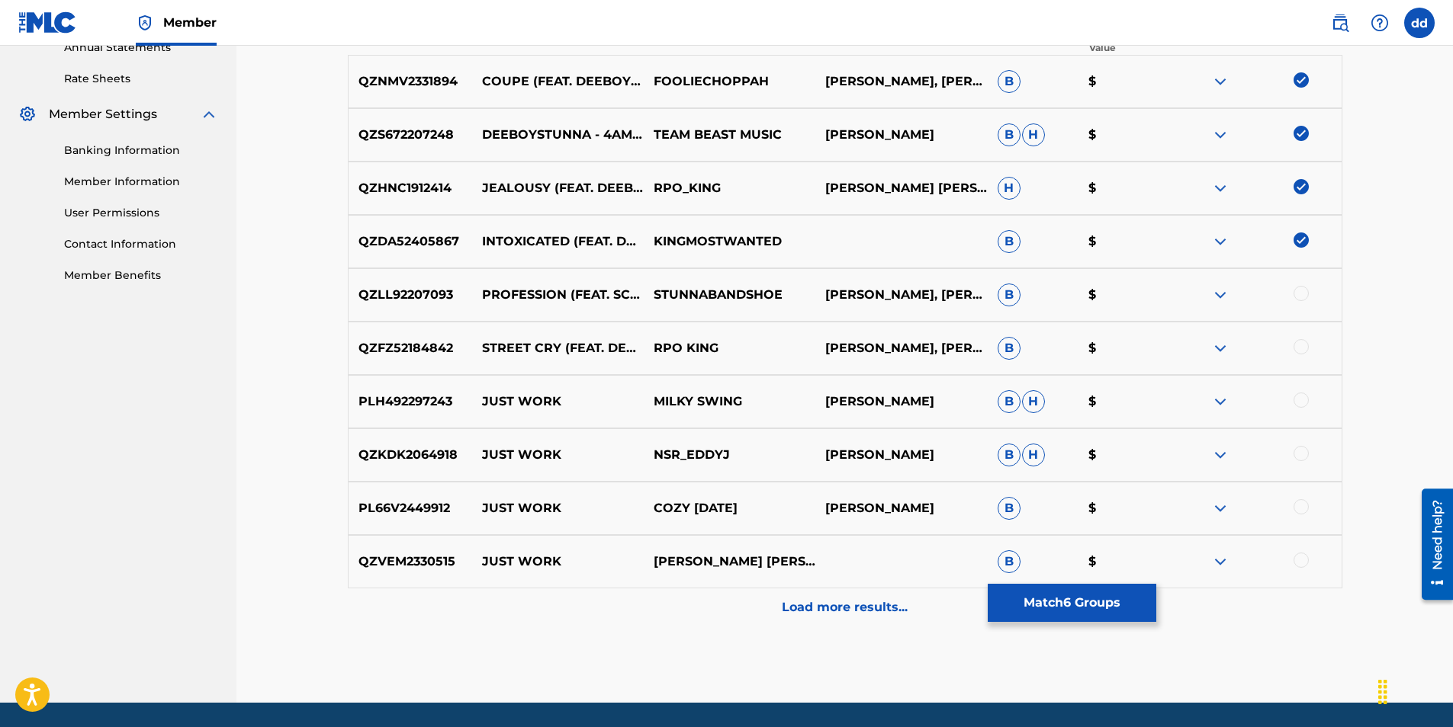
scroll to position [599, 0]
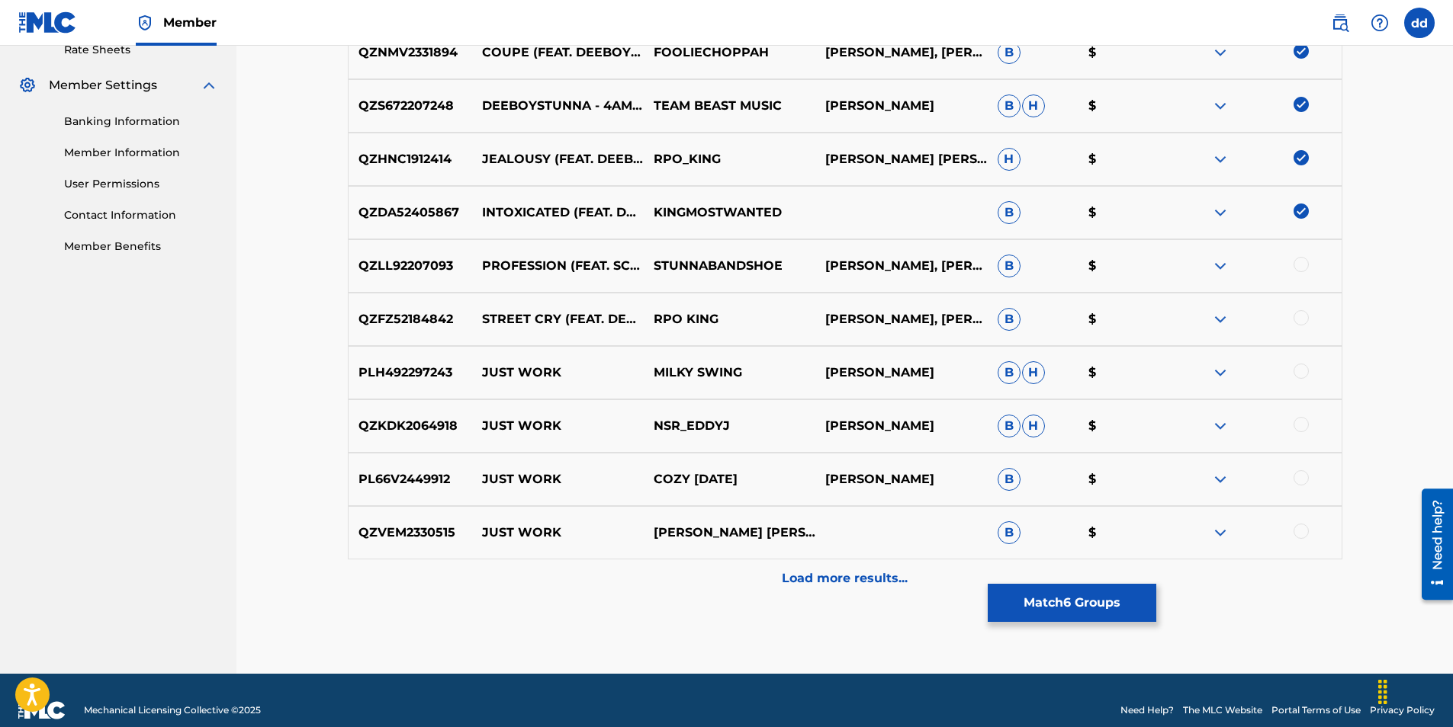
click at [1298, 530] on div at bounding box center [1300, 531] width 15 height 15
click at [1299, 472] on div at bounding box center [1300, 477] width 15 height 15
drag, startPoint x: 1302, startPoint y: 425, endPoint x: 1296, endPoint y: 406, distance: 20.3
click at [1301, 423] on div at bounding box center [1300, 424] width 15 height 15
click at [1301, 366] on div at bounding box center [1300, 371] width 15 height 15
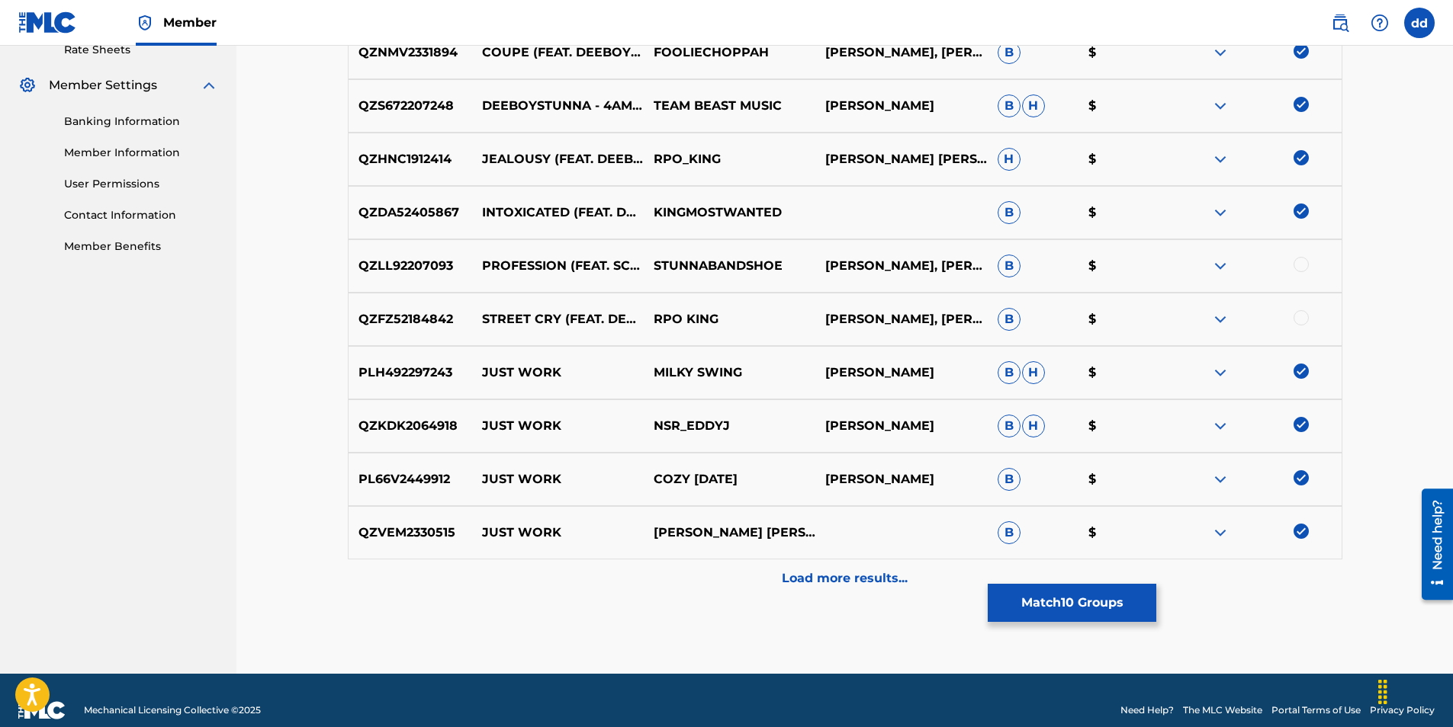
click at [1299, 309] on div "QZFZ52184842 STREET CRY (FEAT. DEEBOYSTUNNA) RPO KING [PERSON_NAME], [PERSON_NA…" at bounding box center [845, 319] width 994 height 53
click at [1301, 260] on div at bounding box center [1300, 264] width 15 height 15
click at [1299, 316] on div at bounding box center [1300, 317] width 15 height 15
click at [1298, 527] on img at bounding box center [1300, 531] width 15 height 15
click at [1303, 478] on img at bounding box center [1300, 477] width 15 height 15
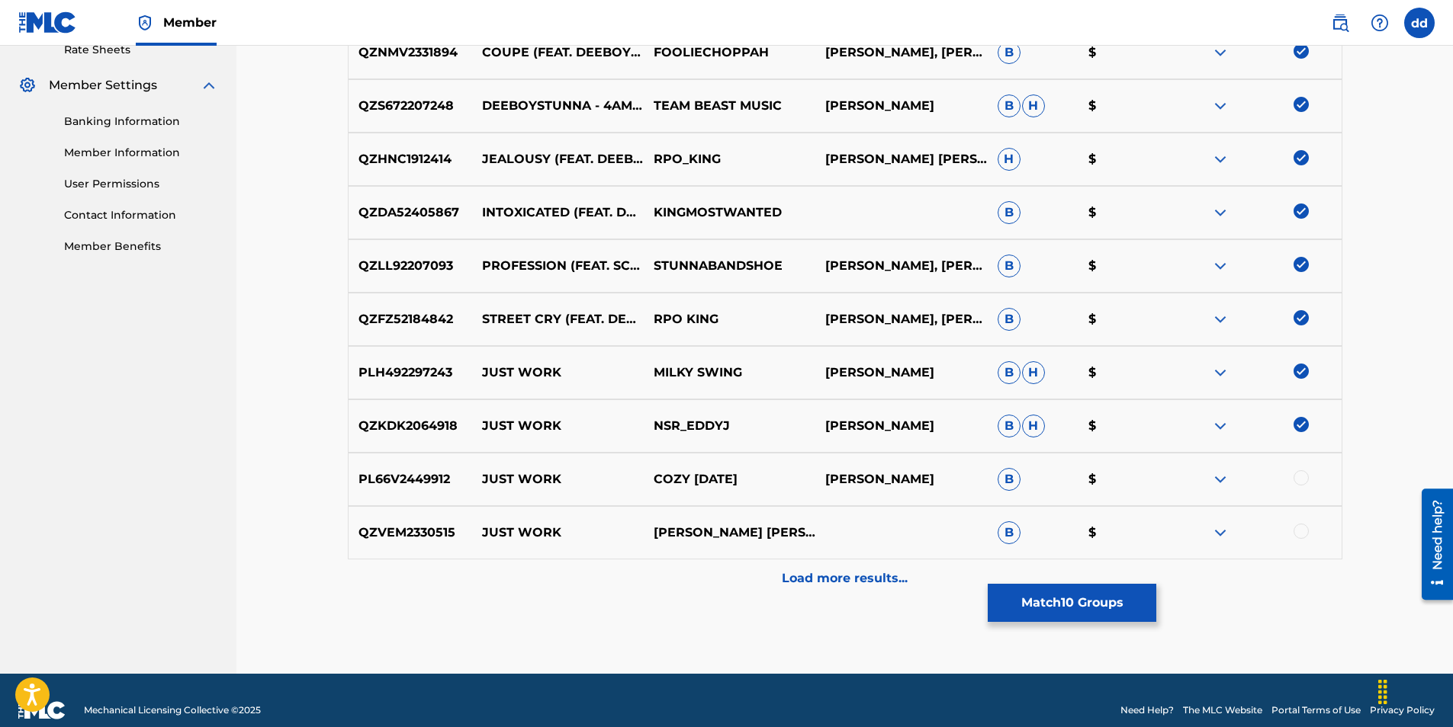
click at [1298, 412] on div "QZKDK2064918 JUST WORK NSR_EDDYJ [PERSON_NAME] [PERSON_NAME] $" at bounding box center [845, 426] width 994 height 53
click at [1301, 426] on img at bounding box center [1300, 424] width 15 height 15
click at [1304, 375] on img at bounding box center [1300, 371] width 15 height 15
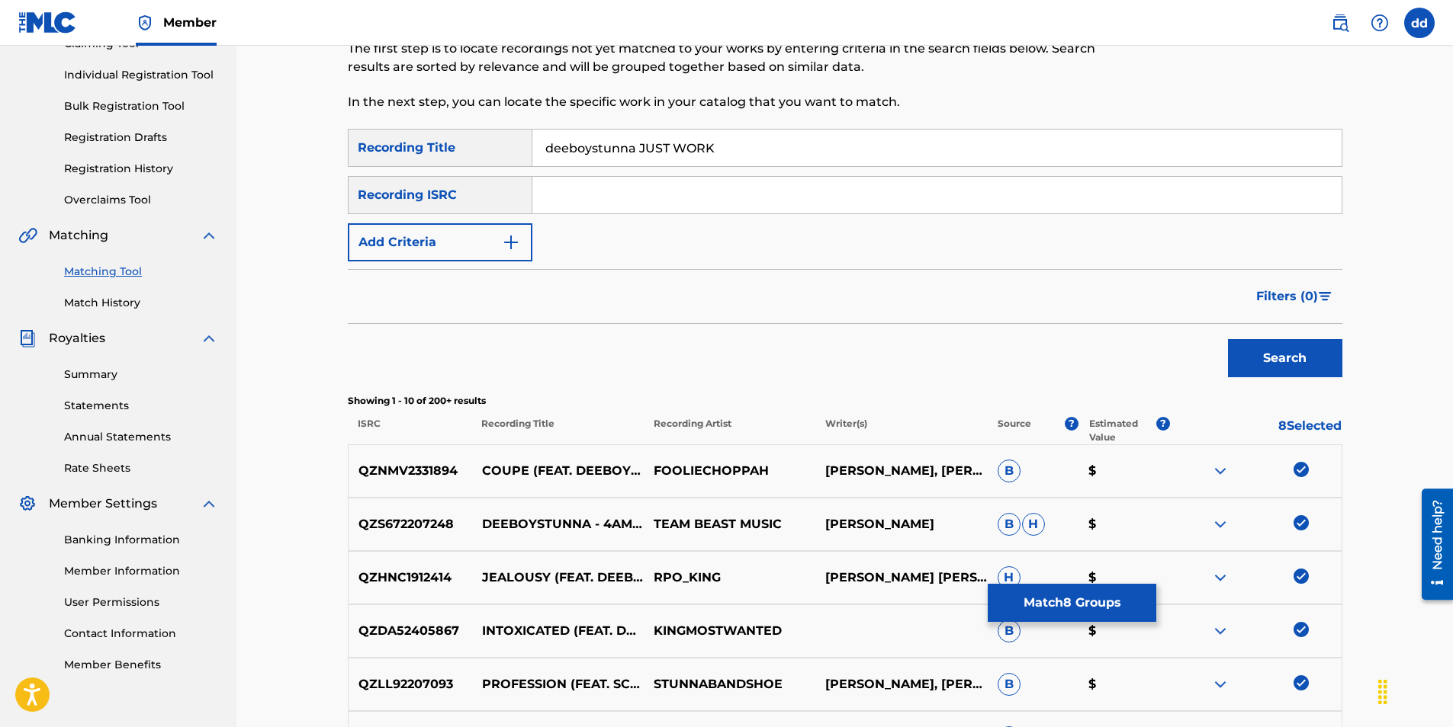
scroll to position [142, 0]
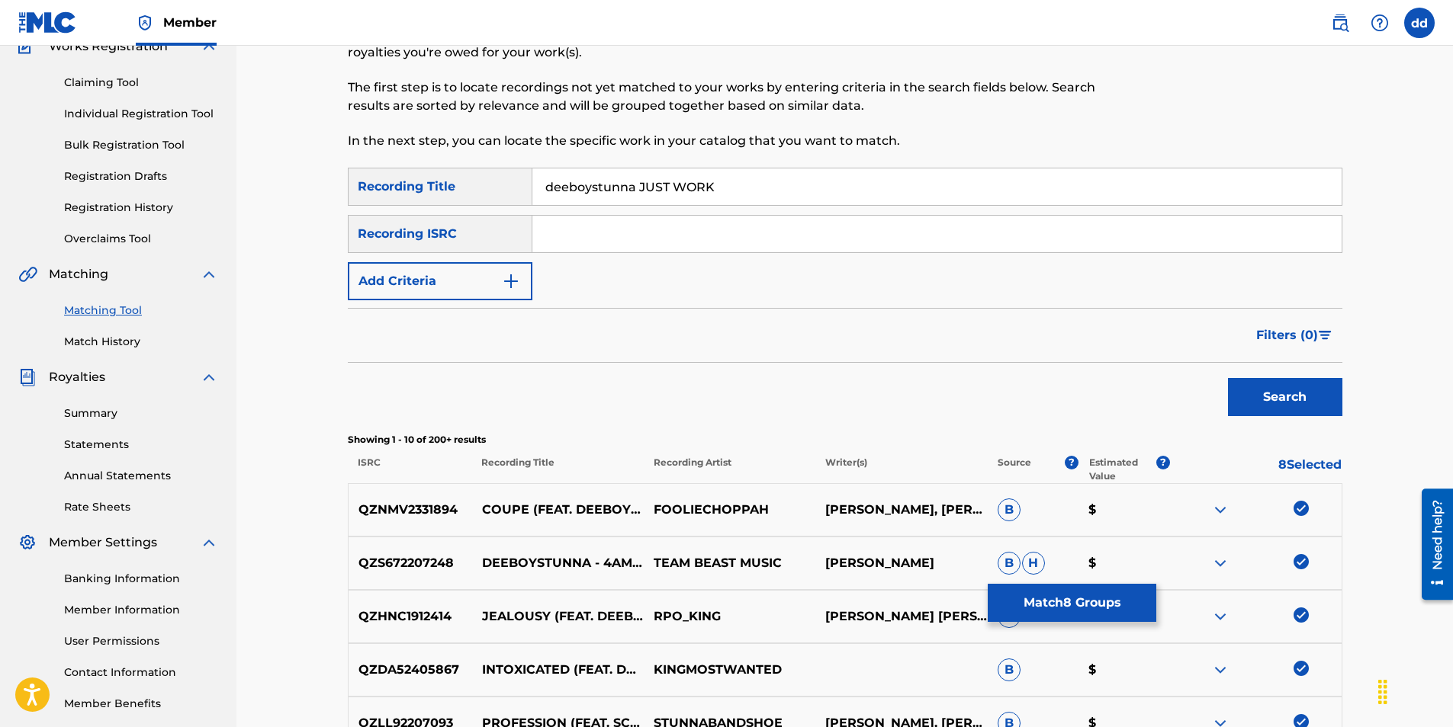
drag, startPoint x: 729, startPoint y: 188, endPoint x: 634, endPoint y: 197, distance: 94.9
click at [634, 197] on input "deeboystunna JUST WORK" at bounding box center [936, 187] width 809 height 37
click at [1228, 378] on button "Search" at bounding box center [1285, 397] width 114 height 38
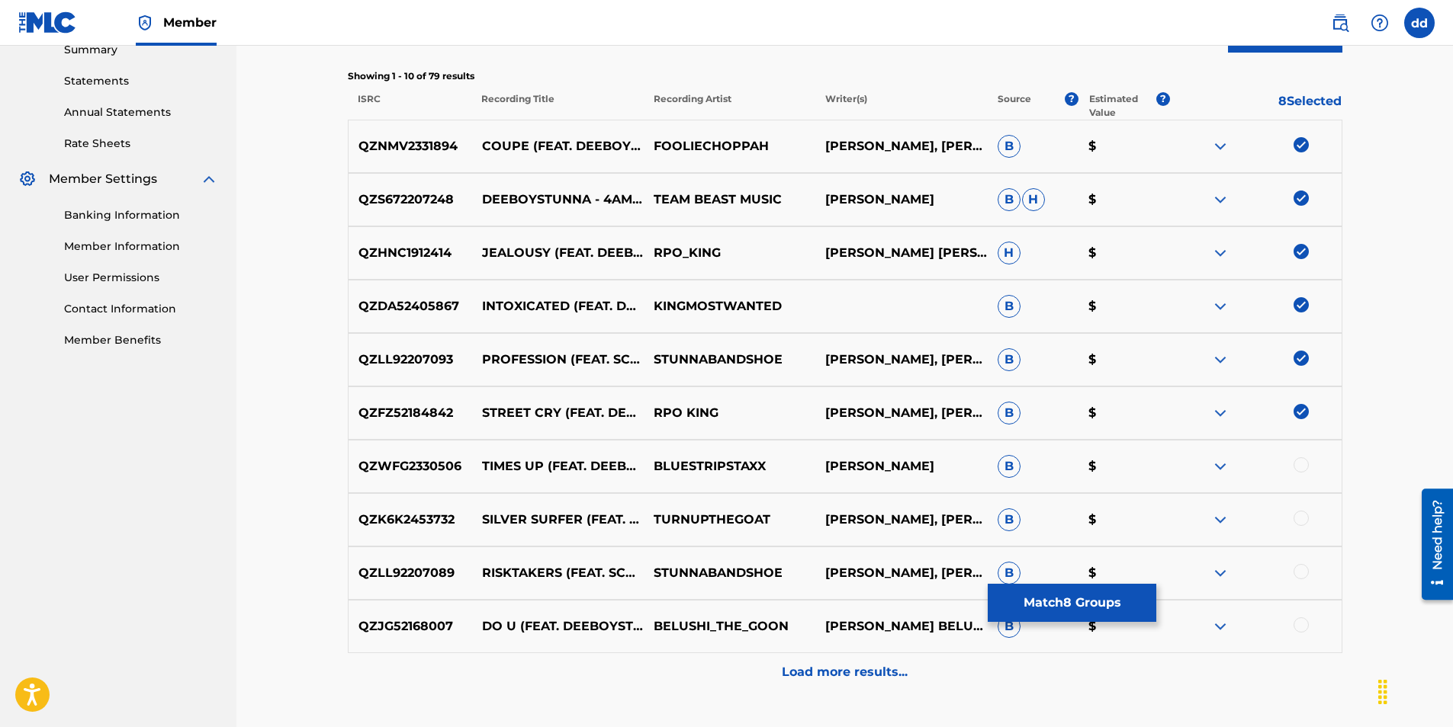
scroll to position [523, 0]
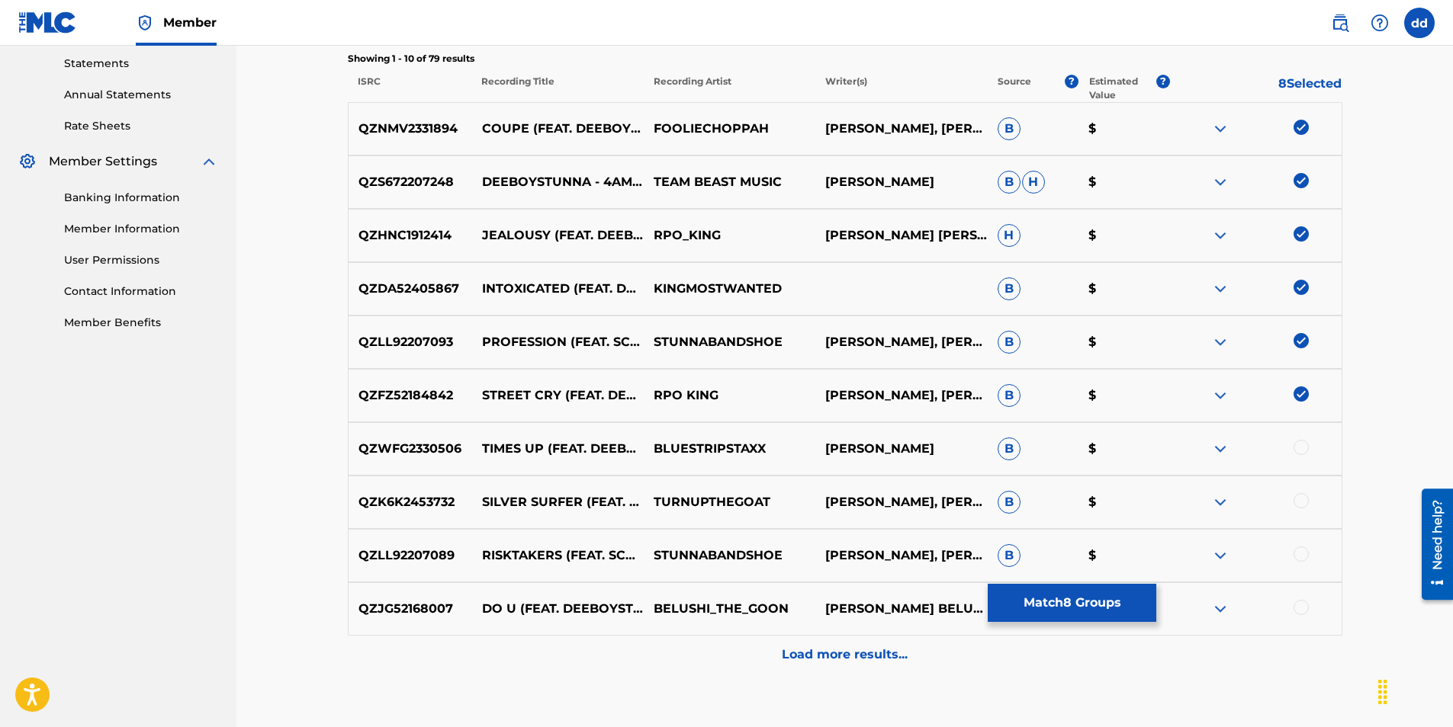
click at [1301, 609] on div at bounding box center [1300, 607] width 15 height 15
click at [1302, 553] on div at bounding box center [1300, 554] width 15 height 15
click at [1299, 506] on div at bounding box center [1300, 500] width 15 height 15
click at [1299, 442] on div at bounding box center [1300, 447] width 15 height 15
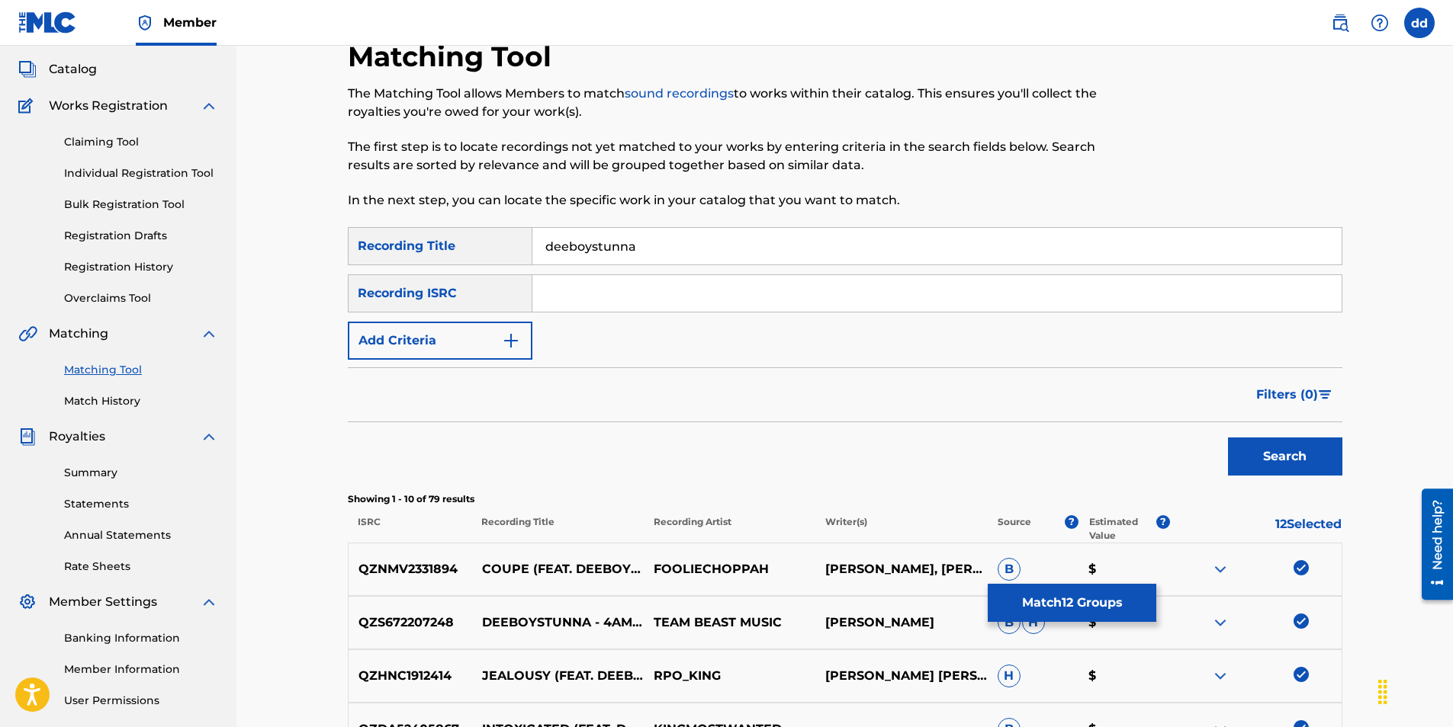
scroll to position [66, 0]
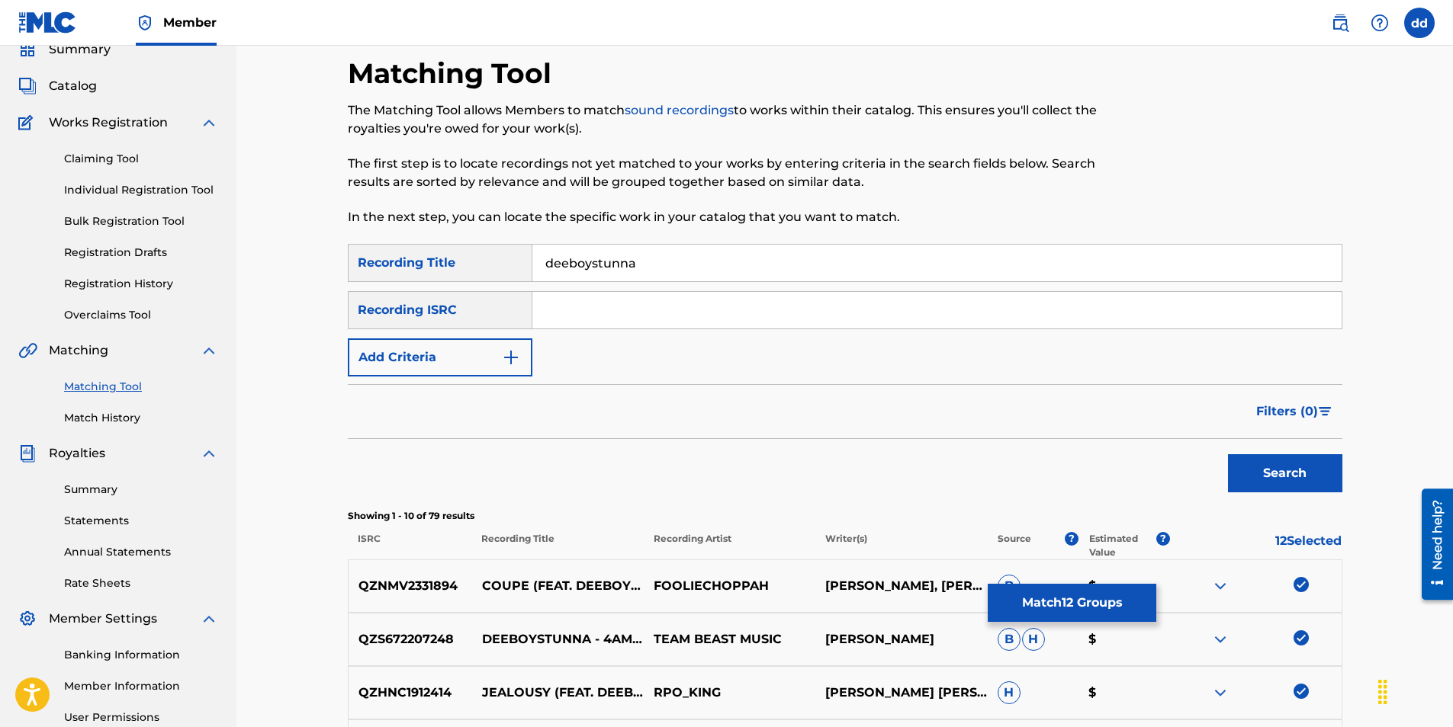
drag, startPoint x: 598, startPoint y: 254, endPoint x: 402, endPoint y: 255, distance: 196.0
click at [402, 255] on div "SearchWithCriteria9d45c6ec-5468-478f-b949-9dd086946e3e Recording Title deeboyst…" at bounding box center [845, 263] width 994 height 38
type input "DEEBOYSTUNNA"
click at [1228, 454] on button "Search" at bounding box center [1285, 473] width 114 height 38
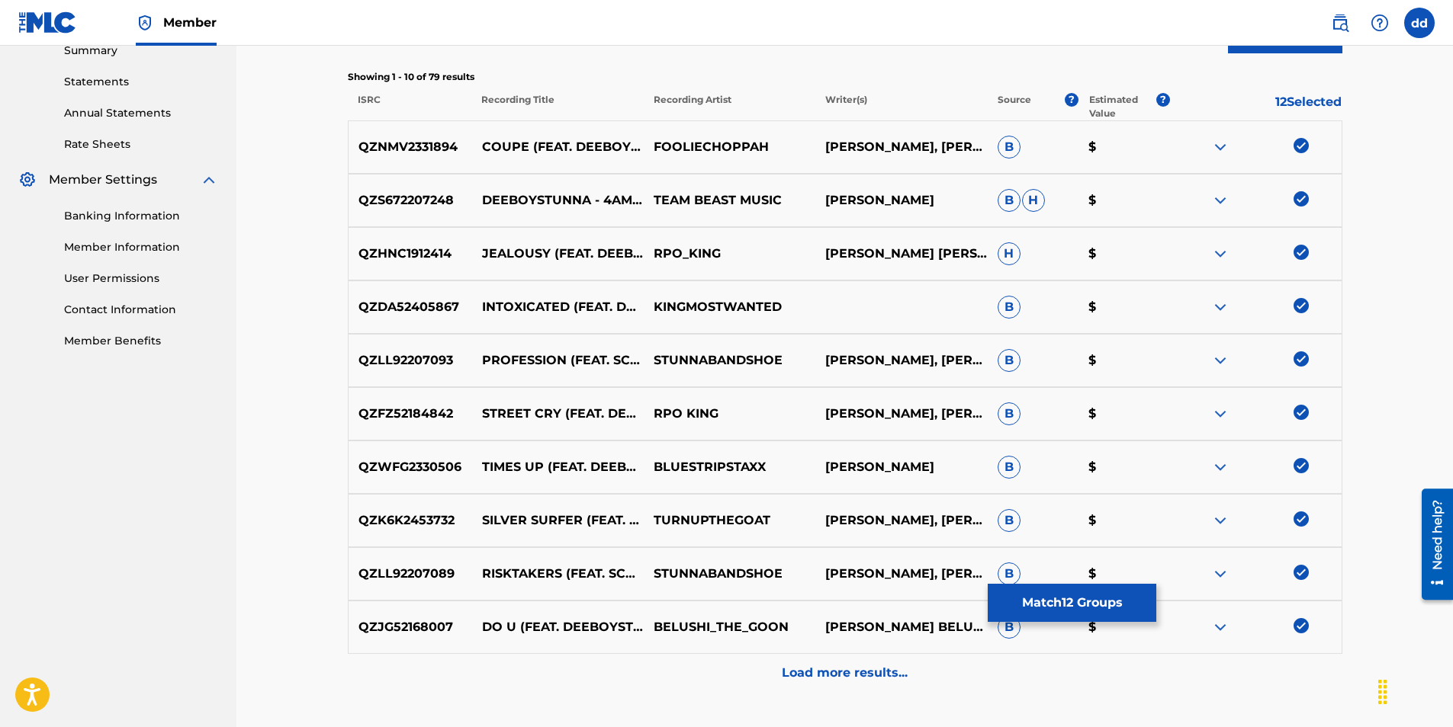
scroll to position [619, 0]
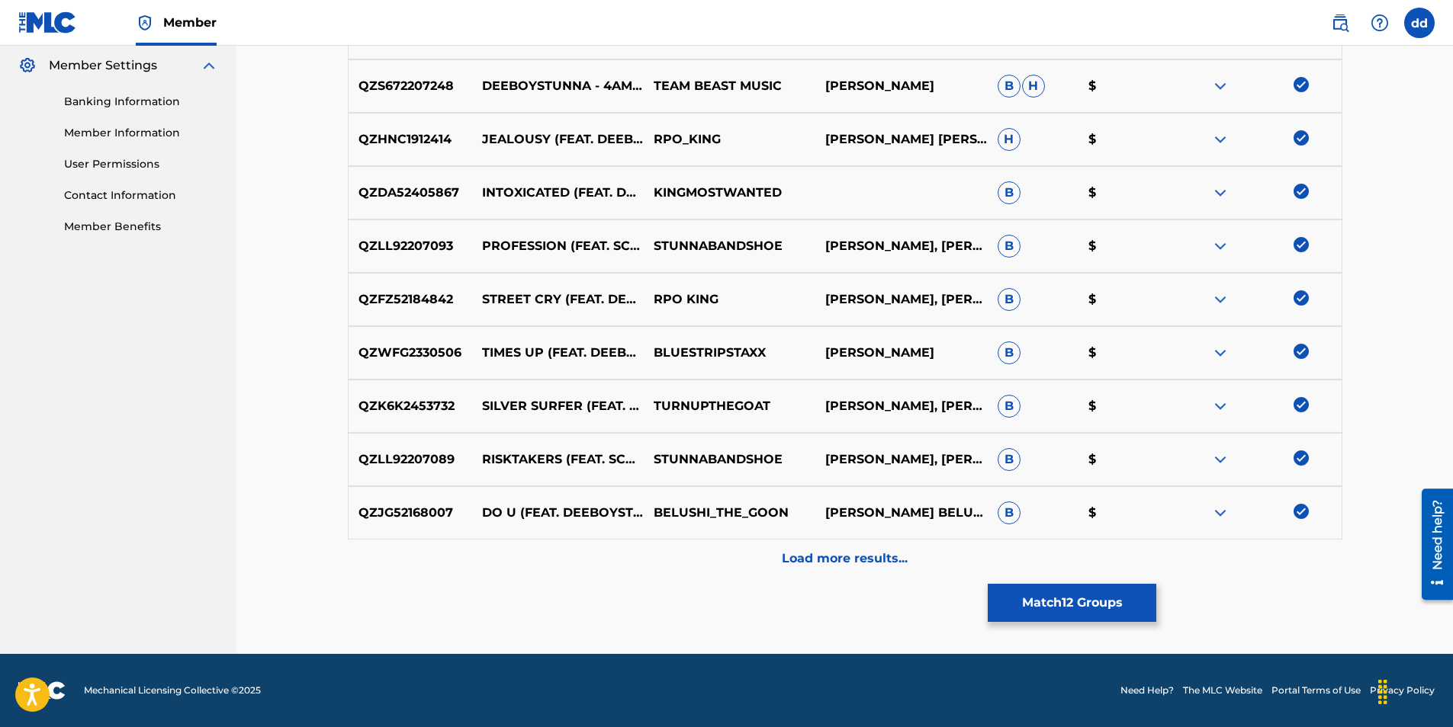
click at [871, 558] on p "Load more results..." at bounding box center [845, 559] width 126 height 18
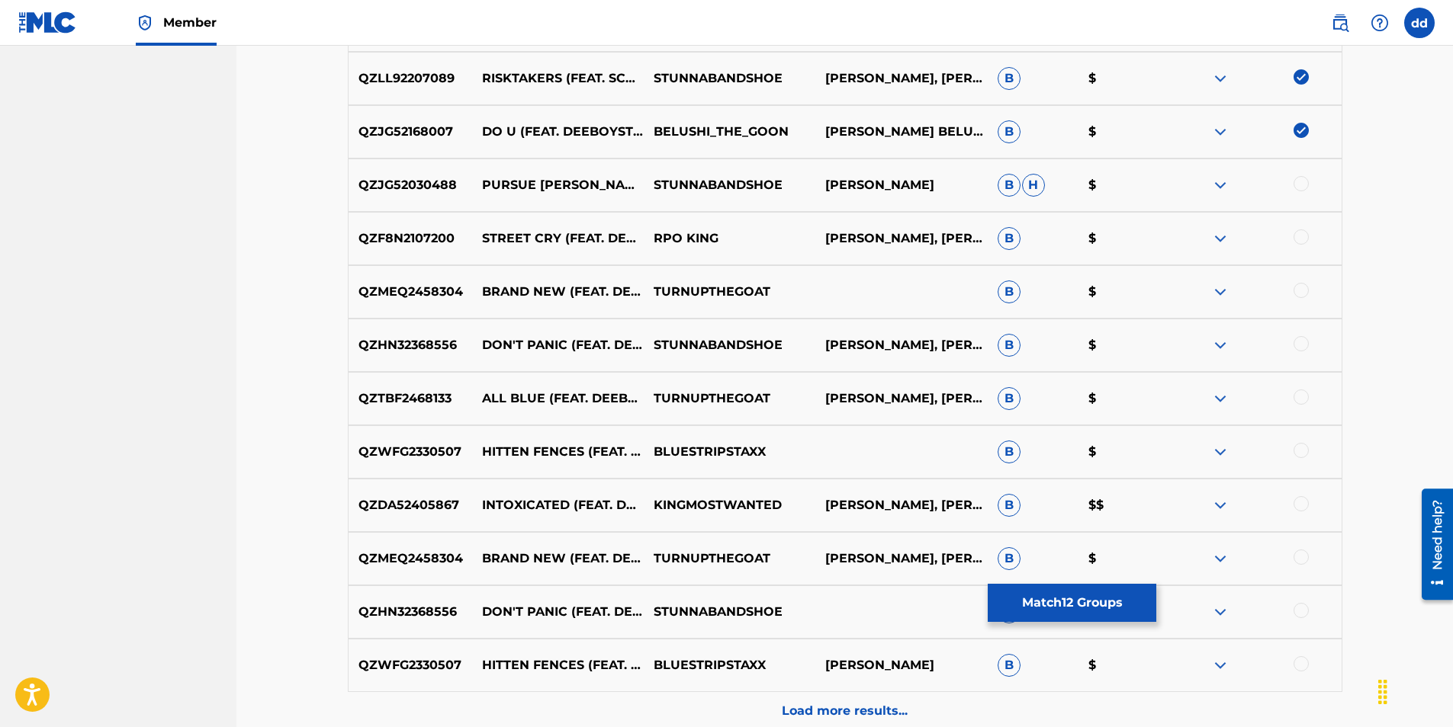
scroll to position [924, 0]
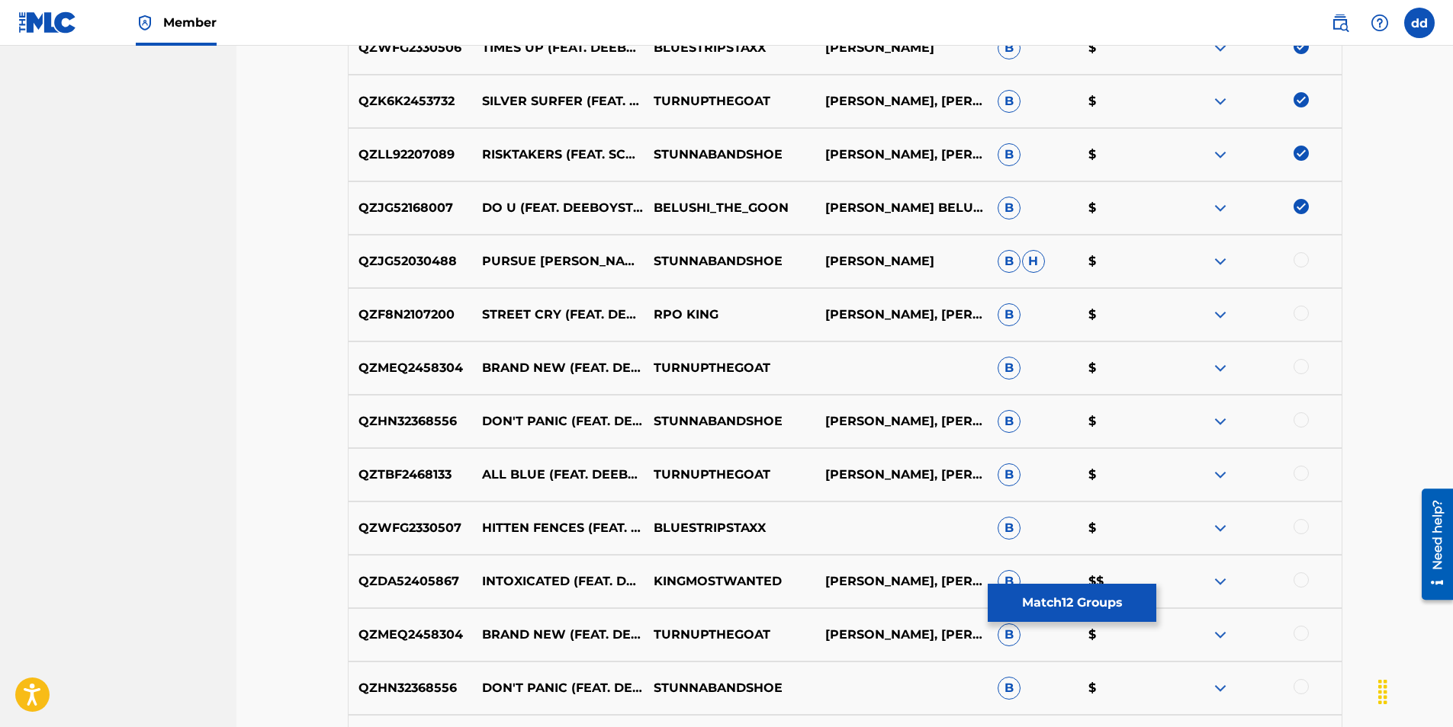
click at [1304, 258] on div at bounding box center [1300, 259] width 15 height 15
click at [1298, 311] on div at bounding box center [1300, 313] width 15 height 15
click at [1300, 368] on div at bounding box center [1300, 366] width 15 height 15
click at [1300, 422] on div at bounding box center [1300, 420] width 15 height 15
click at [1299, 477] on div at bounding box center [1300, 473] width 15 height 15
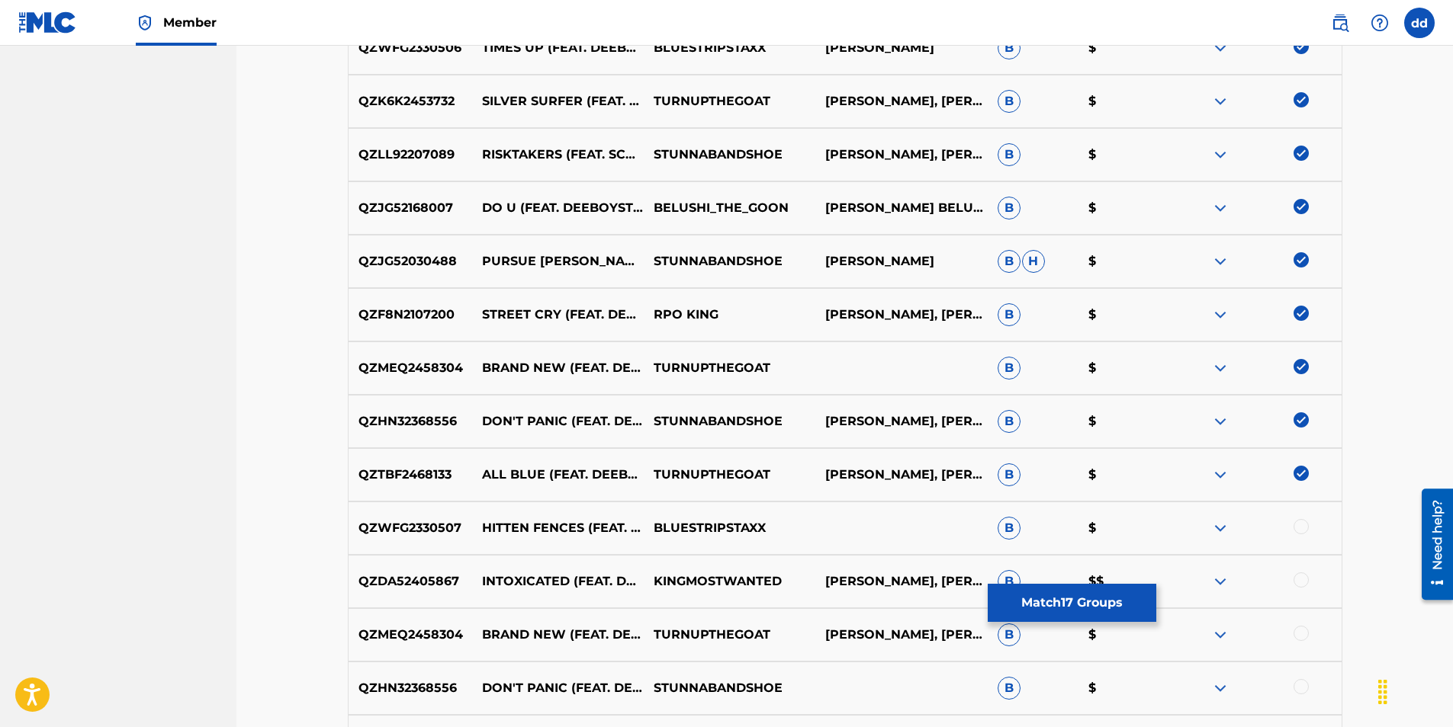
click at [1298, 528] on div at bounding box center [1300, 526] width 15 height 15
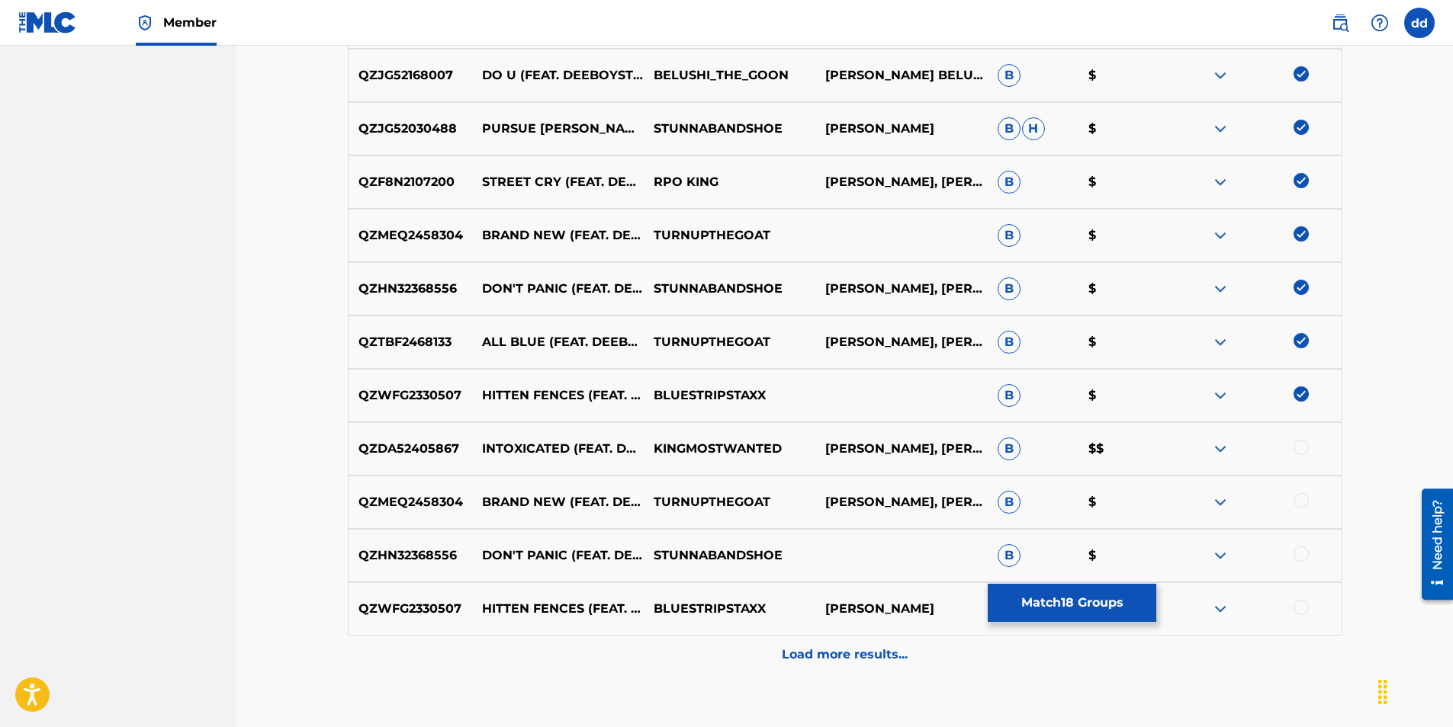
scroll to position [1077, 0]
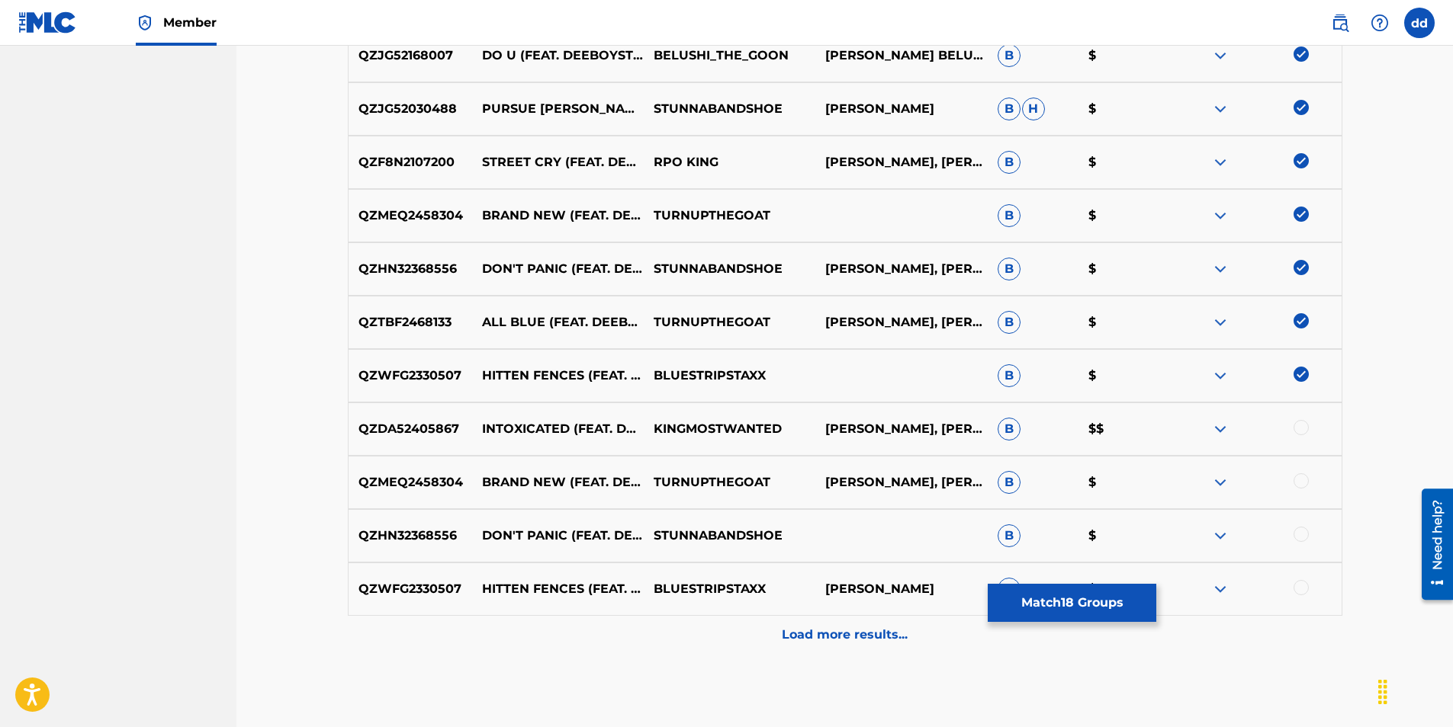
click at [1303, 596] on div at bounding box center [1255, 589] width 172 height 18
click at [1305, 584] on div at bounding box center [1300, 587] width 15 height 15
click at [1305, 524] on div "QZHN32368556 DON'T PANIC (FEAT. DEEBOYSTUNNA) STUNNABANDSHOE B $" at bounding box center [845, 535] width 994 height 53
click at [1302, 531] on div at bounding box center [1300, 534] width 15 height 15
click at [1299, 479] on div at bounding box center [1300, 481] width 15 height 15
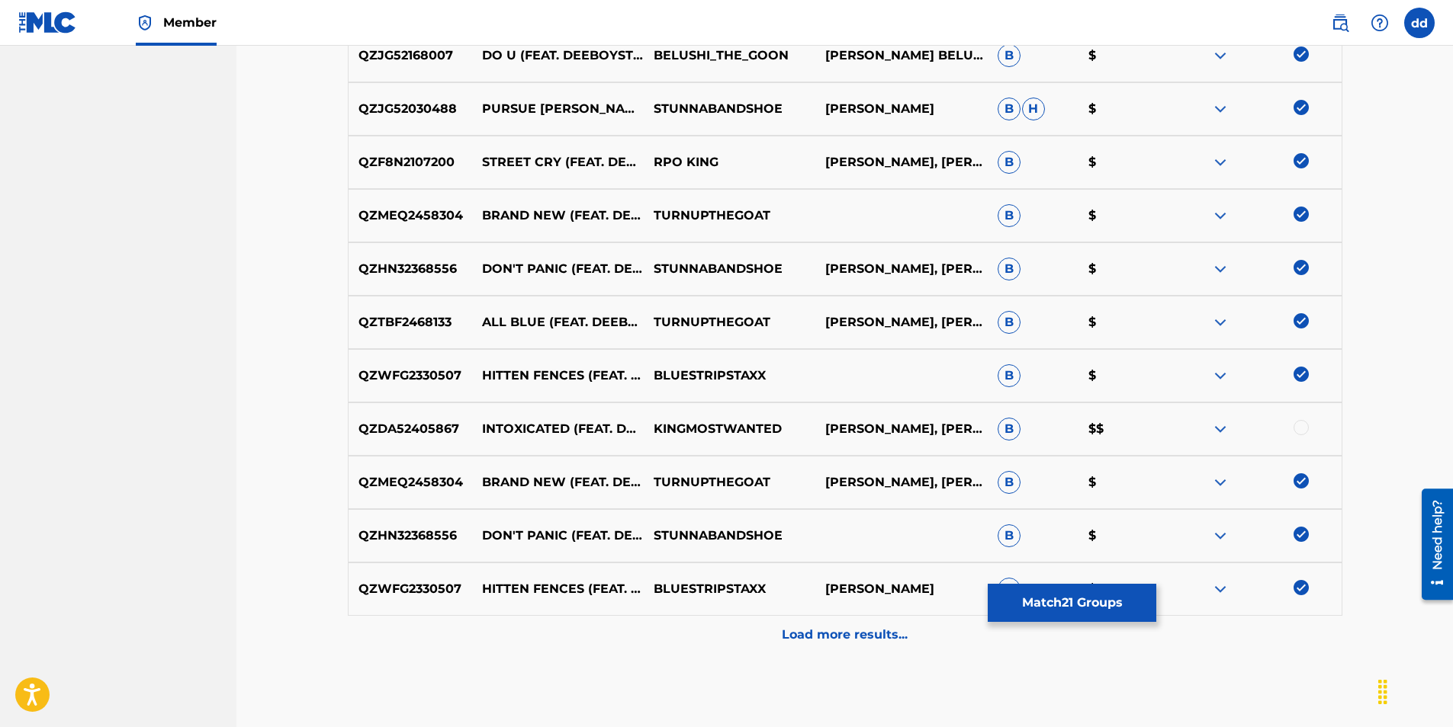
click at [1299, 423] on div at bounding box center [1300, 427] width 15 height 15
click at [855, 635] on p "Load more results..." at bounding box center [845, 635] width 126 height 18
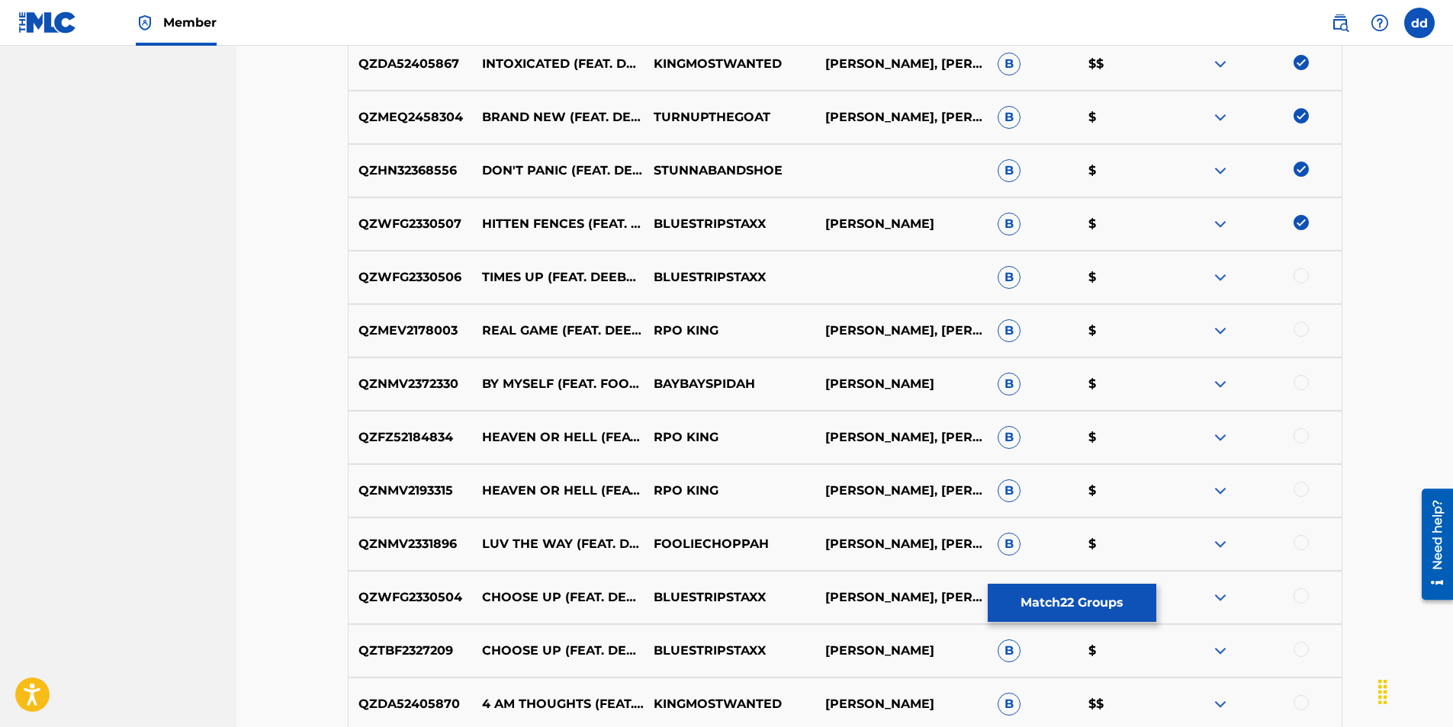
scroll to position [1458, 0]
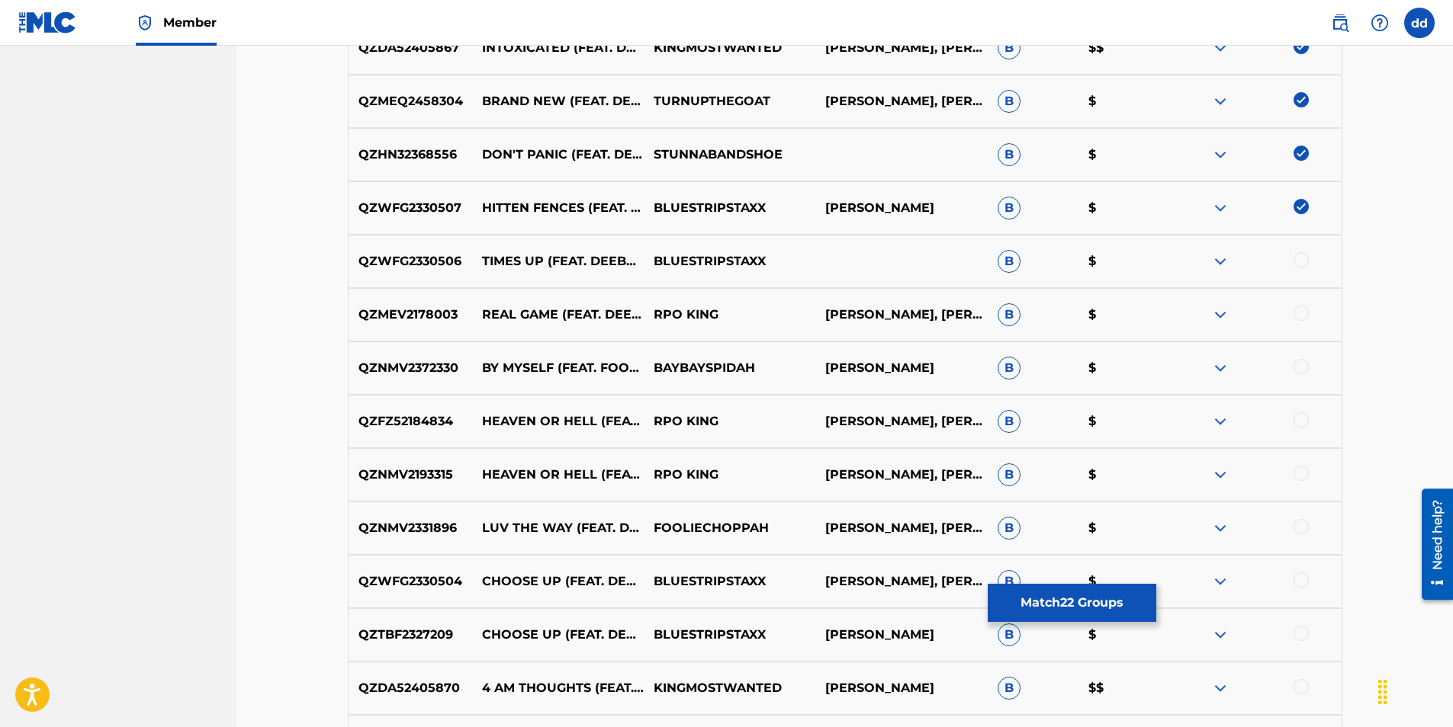
click at [1297, 258] on div at bounding box center [1300, 259] width 15 height 15
click at [1302, 315] on div at bounding box center [1300, 313] width 15 height 15
click at [1302, 369] on div at bounding box center [1300, 366] width 15 height 15
click at [1299, 417] on div at bounding box center [1300, 420] width 15 height 15
click at [1299, 473] on div at bounding box center [1300, 473] width 15 height 15
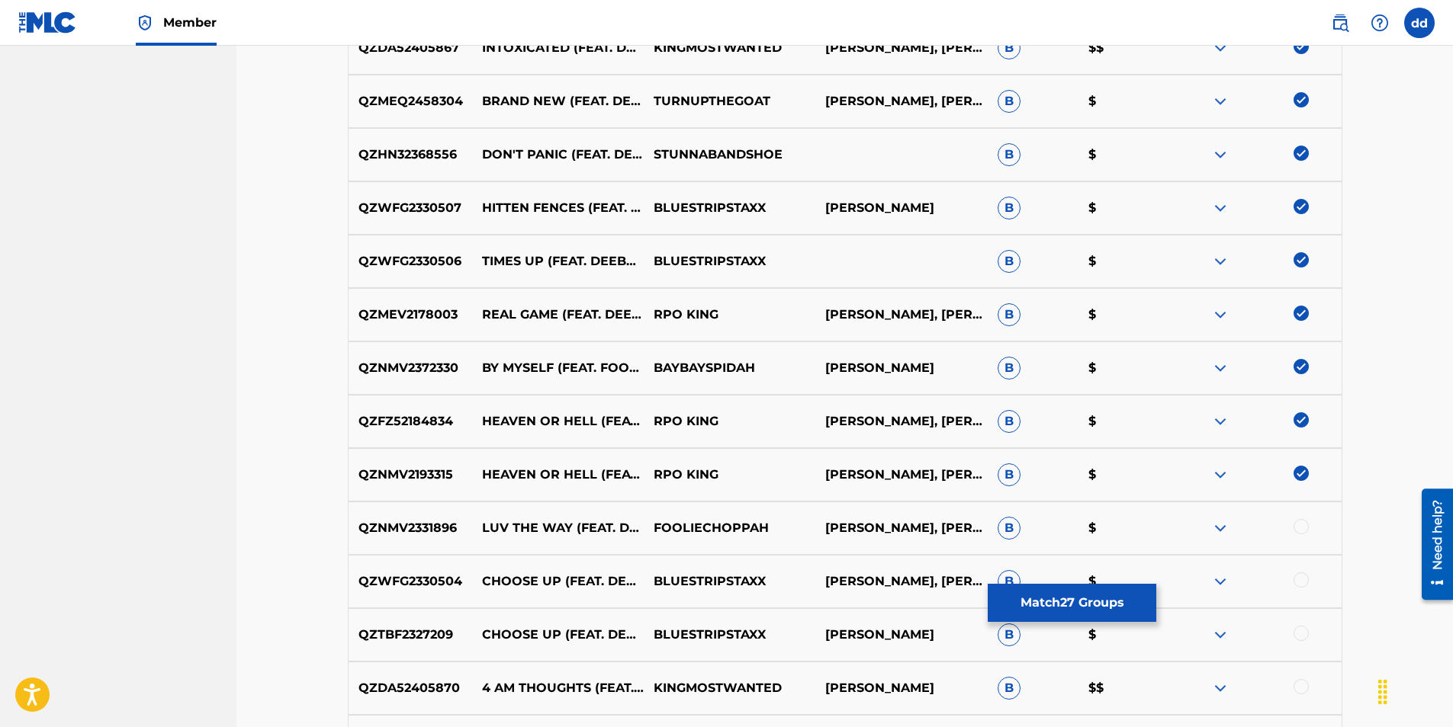
click at [1297, 529] on div at bounding box center [1300, 526] width 15 height 15
click at [1298, 570] on div "QZWFG2330504 CHOOSE UP (FEAT. DEEBOYSTUNNA & FOOLIECHOPPAHQUAL) BLUESTRIPSTAXX …" at bounding box center [845, 581] width 994 height 53
click at [1299, 583] on div at bounding box center [1300, 580] width 15 height 15
click at [1302, 636] on div at bounding box center [1300, 633] width 15 height 15
click at [1305, 692] on div at bounding box center [1300, 686] width 15 height 15
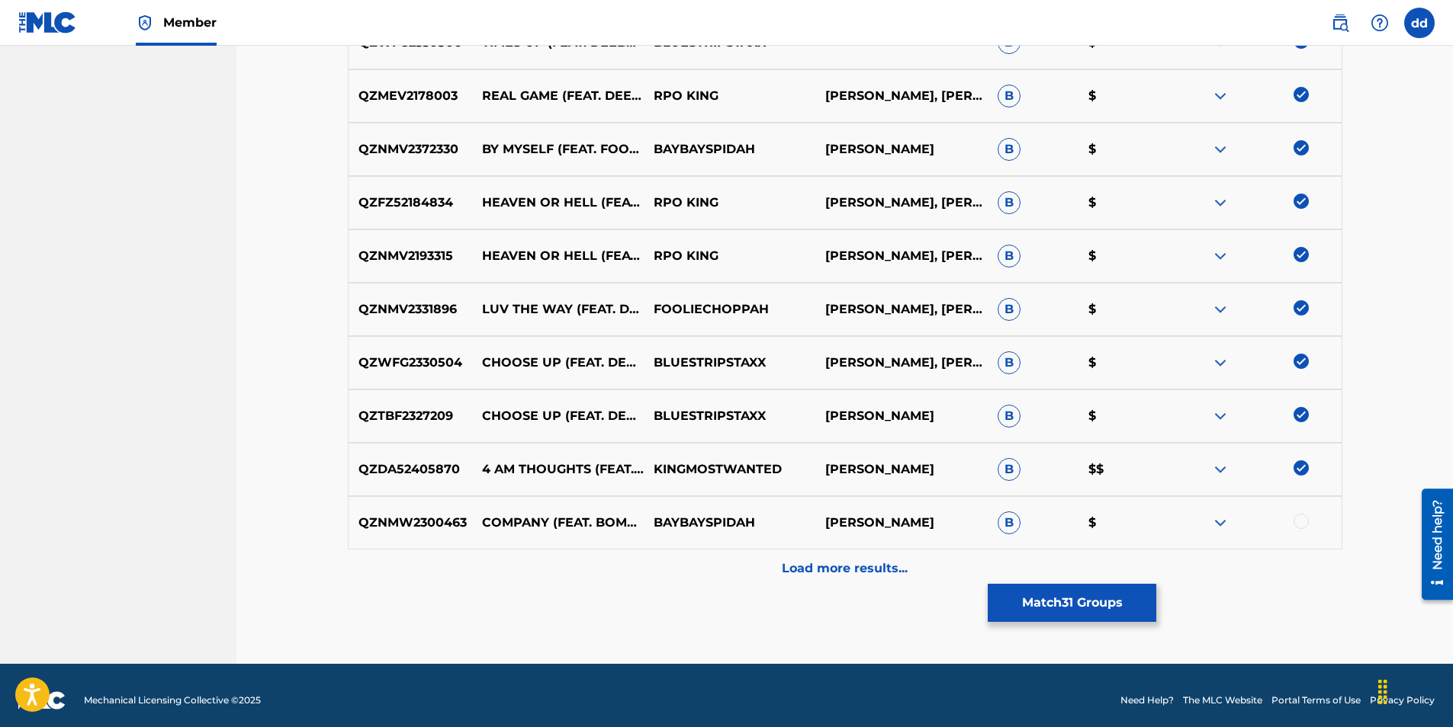
scroll to position [1687, 0]
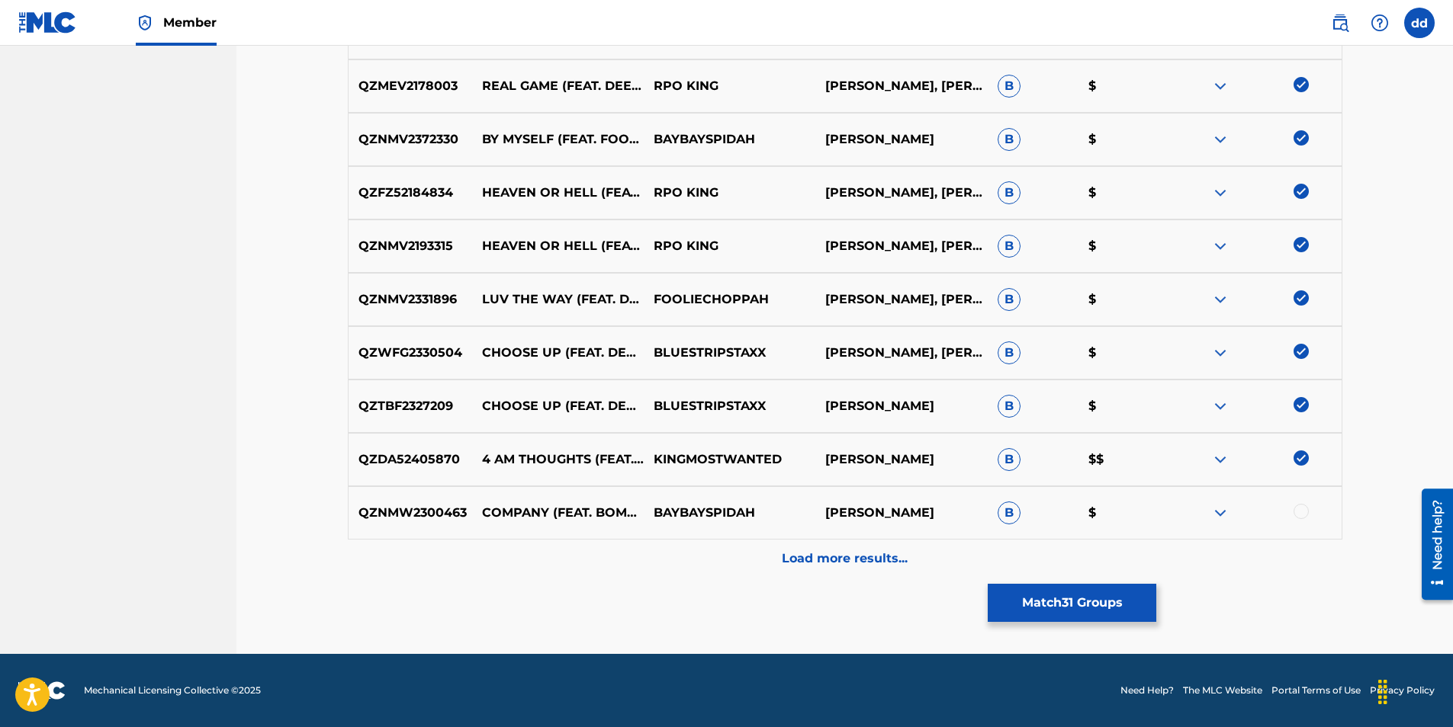
click at [1300, 515] on div at bounding box center [1300, 511] width 15 height 15
click at [837, 555] on p "Load more results..." at bounding box center [845, 559] width 126 height 18
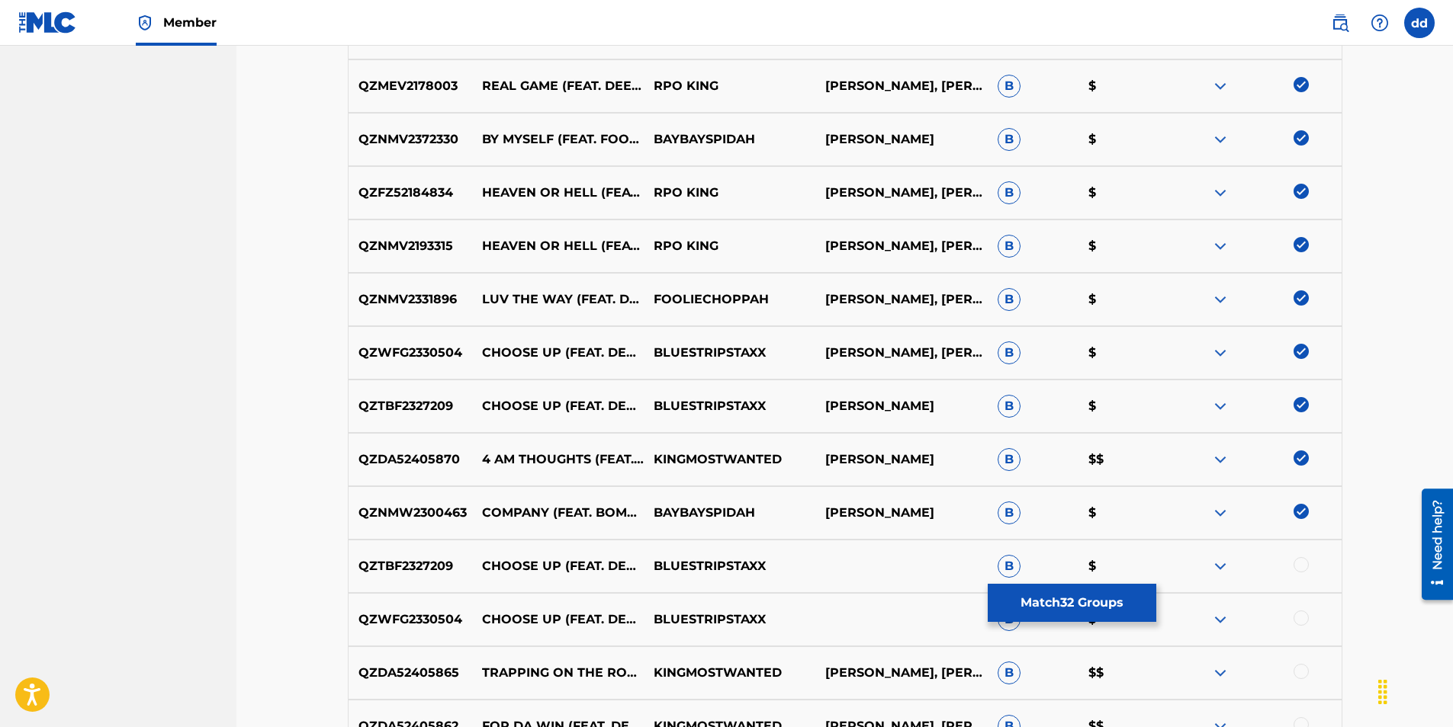
scroll to position [1992, 0]
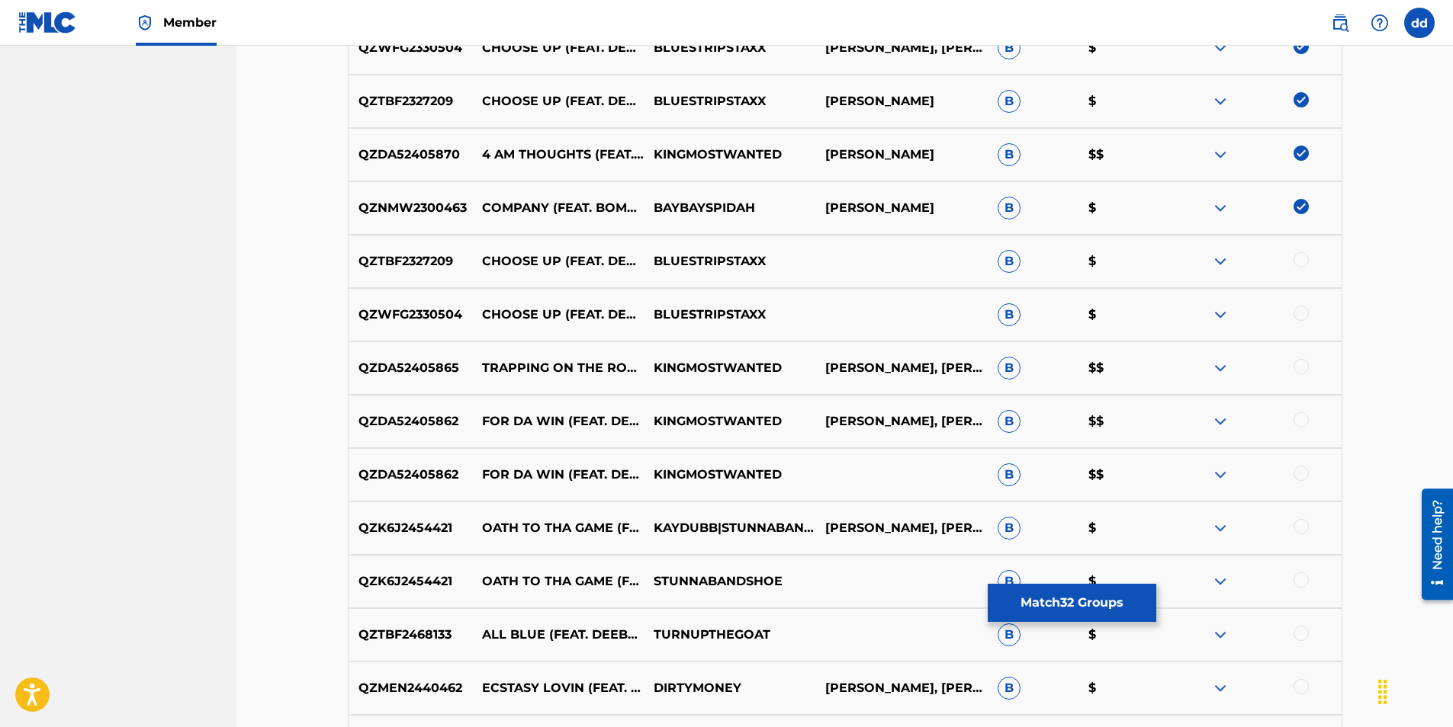
click at [1296, 682] on div at bounding box center [1300, 686] width 15 height 15
click at [1308, 628] on div at bounding box center [1255, 635] width 172 height 18
click at [1301, 640] on div at bounding box center [1300, 633] width 15 height 15
click at [1296, 579] on div at bounding box center [1300, 580] width 15 height 15
click at [1301, 529] on div at bounding box center [1300, 526] width 15 height 15
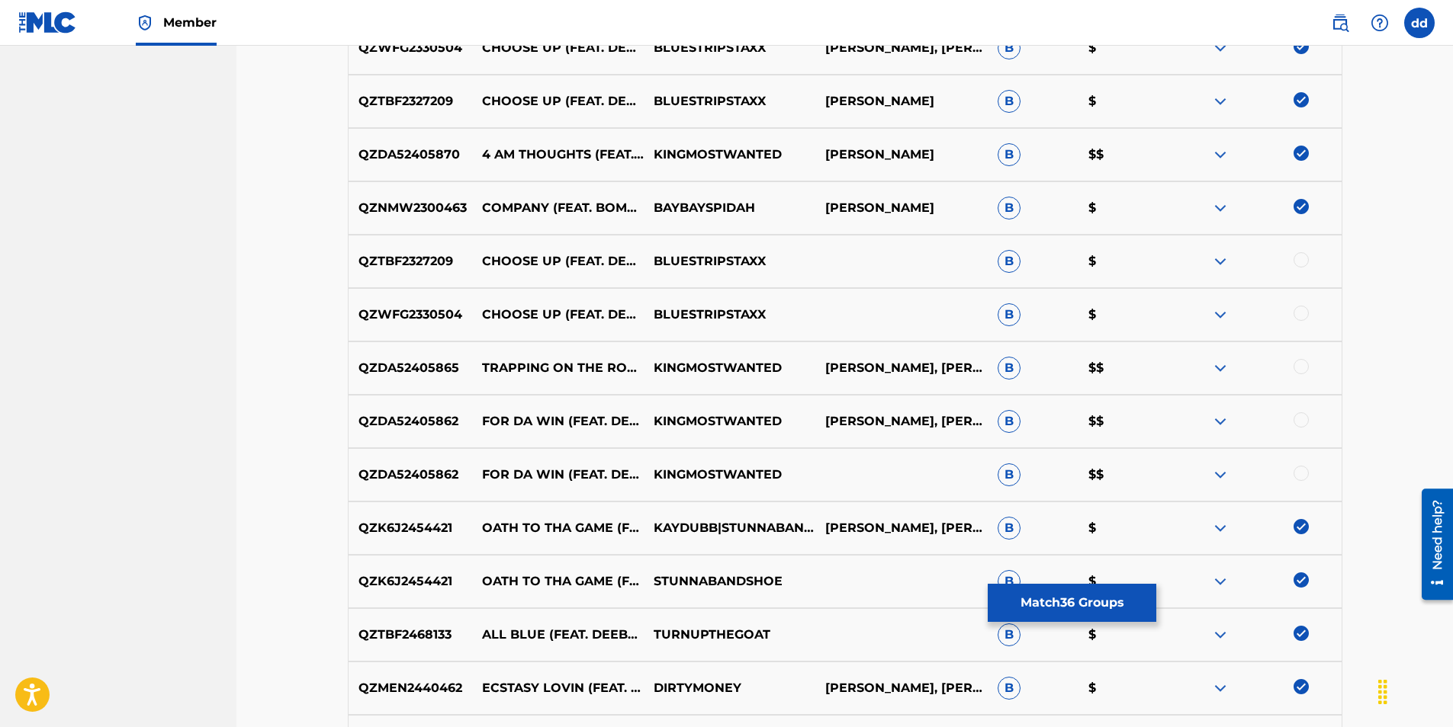
click at [1296, 473] on div at bounding box center [1300, 473] width 15 height 15
click at [1302, 420] on div at bounding box center [1300, 420] width 15 height 15
drag, startPoint x: 1302, startPoint y: 364, endPoint x: 1305, endPoint y: 345, distance: 19.3
click at [1302, 361] on div at bounding box center [1300, 366] width 15 height 15
click at [1298, 313] on div at bounding box center [1300, 313] width 15 height 15
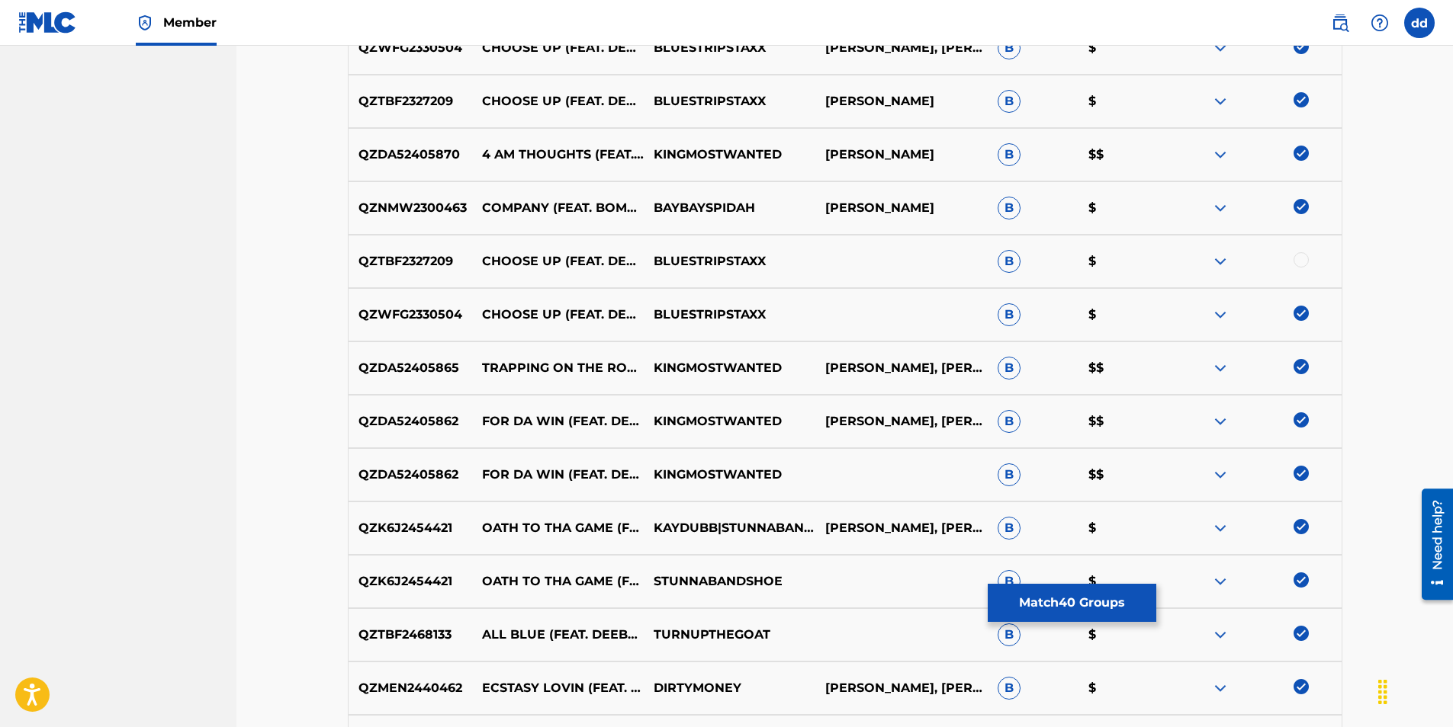
click at [1296, 255] on div at bounding box center [1300, 259] width 15 height 15
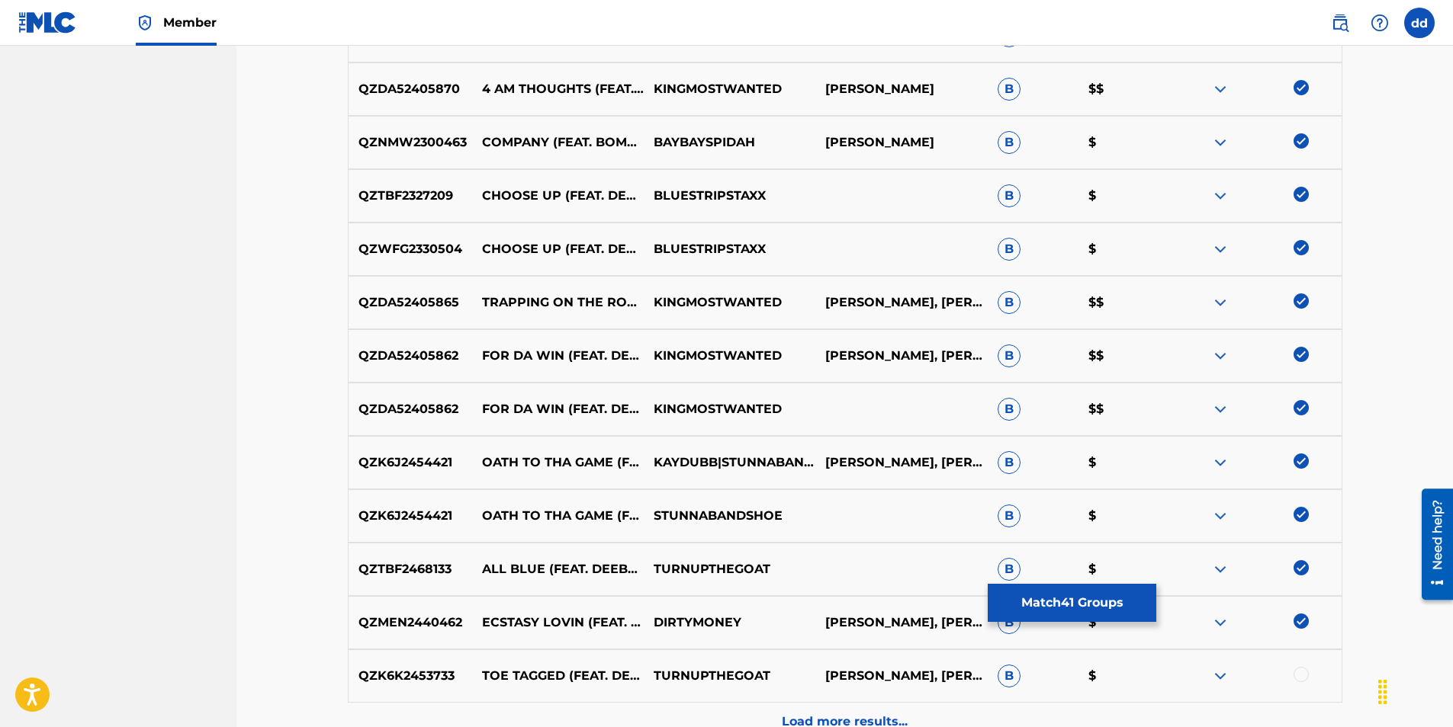
scroll to position [2220, 0]
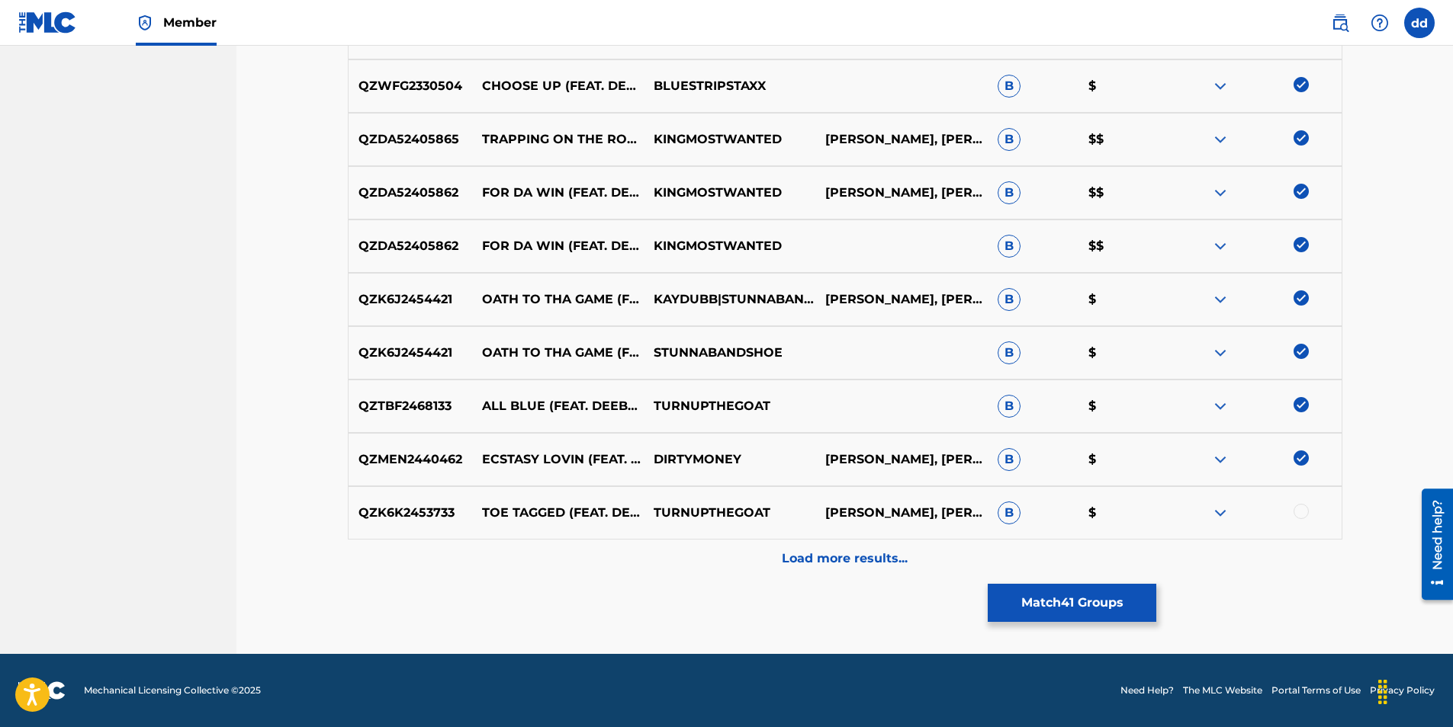
click at [1300, 512] on div at bounding box center [1300, 511] width 15 height 15
click at [845, 565] on p "Load more results..." at bounding box center [845, 559] width 126 height 18
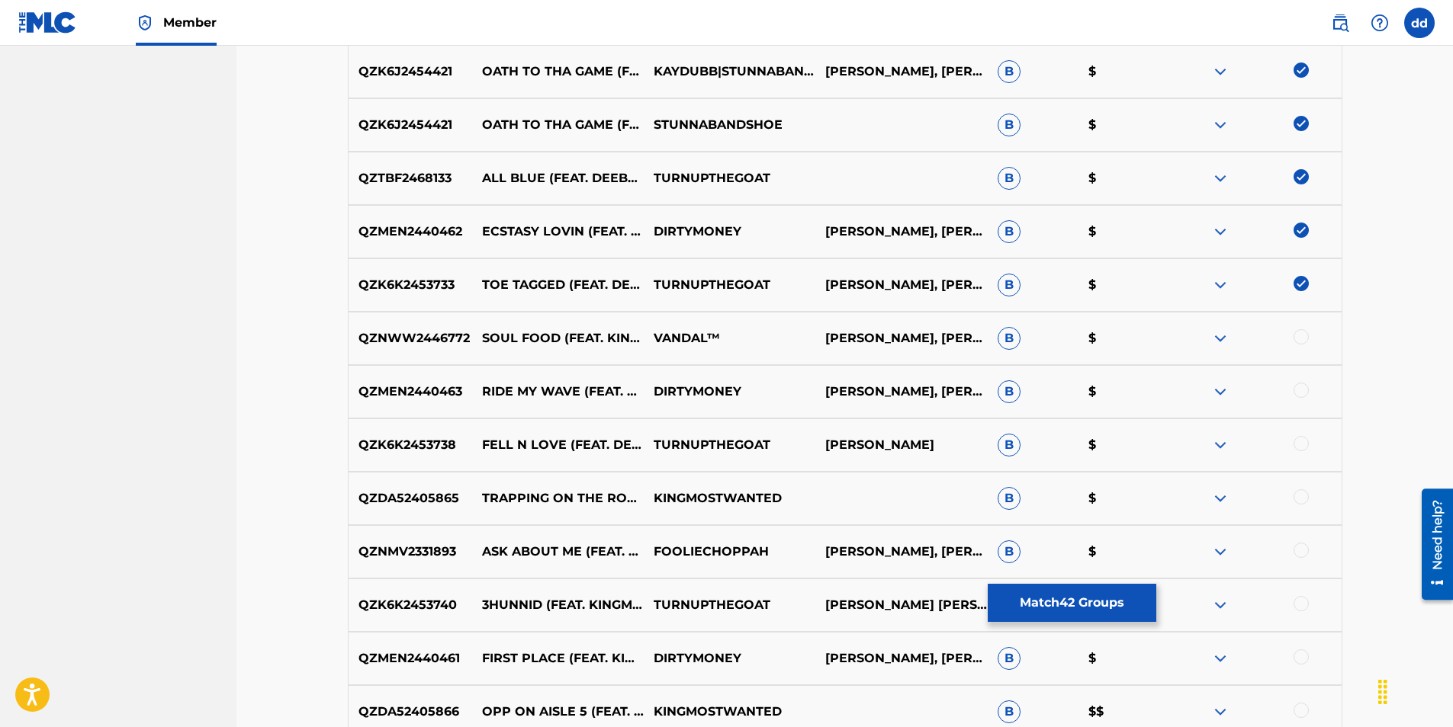
scroll to position [2449, 0]
click at [1301, 334] on div at bounding box center [1300, 336] width 15 height 15
click at [1299, 387] on div at bounding box center [1300, 389] width 15 height 15
click at [1300, 448] on div at bounding box center [1300, 442] width 15 height 15
click at [1299, 711] on div at bounding box center [1300, 709] width 15 height 15
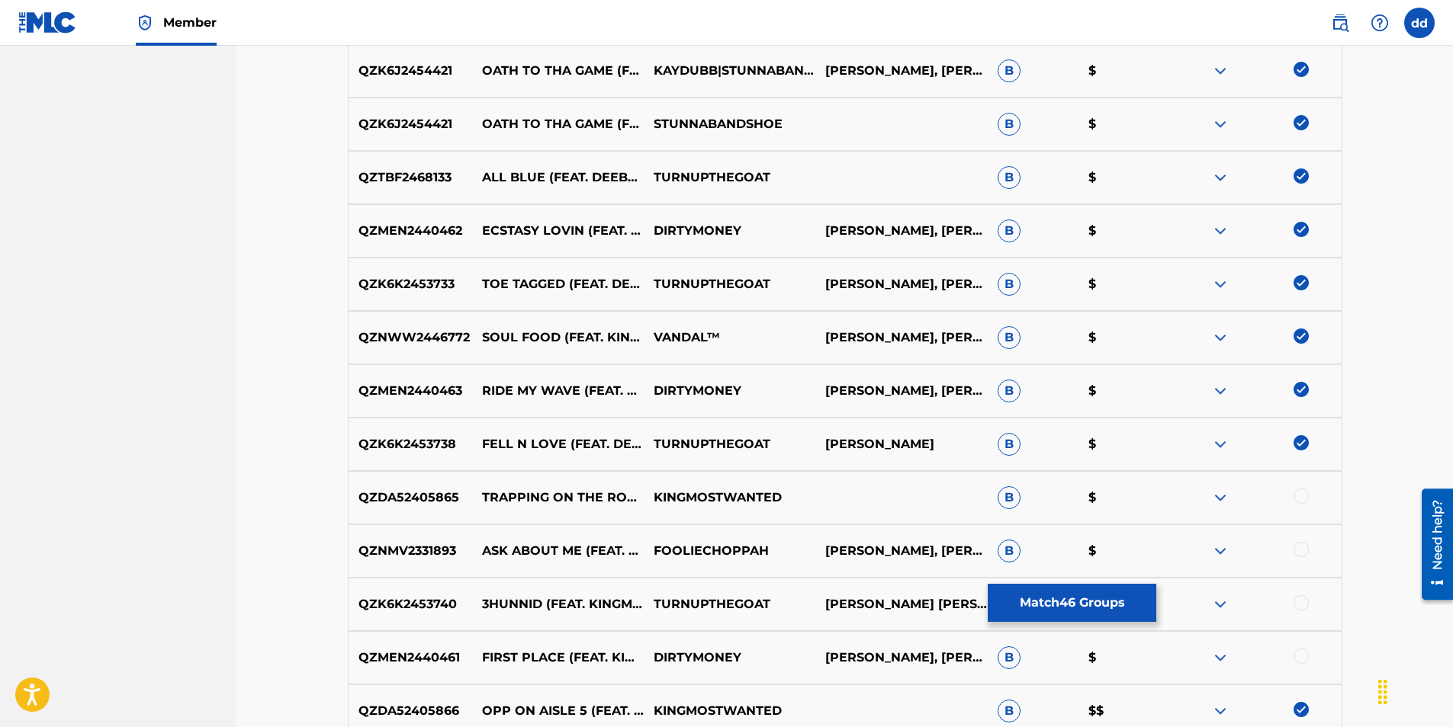
click at [1308, 655] on div at bounding box center [1255, 658] width 172 height 18
click at [1302, 655] on div at bounding box center [1300, 656] width 15 height 15
click at [1302, 602] on div at bounding box center [1300, 603] width 15 height 15
click at [1293, 549] on div at bounding box center [1300, 549] width 15 height 15
click at [1299, 500] on div at bounding box center [1300, 496] width 15 height 15
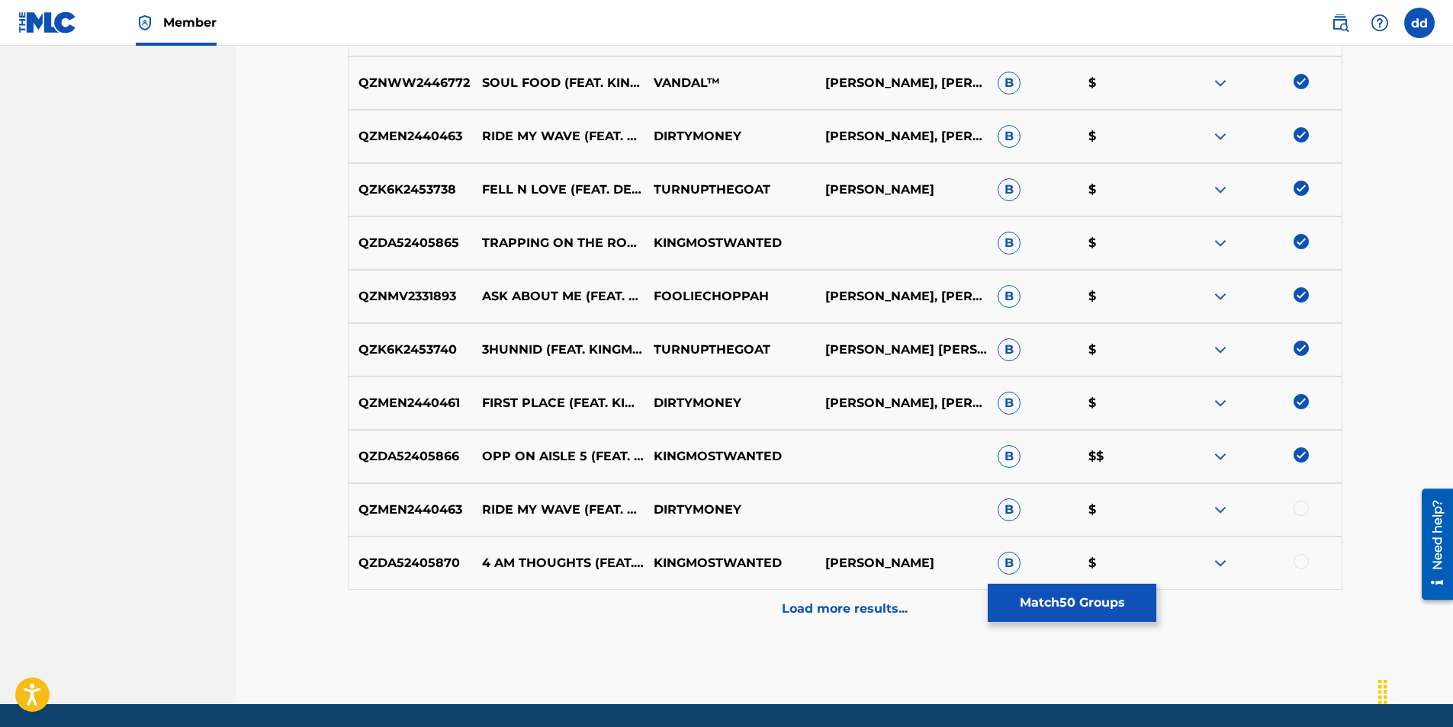
scroll to position [2754, 0]
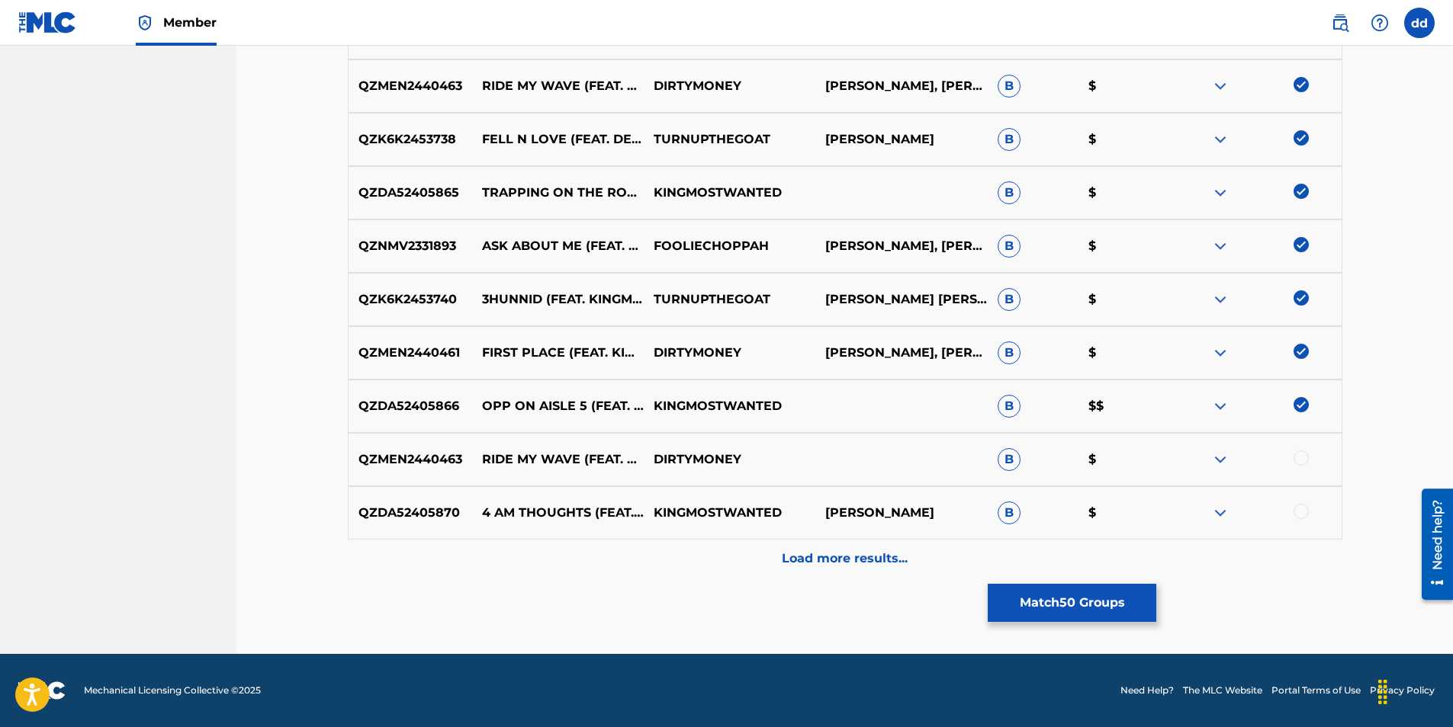
click at [1304, 506] on div at bounding box center [1300, 511] width 15 height 15
click at [1302, 454] on div at bounding box center [1300, 458] width 15 height 15
click at [903, 554] on p "Load more results..." at bounding box center [845, 559] width 126 height 18
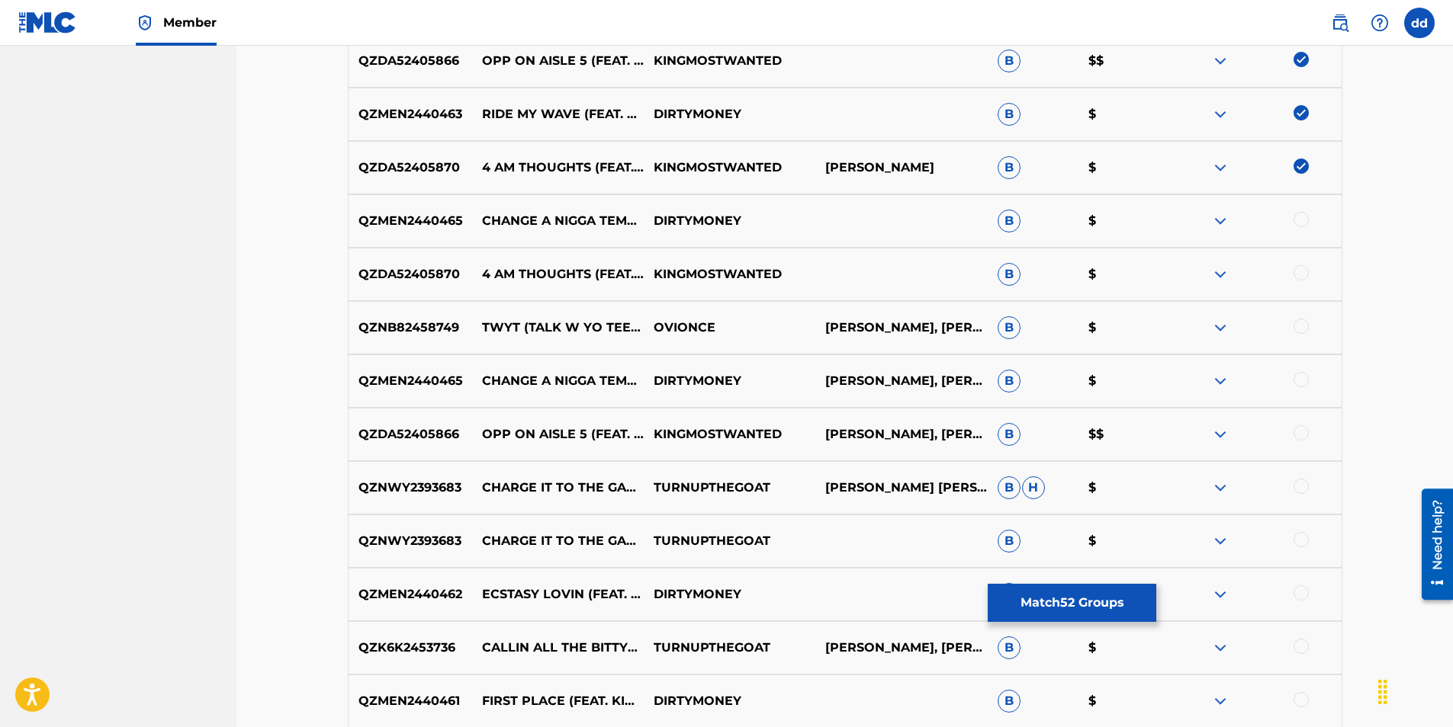
scroll to position [3135, 0]
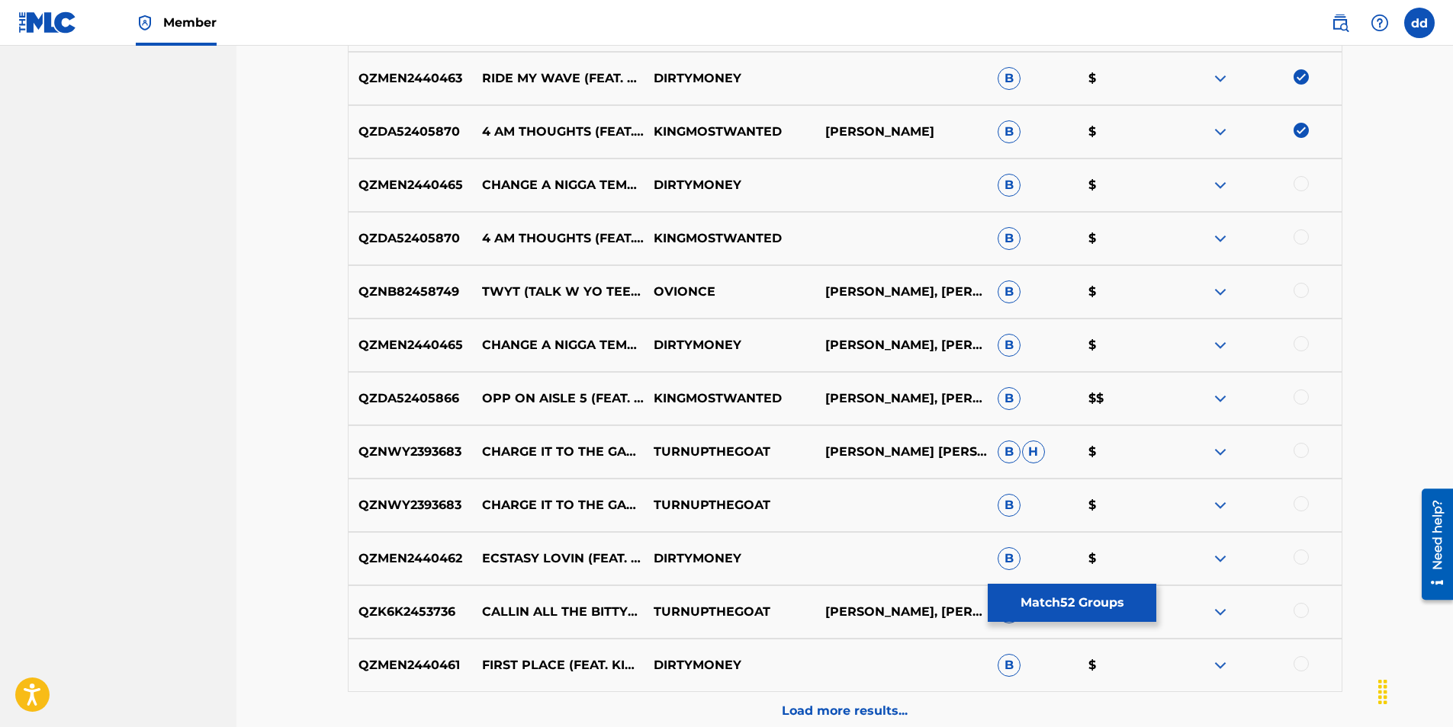
click at [1300, 665] on div at bounding box center [1300, 664] width 15 height 15
click at [1305, 608] on div at bounding box center [1300, 610] width 15 height 15
click at [1297, 560] on div at bounding box center [1300, 557] width 15 height 15
click at [1305, 506] on div at bounding box center [1300, 503] width 15 height 15
click at [1300, 448] on div at bounding box center [1300, 450] width 15 height 15
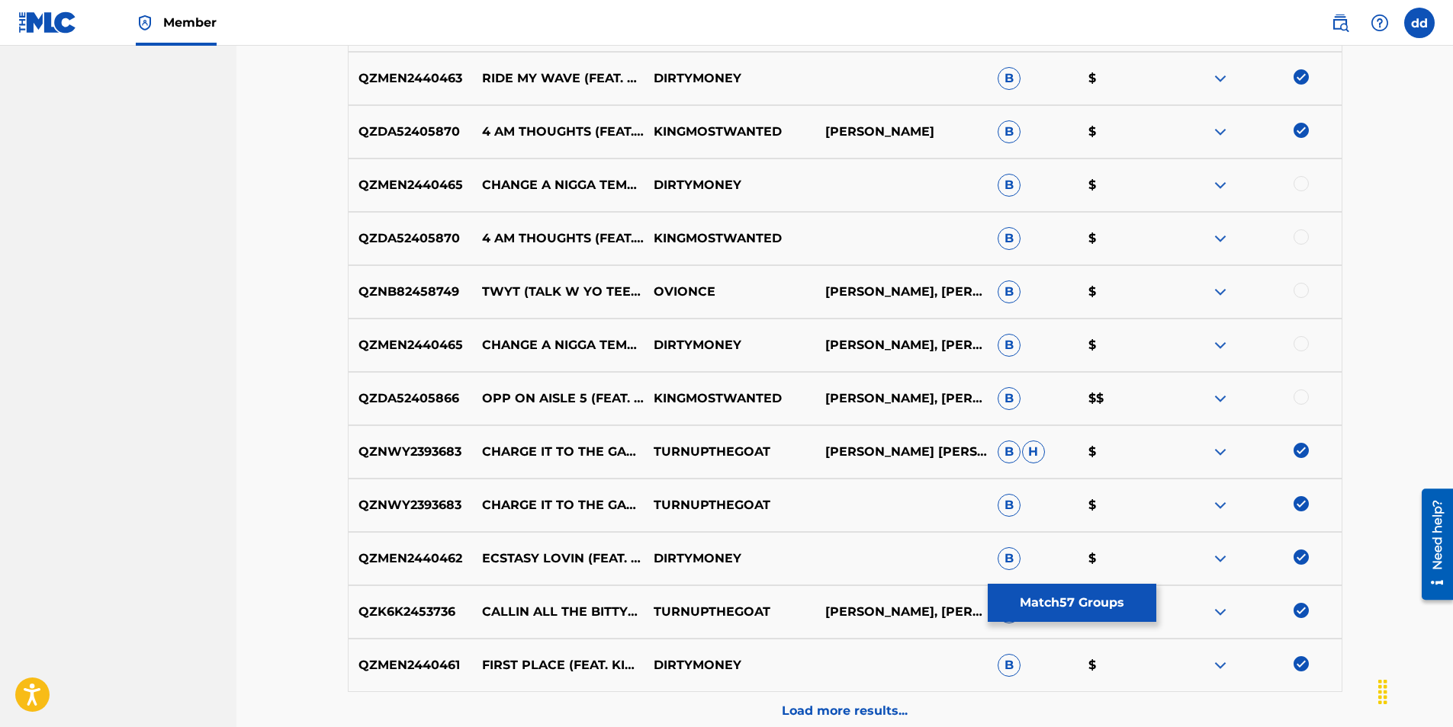
click at [1303, 384] on div "QZDA52405866 OPP ON AISLE 5 (FEAT. DEEBOYSTUNNA & TURNUPTHEGOAT) KINGMOSTWANTED…" at bounding box center [845, 398] width 994 height 53
drag, startPoint x: 1302, startPoint y: 393, endPoint x: 1299, endPoint y: 364, distance: 29.1
click at [1303, 389] on div "QZDA52405866 OPP ON AISLE 5 (FEAT. DEEBOYSTUNNA & TURNUPTHEGOAT) KINGMOSTWANTED…" at bounding box center [845, 398] width 994 height 53
click at [1302, 347] on div at bounding box center [1300, 343] width 15 height 15
click at [1304, 293] on div at bounding box center [1300, 290] width 15 height 15
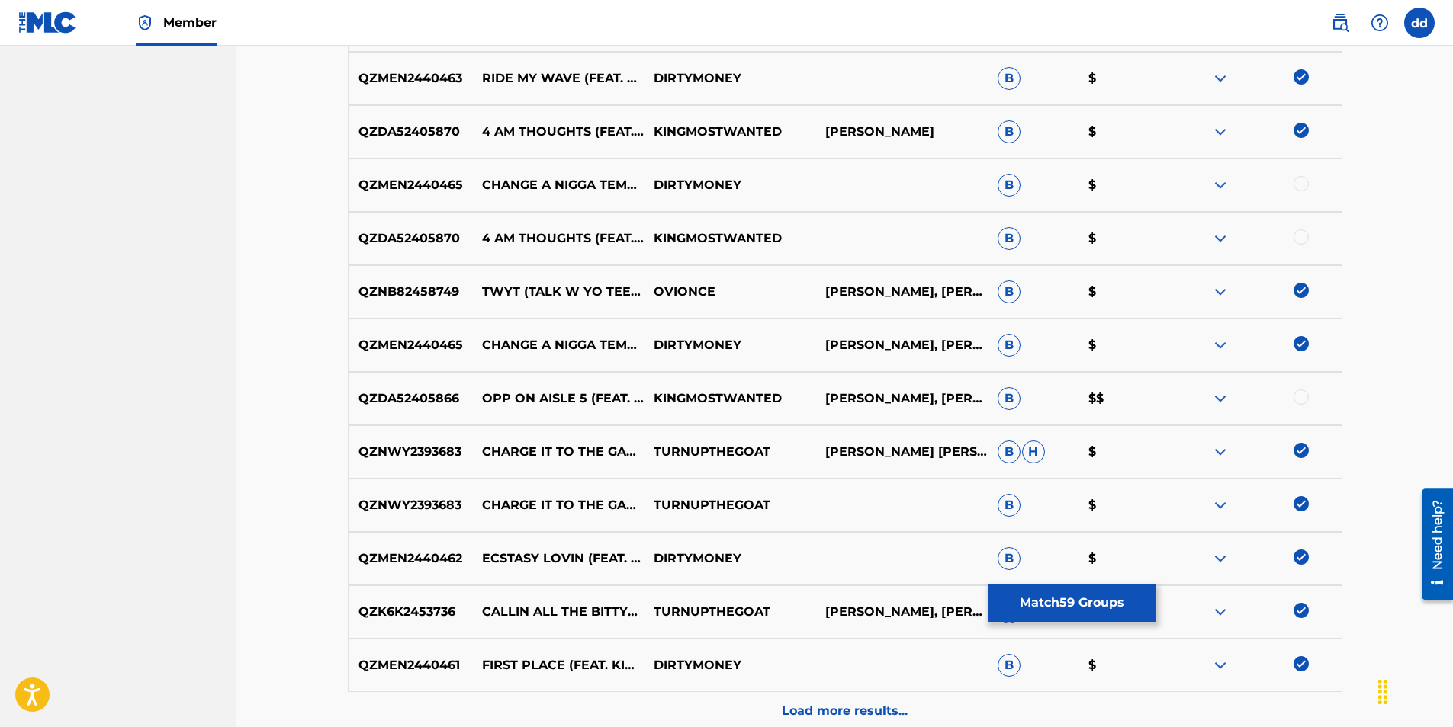
drag, startPoint x: 1298, startPoint y: 232, endPoint x: 1302, endPoint y: 206, distance: 26.2
click at [1299, 227] on div "QZDA52405870 4 AM THOUGHTS (FEAT. DEEBOYSTUNNA) (DKT SINGLE) KINGMOSTWANTED B $" at bounding box center [845, 238] width 994 height 53
click at [1305, 183] on div at bounding box center [1300, 183] width 15 height 15
click at [1305, 239] on div at bounding box center [1300, 237] width 15 height 15
click at [1299, 405] on div at bounding box center [1255, 399] width 172 height 18
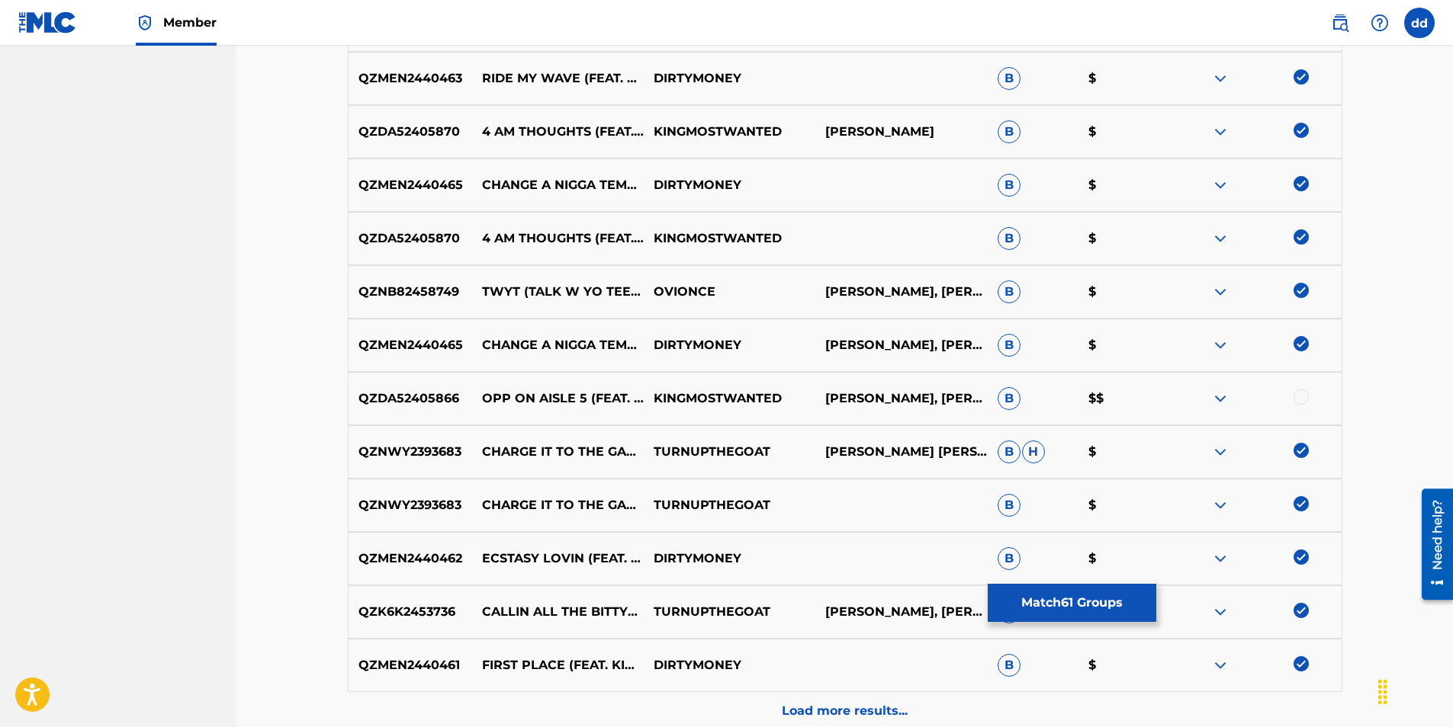
click at [1299, 398] on div at bounding box center [1300, 397] width 15 height 15
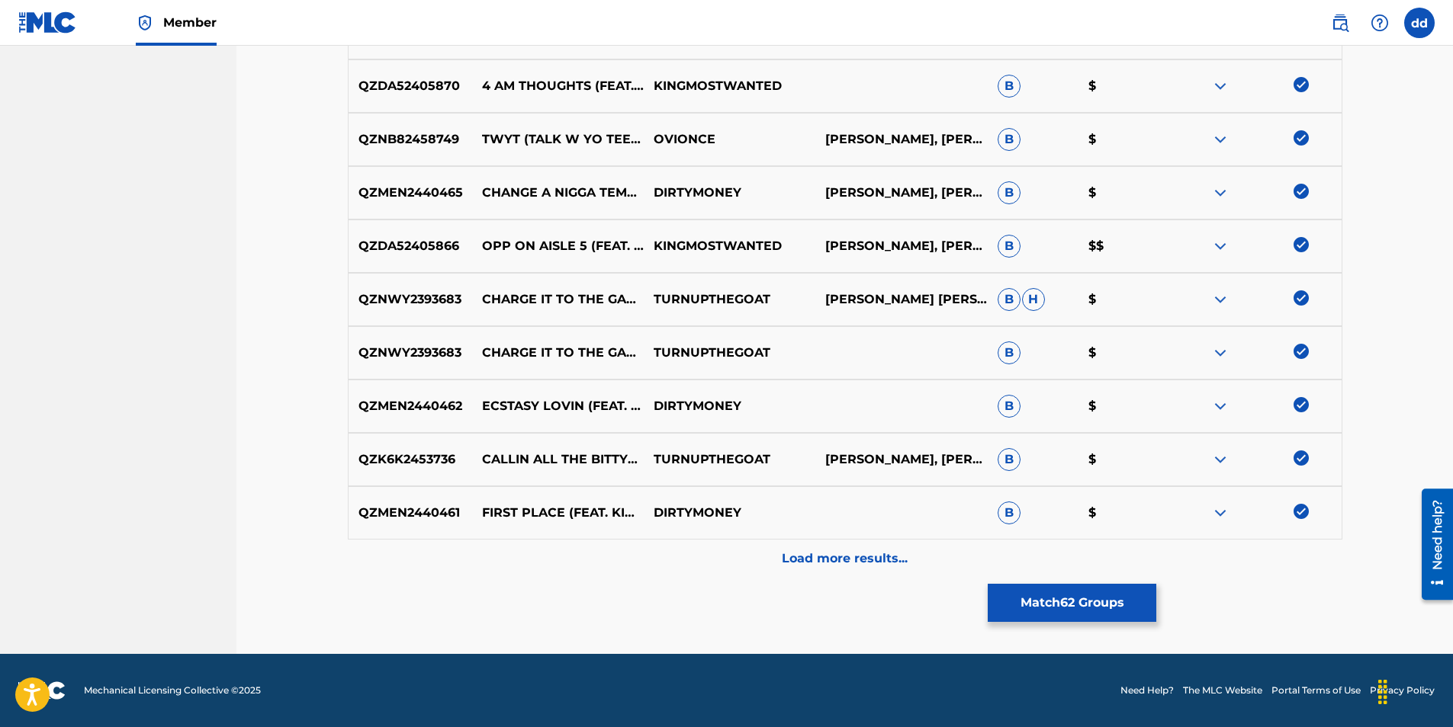
click at [882, 559] on p "Load more results..." at bounding box center [845, 559] width 126 height 18
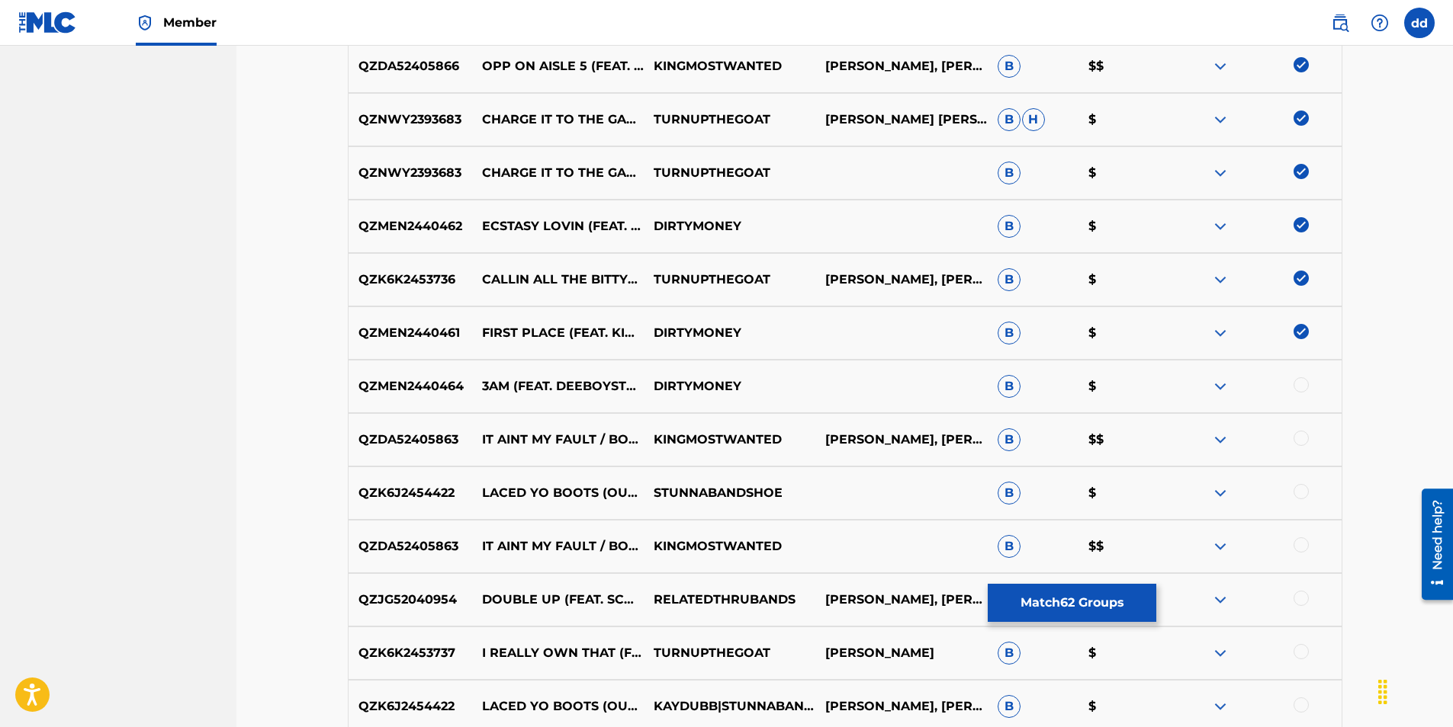
scroll to position [3593, 0]
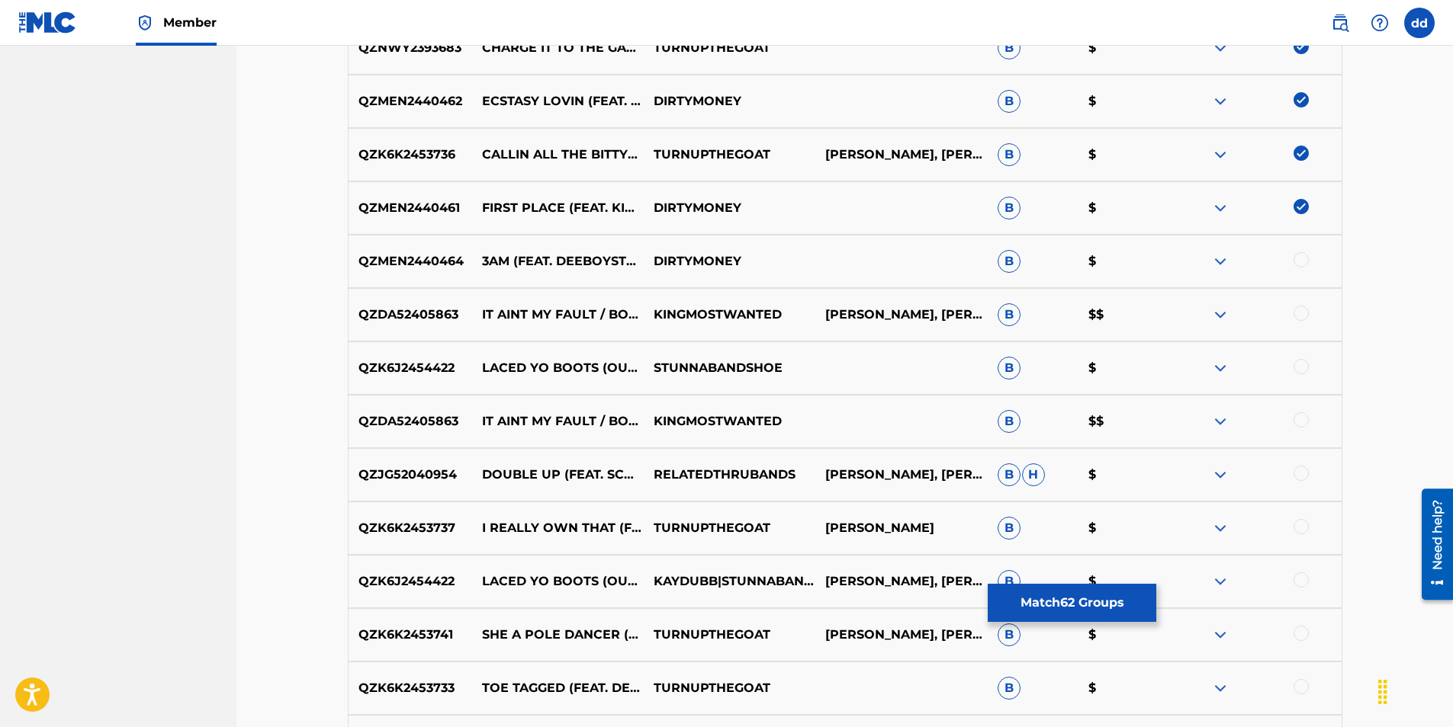
click at [1302, 685] on div at bounding box center [1300, 686] width 15 height 15
click at [1299, 631] on div at bounding box center [1300, 633] width 15 height 15
click at [1301, 579] on div at bounding box center [1300, 580] width 15 height 15
click at [1302, 528] on div at bounding box center [1300, 526] width 15 height 15
click at [1306, 470] on div at bounding box center [1300, 473] width 15 height 15
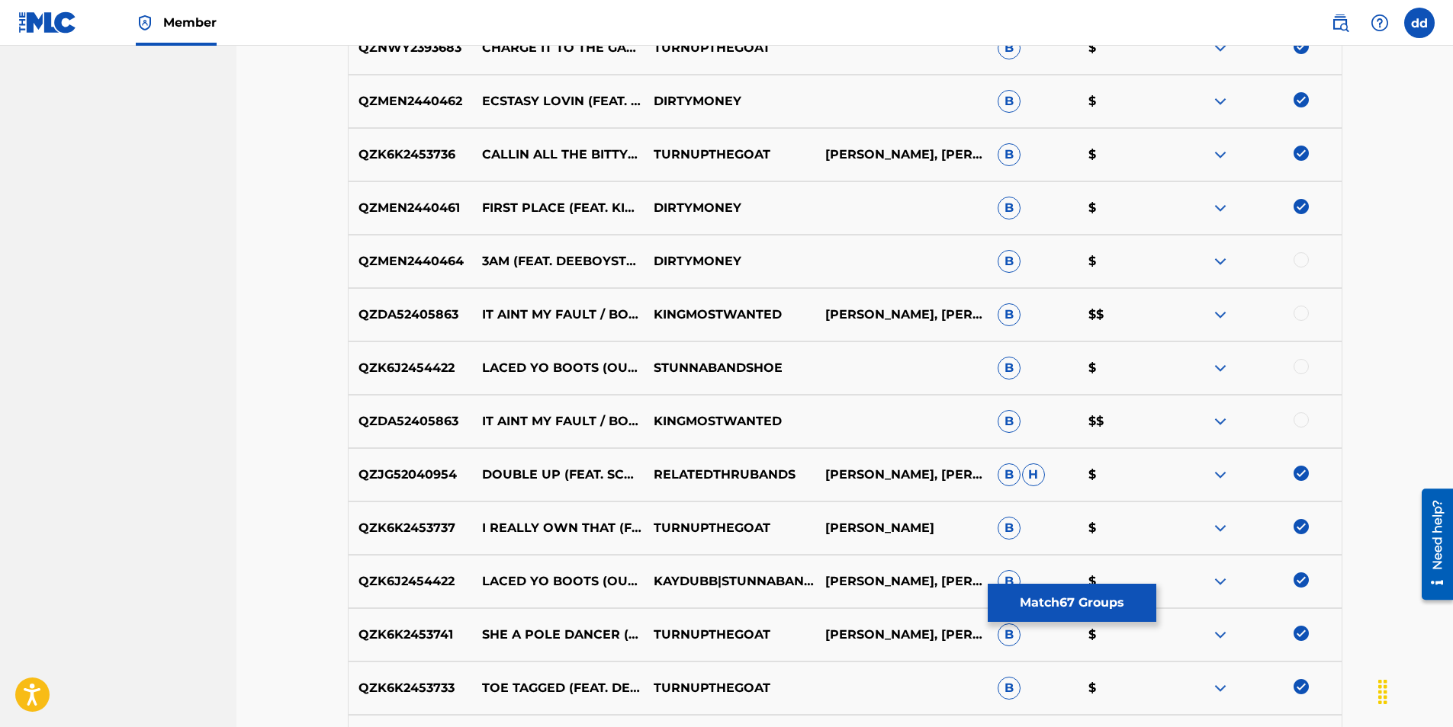
drag, startPoint x: 1303, startPoint y: 420, endPoint x: 1303, endPoint y: 404, distance: 16.0
click at [1303, 419] on div at bounding box center [1300, 420] width 15 height 15
click at [1301, 365] on div at bounding box center [1300, 366] width 15 height 15
click at [1302, 316] on div at bounding box center [1300, 313] width 15 height 15
click at [1303, 255] on div at bounding box center [1300, 259] width 15 height 15
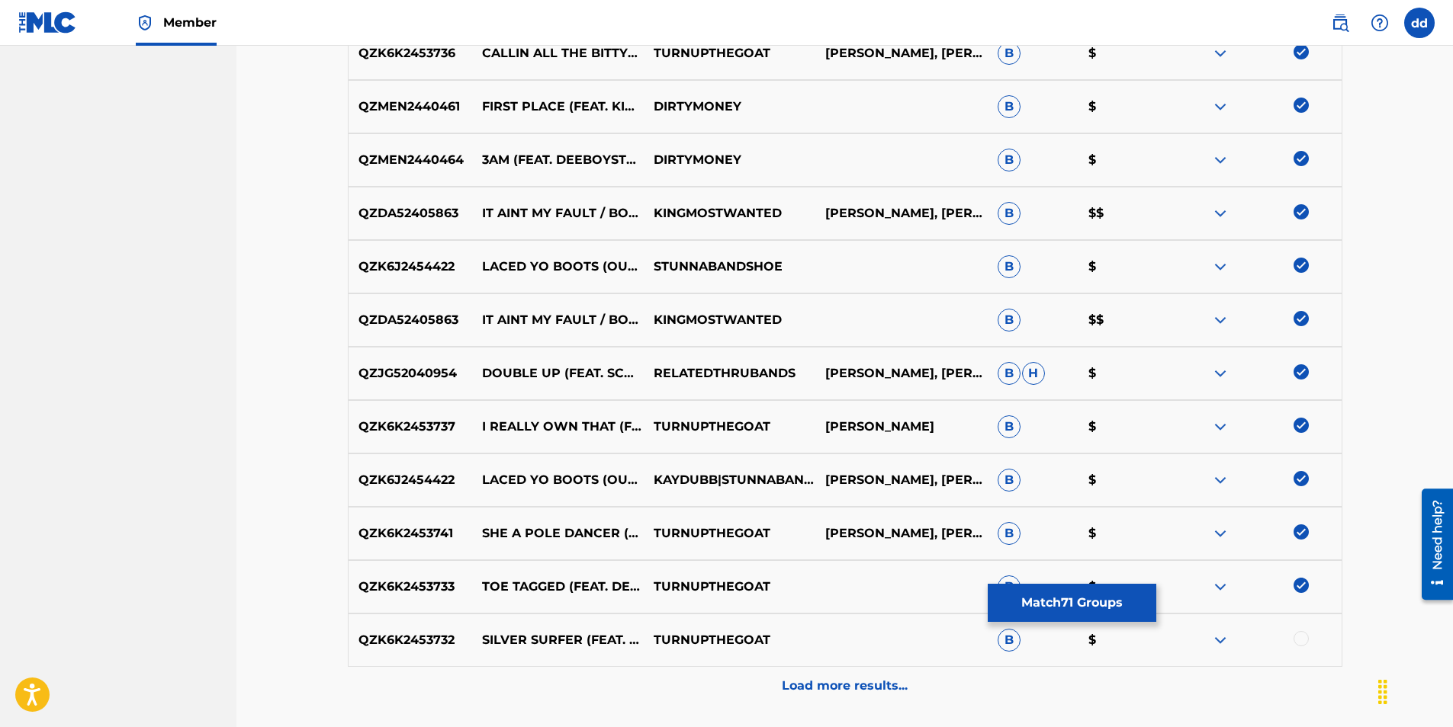
scroll to position [3822, 0]
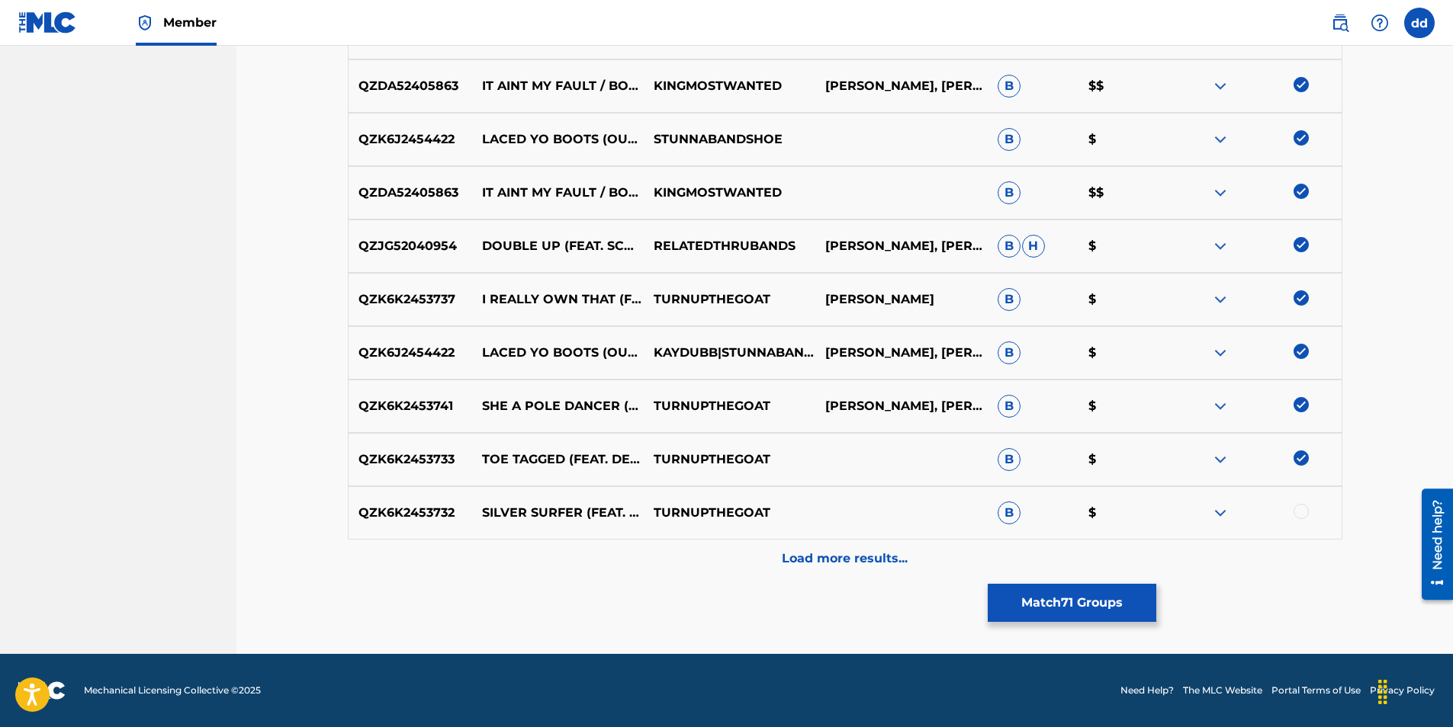
click at [1302, 507] on div at bounding box center [1300, 511] width 15 height 15
click at [839, 547] on div "Load more results..." at bounding box center [845, 559] width 994 height 38
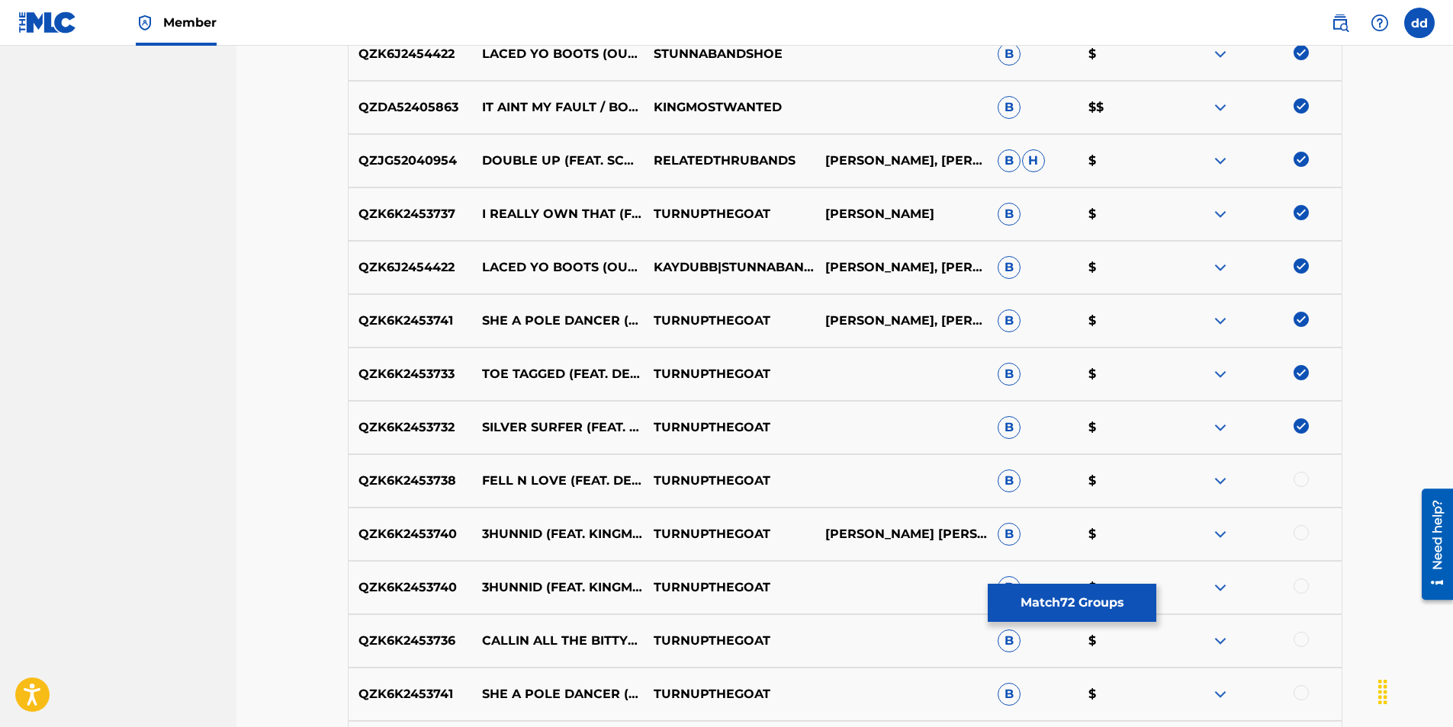
scroll to position [4127, 0]
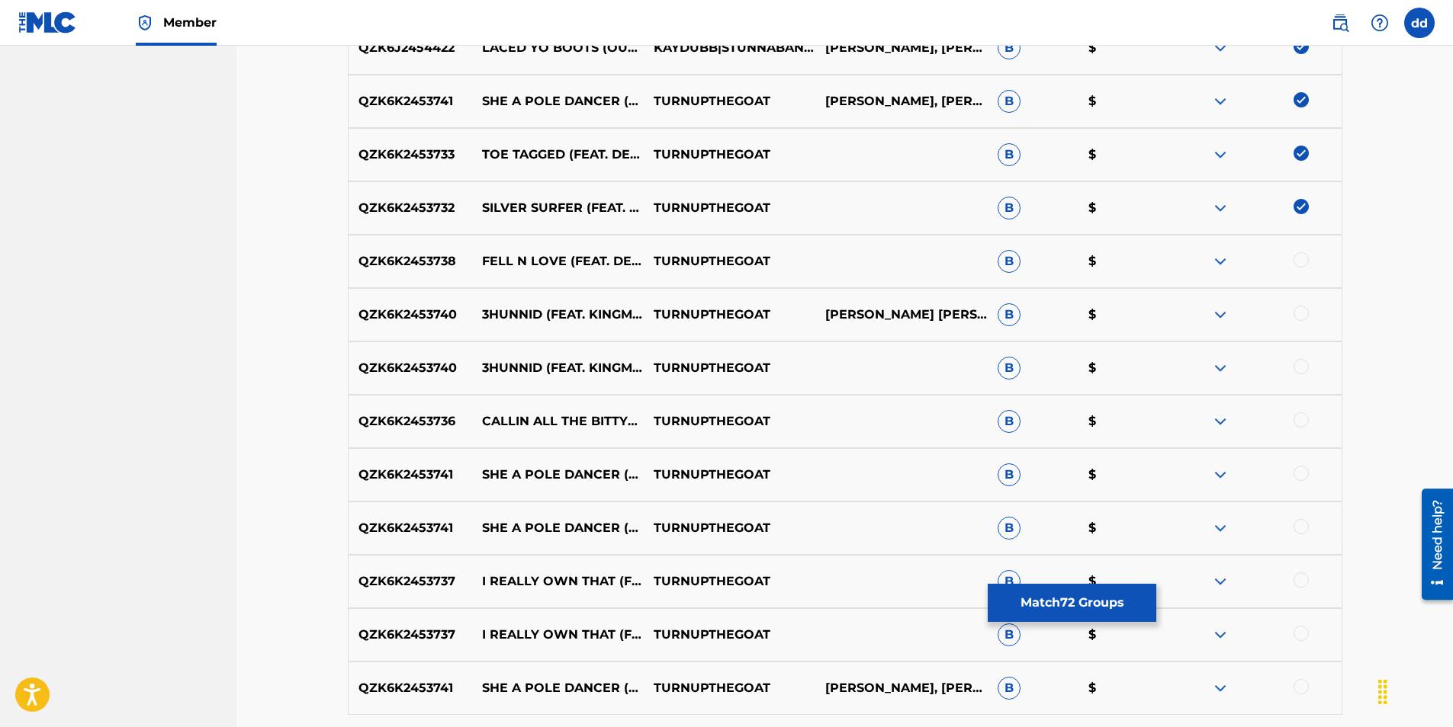
click at [1296, 258] on div at bounding box center [1300, 259] width 15 height 15
click at [1303, 310] on div at bounding box center [1300, 313] width 15 height 15
click at [1301, 372] on div at bounding box center [1300, 366] width 15 height 15
click at [1302, 423] on div at bounding box center [1300, 420] width 15 height 15
click at [1296, 475] on div at bounding box center [1300, 473] width 15 height 15
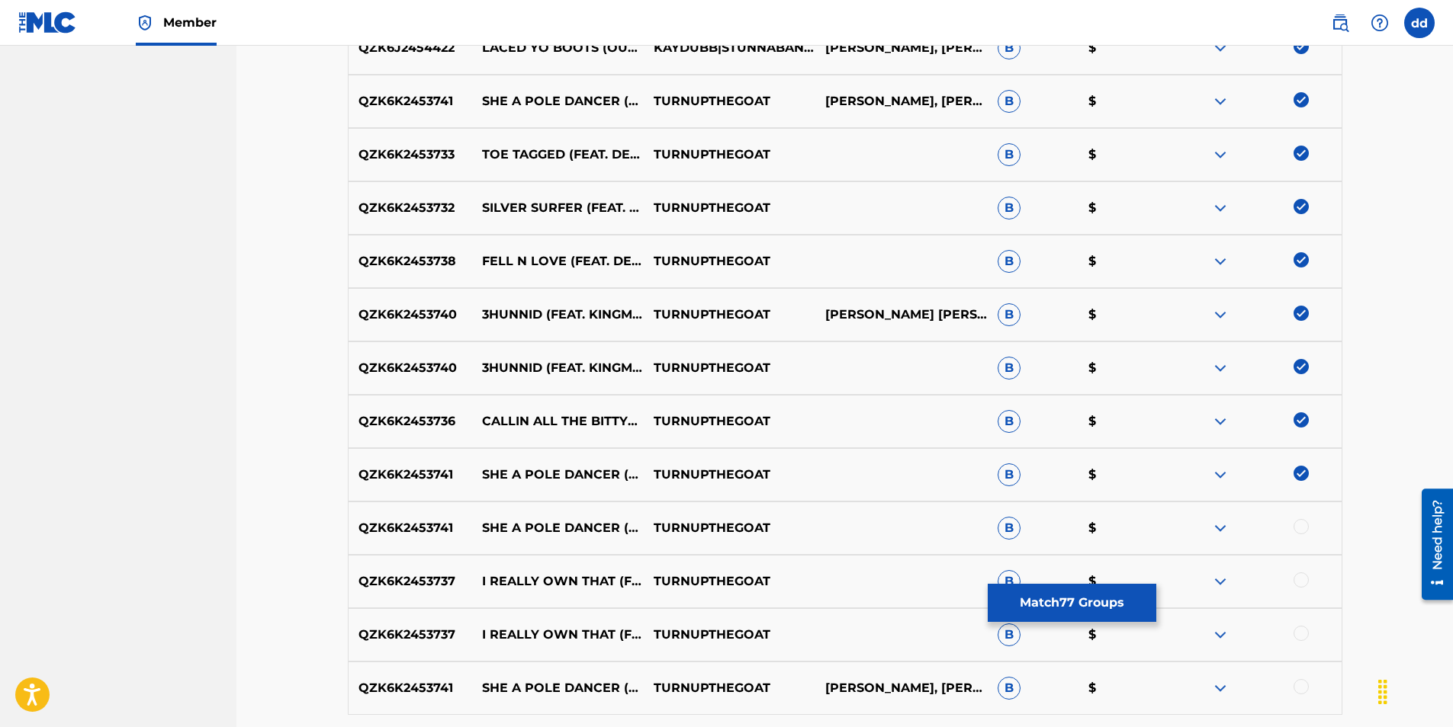
click at [1299, 526] on div at bounding box center [1300, 526] width 15 height 15
click at [1305, 586] on div at bounding box center [1300, 580] width 15 height 15
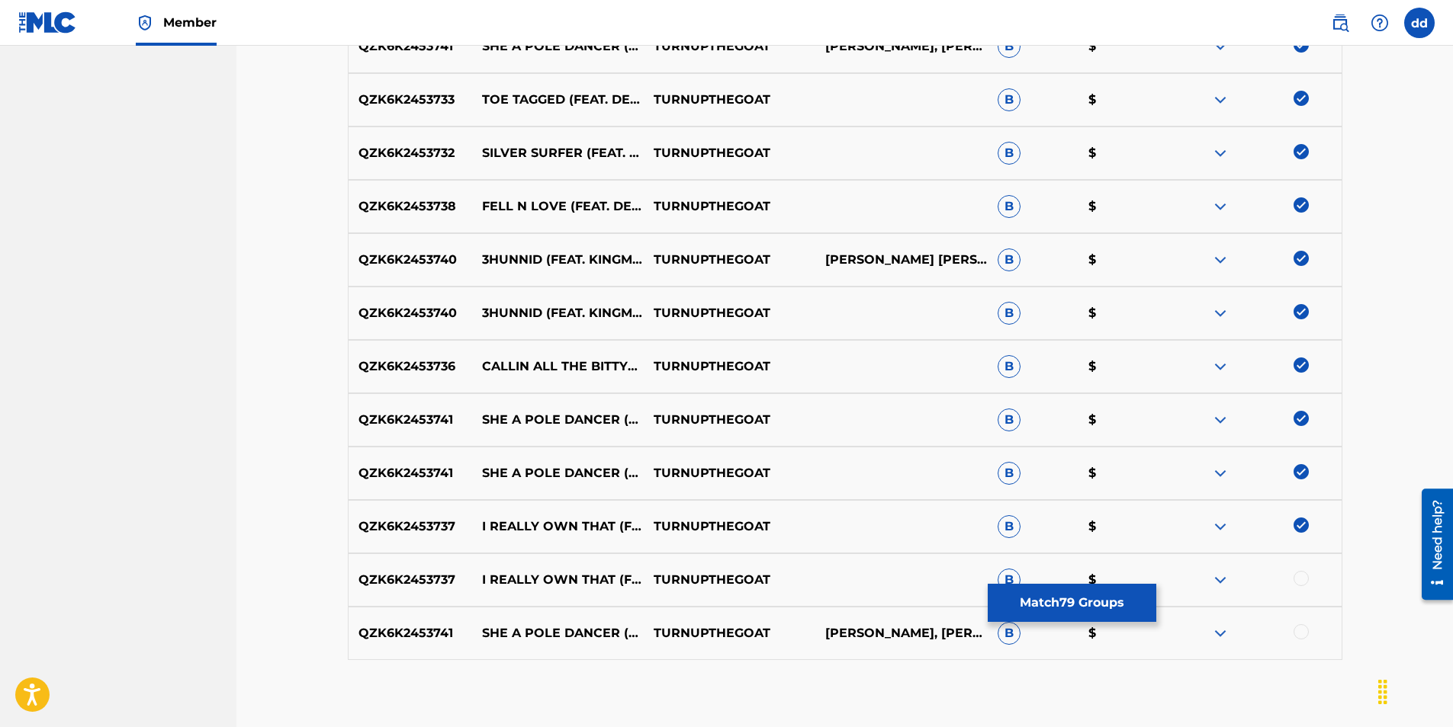
scroll to position [4264, 0]
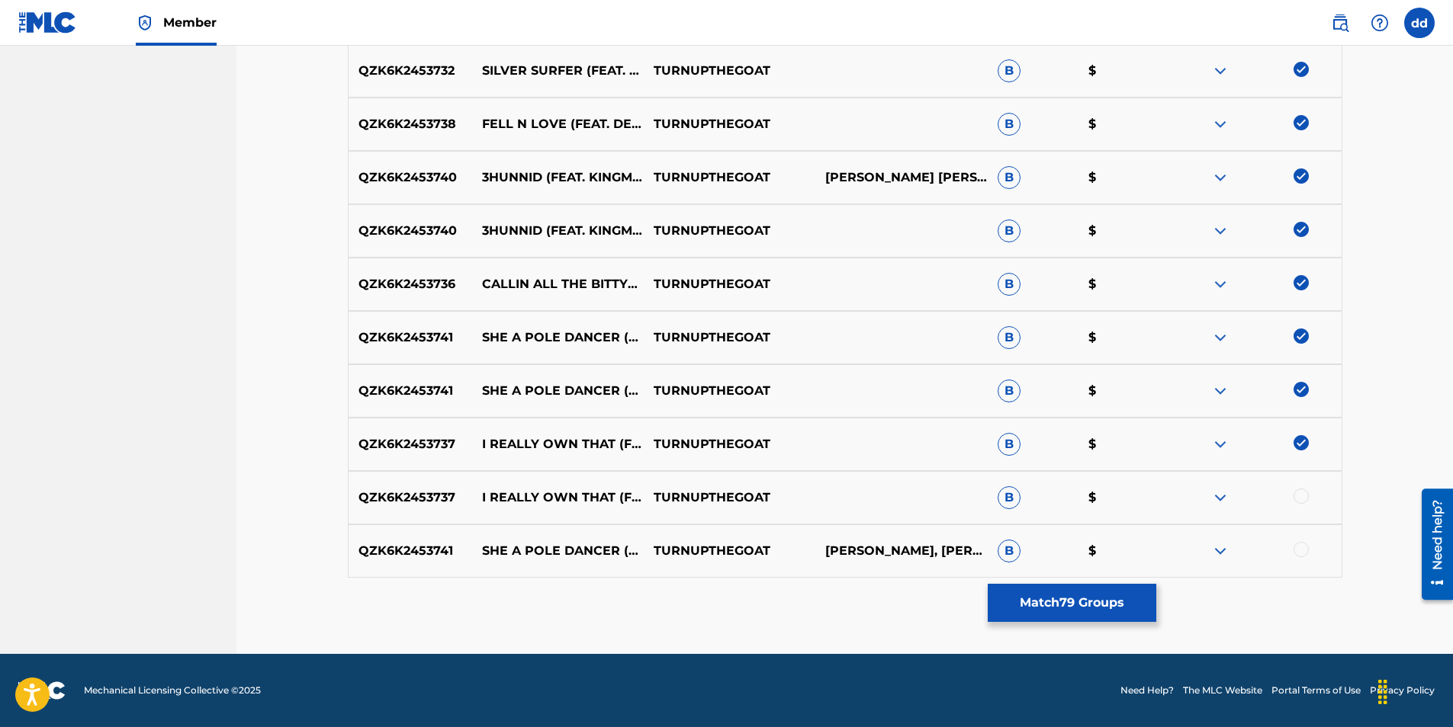
click at [1302, 553] on div at bounding box center [1300, 549] width 15 height 15
click at [1303, 495] on div at bounding box center [1300, 496] width 15 height 15
click at [1039, 605] on button "Match 81 Groups" at bounding box center [1071, 603] width 169 height 38
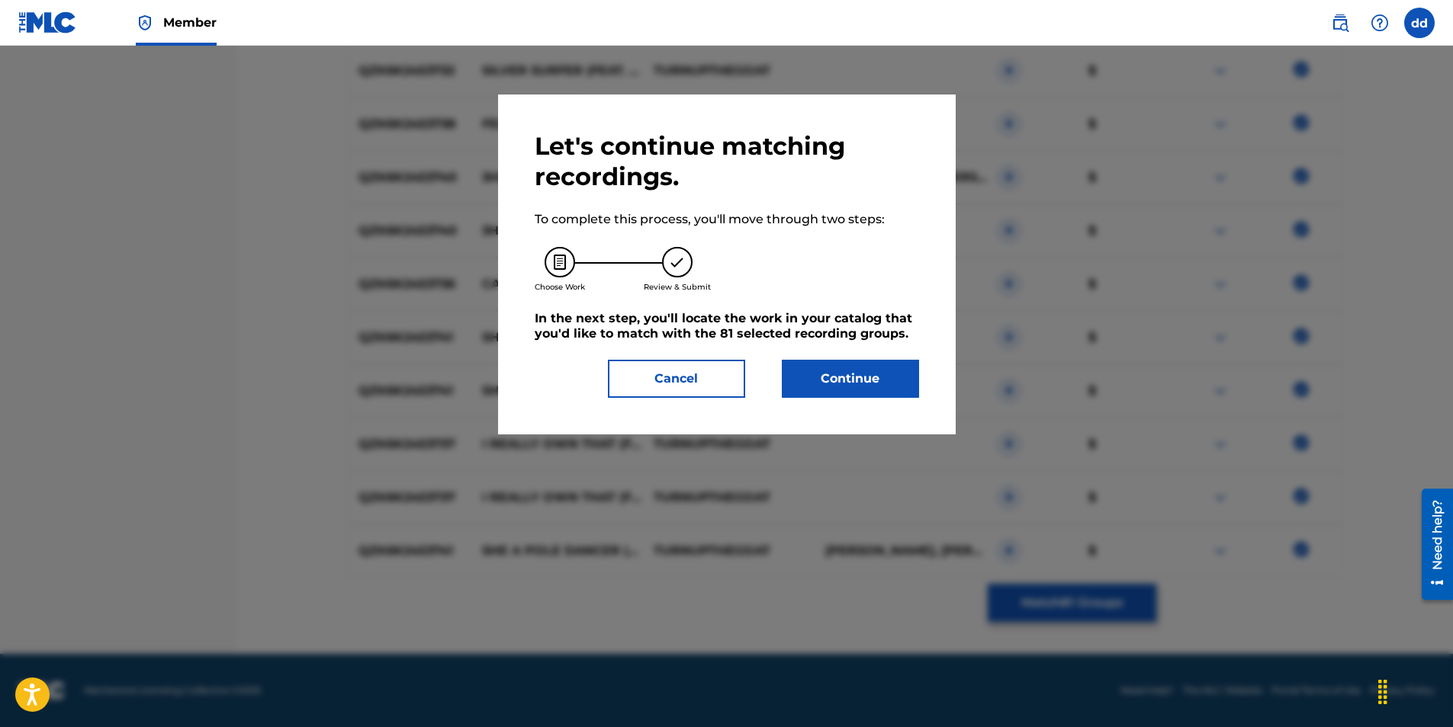
click at [843, 382] on button "Continue" at bounding box center [850, 379] width 137 height 38
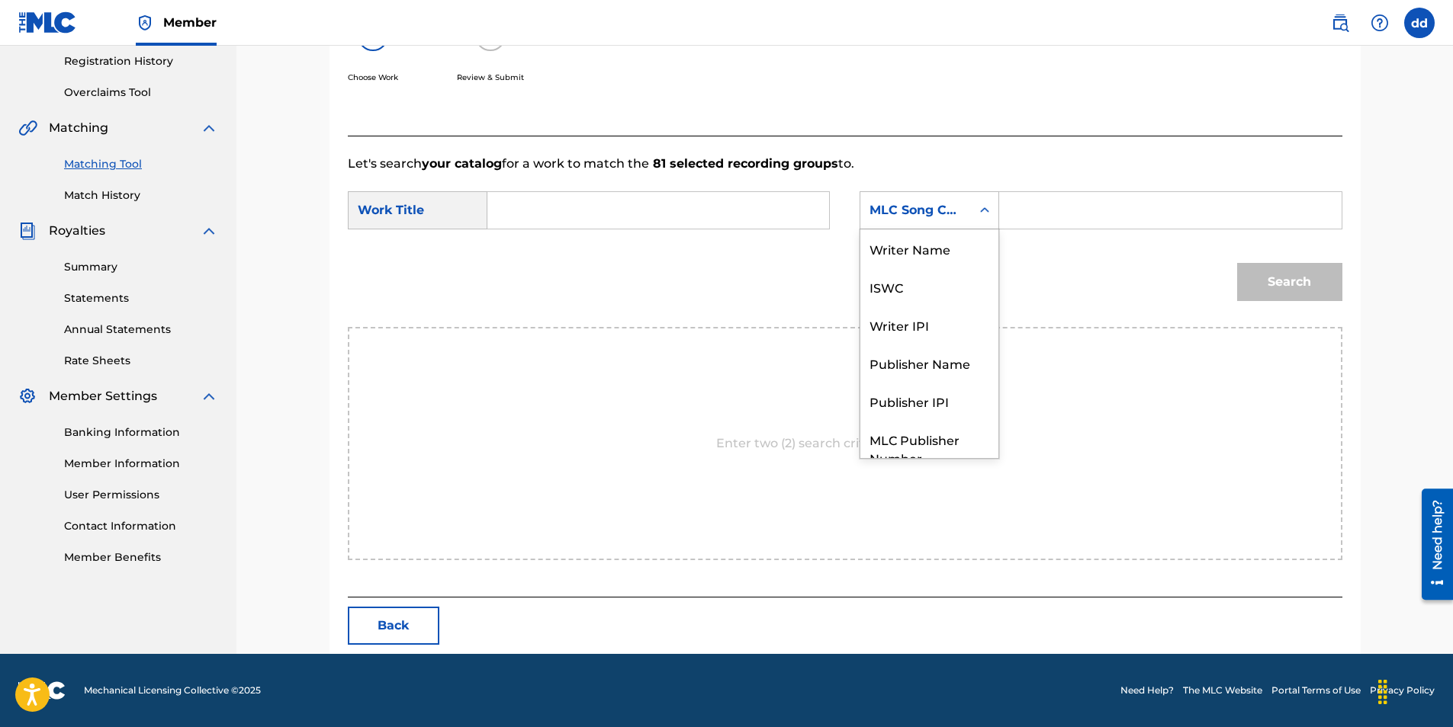
click at [979, 215] on icon "Search Form" at bounding box center [984, 210] width 15 height 15
click at [928, 251] on div "Writer Name" at bounding box center [929, 249] width 138 height 38
click at [1022, 204] on input "Search Form" at bounding box center [1170, 210] width 316 height 37
type input "[PERSON_NAME]"
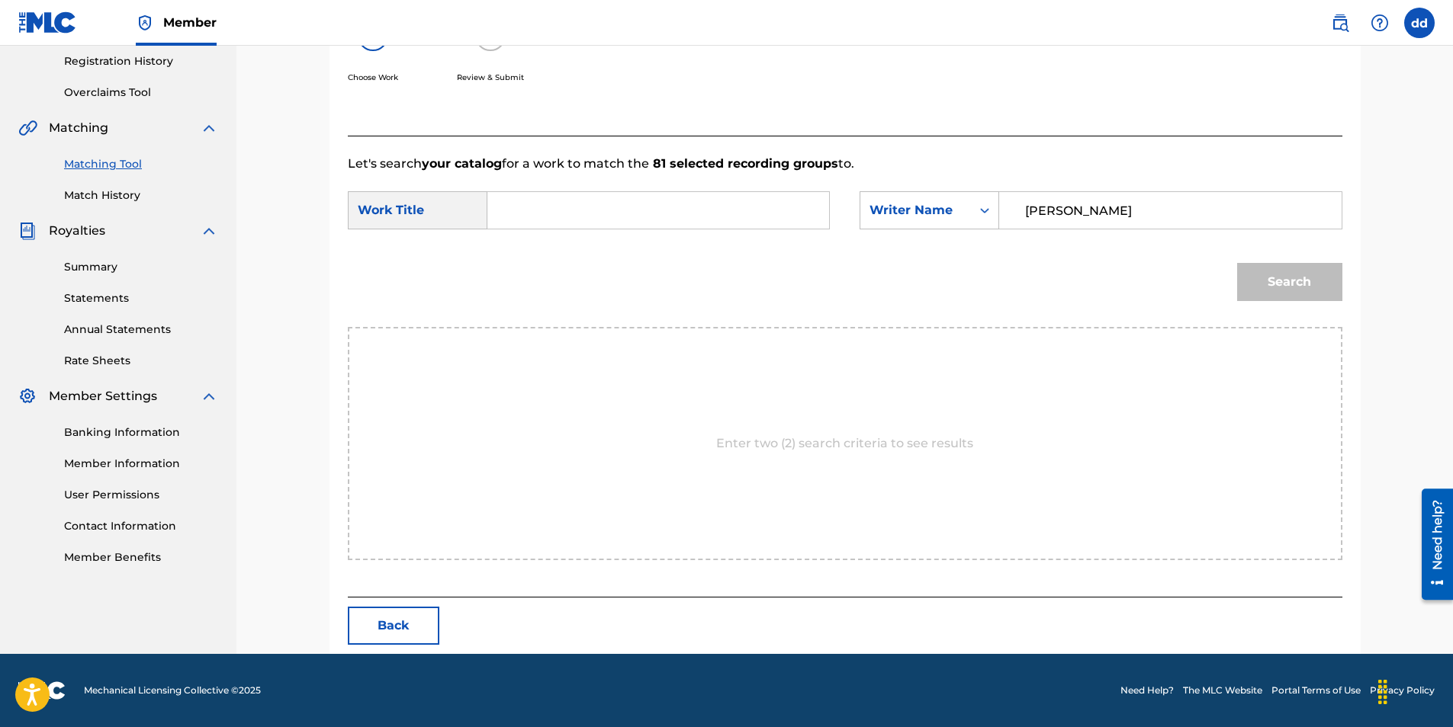
click at [560, 210] on input "Search Form" at bounding box center [658, 210] width 316 height 37
type input "PRICE LESS"
click at [1290, 275] on button "Search" at bounding box center [1289, 282] width 105 height 38
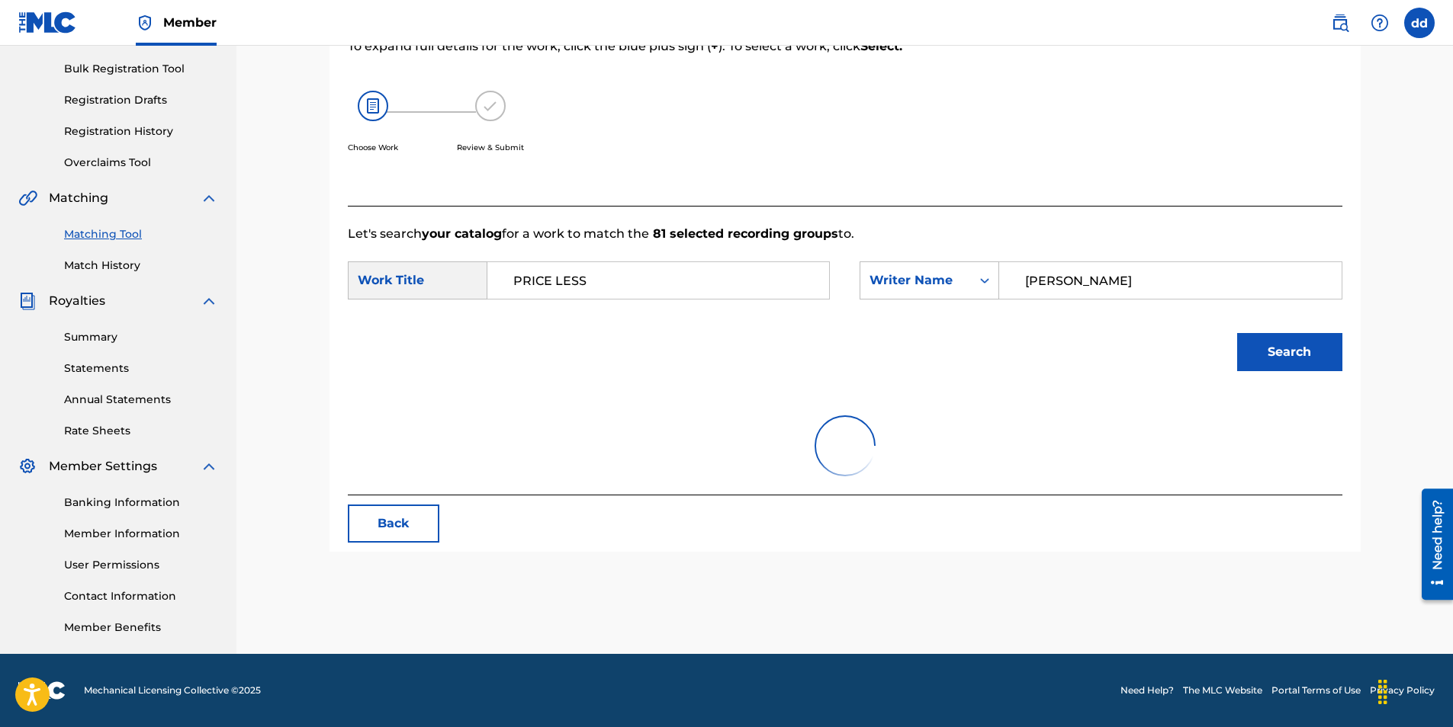
scroll to position [218, 0]
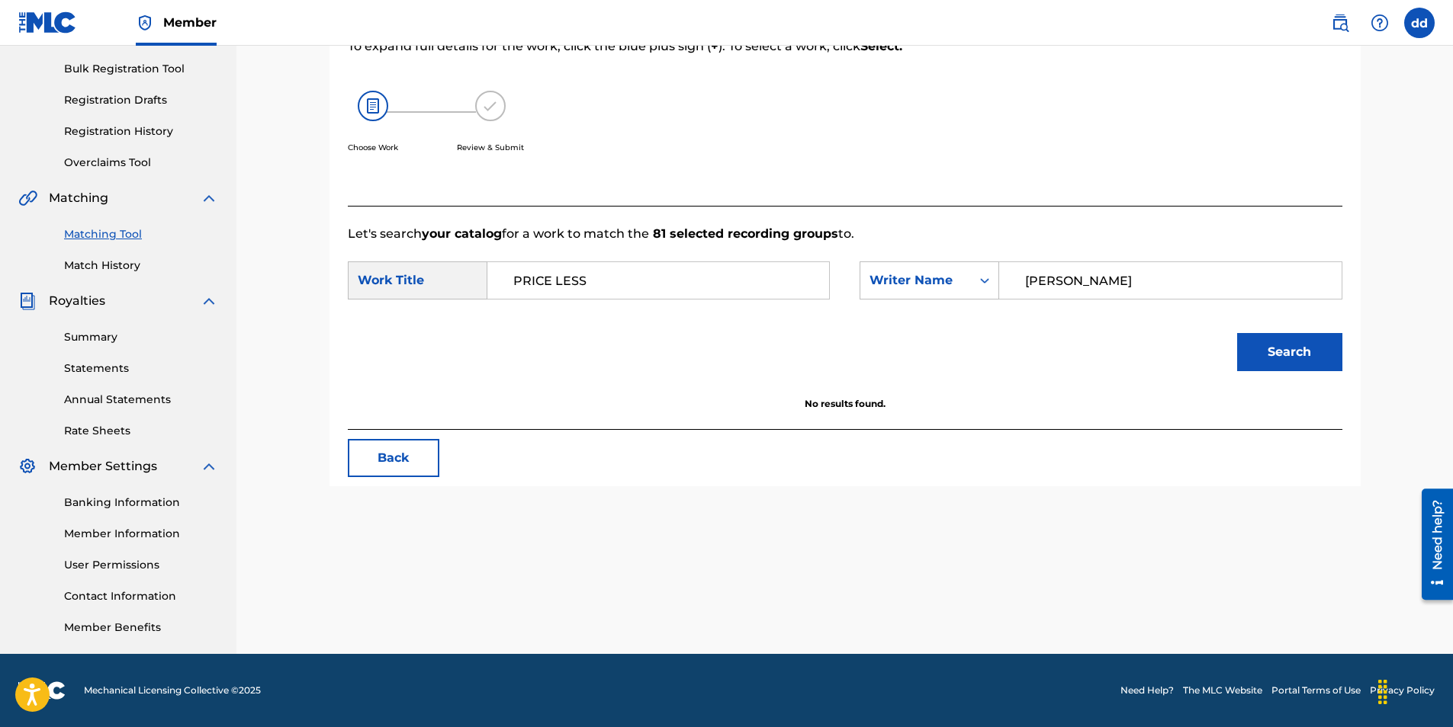
drag, startPoint x: 597, startPoint y: 283, endPoint x: 327, endPoint y: 251, distance: 271.8
click at [327, 251] on div "Match Usage - Select Work In this step, you will locate the work you'd like to …" at bounding box center [845, 260] width 1068 height 788
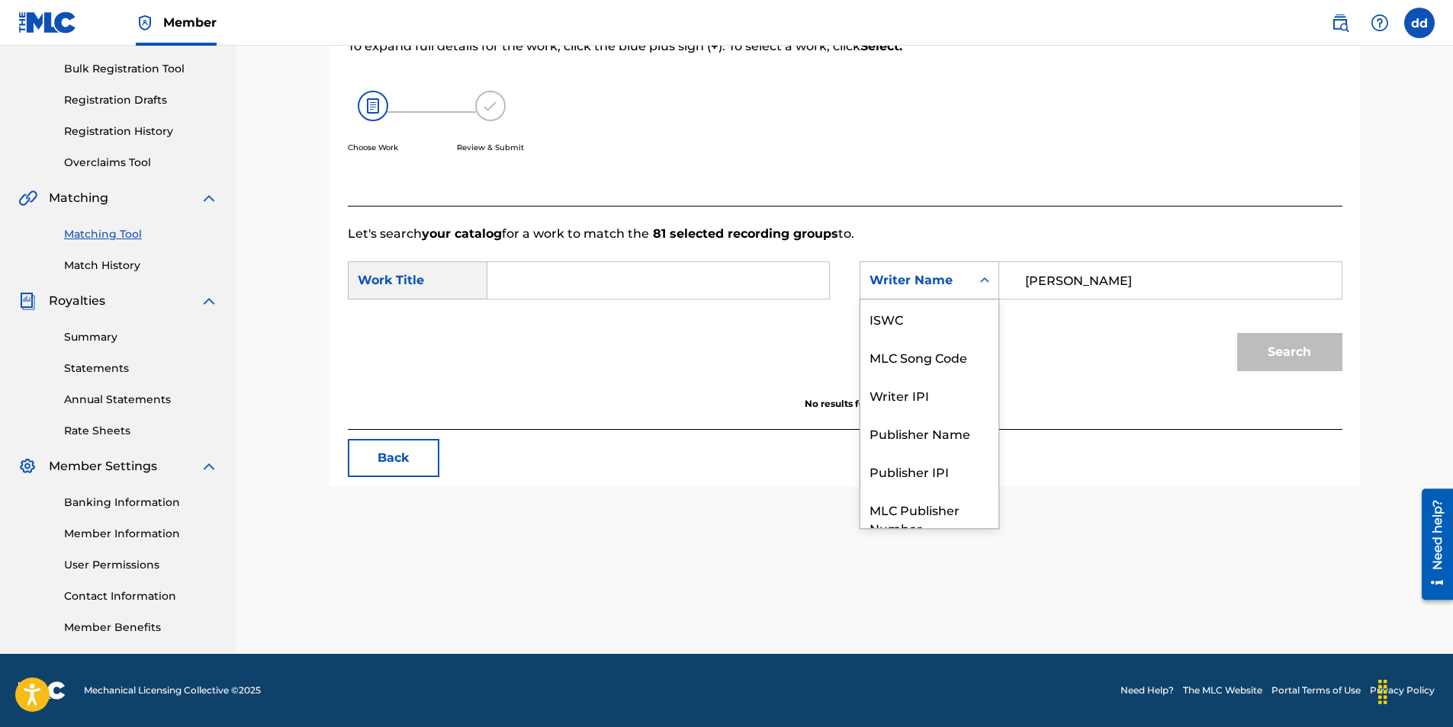
click at [997, 284] on div "Search Form" at bounding box center [984, 280] width 27 height 27
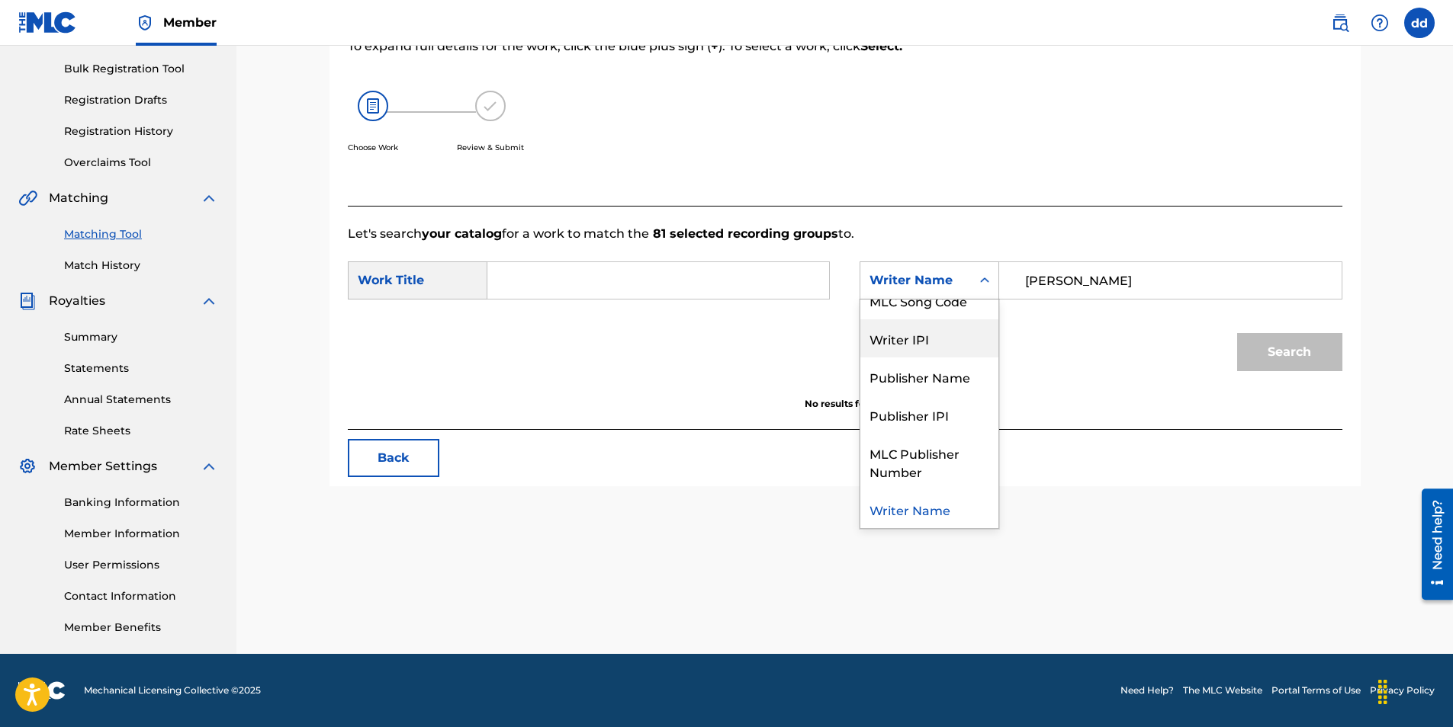
click at [946, 349] on div "Writer IPI" at bounding box center [929, 338] width 138 height 38
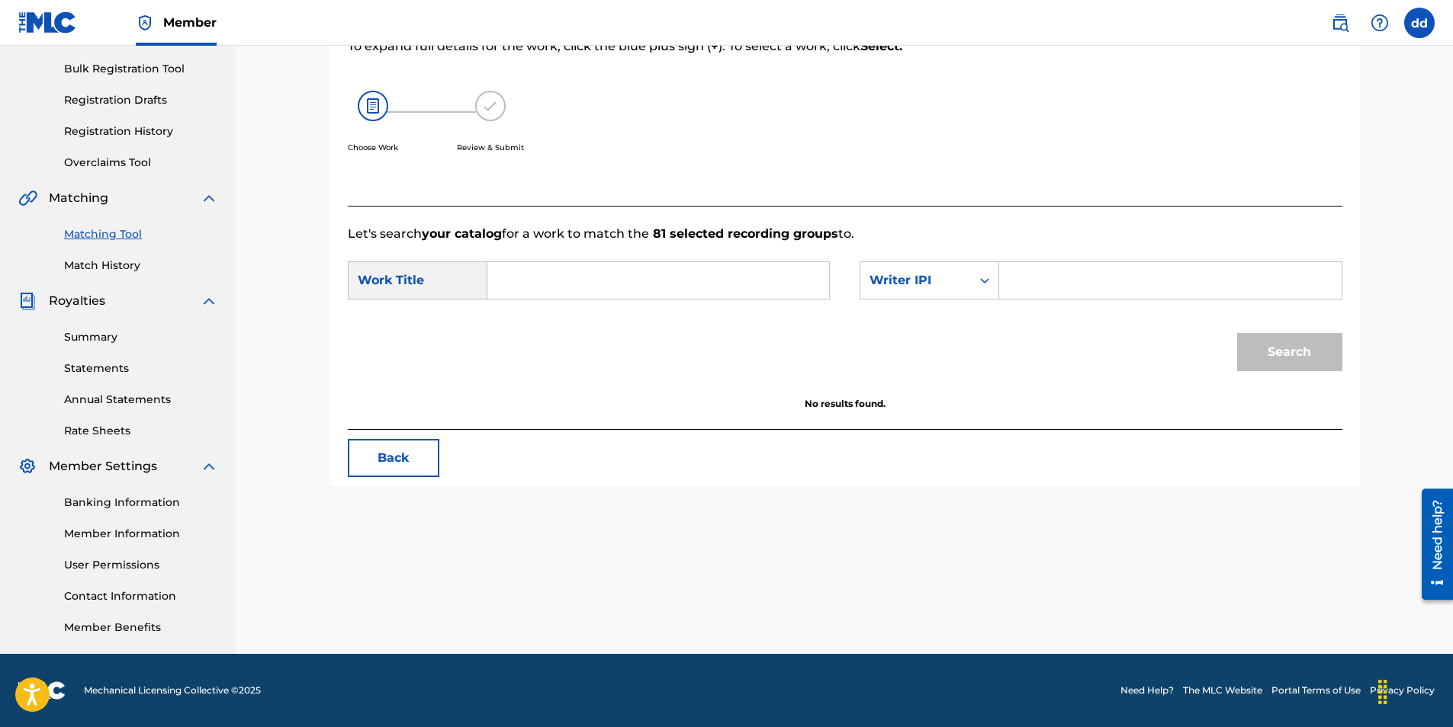
click at [1014, 278] on input "Search Form" at bounding box center [1170, 280] width 316 height 37
paste input "#1283045170"
type input "#1283045170"
click at [537, 288] on input "Search Form" at bounding box center [658, 280] width 316 height 37
type input "DEEBOYSTUNNA"
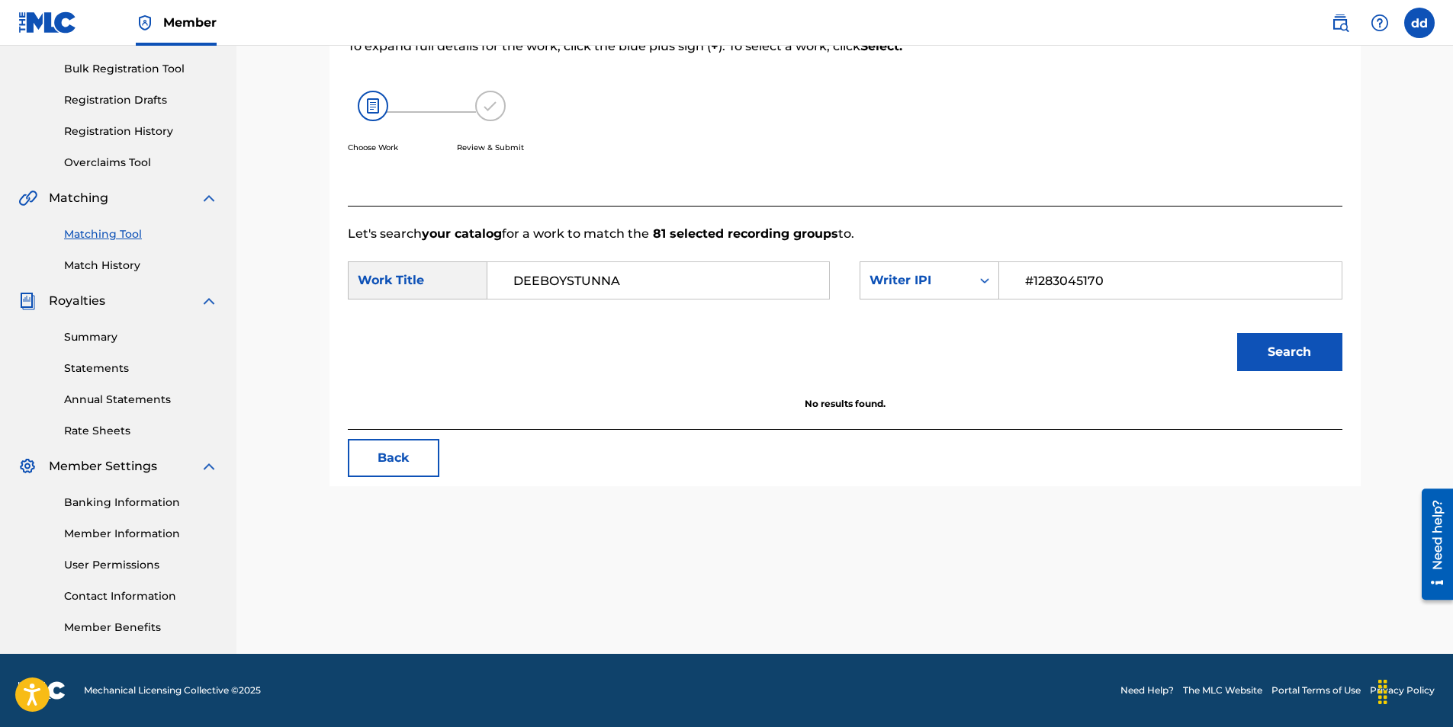
click at [1237, 333] on button "Search" at bounding box center [1289, 352] width 105 height 38
click at [989, 273] on icon "Search Form" at bounding box center [984, 280] width 15 height 15
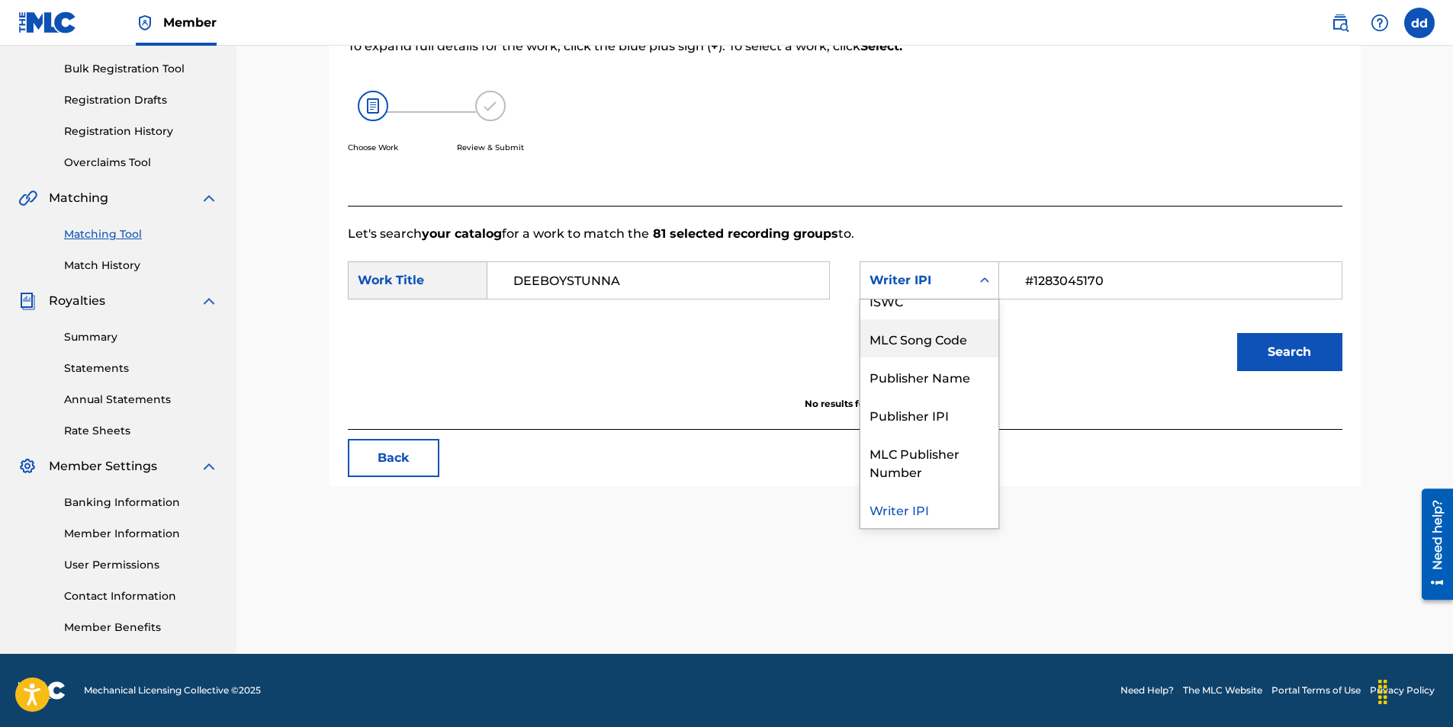
click at [953, 342] on div "MLC Song Code" at bounding box center [929, 338] width 138 height 38
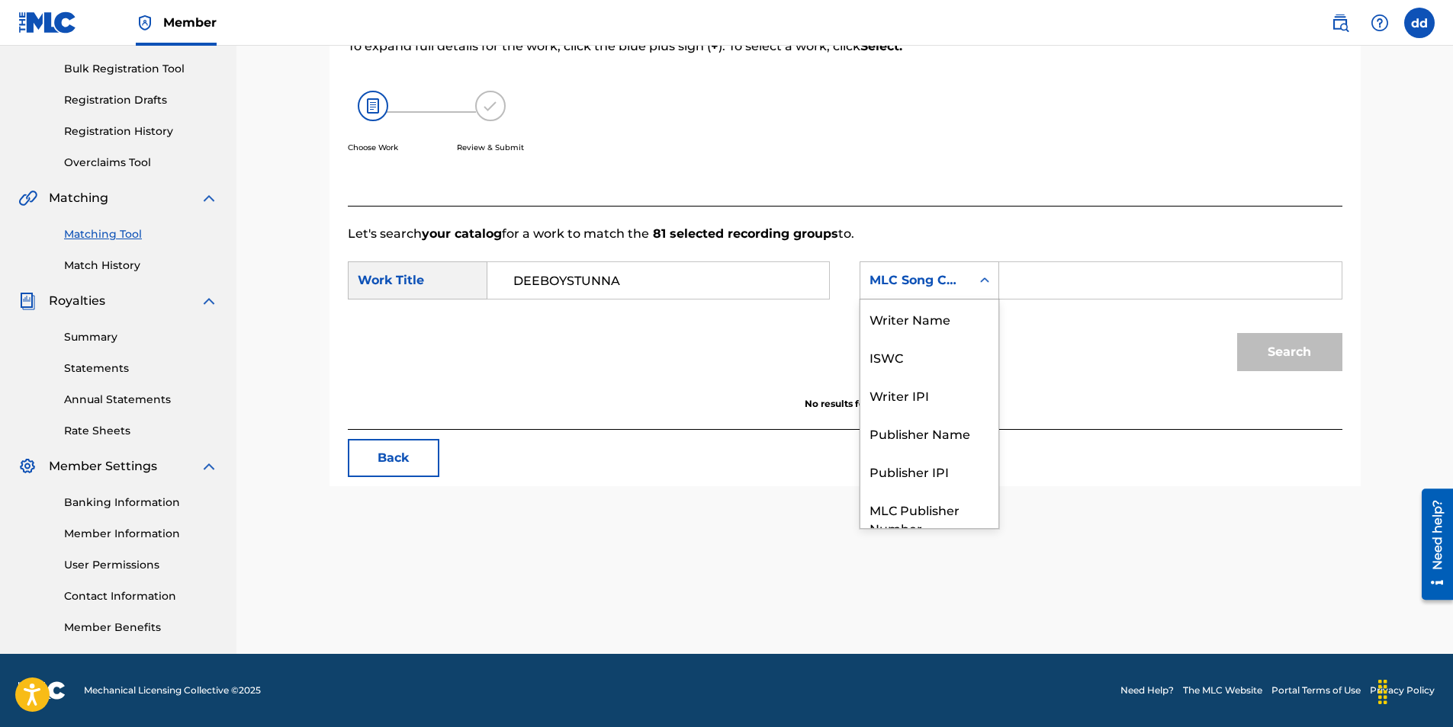
click at [984, 279] on icon "Search Form" at bounding box center [984, 280] width 15 height 15
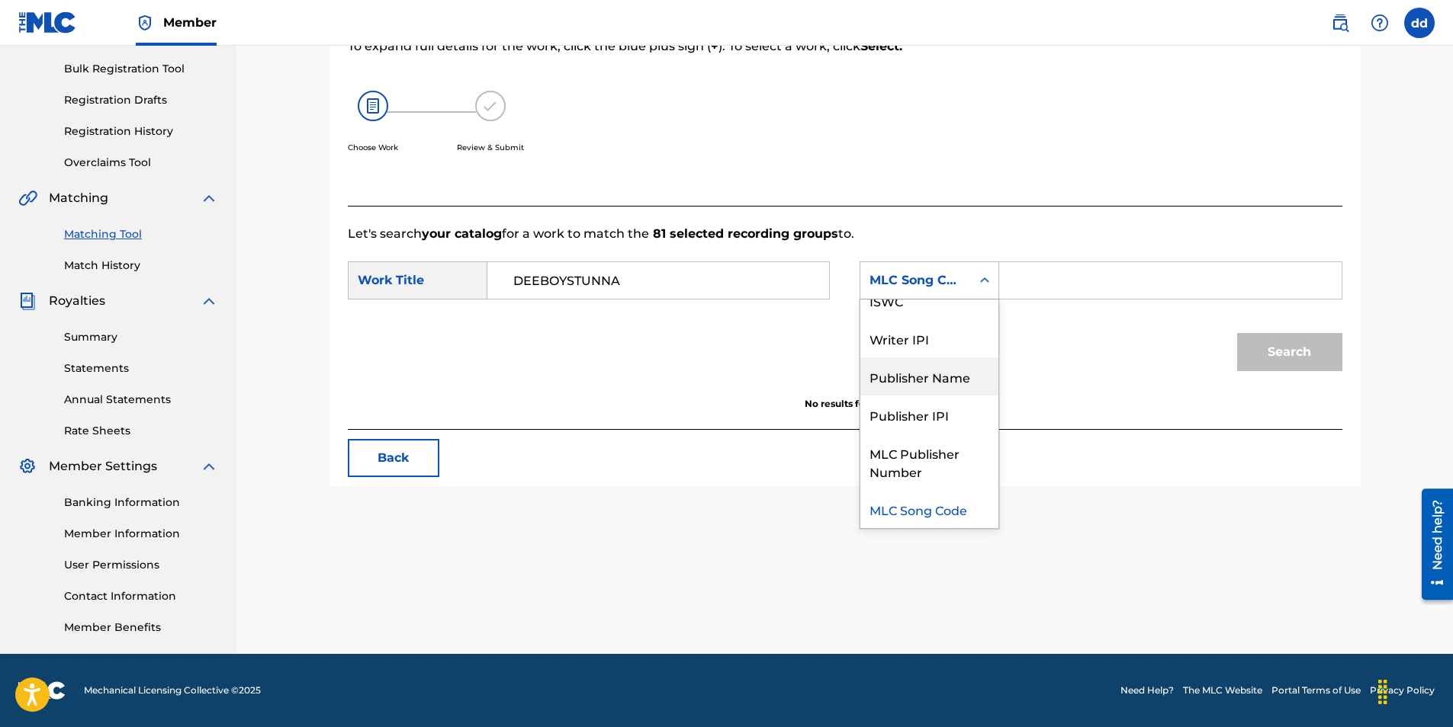
click at [940, 380] on div "Publisher Name" at bounding box center [929, 377] width 138 height 38
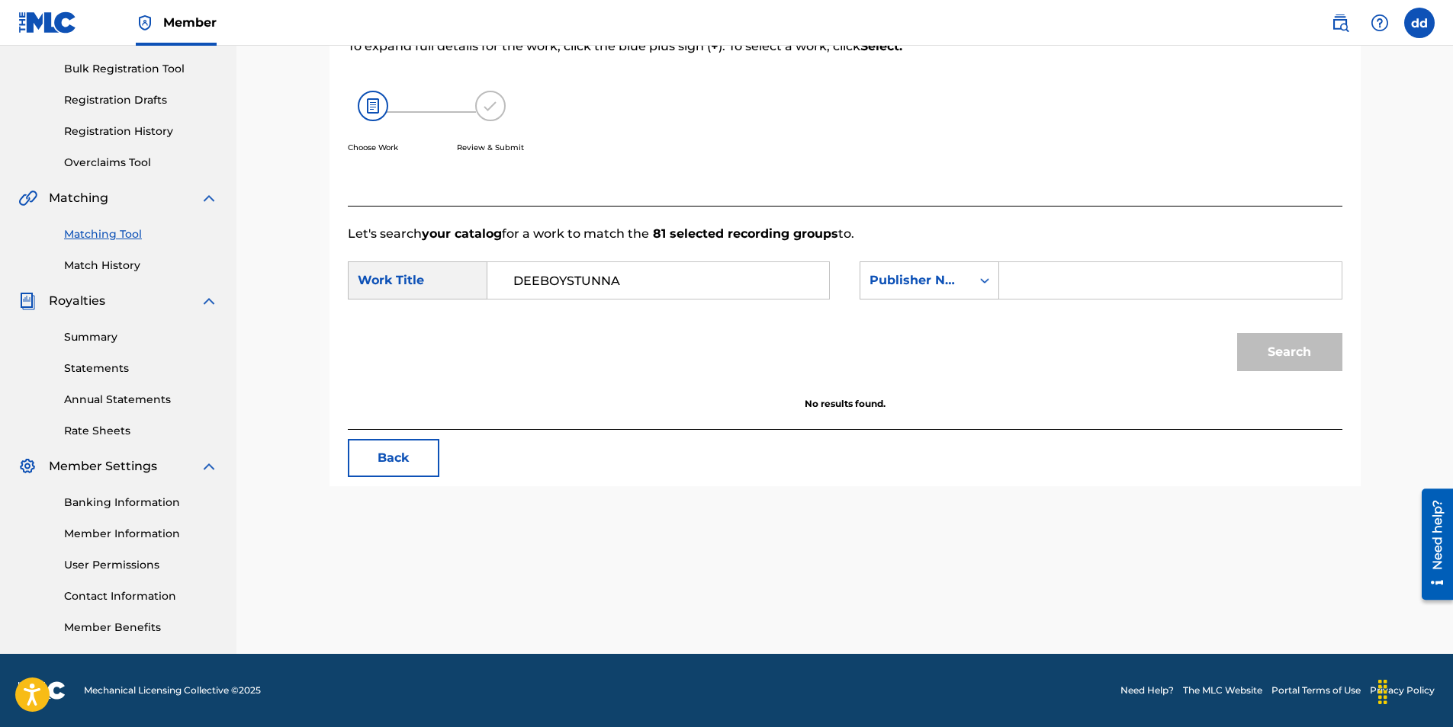
click at [1022, 281] on input "Search Form" at bounding box center [1170, 280] width 316 height 37
type input "[PERSON_NAME]"
click at [1237, 333] on button "Search" at bounding box center [1289, 352] width 105 height 38
drag, startPoint x: 1142, startPoint y: 273, endPoint x: 878, endPoint y: 270, distance: 263.9
click at [878, 270] on div "SearchWithCriteriaac34c527-f073-428a-890c-975b2eca44e3 Publisher Name [PERSON_N…" at bounding box center [1100, 281] width 482 height 38
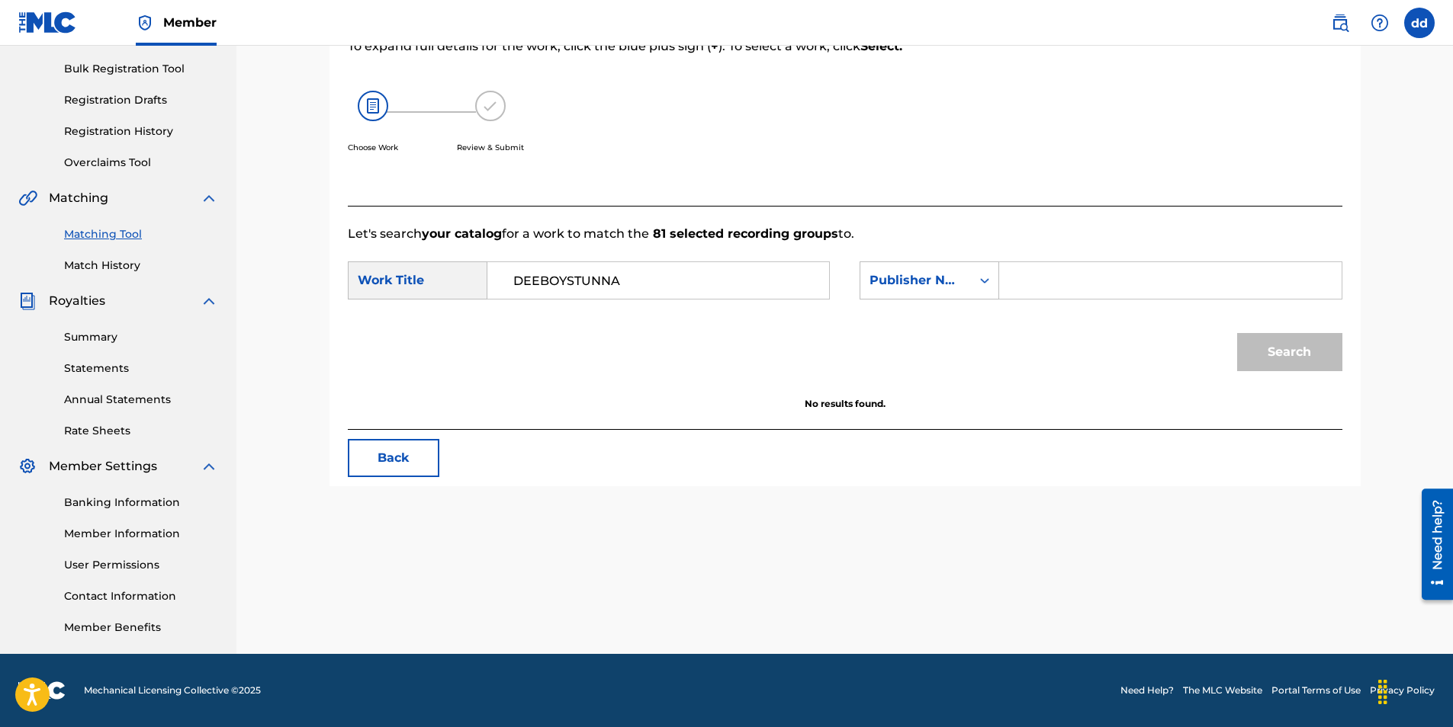
click at [1044, 281] on input "Search Form" at bounding box center [1170, 280] width 316 height 37
type input "deeboystunna"
click at [1237, 333] on button "Search" at bounding box center [1289, 352] width 105 height 38
drag, startPoint x: 612, startPoint y: 265, endPoint x: 495, endPoint y: 166, distance: 153.2
click at [506, 185] on div "Match Usage - Select Work In this step, you will locate the work you'd like to …" at bounding box center [844, 195] width 1031 height 583
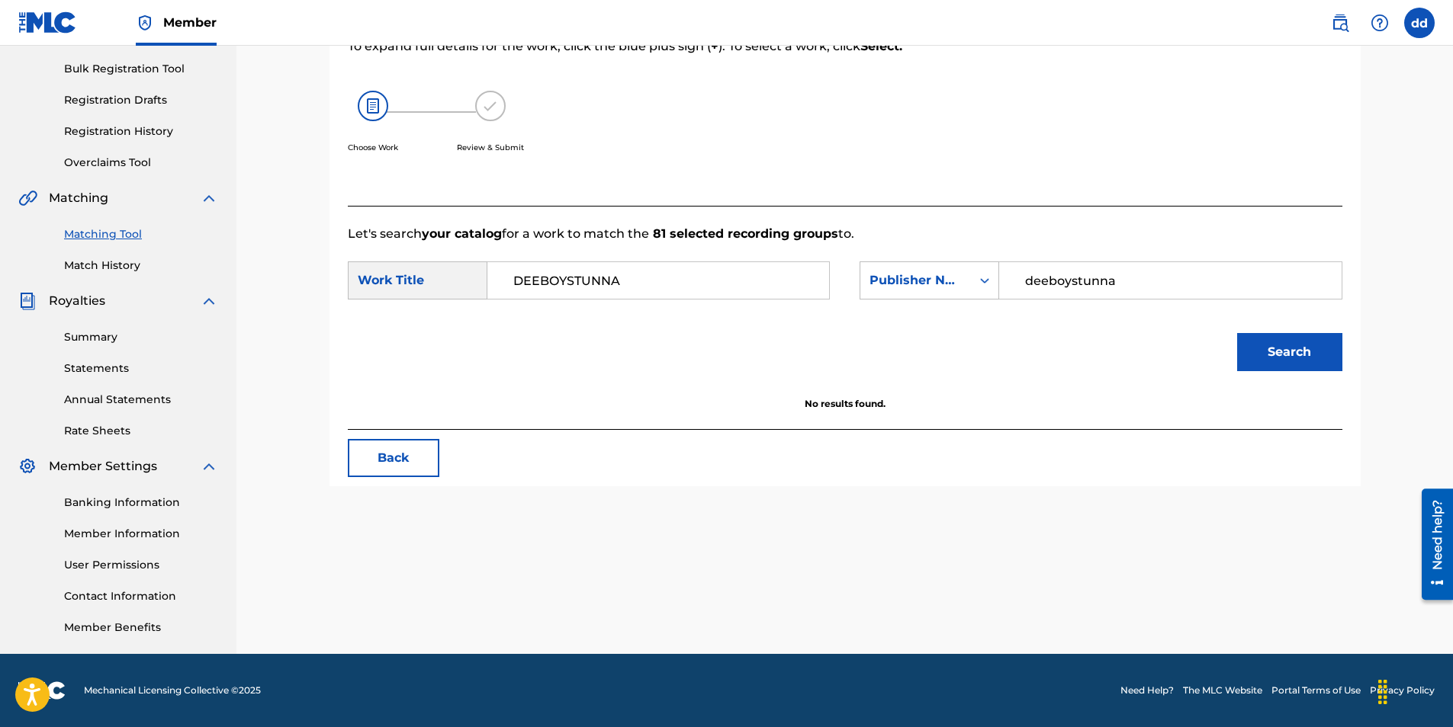
drag, startPoint x: 667, startPoint y: 258, endPoint x: 657, endPoint y: 271, distance: 16.8
click at [657, 271] on form "SearchWithCriteria4dcce863-25df-4ecf-8b9e-189f5419e415 Work Title DEEBOYSTUNNA …" at bounding box center [845, 320] width 994 height 154
drag, startPoint x: 658, startPoint y: 278, endPoint x: 447, endPoint y: 312, distance: 214.0
click at [447, 312] on form "SearchWithCriteria4dcce863-25df-4ecf-8b9e-189f5419e415 Work Title DEEBOYSTUNNA …" at bounding box center [845, 320] width 994 height 154
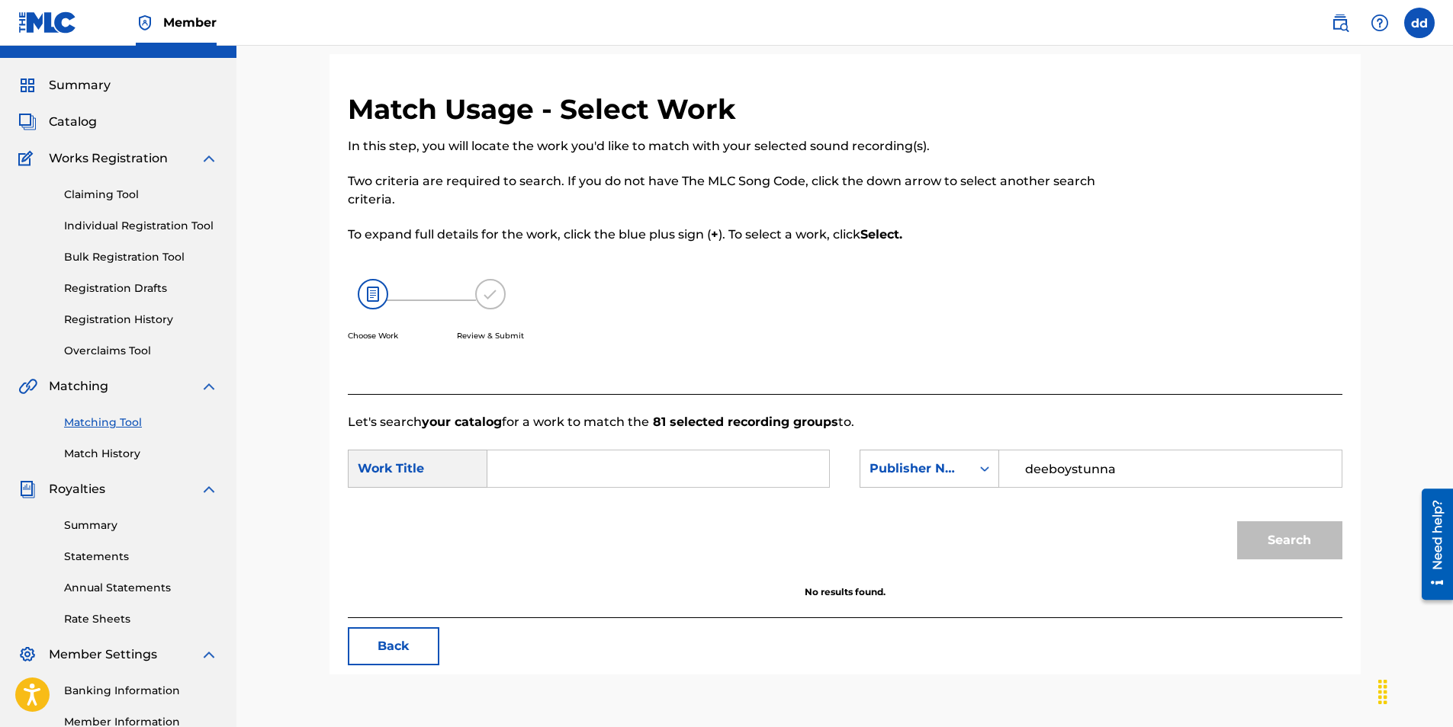
scroll to position [0, 0]
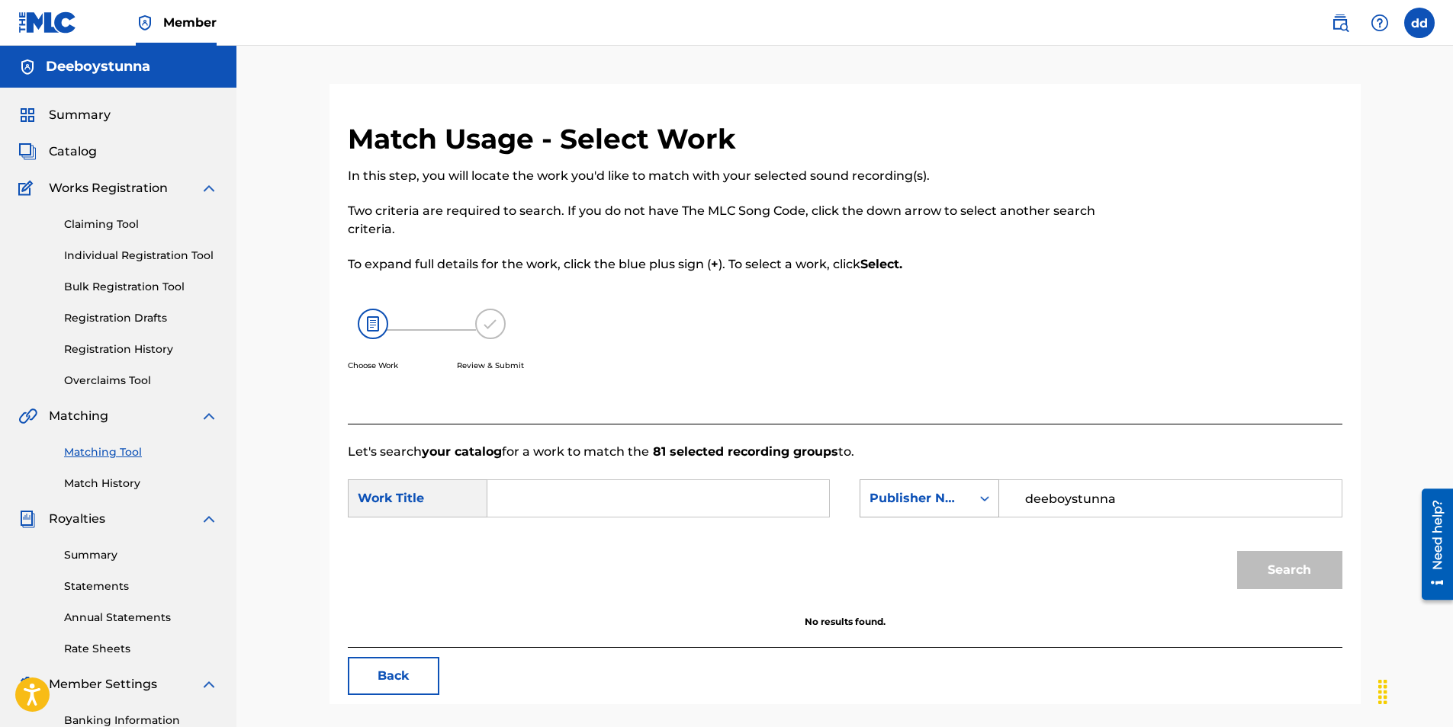
click at [985, 499] on div "Search Form" at bounding box center [984, 498] width 27 height 37
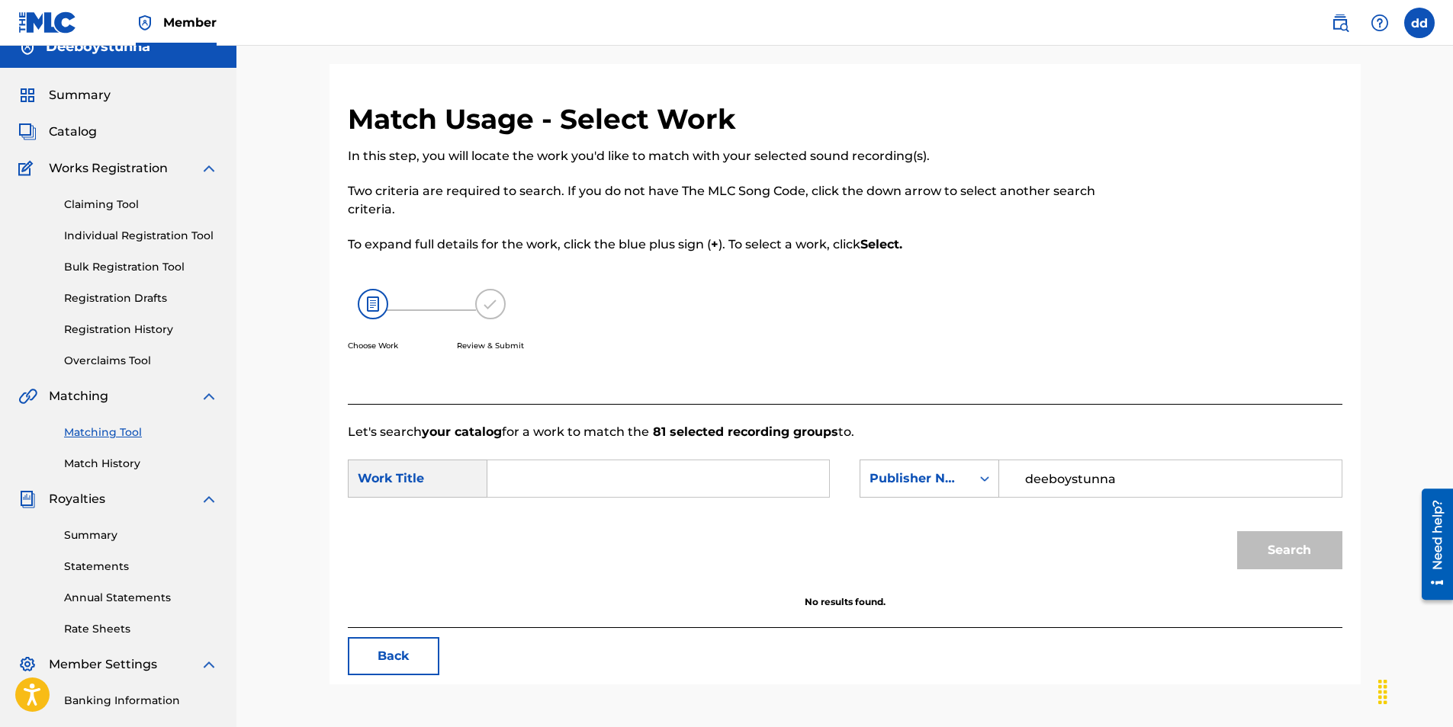
click at [964, 482] on div "Publisher Name" at bounding box center [915, 478] width 111 height 29
click at [951, 670] on div "Publisher IPI" at bounding box center [929, 669] width 138 height 38
click at [1046, 477] on input "Search Form" at bounding box center [1170, 479] width 316 height 37
paste input "#1283045170"
type input "#1283045170"
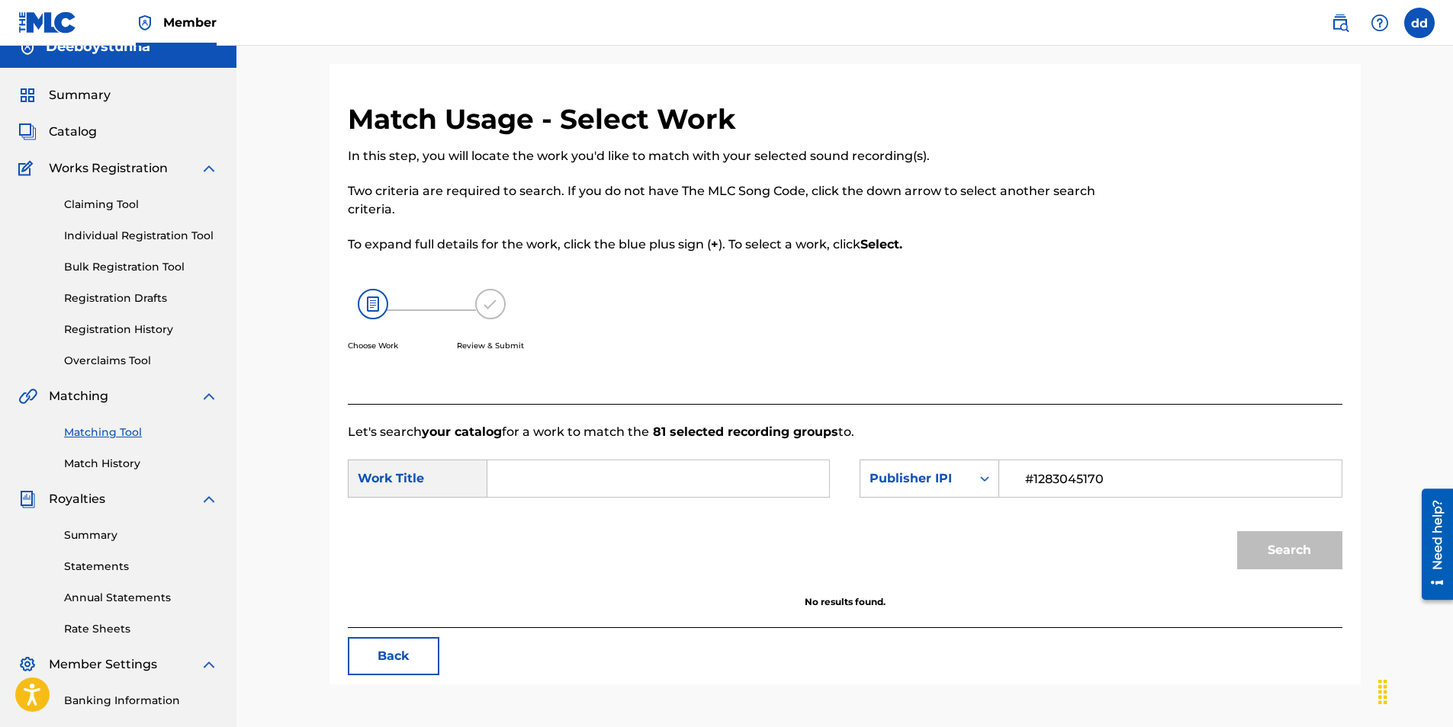
click at [644, 467] on input "Search Form" at bounding box center [658, 479] width 316 height 37
type input "DEEBOYSTUNNA"
click at [1237, 531] on button "Search" at bounding box center [1289, 550] width 105 height 38
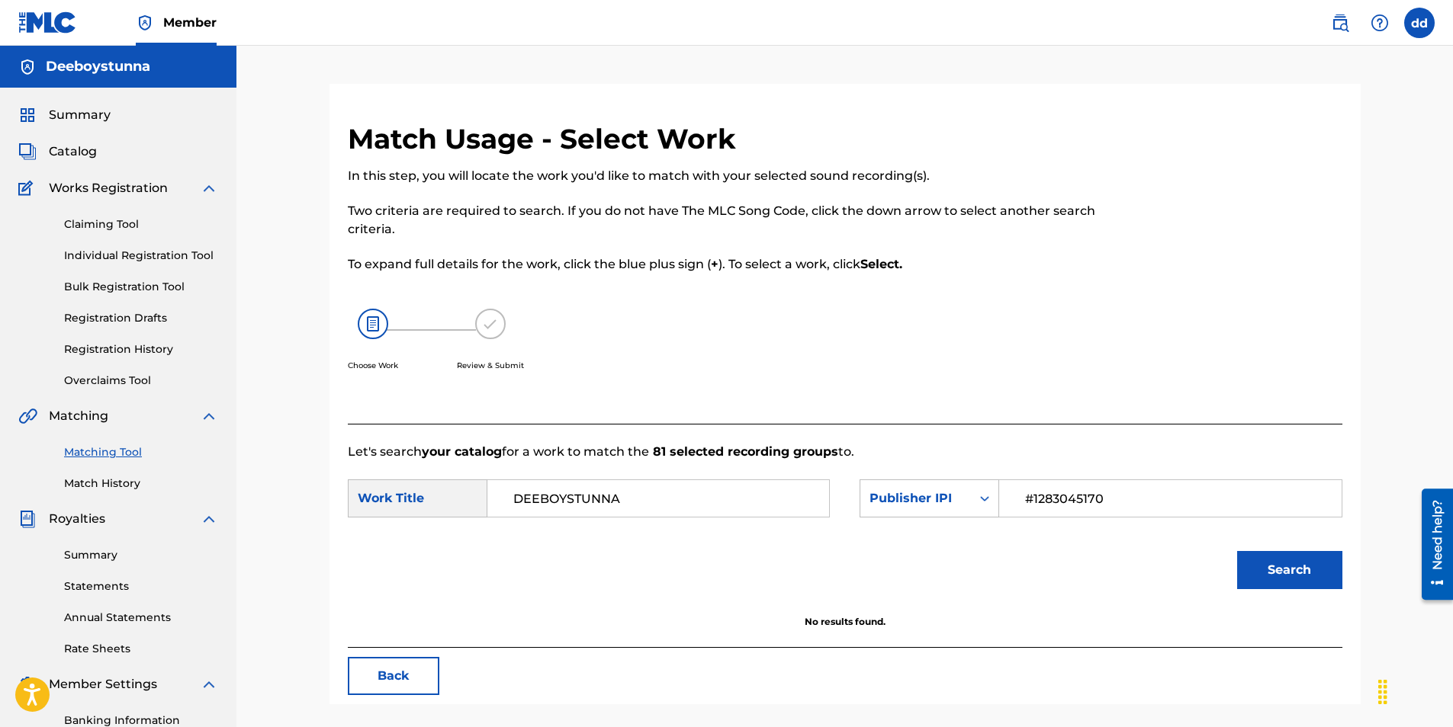
click at [113, 228] on link "Claiming Tool" at bounding box center [141, 225] width 154 height 16
